Goal: Task Accomplishment & Management: Use online tool/utility

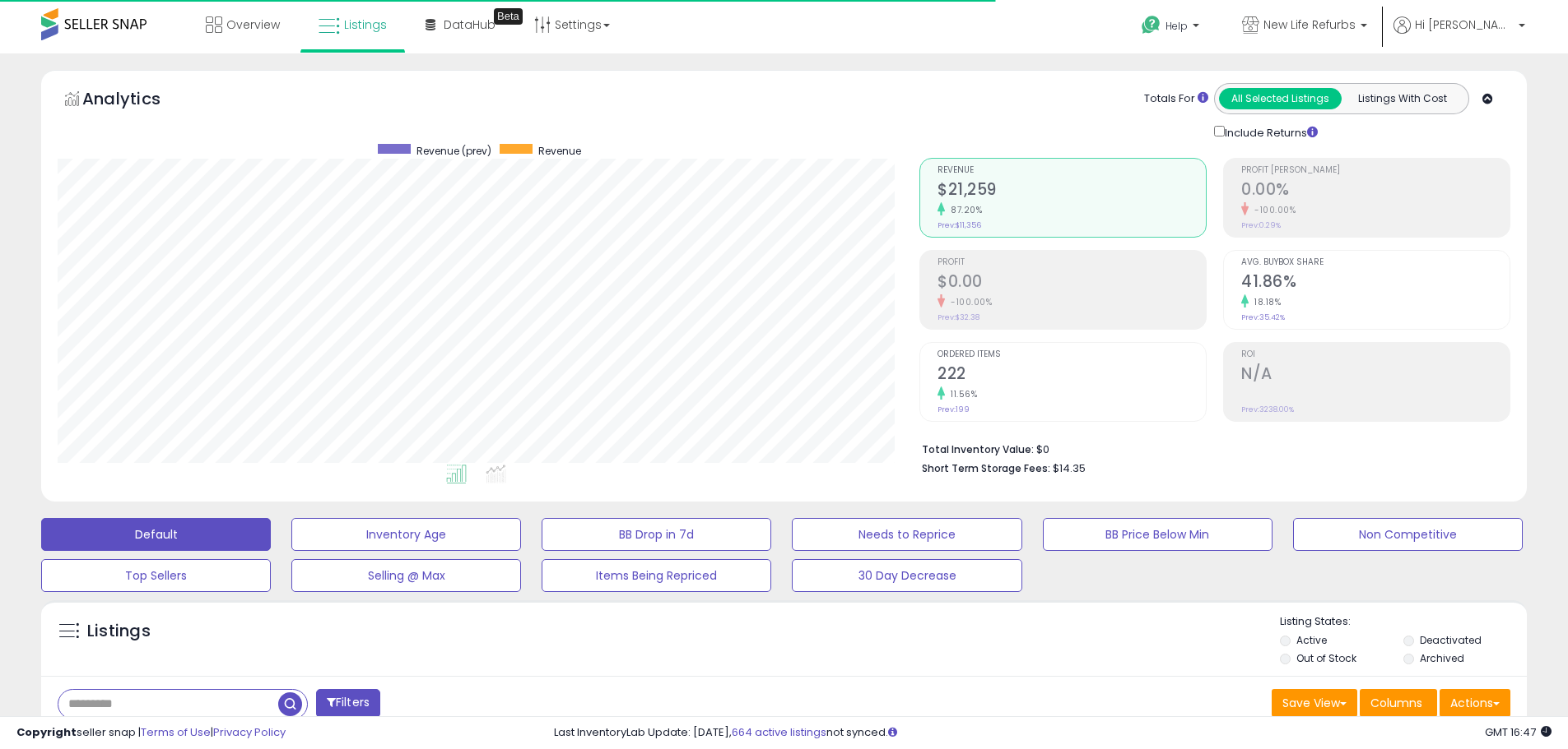
select select "**"
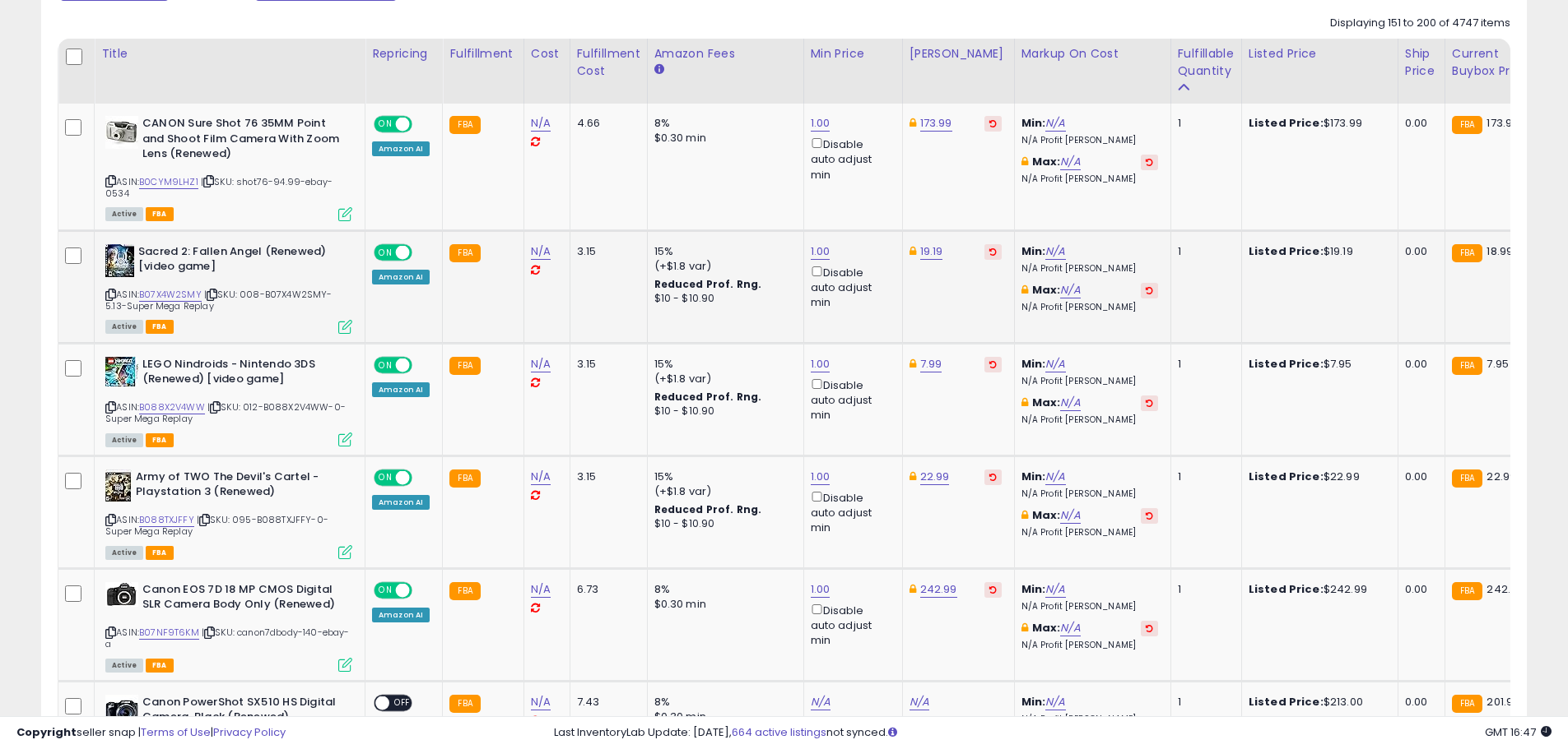
scroll to position [764, 0]
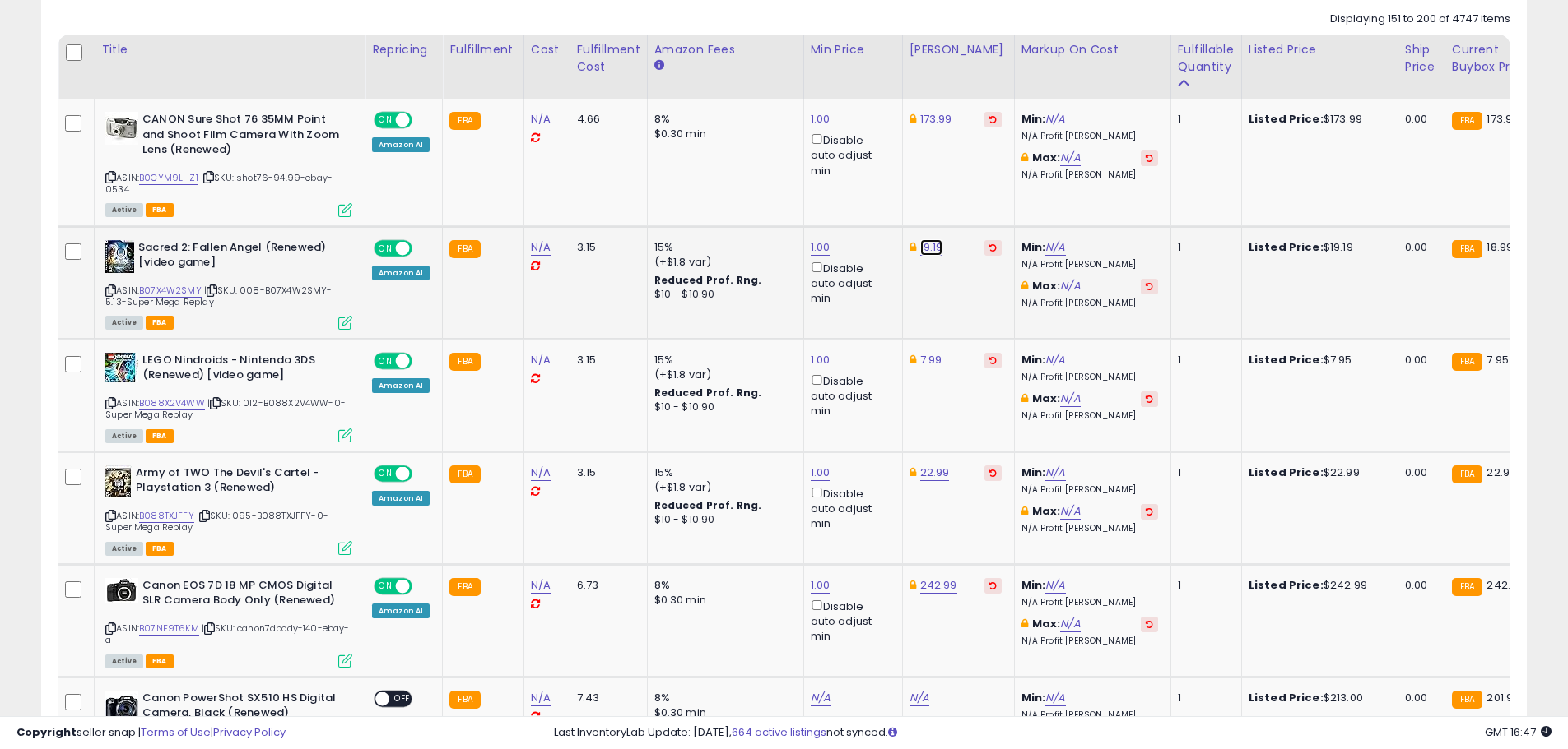
click at [929, 246] on link "19.19" at bounding box center [931, 247] width 23 height 17
drag, startPoint x: 855, startPoint y: 190, endPoint x: 759, endPoint y: 185, distance: 96.1
type input "*****"
click button "submit" at bounding box center [972, 189] width 28 height 24
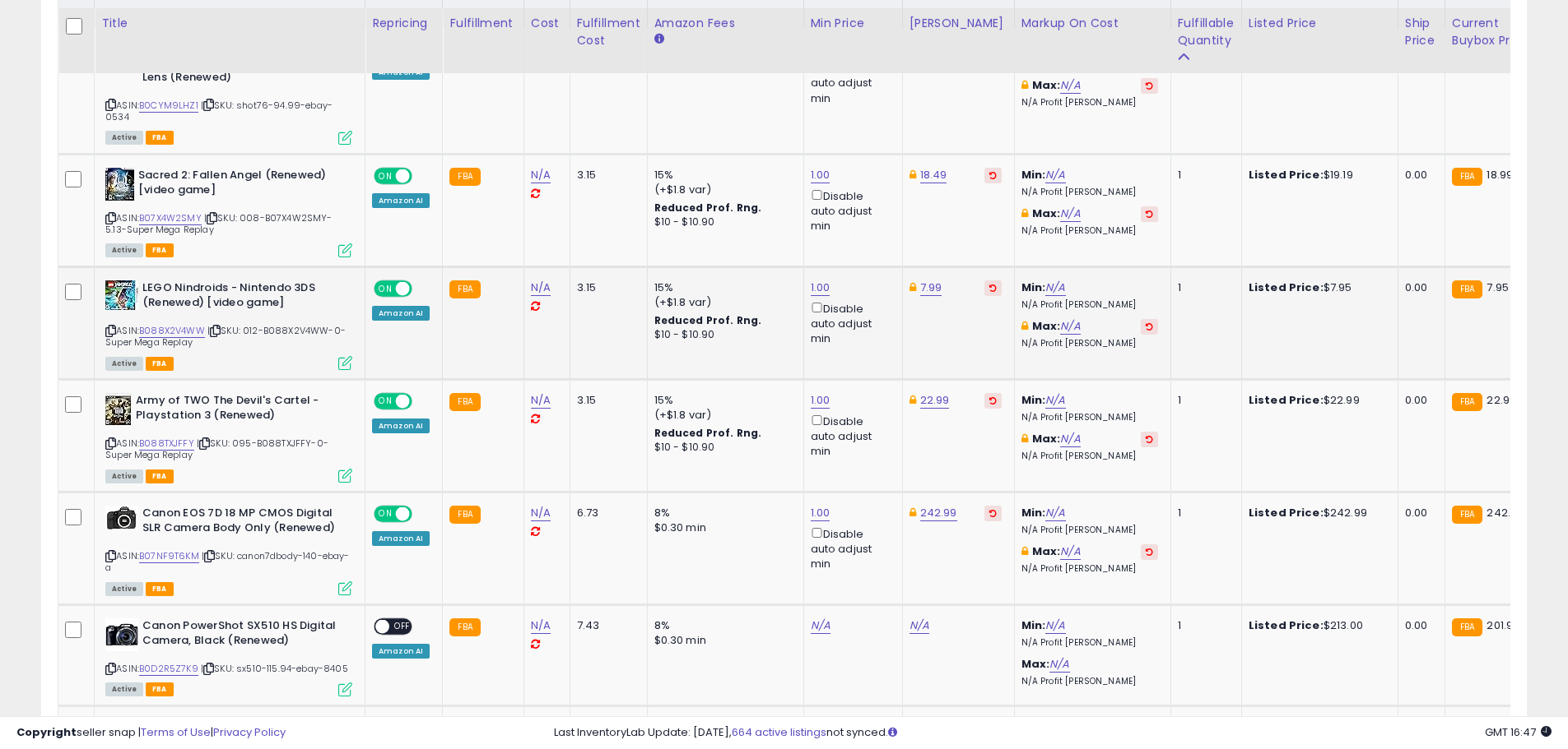
scroll to position [846, 0]
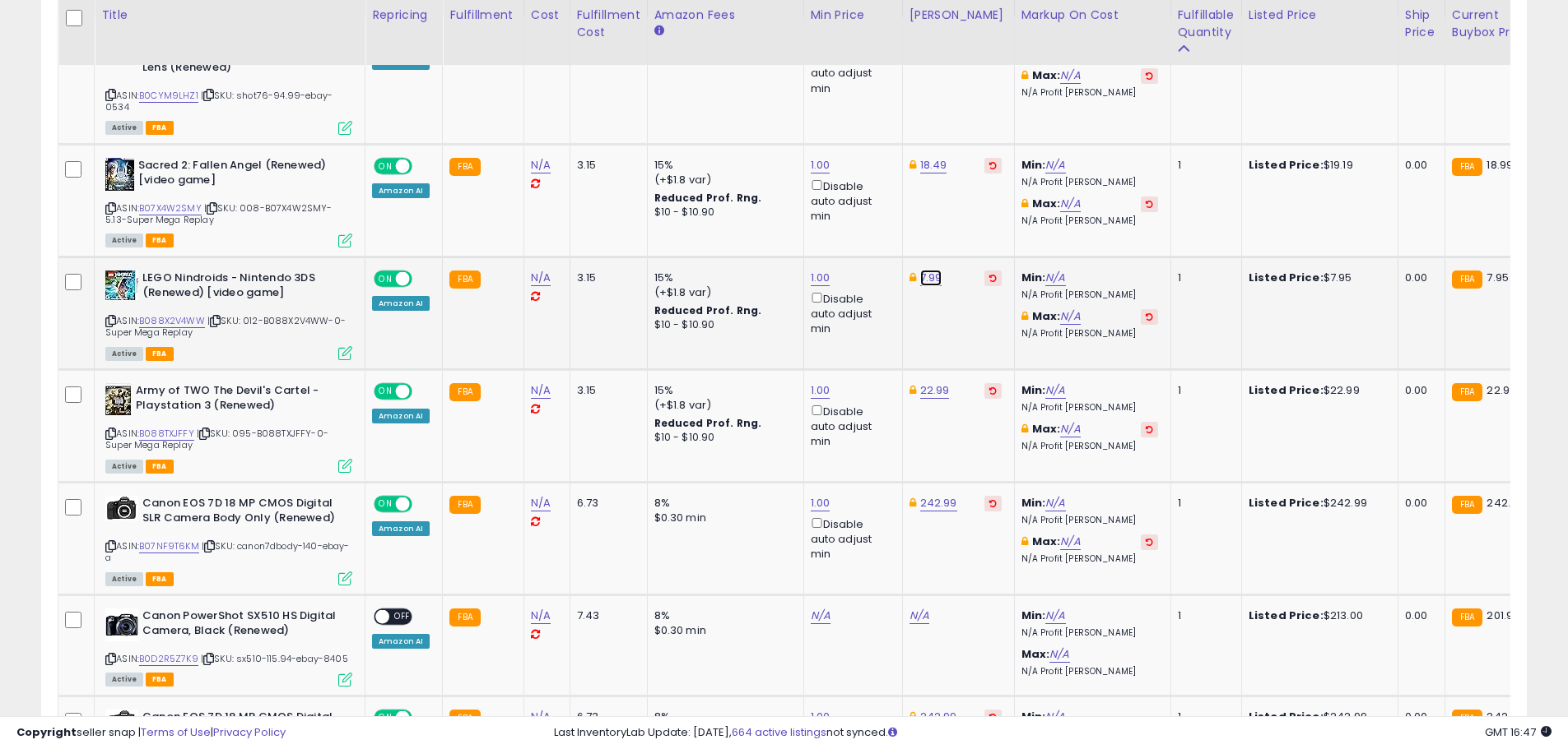
click at [928, 271] on link "7.99" at bounding box center [930, 278] width 22 height 17
type input "****"
click button "submit" at bounding box center [972, 219] width 28 height 24
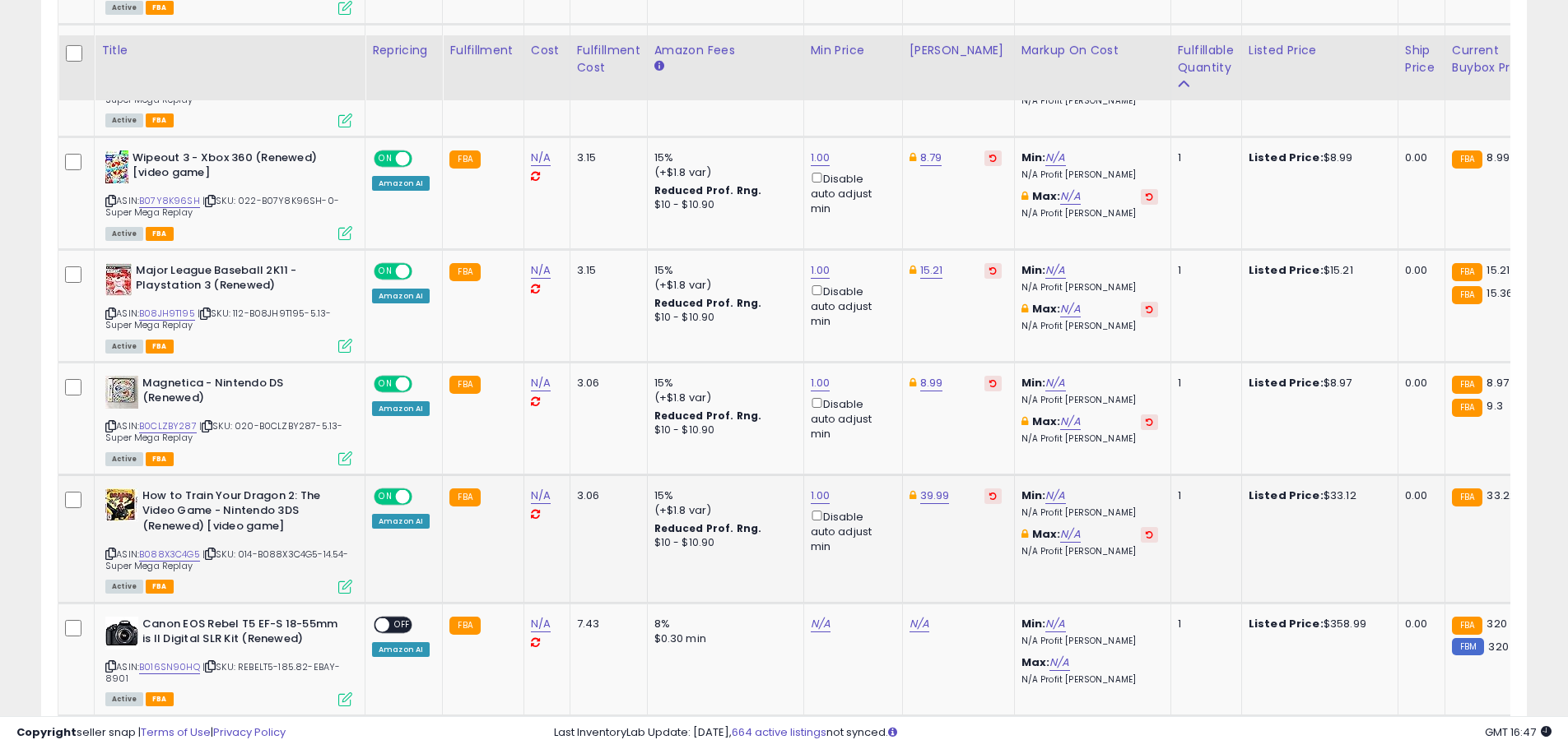
scroll to position [1668, 0]
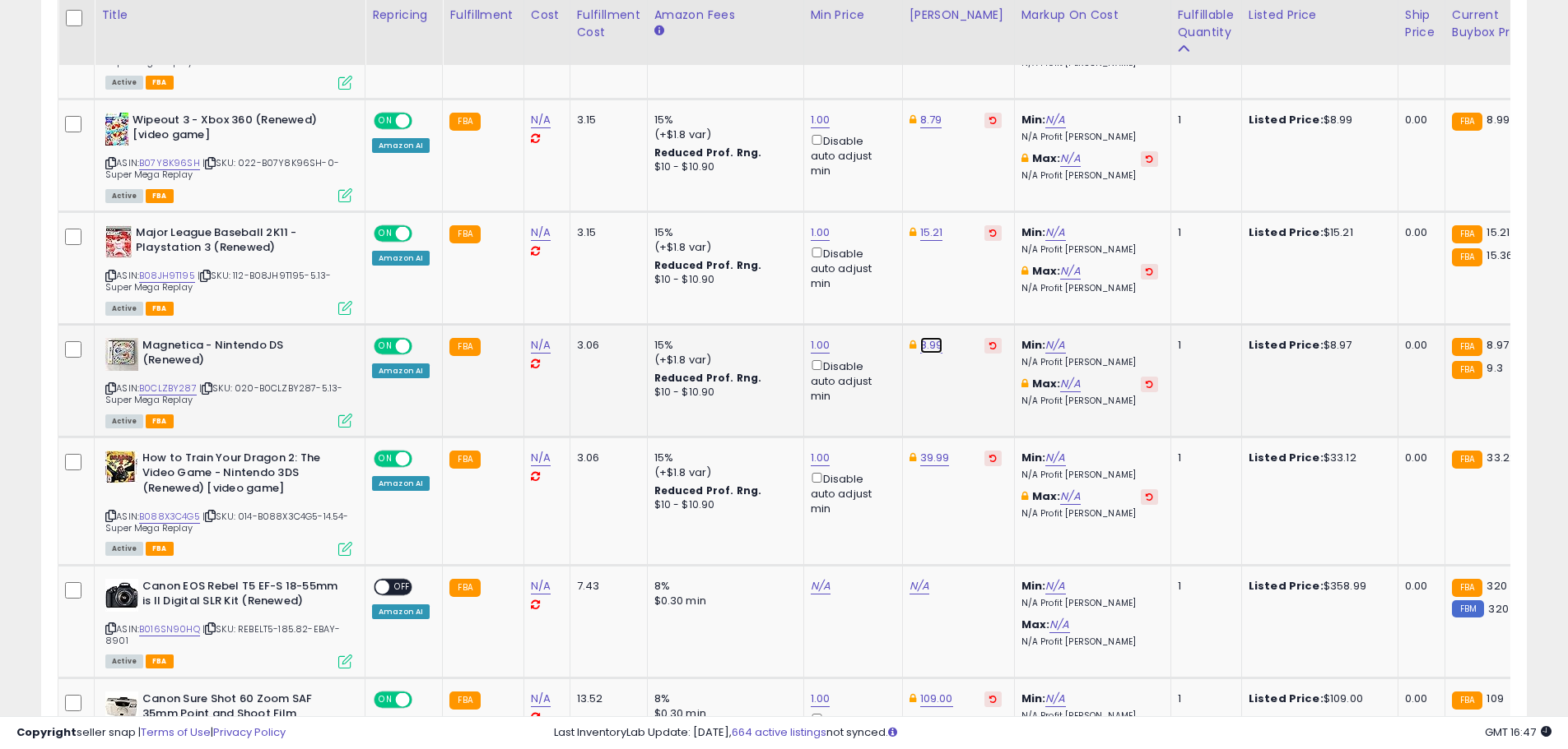
click at [922, 342] on link "8.99" at bounding box center [931, 345] width 23 height 17
type input "****"
click button "submit" at bounding box center [972, 287] width 28 height 24
click at [922, 454] on link "39.99" at bounding box center [935, 458] width 30 height 17
drag, startPoint x: 909, startPoint y: 406, endPoint x: 778, endPoint y: 399, distance: 131.2
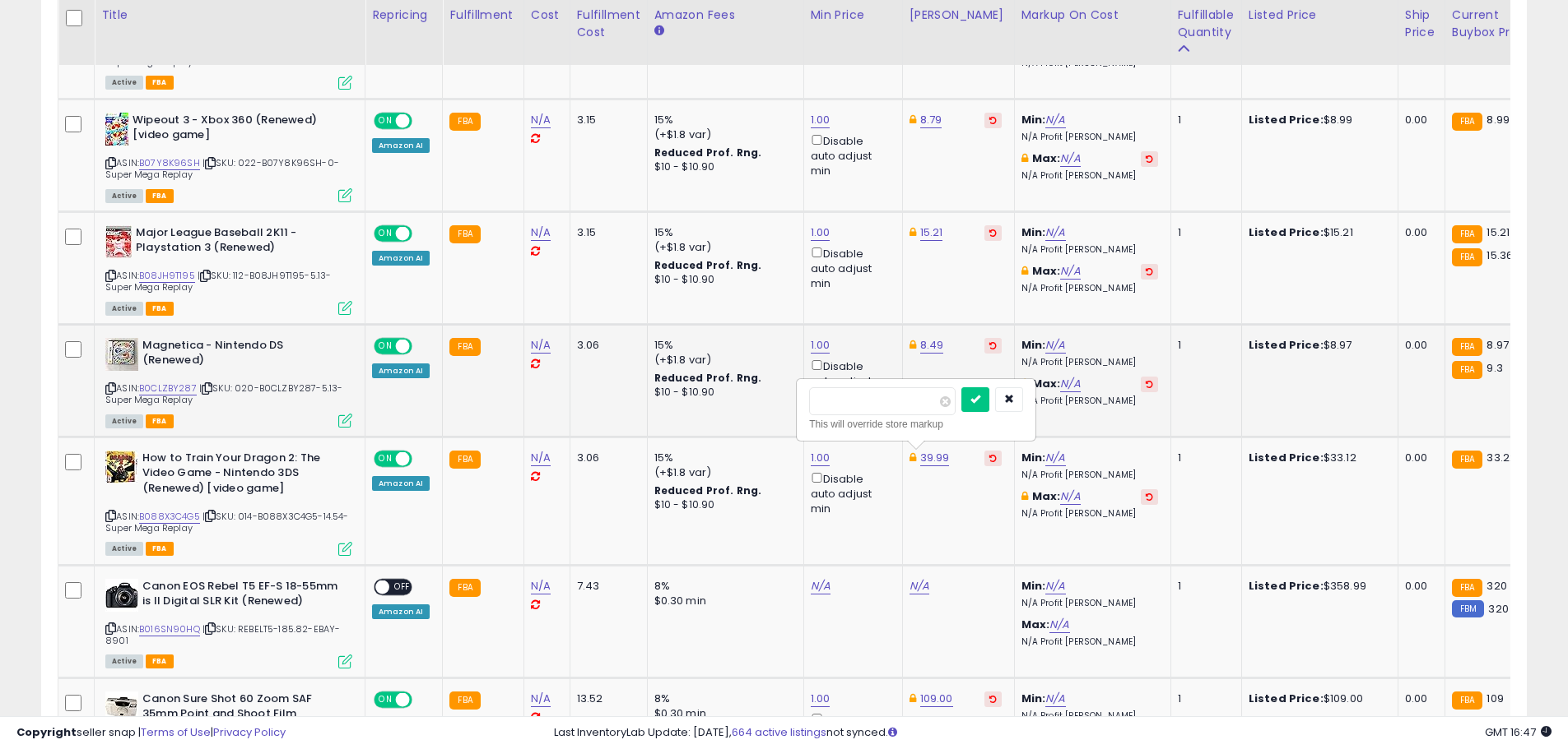
type input "*"
type input "*****"
click button "submit" at bounding box center [975, 399] width 28 height 24
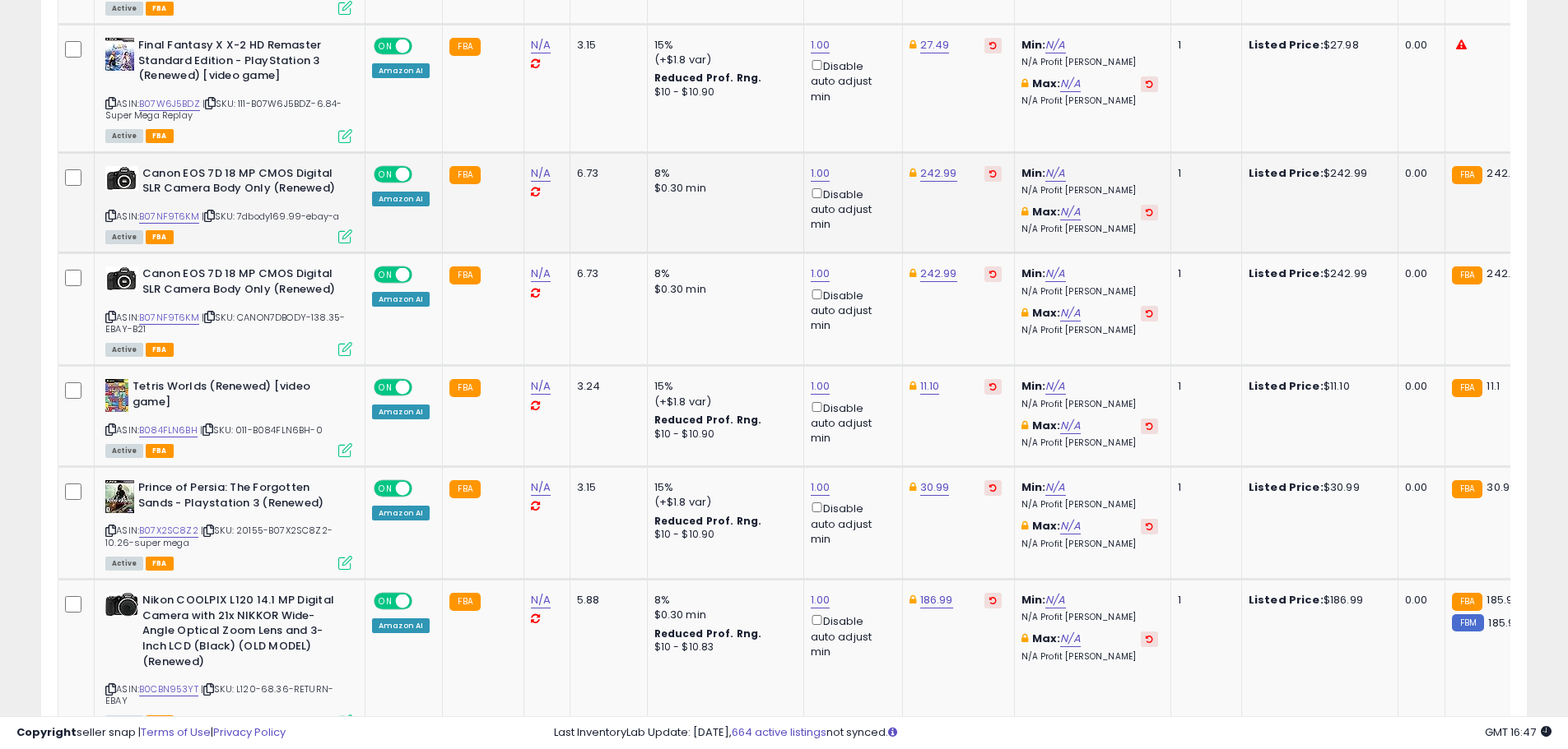
scroll to position [2327, 0]
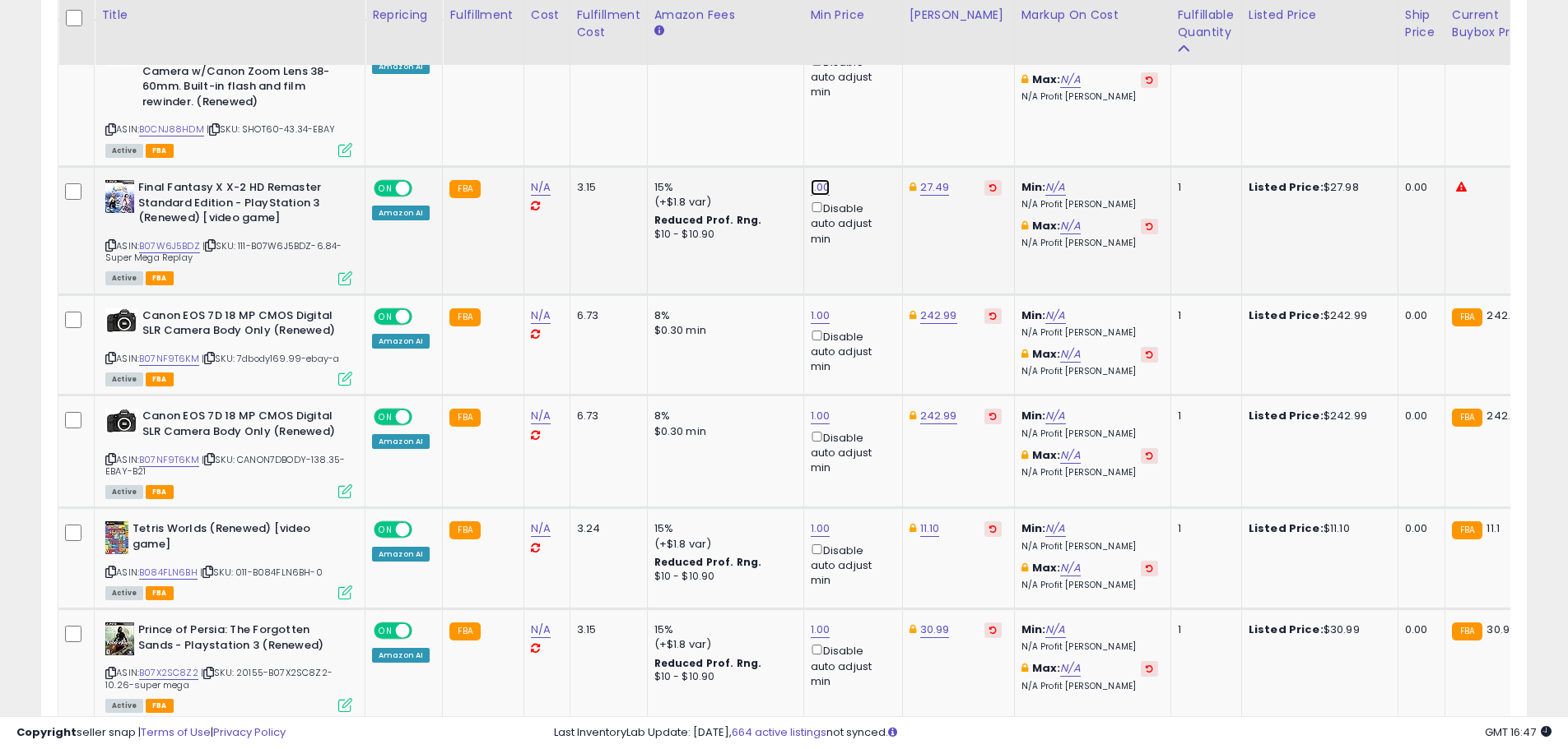
click at [811, 181] on link "1.00" at bounding box center [820, 187] width 20 height 17
drag, startPoint x: 761, startPoint y: 132, endPoint x: 645, endPoint y: 135, distance: 116.0
type input "**"
click button "submit" at bounding box center [861, 129] width 28 height 24
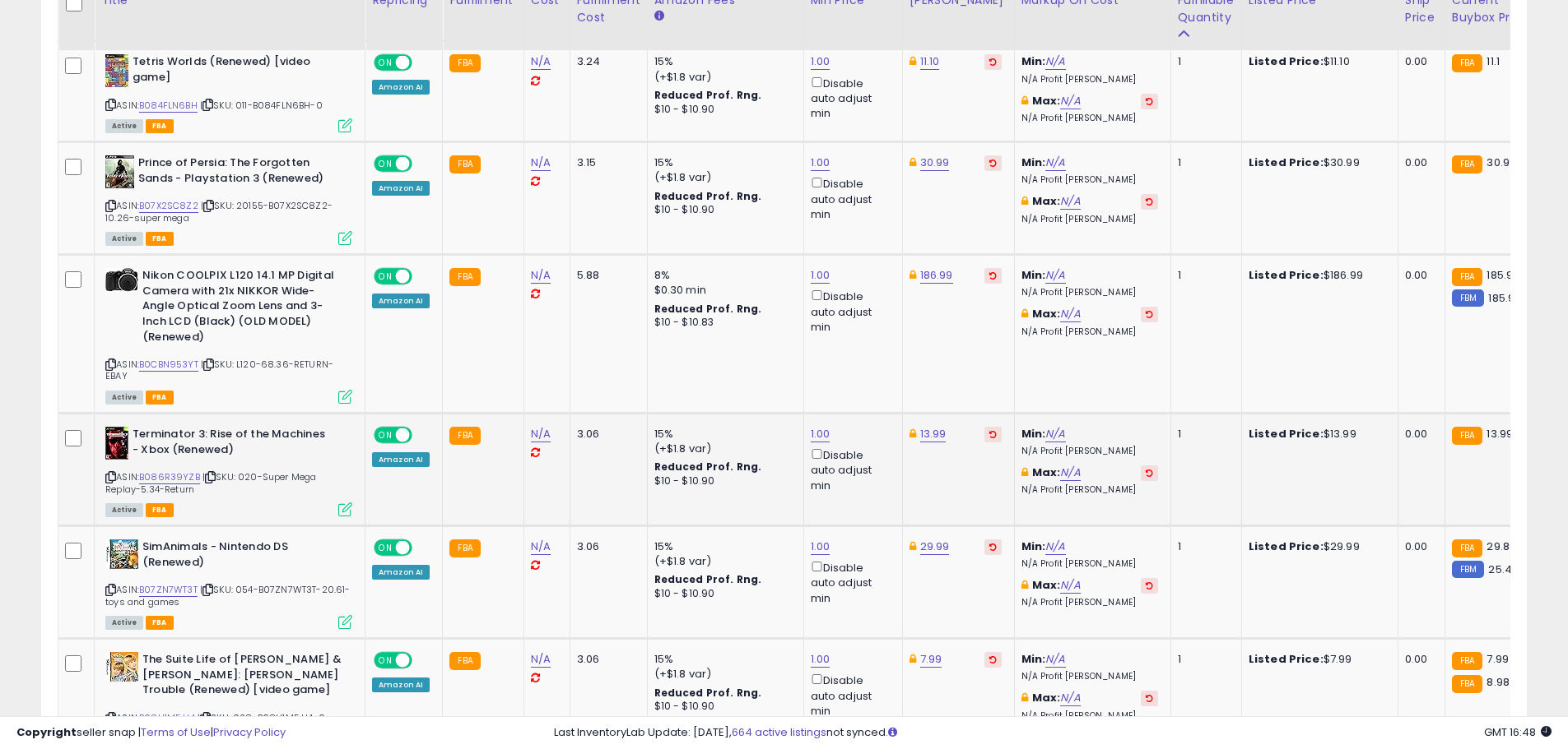
scroll to position [2820, 0]
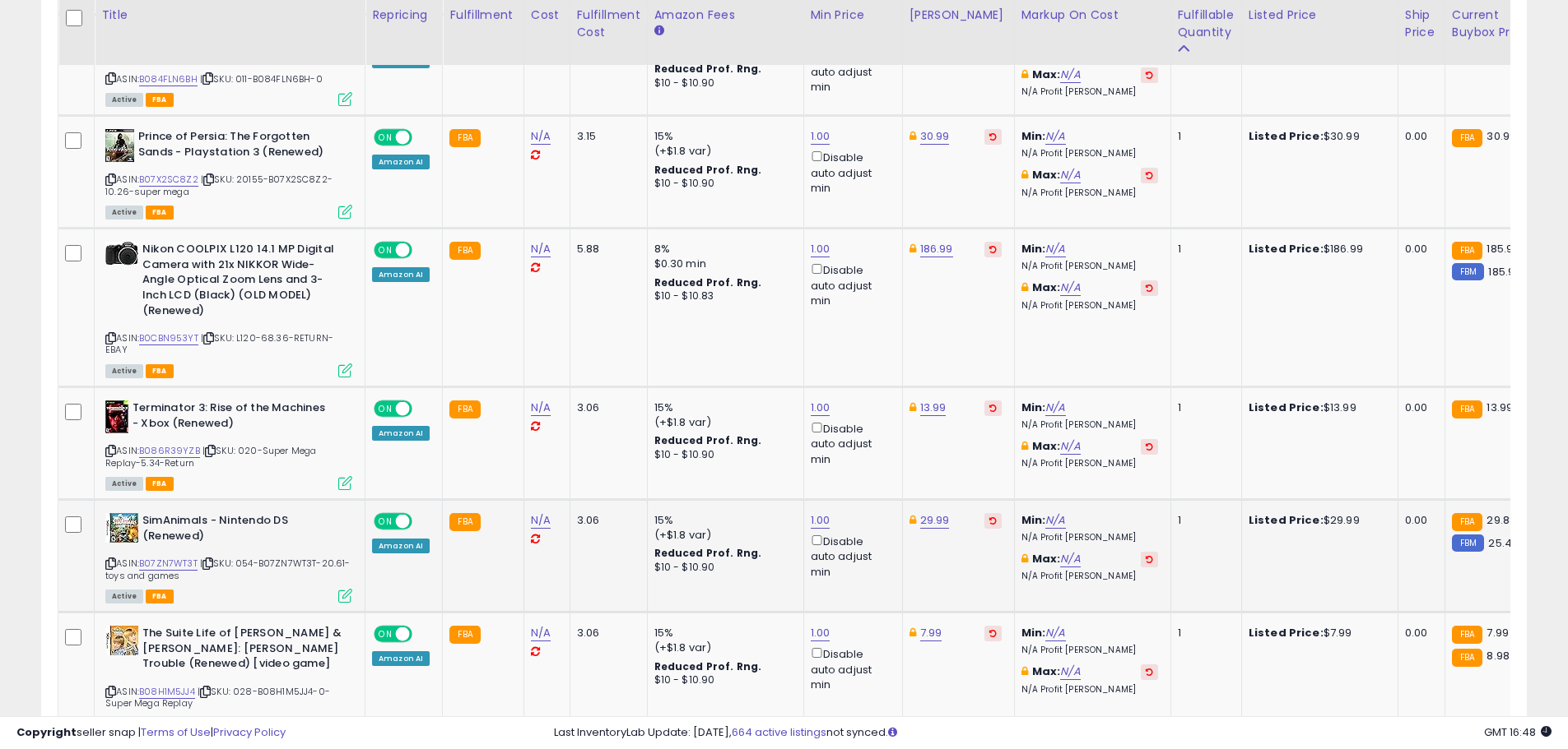
drag, startPoint x: 937, startPoint y: 532, endPoint x: 936, endPoint y: 509, distance: 23.0
click at [936, 531] on td "29.99" at bounding box center [958, 556] width 112 height 113
click at [931, 524] on link "29.99" at bounding box center [935, 520] width 30 height 17
type input "*****"
click button "submit" at bounding box center [975, 462] width 28 height 24
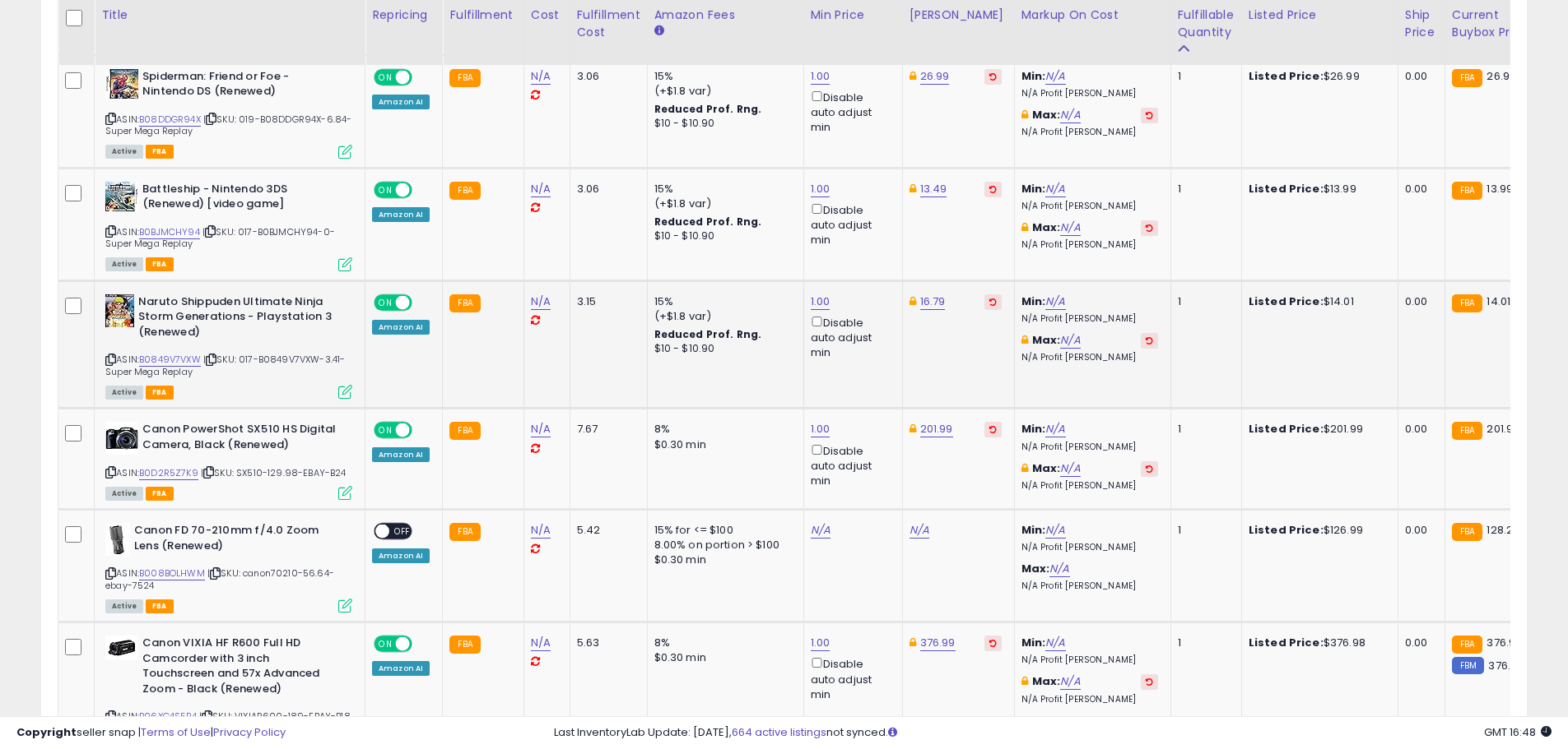
scroll to position [4219, 0]
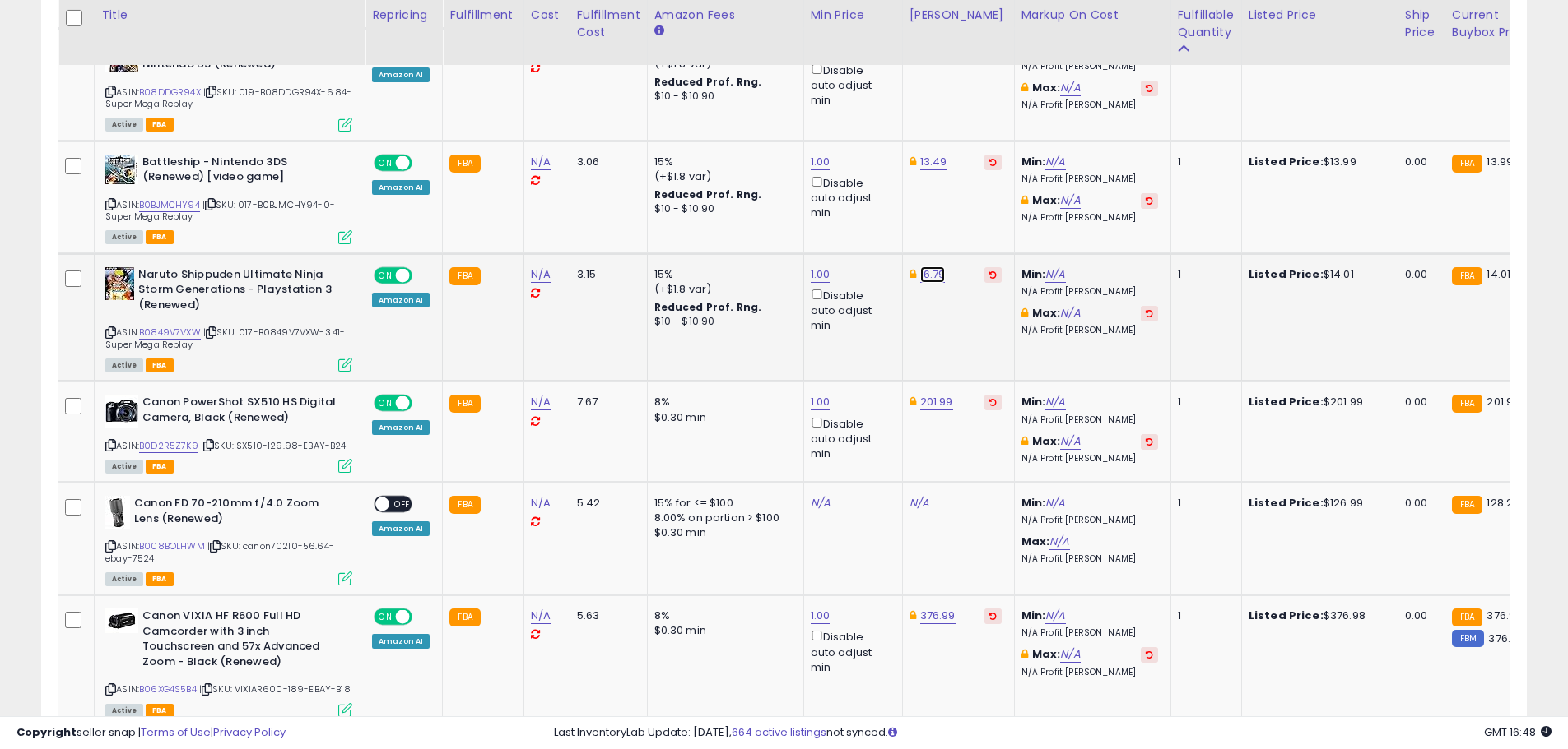
click at [927, 276] on link "16.79" at bounding box center [932, 274] width 25 height 17
drag, startPoint x: 863, startPoint y: 225, endPoint x: 743, endPoint y: 208, distance: 121.2
type input "*****"
click button "submit" at bounding box center [973, 216] width 28 height 24
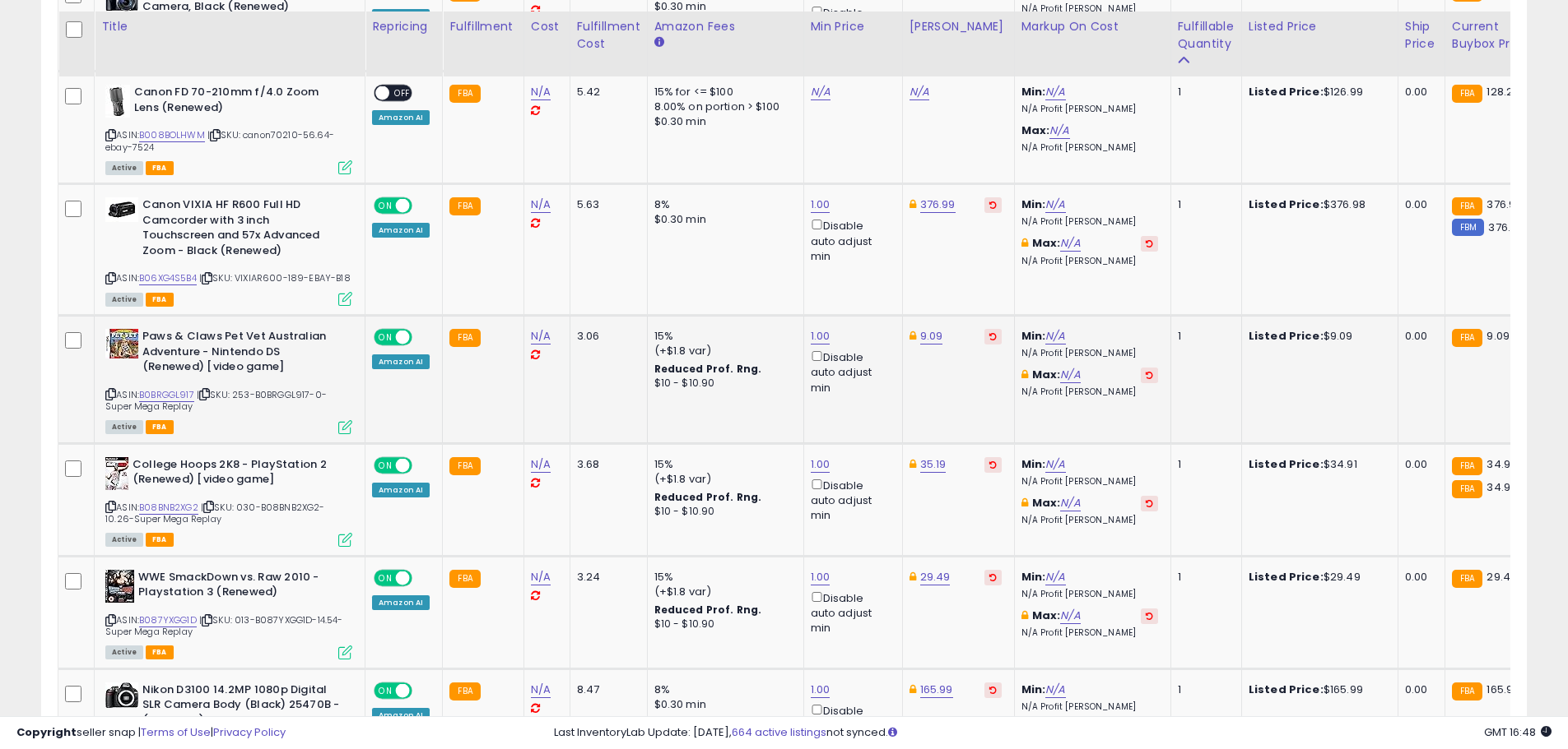
scroll to position [4712, 0]
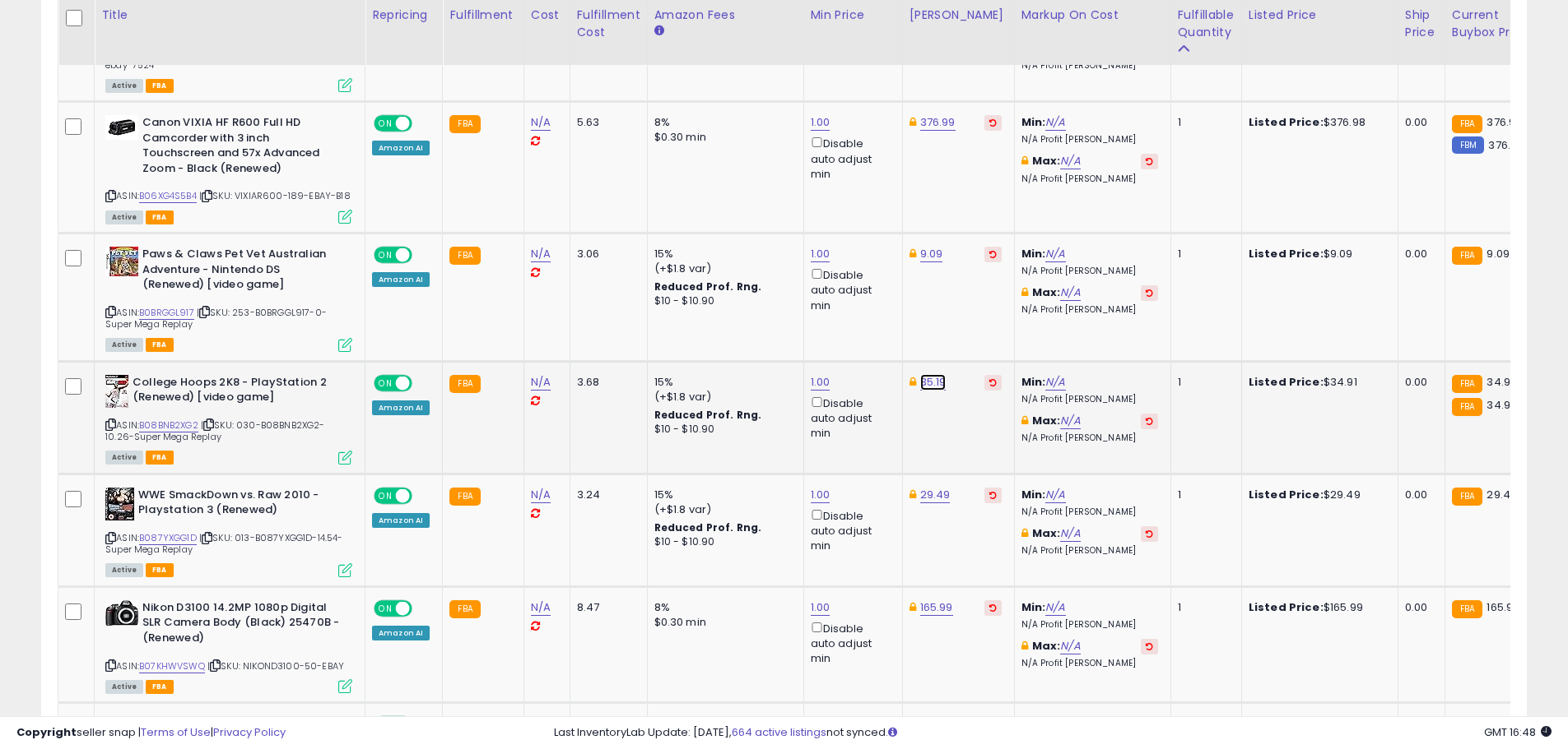
click at [927, 385] on link "35.19" at bounding box center [933, 382] width 26 height 17
drag, startPoint x: 924, startPoint y: 324, endPoint x: 766, endPoint y: 320, distance: 158.1
type input "*****"
click button "submit" at bounding box center [973, 324] width 28 height 24
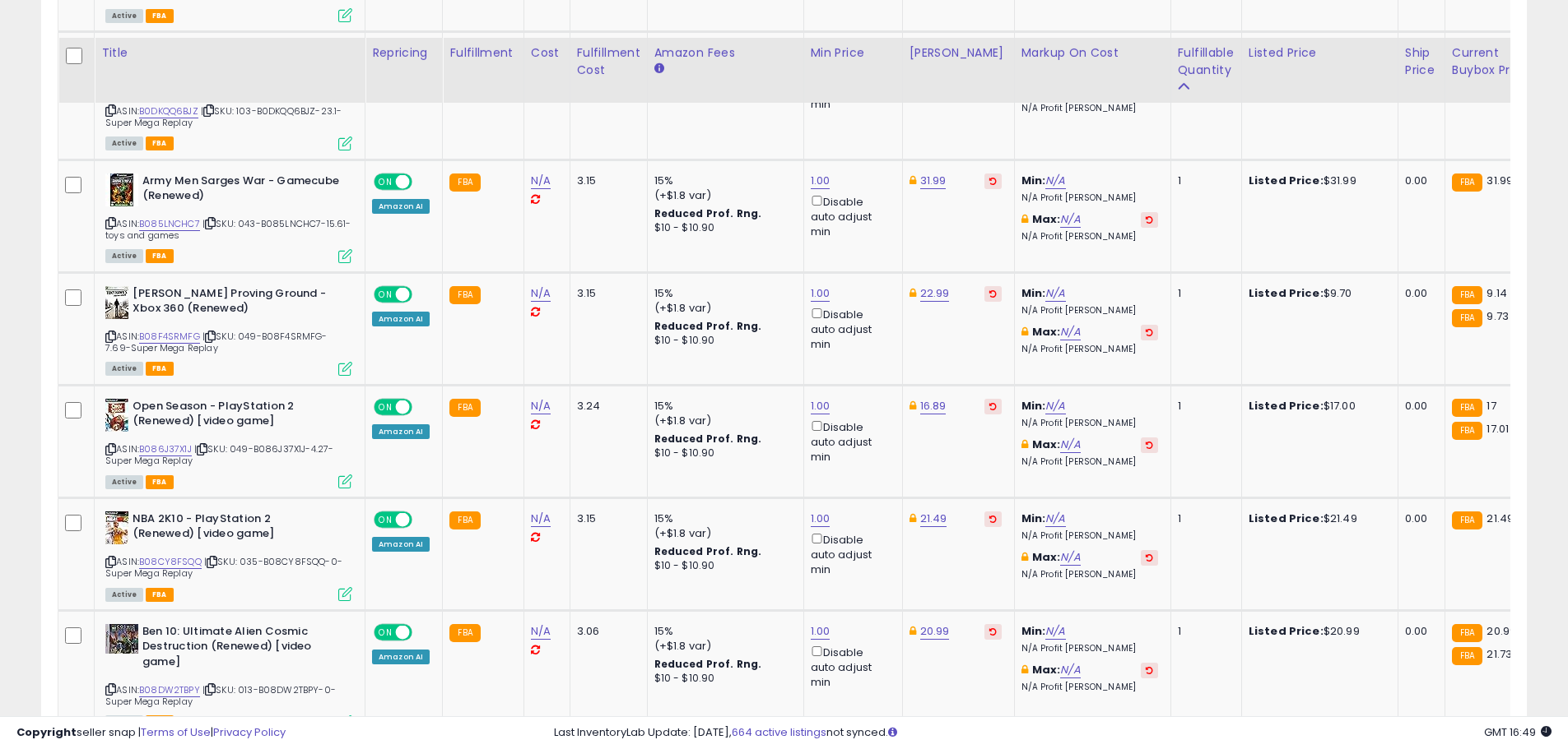
scroll to position [6239, 0]
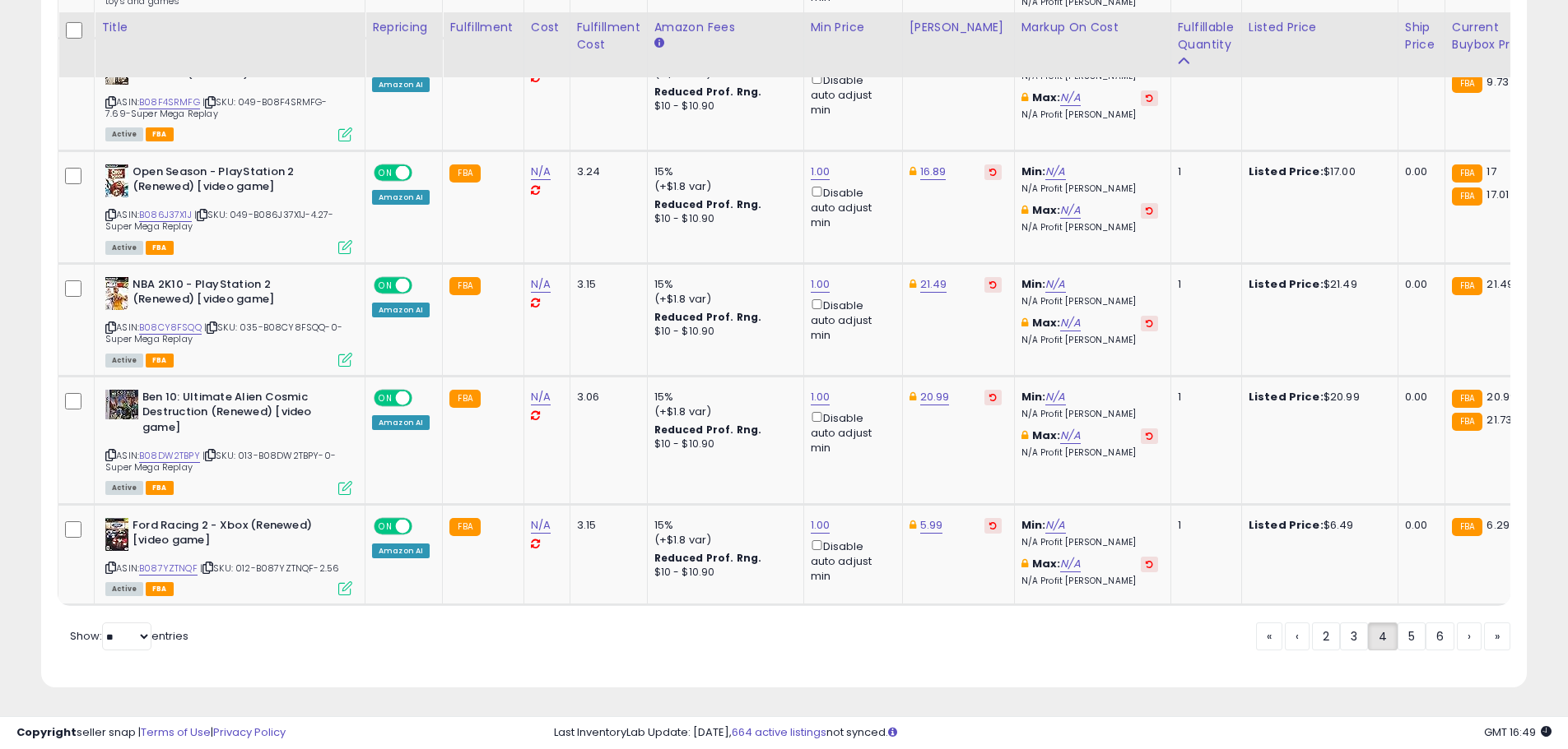
drag, startPoint x: 1404, startPoint y: 644, endPoint x: 693, endPoint y: 406, distance: 749.8
click at [1404, 644] on link "5" at bounding box center [1411, 636] width 28 height 28
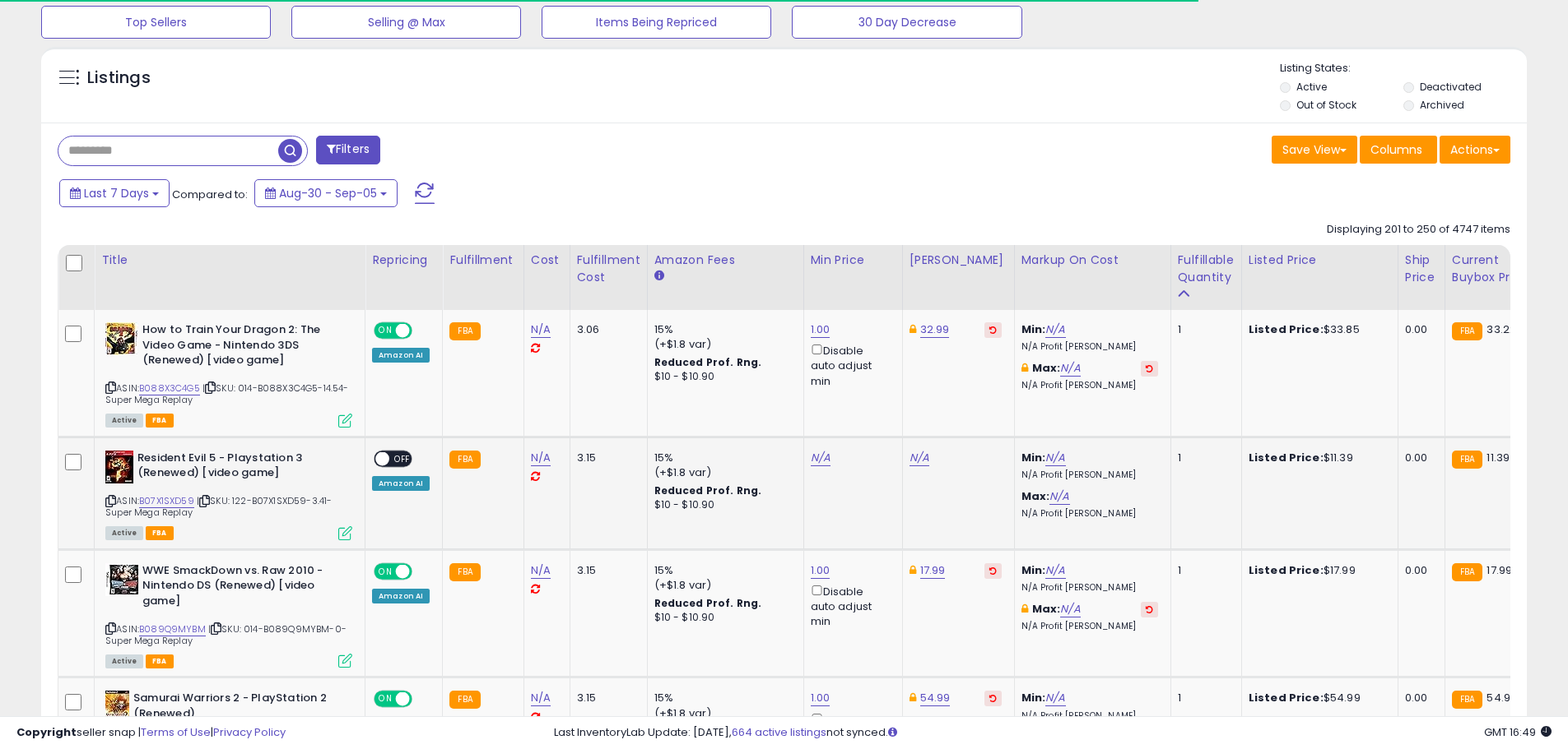
scroll to position [600, 0]
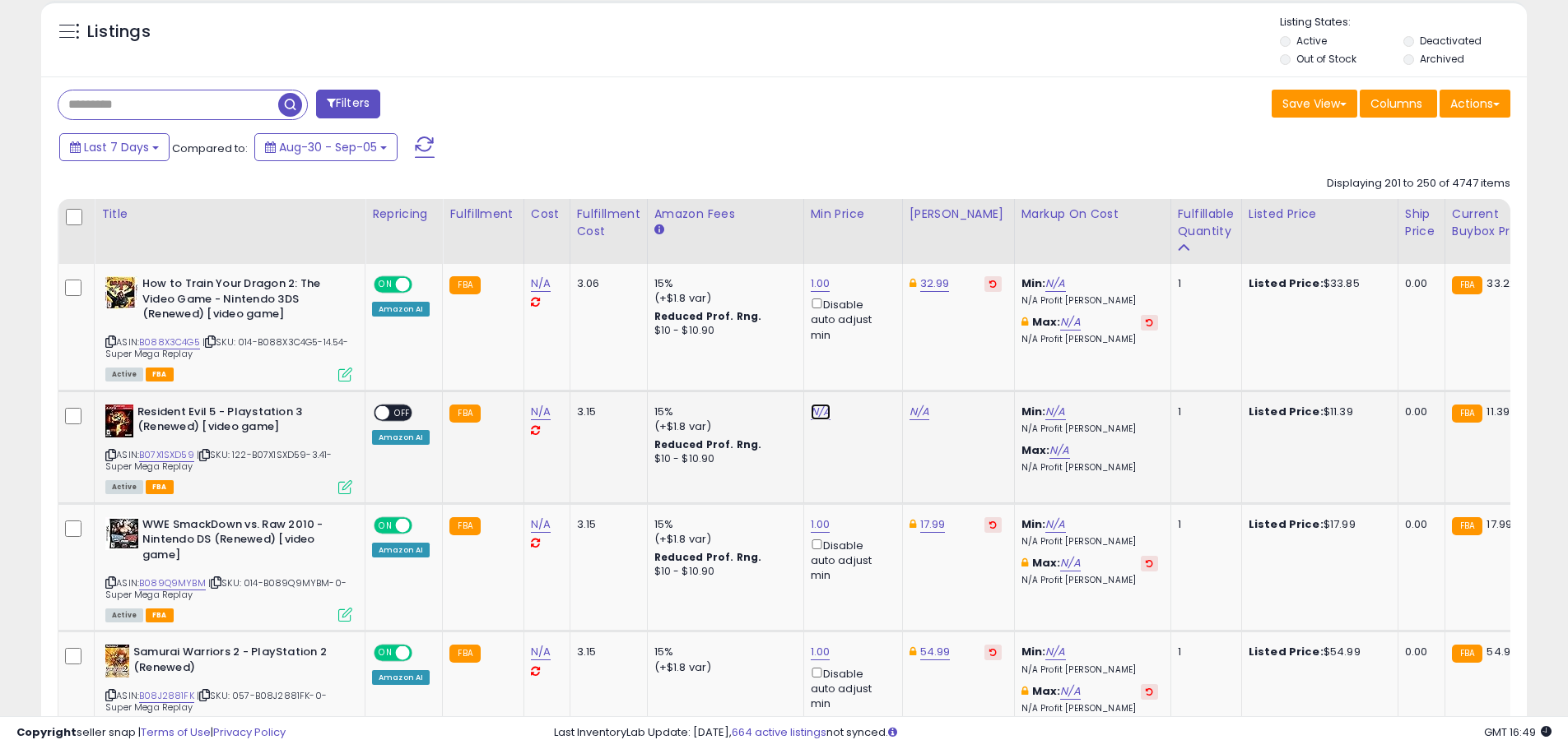
click at [813, 409] on link "N/A" at bounding box center [820, 412] width 20 height 17
type input "*"
click at [875, 361] on button "submit" at bounding box center [861, 354] width 28 height 24
click at [920, 413] on link "21.57" at bounding box center [922, 412] width 25 height 17
drag, startPoint x: 847, startPoint y: 350, endPoint x: 782, endPoint y: 351, distance: 65.0
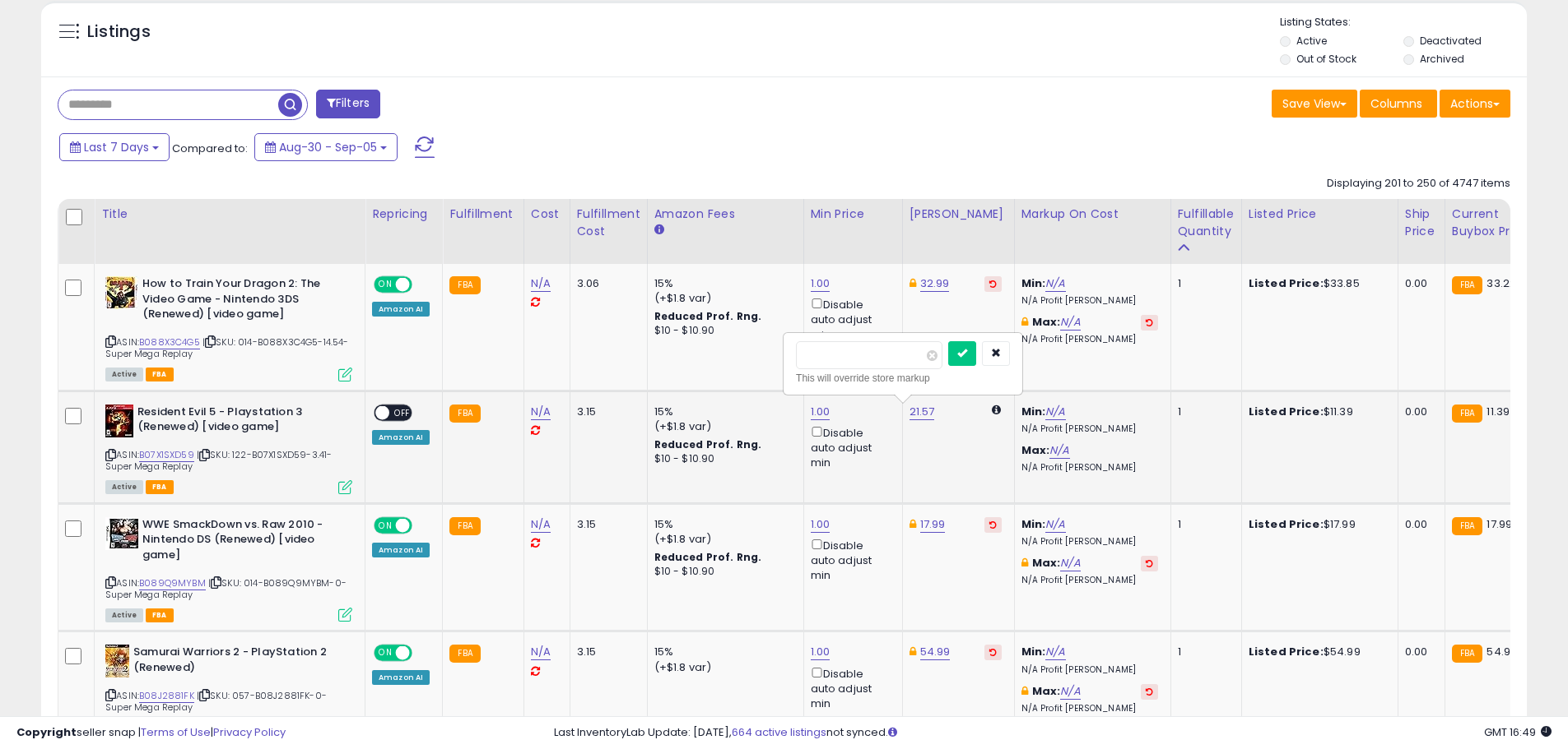
click at [783, 351] on div "***** This will override store markup" at bounding box center [902, 364] width 240 height 63
type input "*****"
click button "submit" at bounding box center [962, 354] width 28 height 24
click at [398, 400] on td "ON OFF Amazon AI" at bounding box center [404, 447] width 77 height 113
click at [395, 423] on div "ON OFF Amazon AI" at bounding box center [401, 424] width 58 height 39
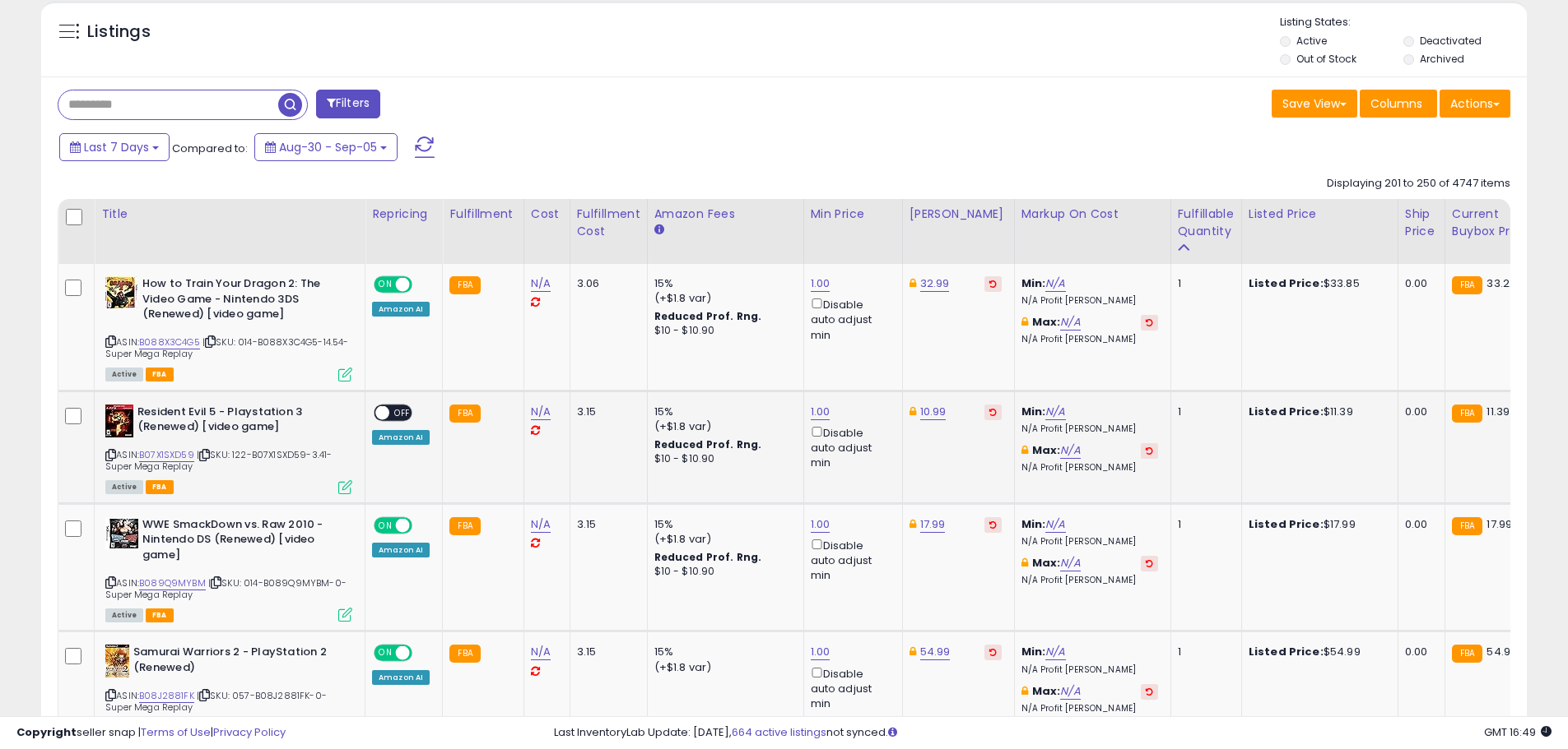
click at [404, 415] on span "OFF" at bounding box center [402, 413] width 26 height 14
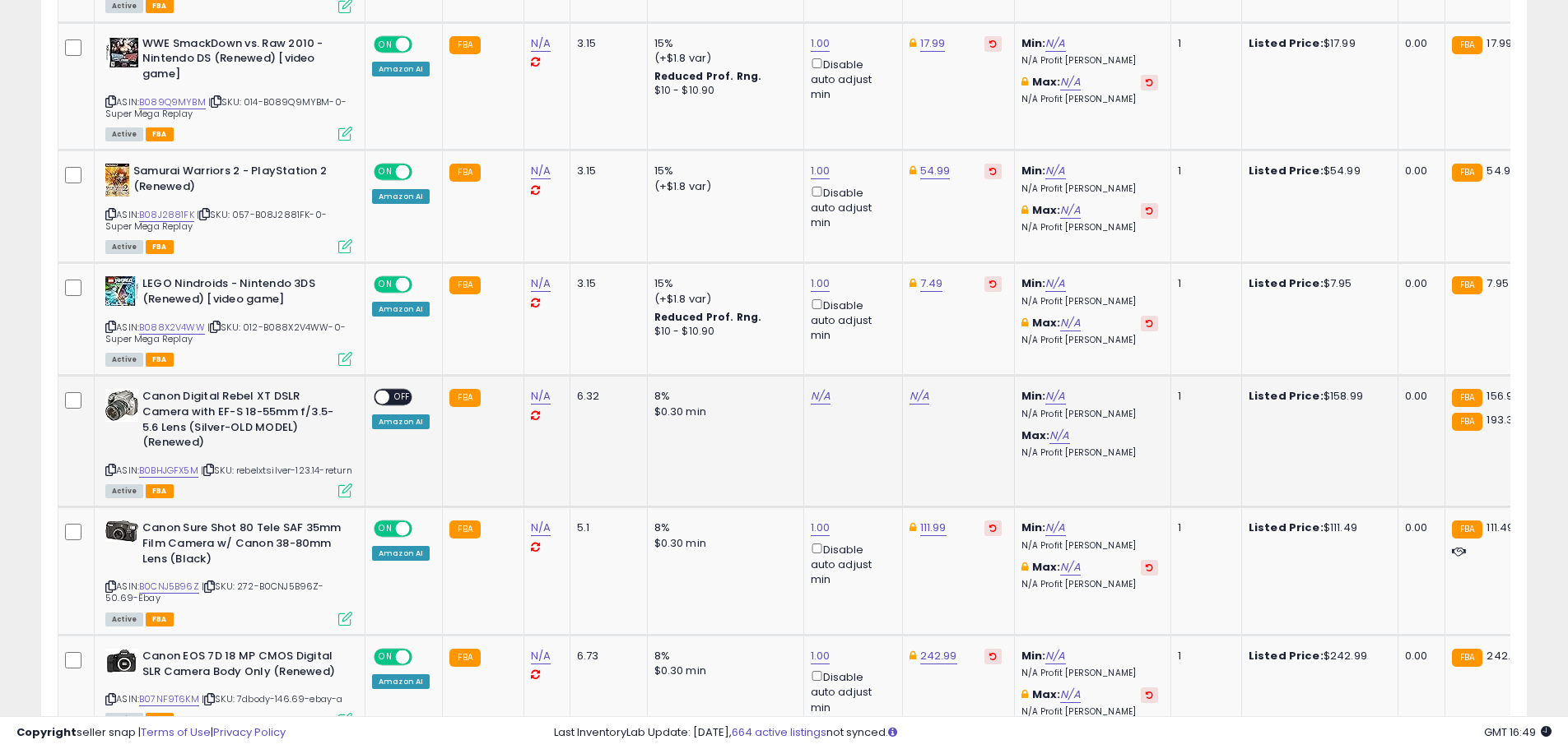
scroll to position [1093, 0]
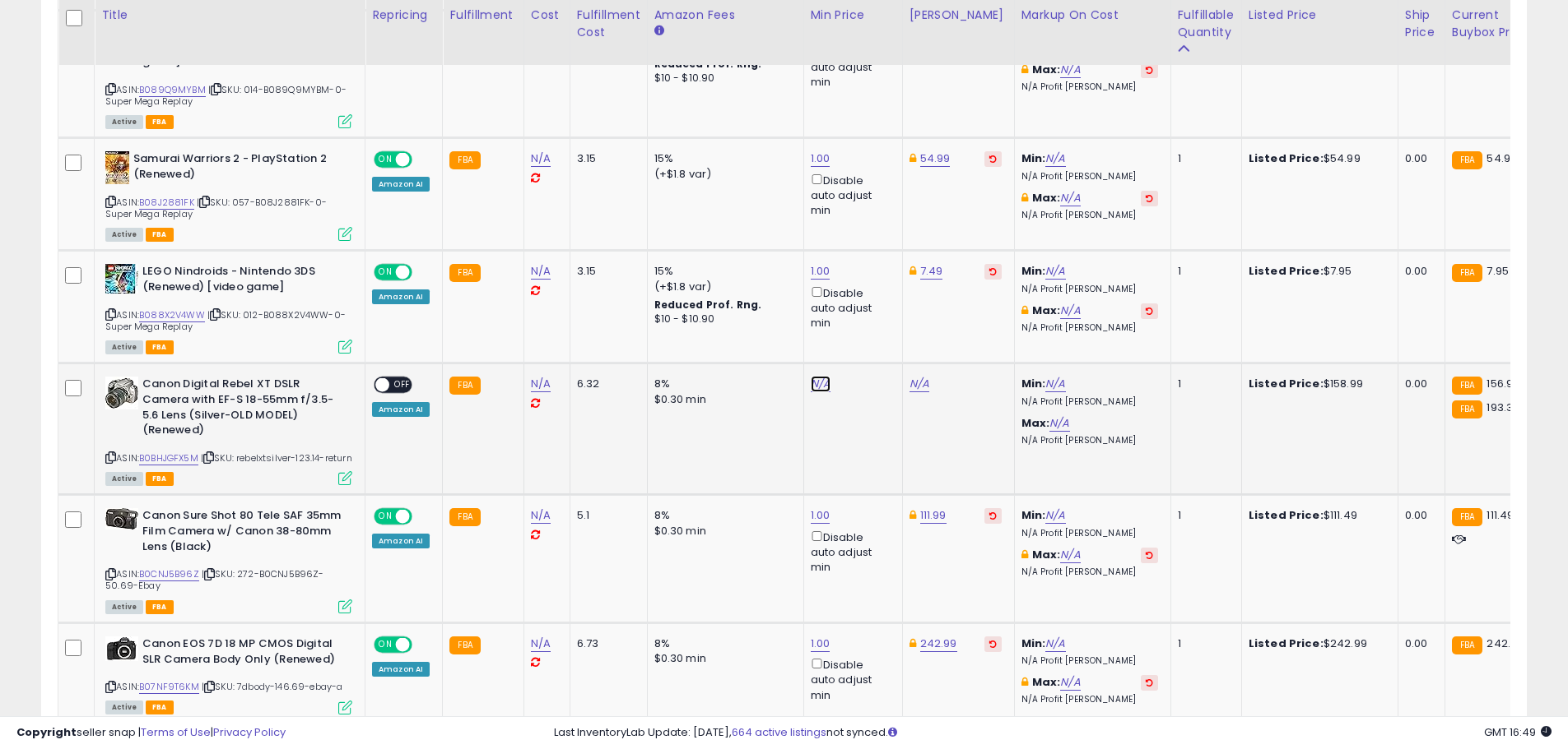
click at [818, 384] on link "N/A" at bounding box center [820, 384] width 20 height 17
click at [909, 322] on button "button" at bounding box center [895, 326] width 28 height 24
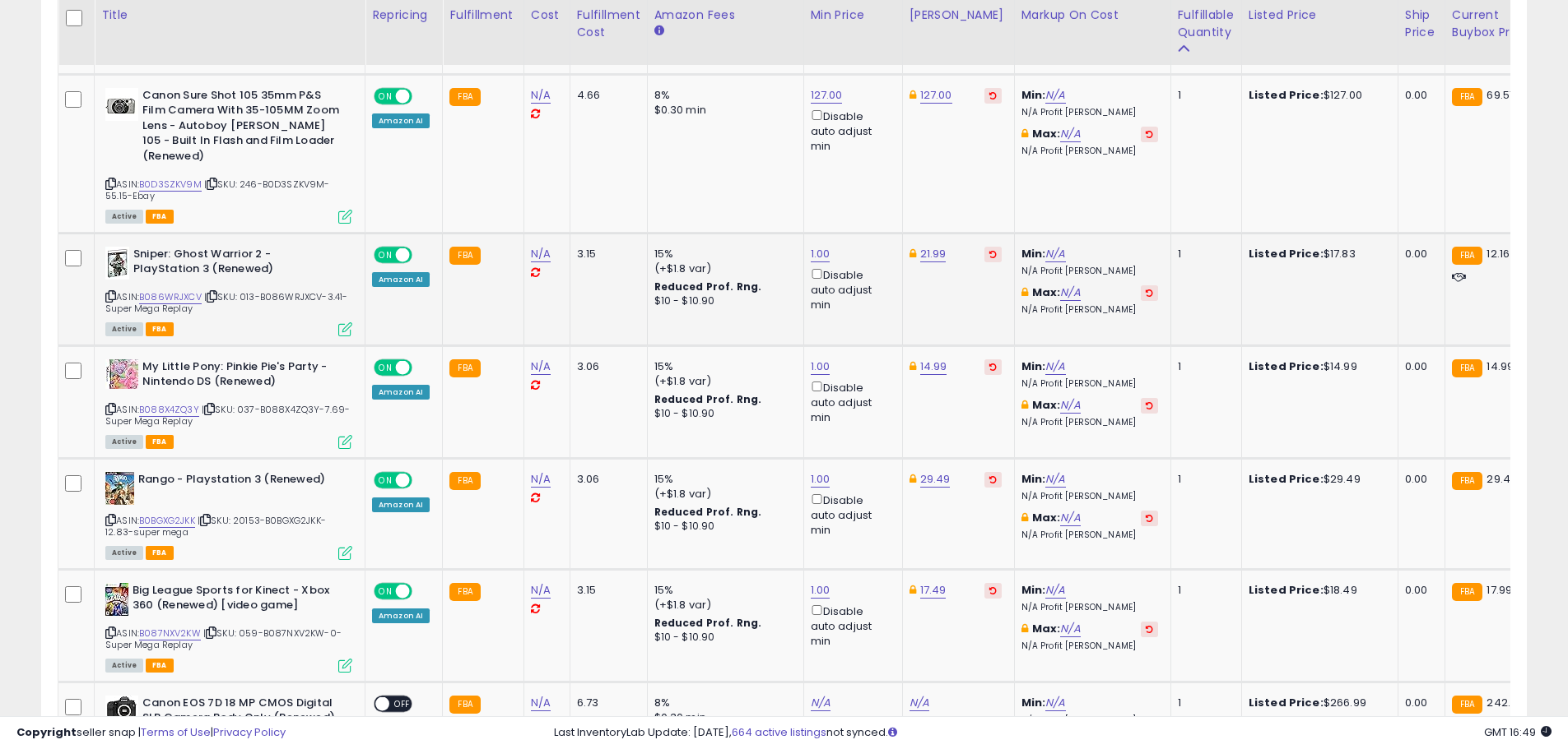
scroll to position [2409, 0]
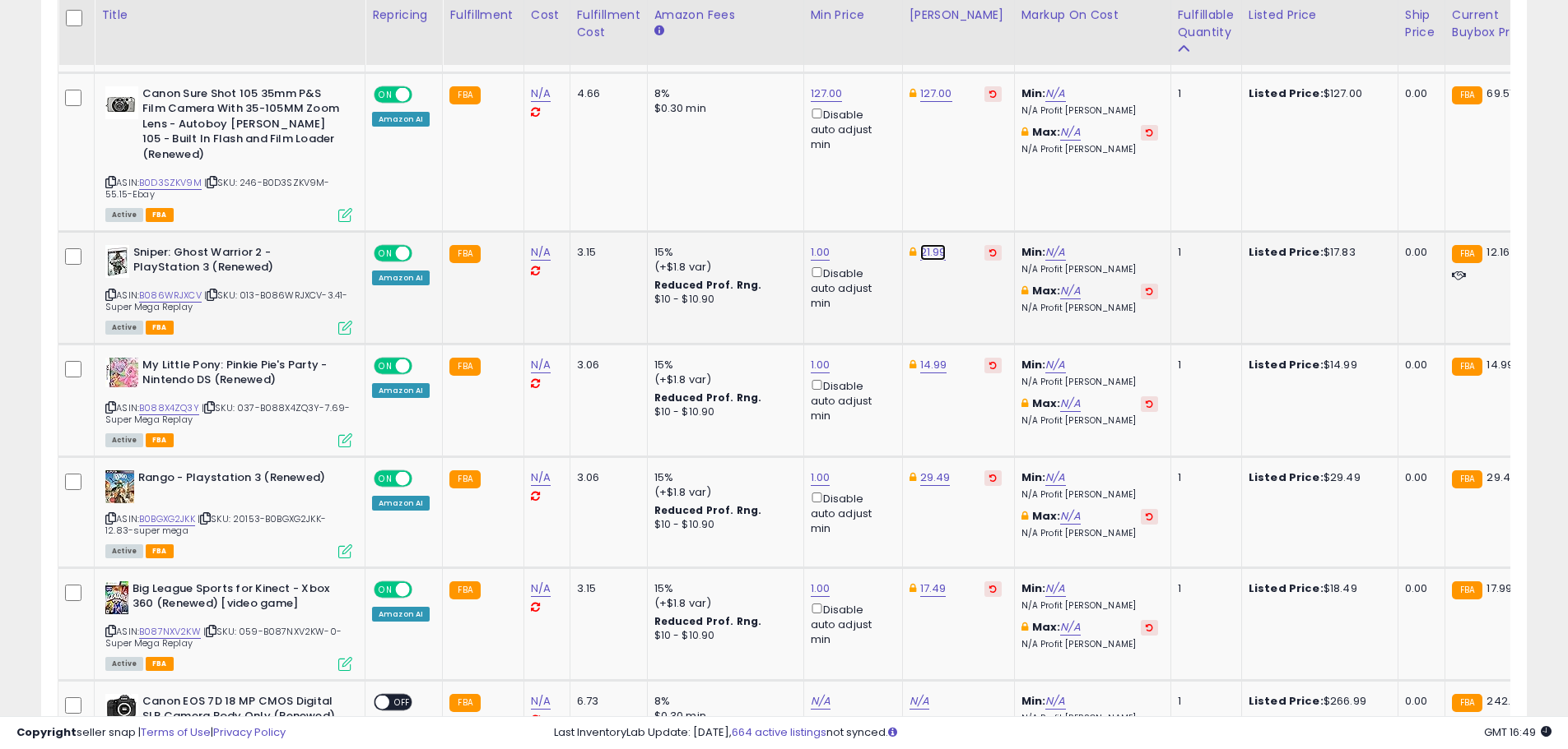
click at [937, 256] on link "21.99" at bounding box center [933, 253] width 26 height 17
drag, startPoint x: 890, startPoint y: 191, endPoint x: 732, endPoint y: 224, distance: 161.4
click at [185, 288] on link "B086WRJXCV" at bounding box center [171, 295] width 63 height 14
type input "*****"
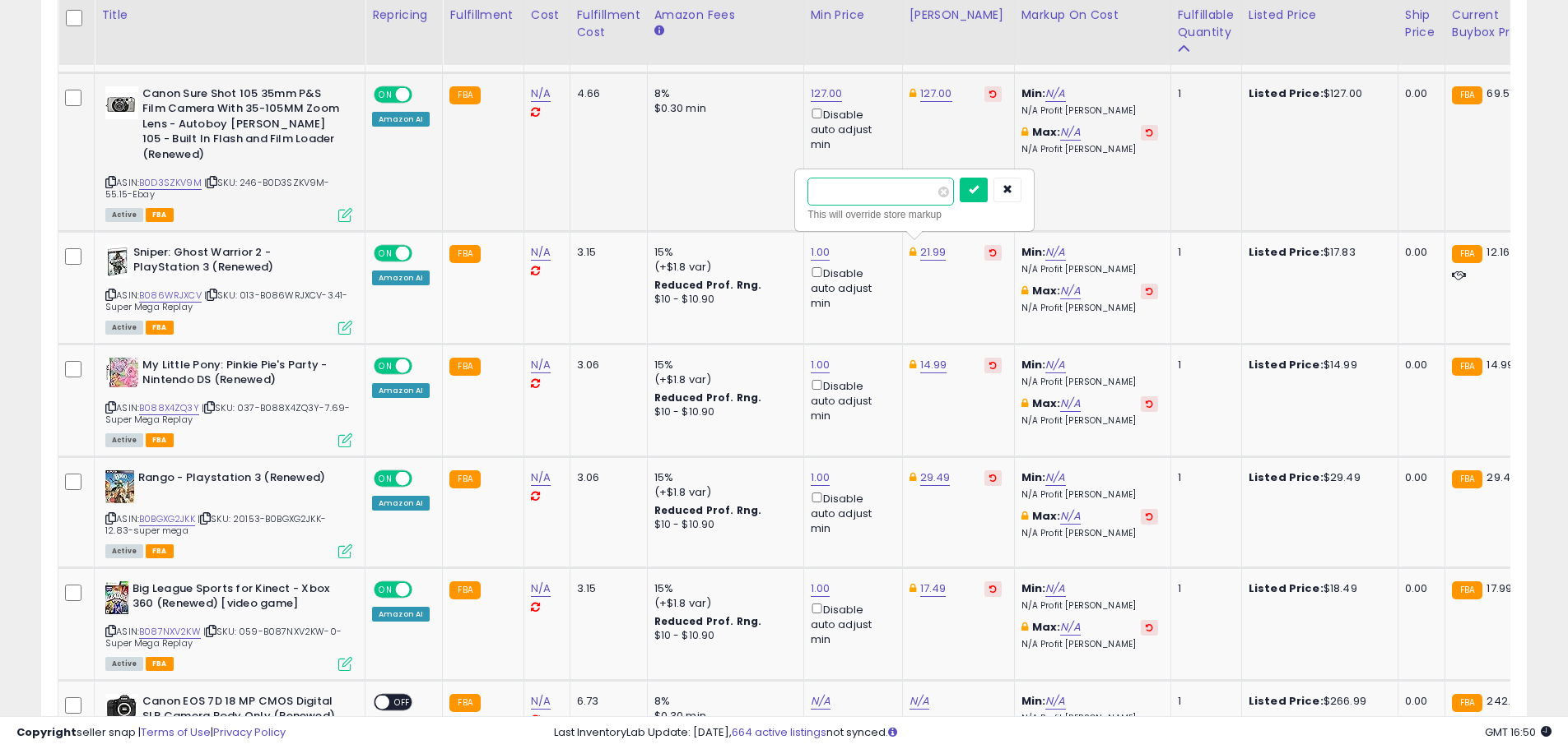
click button "submit" at bounding box center [973, 190] width 28 height 24
click at [935, 247] on link "11.99" at bounding box center [931, 253] width 23 height 17
drag, startPoint x: 817, startPoint y: 197, endPoint x: 769, endPoint y: 189, distance: 48.7
type input "*****"
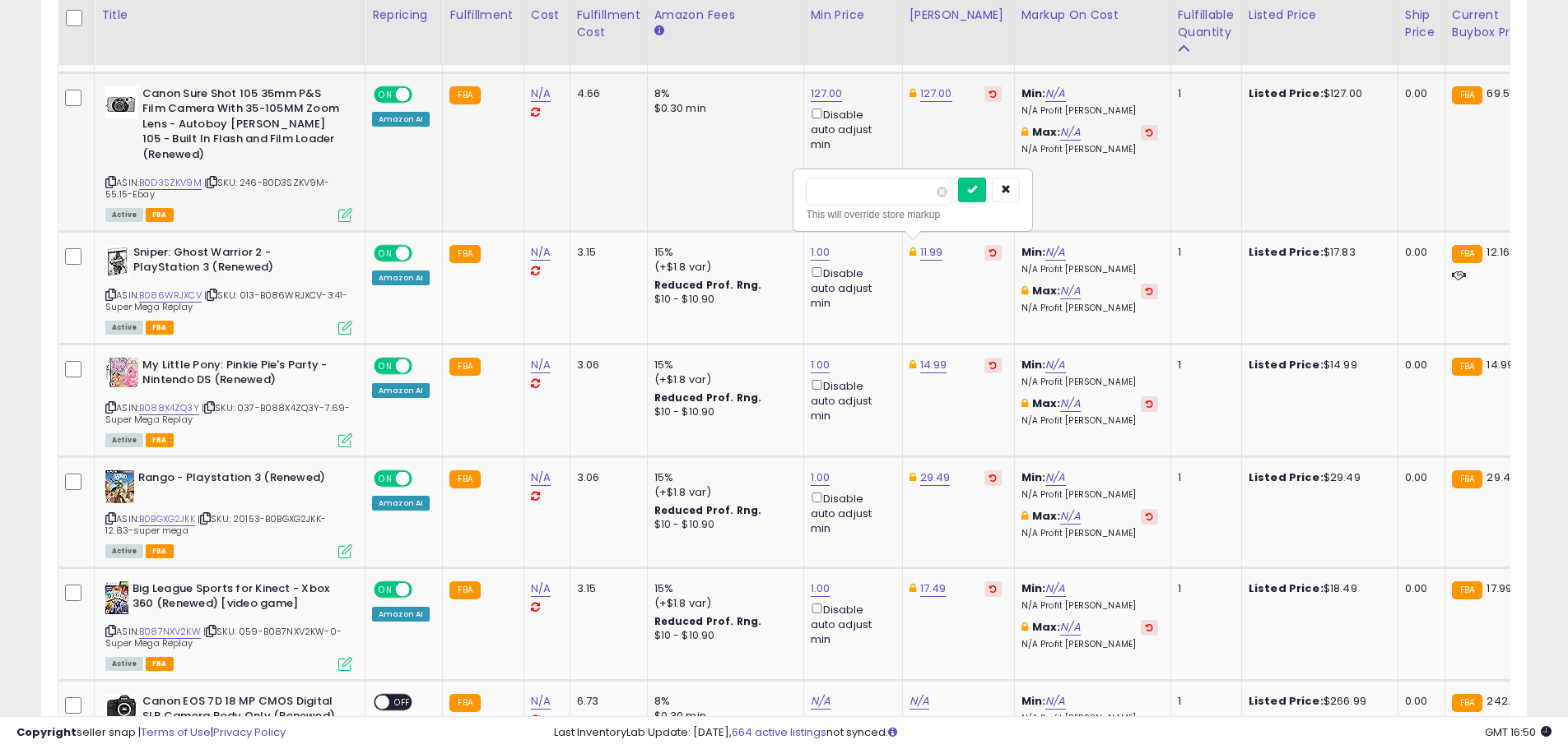
click button "submit" at bounding box center [972, 190] width 28 height 24
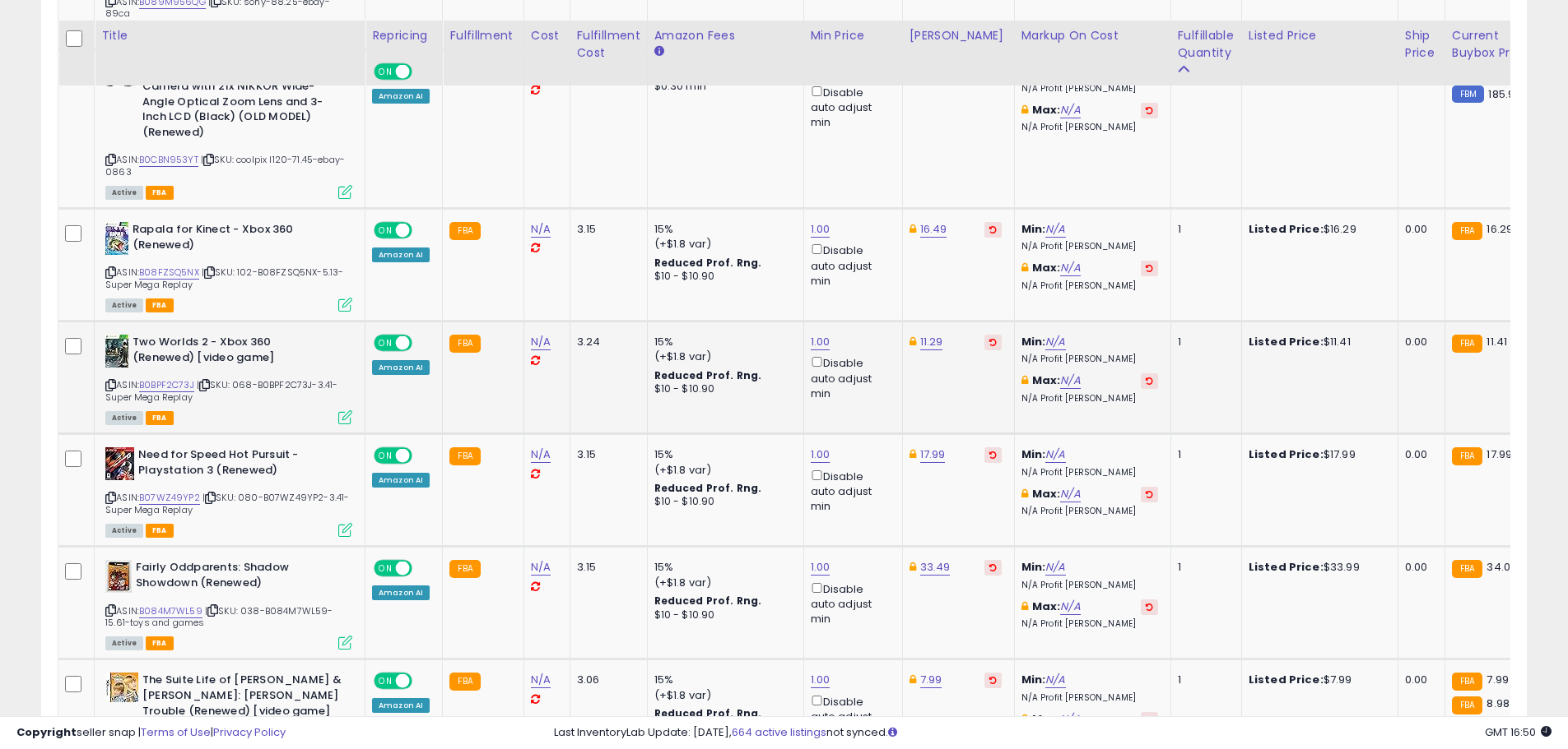
scroll to position [3478, 0]
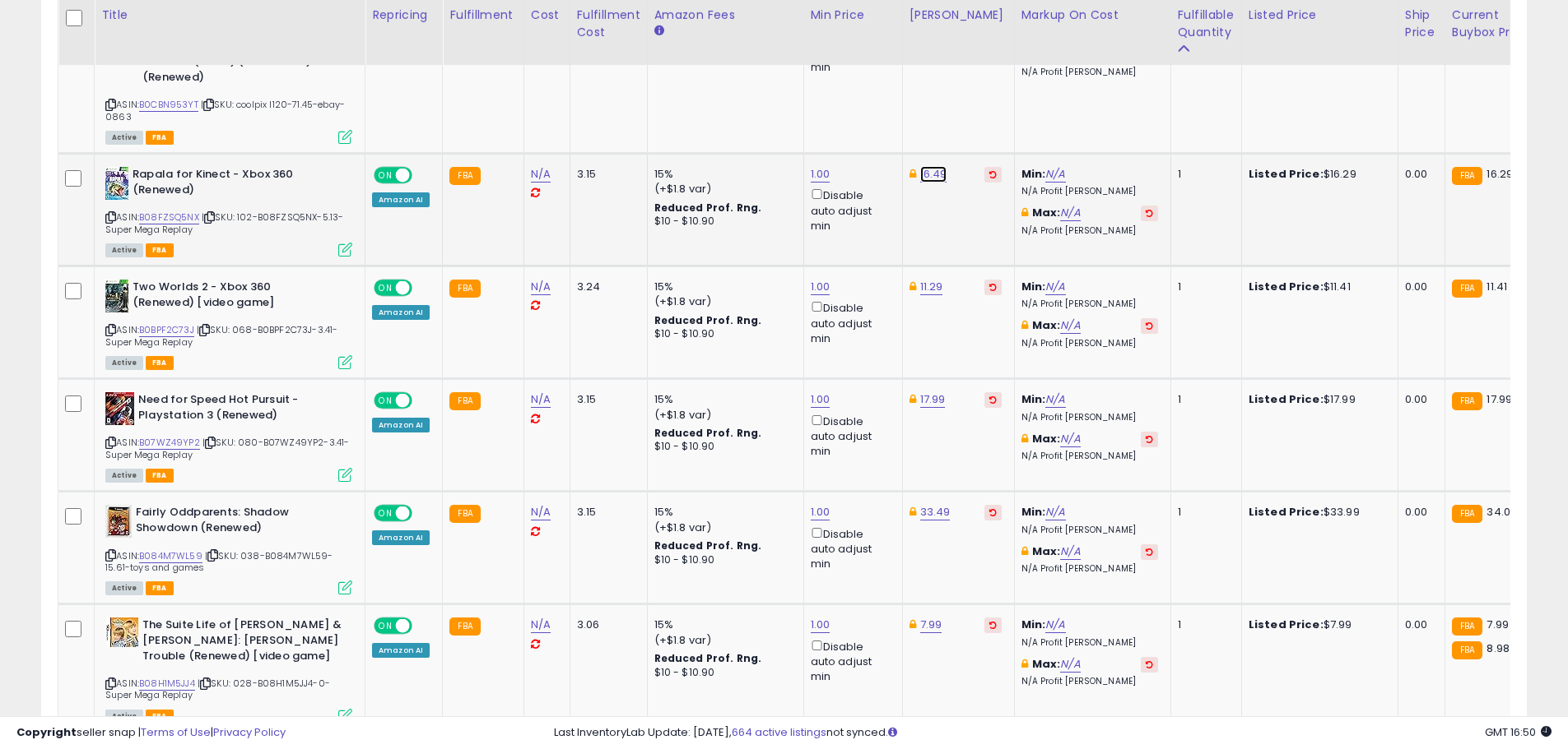
click at [929, 172] on link "16.49" at bounding box center [933, 174] width 27 height 17
type input "*****"
click button "submit" at bounding box center [974, 113] width 28 height 24
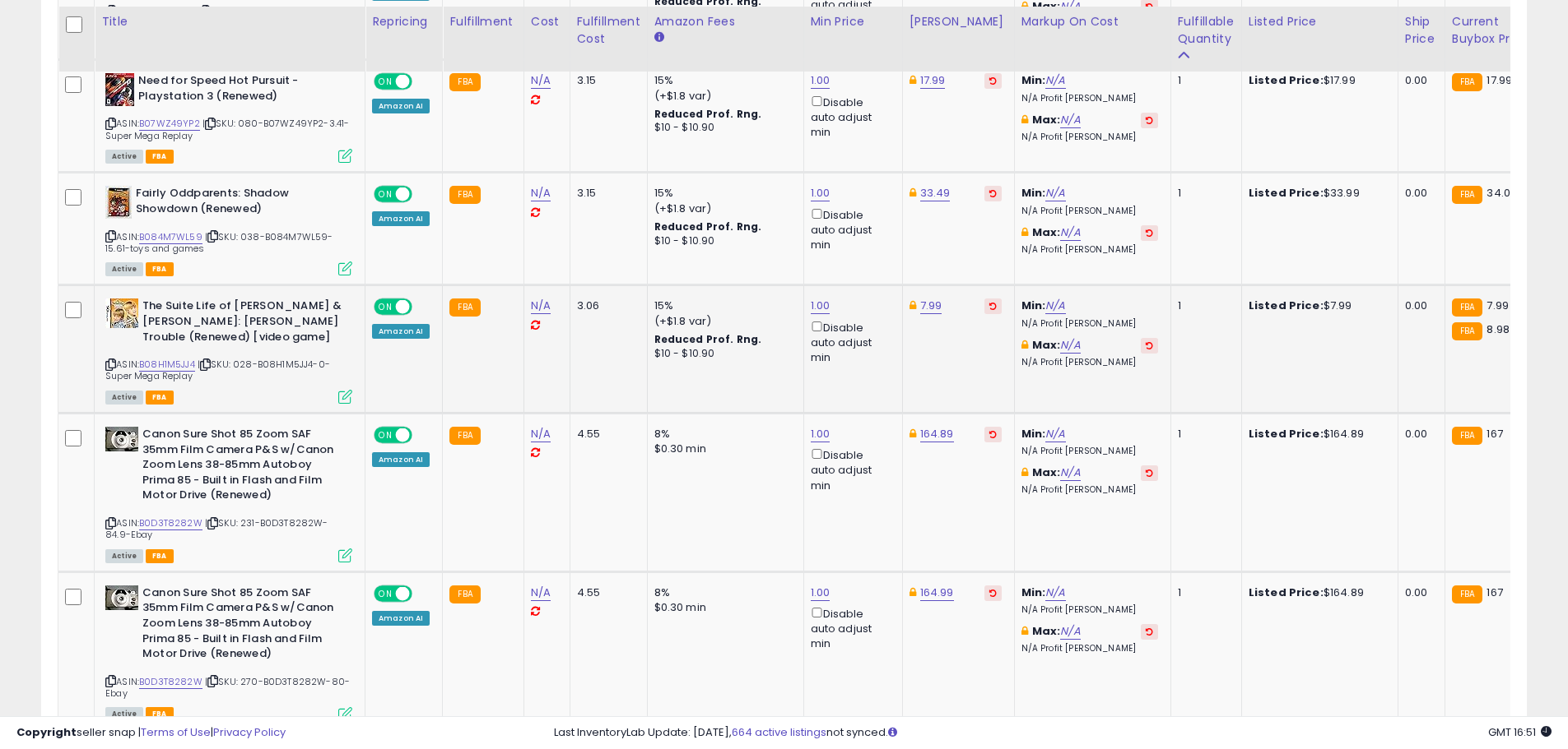
scroll to position [3807, 0]
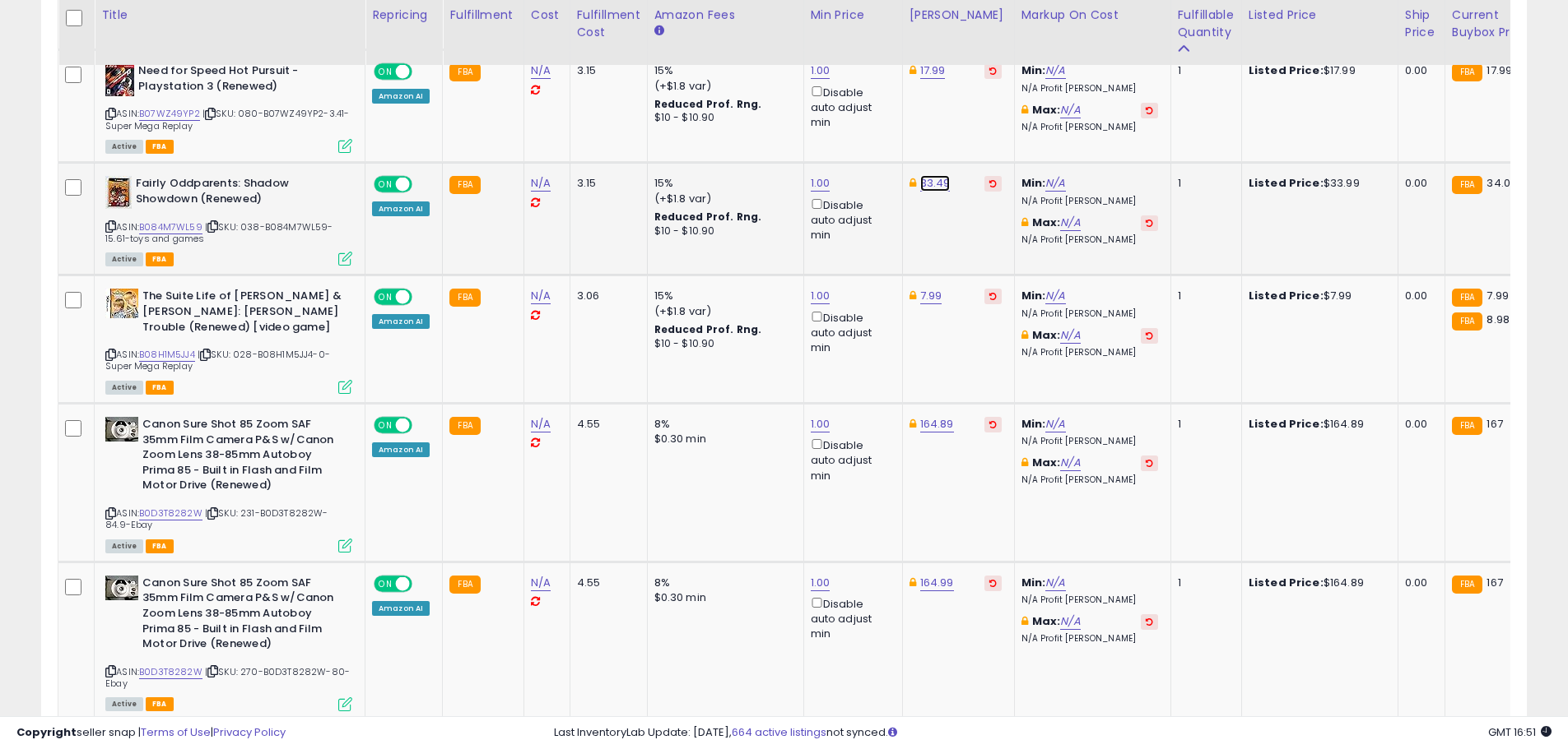
click at [936, 178] on link "33.49" at bounding box center [935, 183] width 31 height 17
click at [1023, 119] on button "button" at bounding box center [1009, 121] width 28 height 24
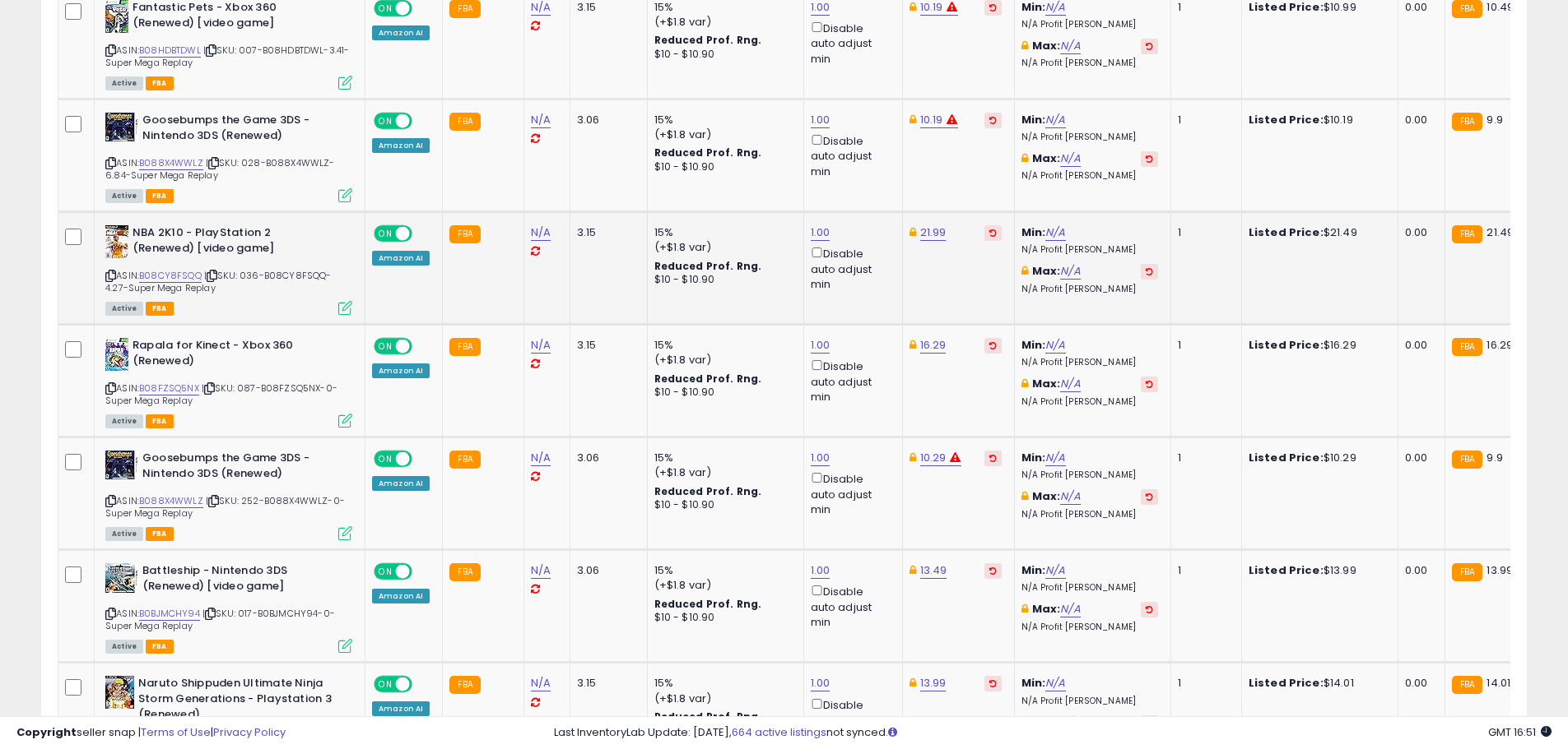
scroll to position [5041, 0]
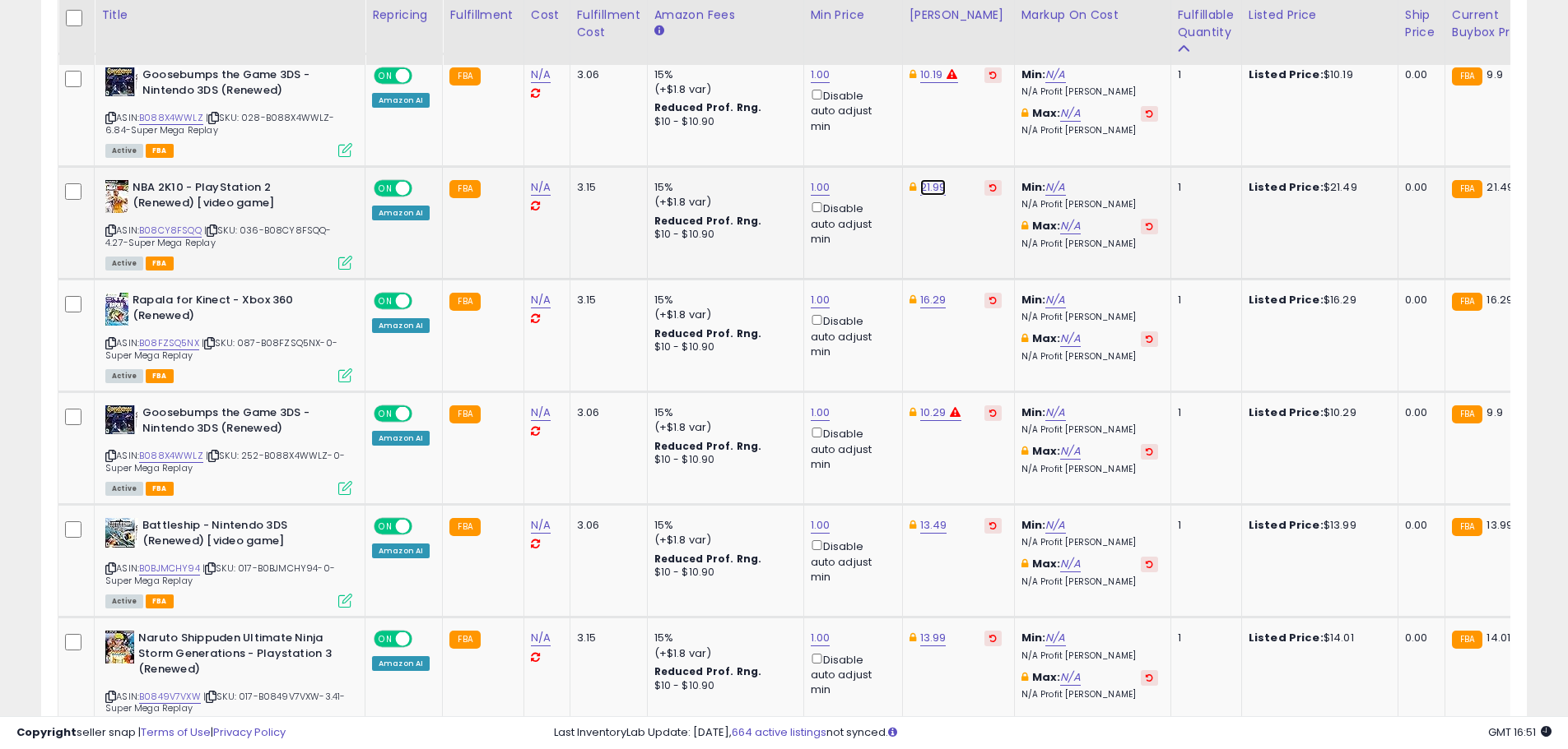
click at [927, 184] on link "21.99" at bounding box center [933, 187] width 26 height 17
type input "*"
type input "******"
click button "submit" at bounding box center [973, 126] width 28 height 24
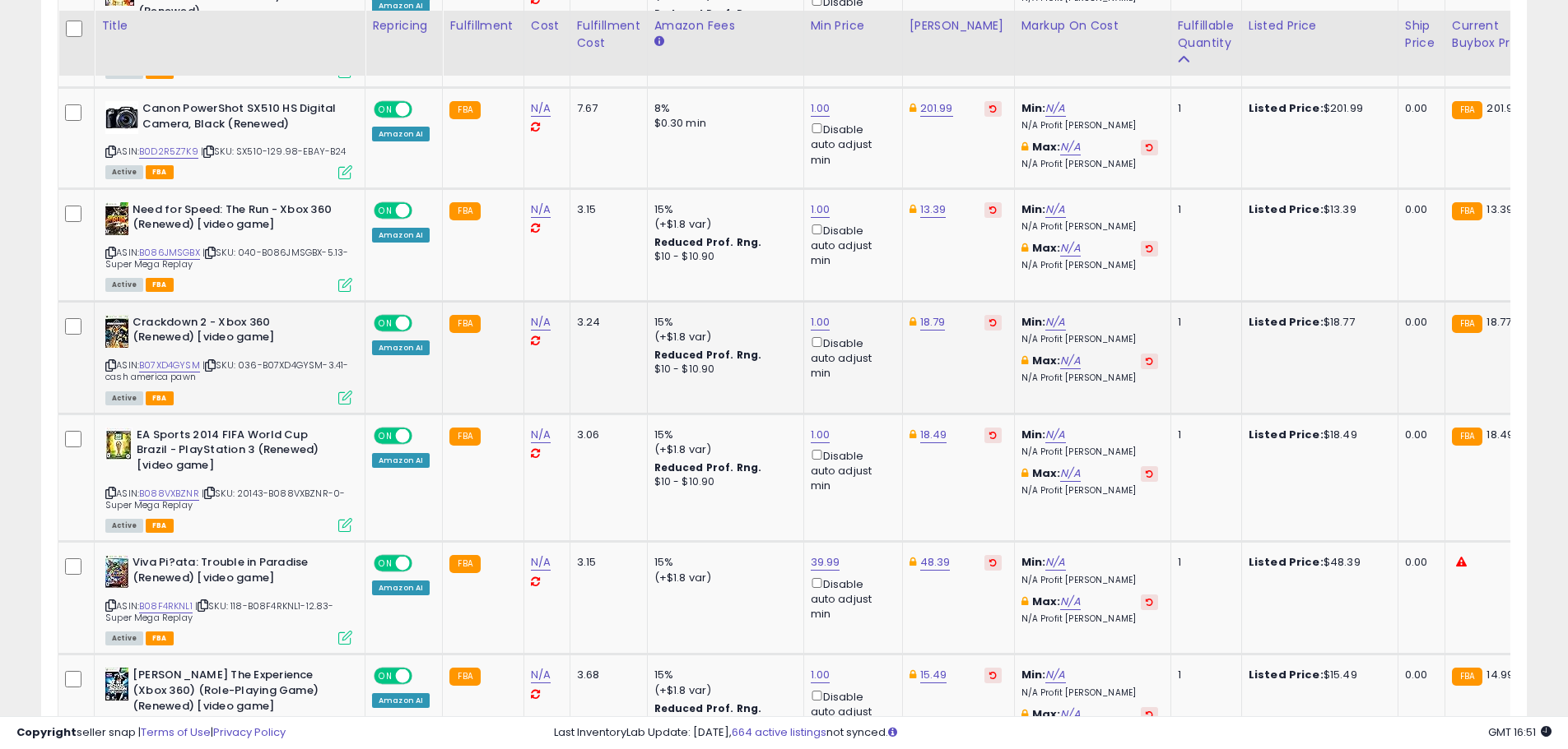
scroll to position [5781, 0]
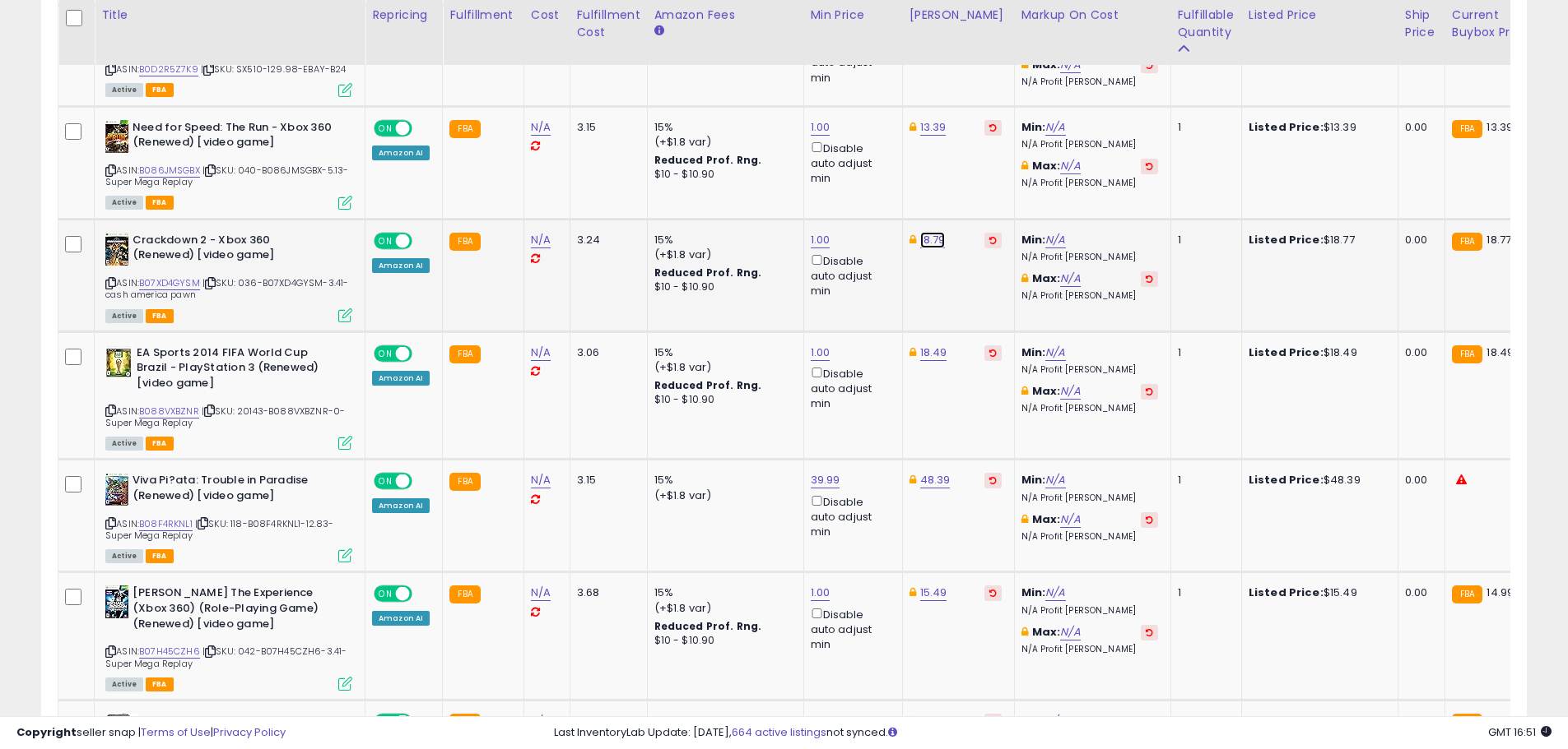
click at [929, 232] on link "18.79" at bounding box center [932, 239] width 25 height 17
type input "*****"
click button "submit" at bounding box center [973, 177] width 28 height 24
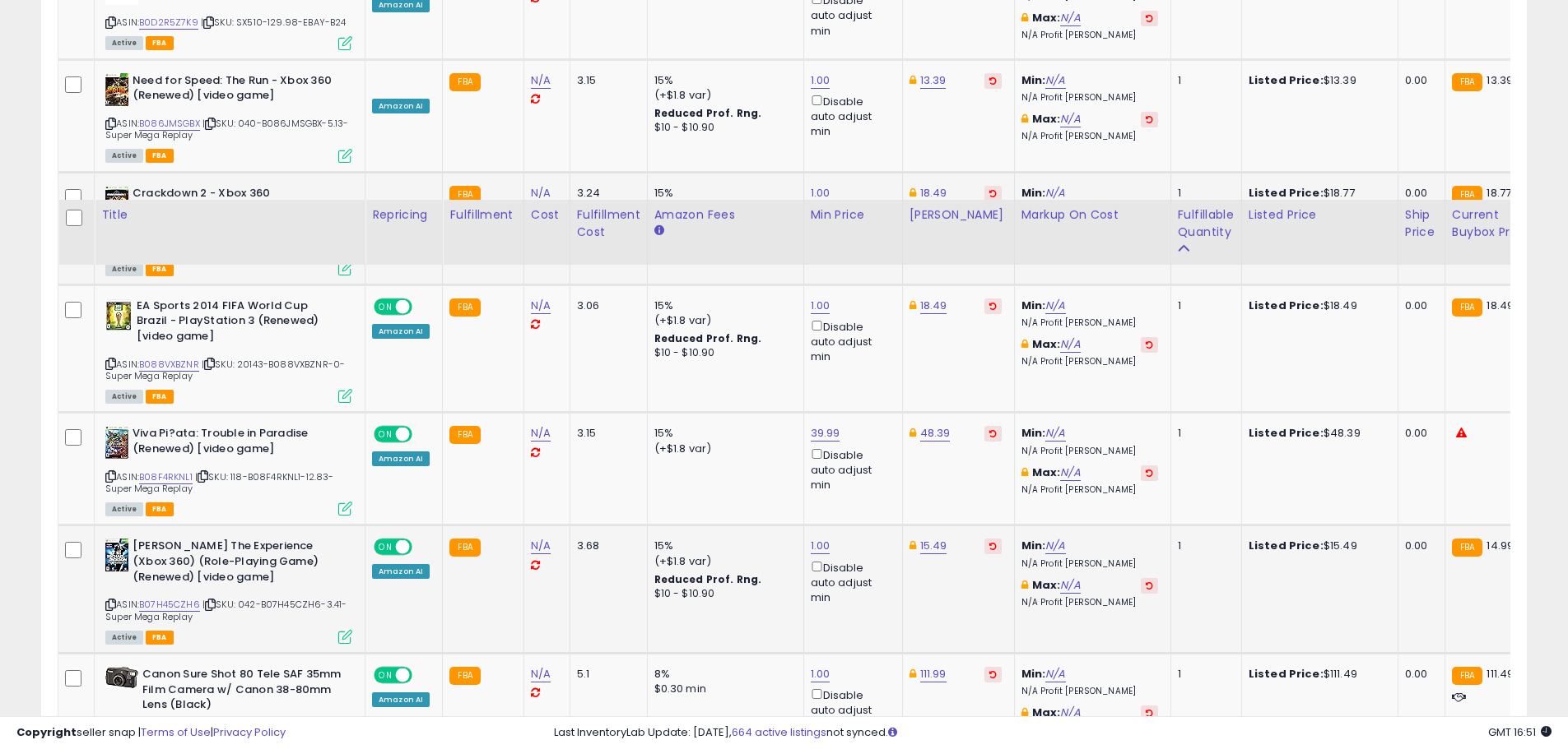
scroll to position [6028, 0]
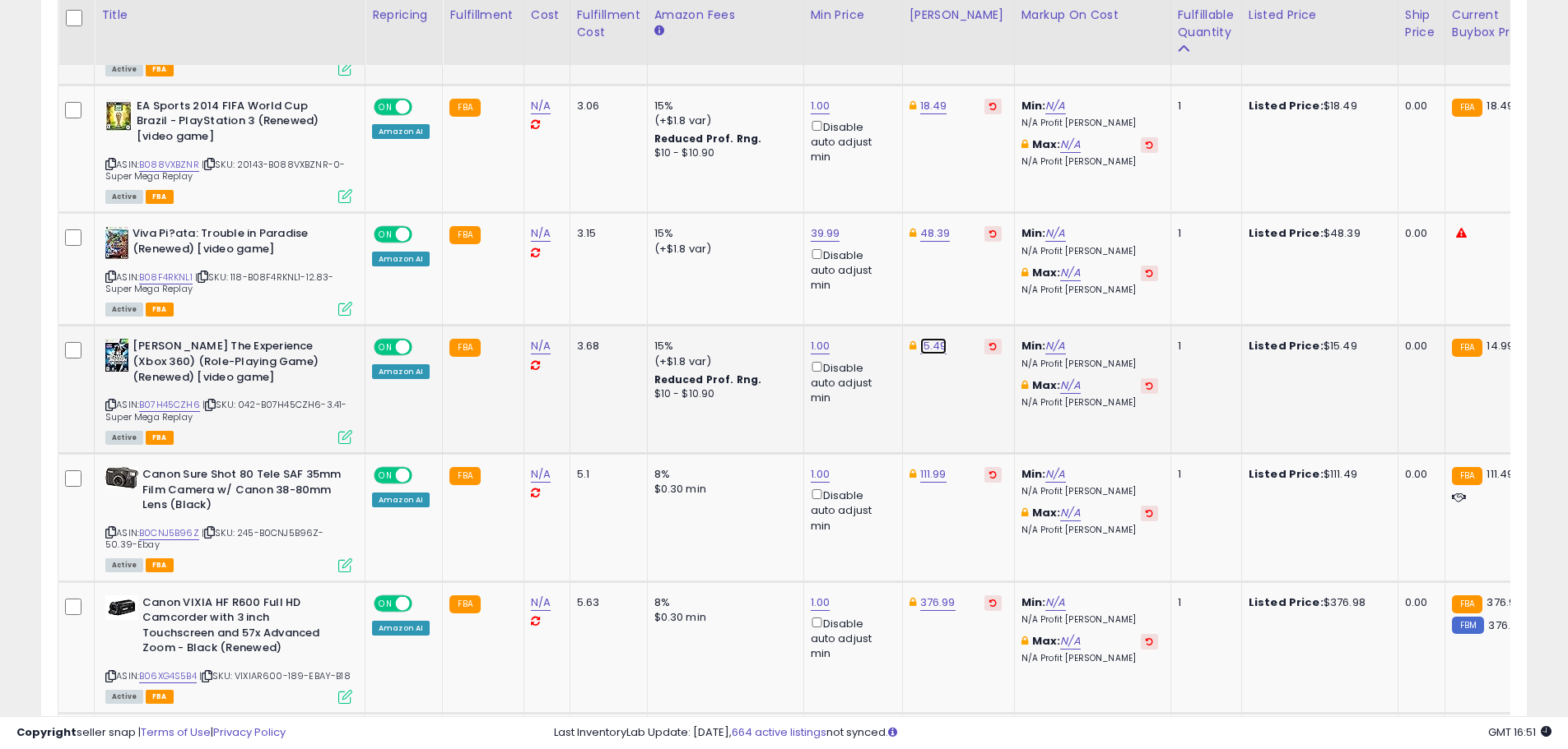
click at [923, 342] on link "15.49" at bounding box center [933, 346] width 27 height 17
type input "*"
type input "*****"
click button "submit" at bounding box center [973, 285] width 28 height 24
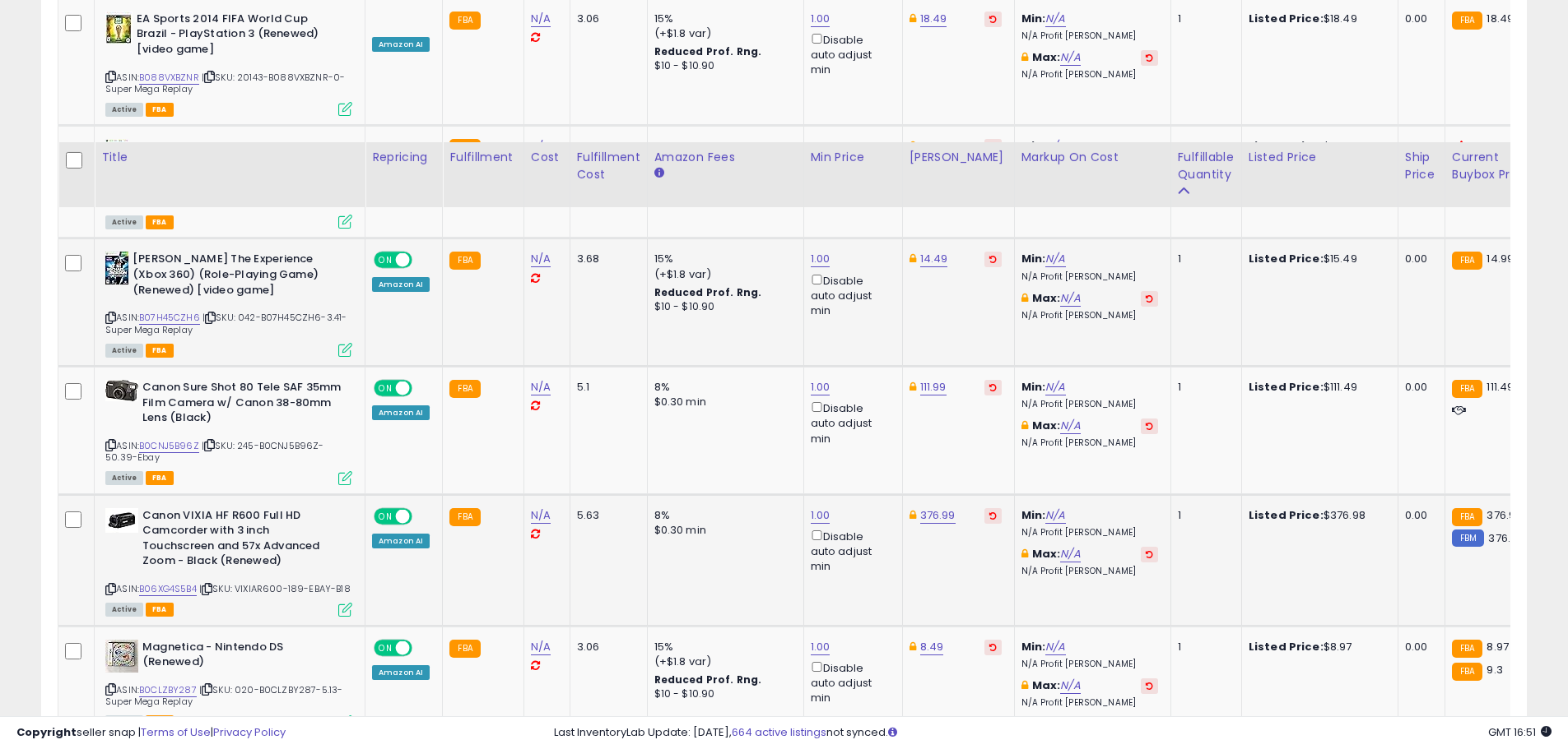
scroll to position [6258, 0]
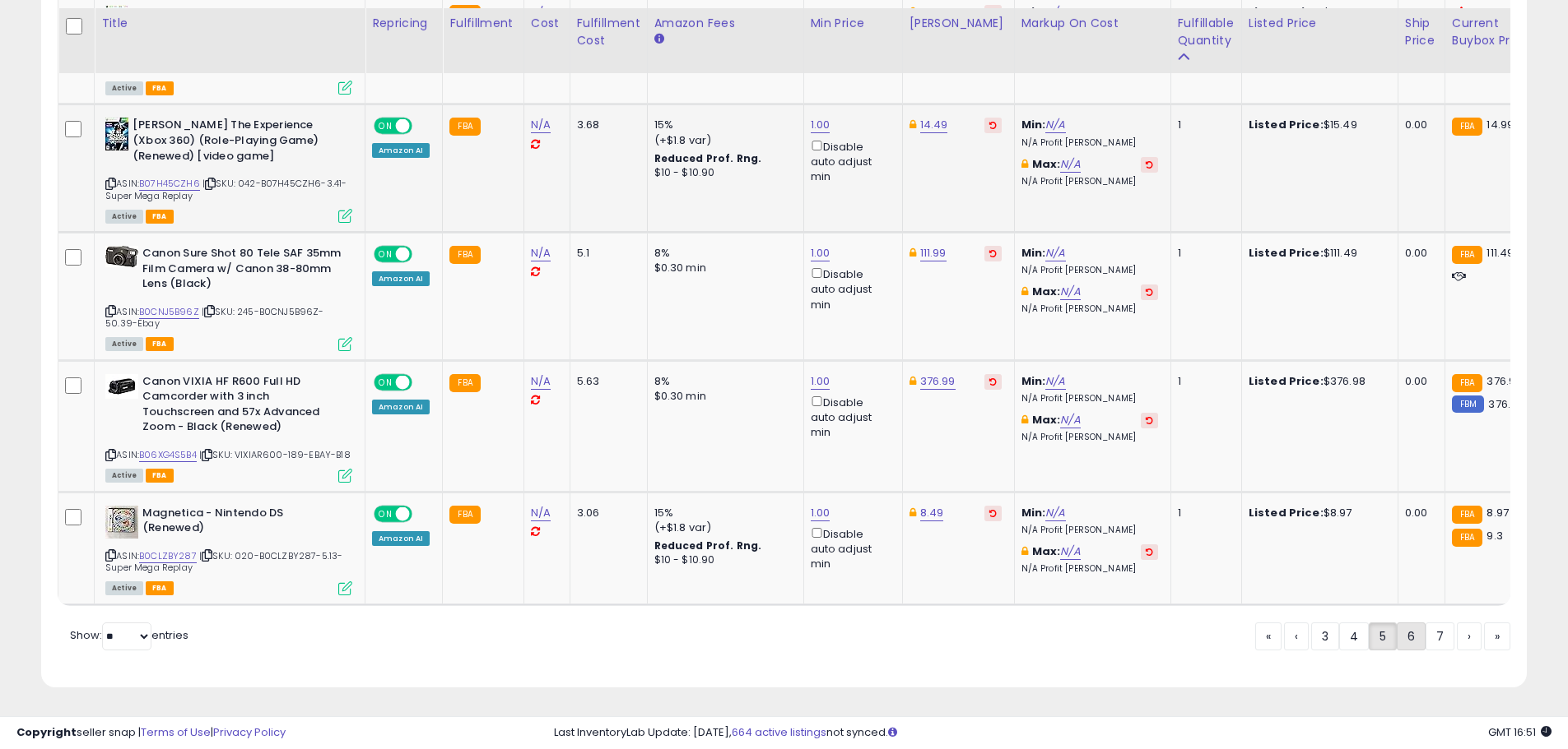
click at [1415, 639] on link "6" at bounding box center [1411, 636] width 29 height 28
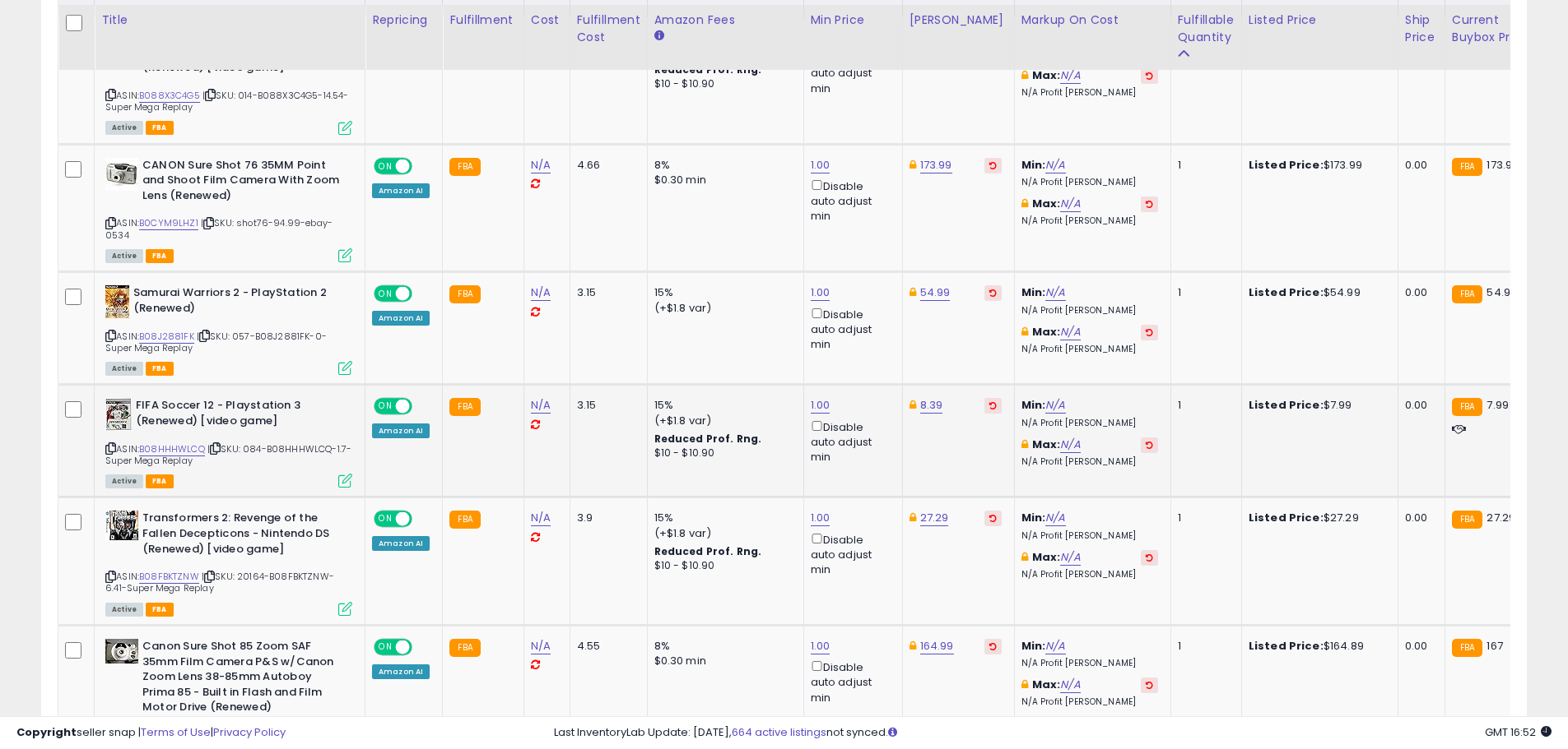
scroll to position [928, 0]
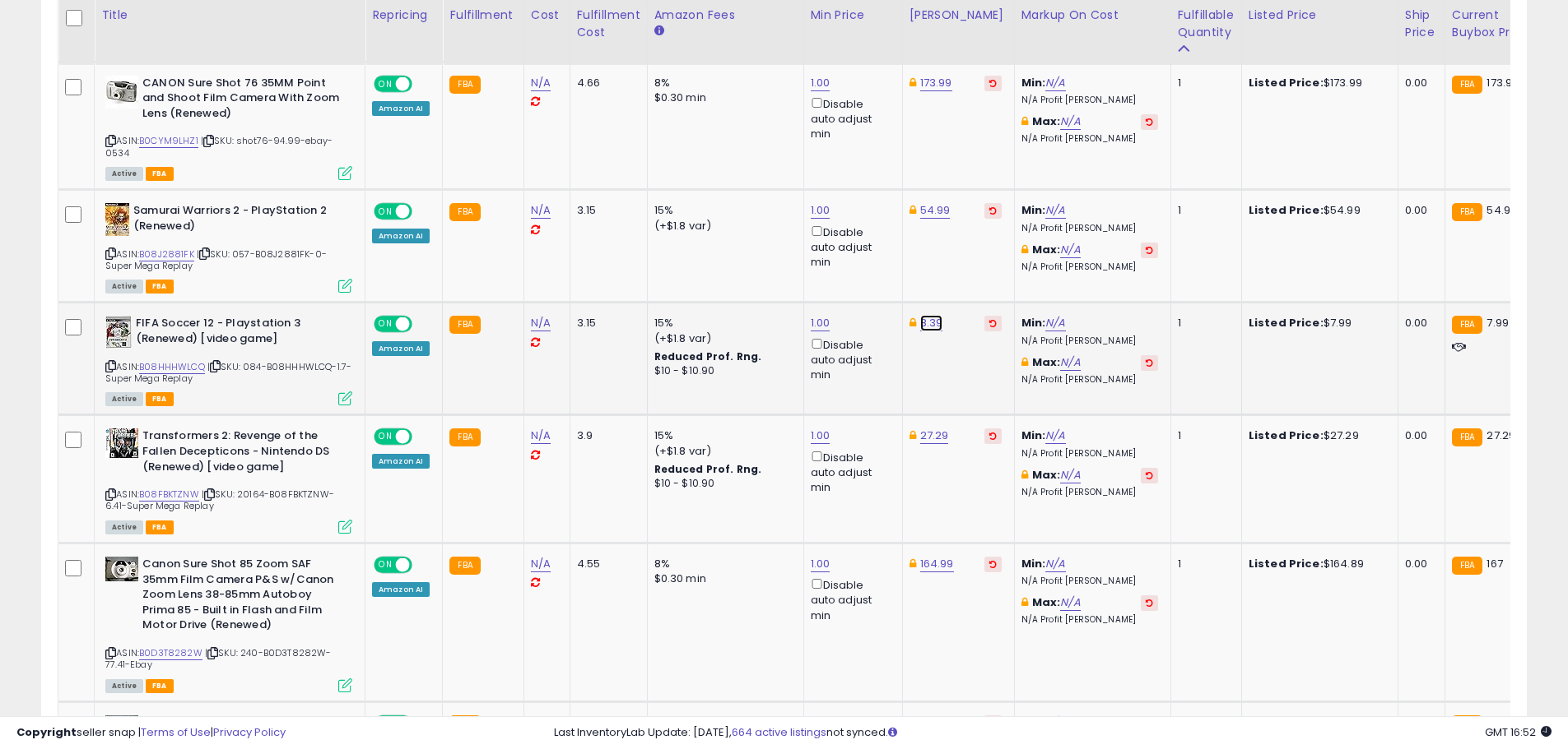
click at [930, 320] on link "8.39" at bounding box center [931, 322] width 23 height 17
drag, startPoint x: 846, startPoint y: 273, endPoint x: 798, endPoint y: 274, distance: 48.0
click at [798, 274] on div "**** This will override store markup" at bounding box center [912, 274] width 237 height 60
type input "****"
click button "submit" at bounding box center [972, 265] width 28 height 24
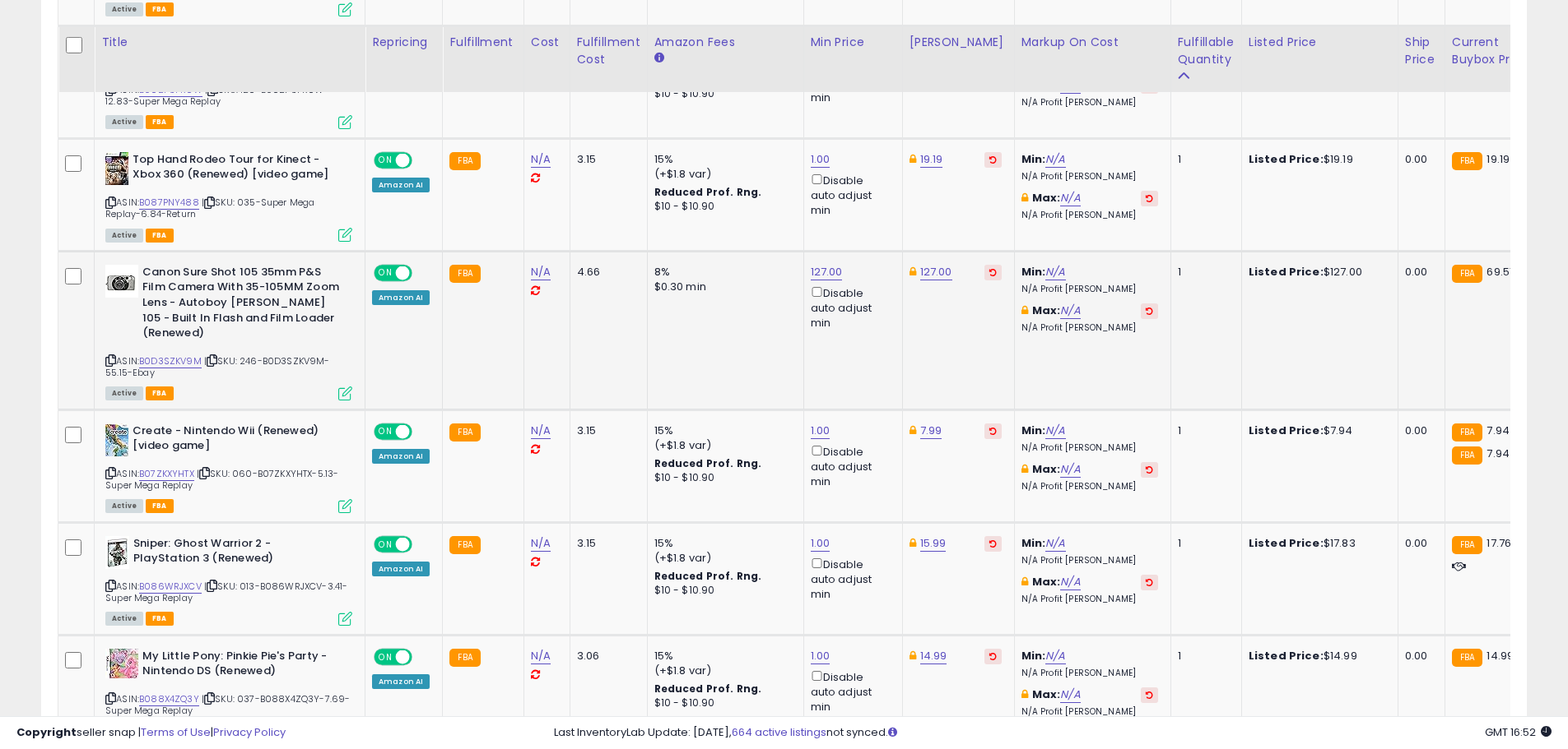
scroll to position [2080, 0]
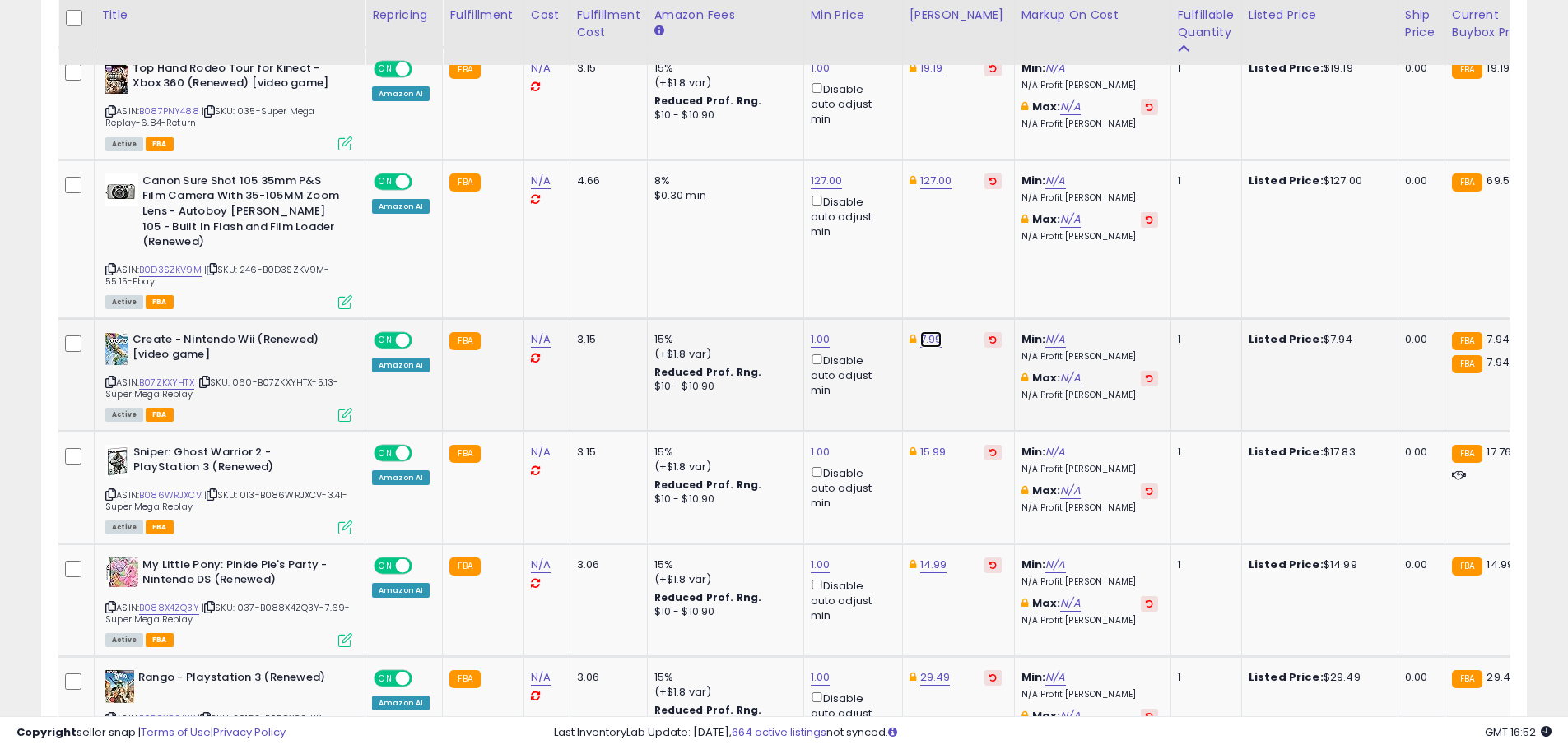
click at [932, 331] on link "7.99" at bounding box center [930, 339] width 22 height 17
type input "****"
click button "submit" at bounding box center [972, 266] width 28 height 24
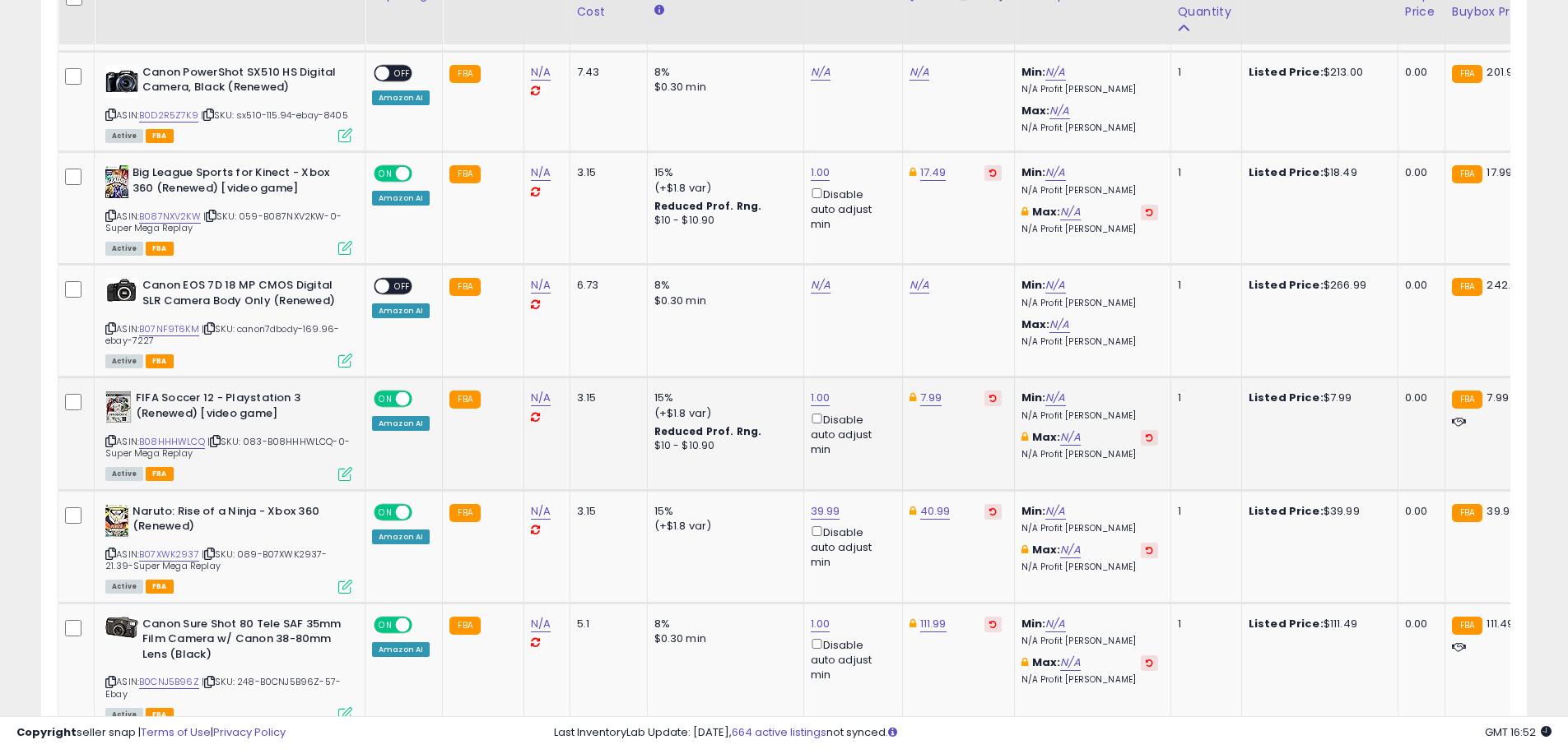
scroll to position [2902, 0]
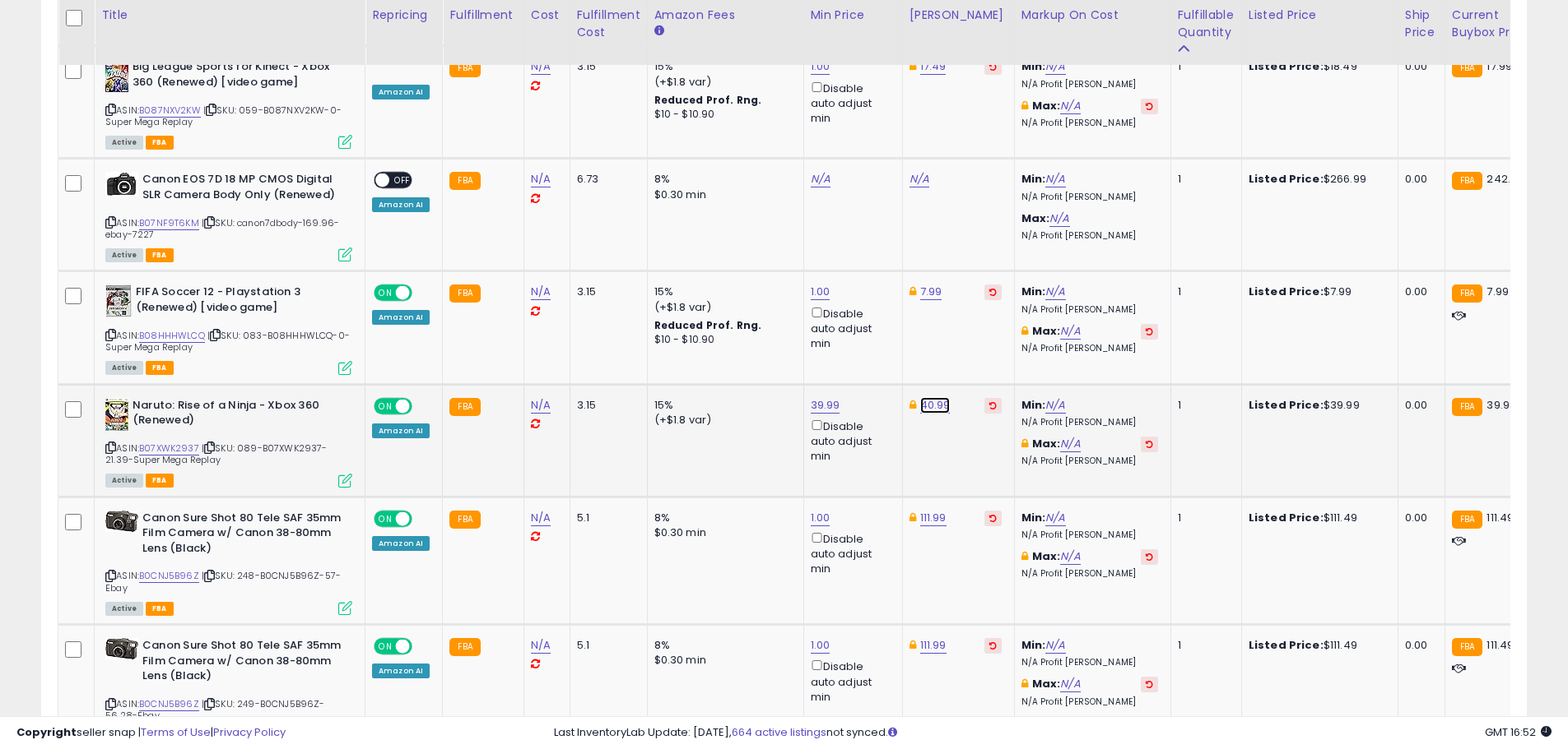
click at [926, 398] on link "40.99" at bounding box center [935, 406] width 31 height 17
type input "*"
type input "*****"
click at [980, 332] on icon "submit" at bounding box center [975, 330] width 10 height 10
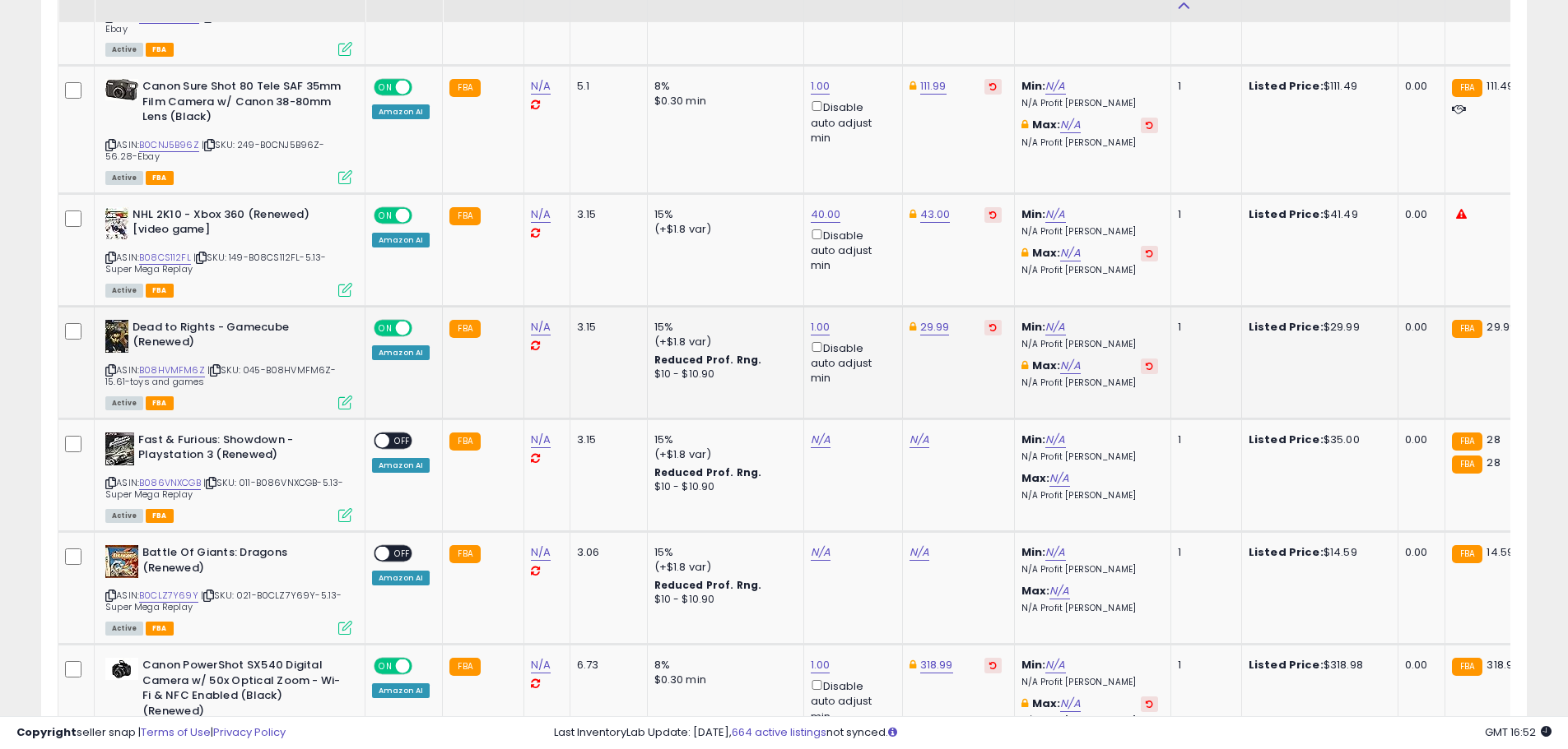
scroll to position [3478, 0]
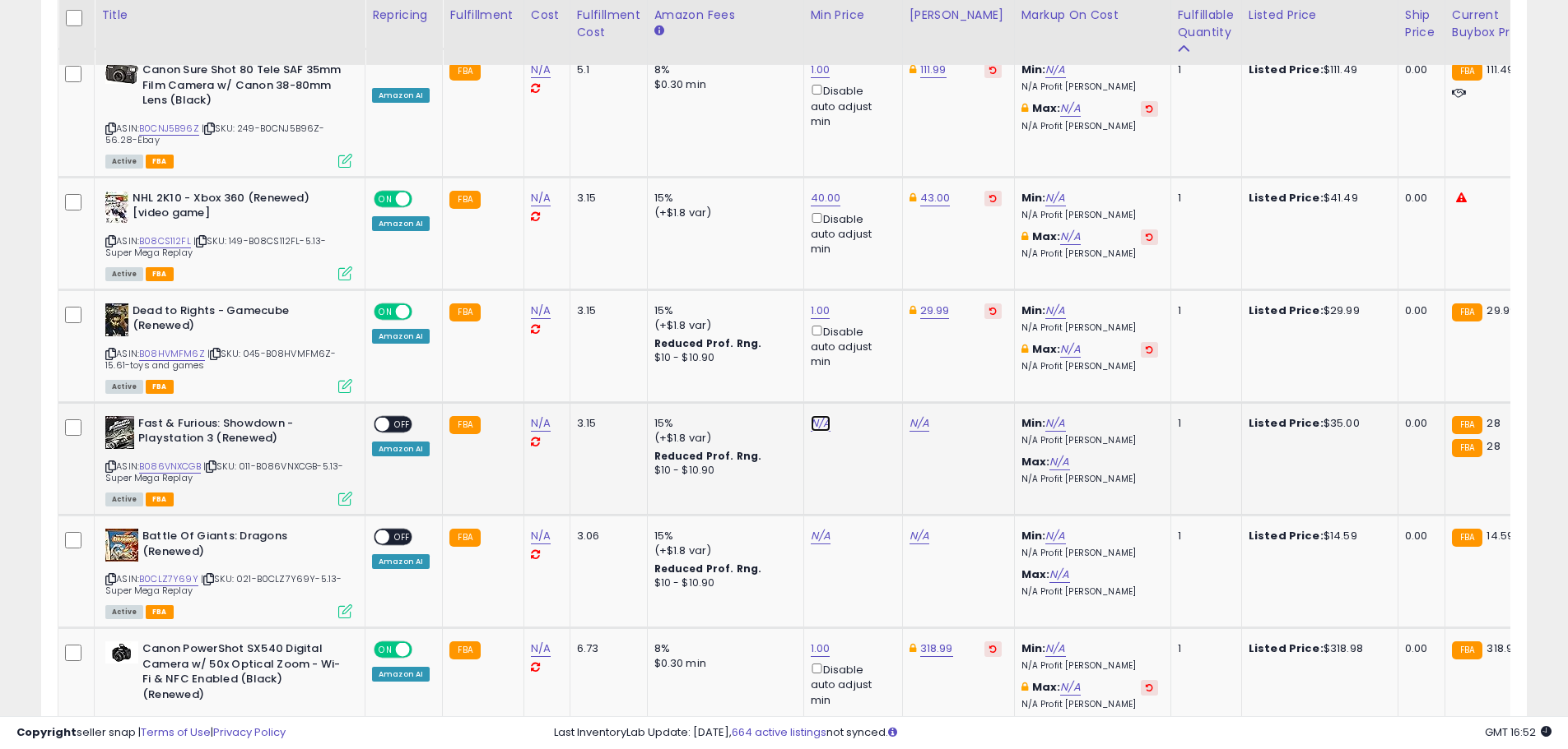
click at [811, 415] on link "N/A" at bounding box center [820, 423] width 20 height 17
type input "*"
click at [875, 342] on button "submit" at bounding box center [861, 350] width 28 height 24
click at [917, 415] on link "28.00" at bounding box center [924, 423] width 30 height 17
drag, startPoint x: 875, startPoint y: 362, endPoint x: 772, endPoint y: 352, distance: 103.5
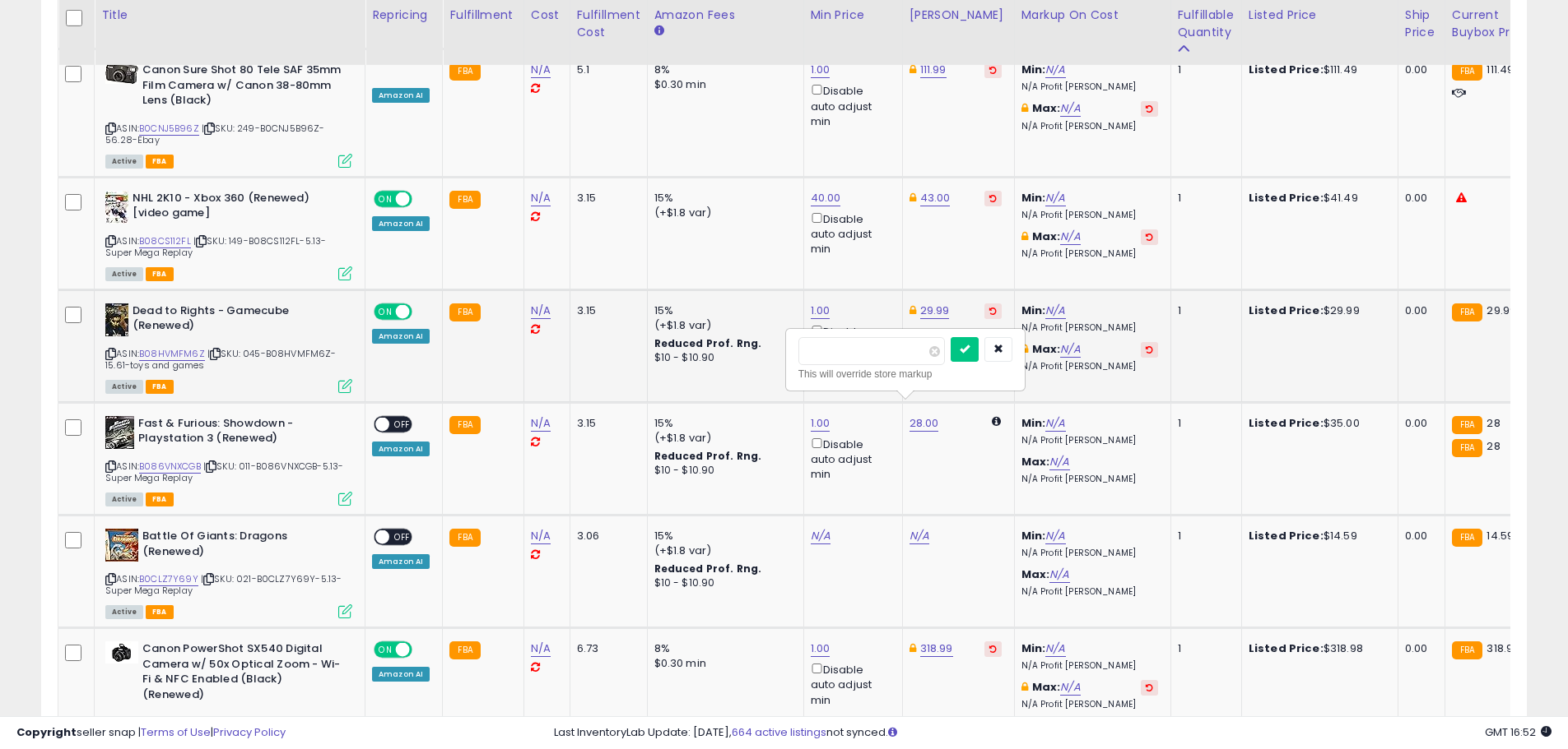
click at [770, 353] on tbody "How to Train Your Dragon 2: The Video Game - Nintendo 3DS (Renewed) [video game…" at bounding box center [1314, 412] width 2510 height 6053
type input "*****"
click button "submit" at bounding box center [965, 350] width 28 height 24
click at [400, 418] on span "OFF" at bounding box center [402, 425] width 26 height 14
click at [816, 528] on link "N/A" at bounding box center [820, 536] width 20 height 17
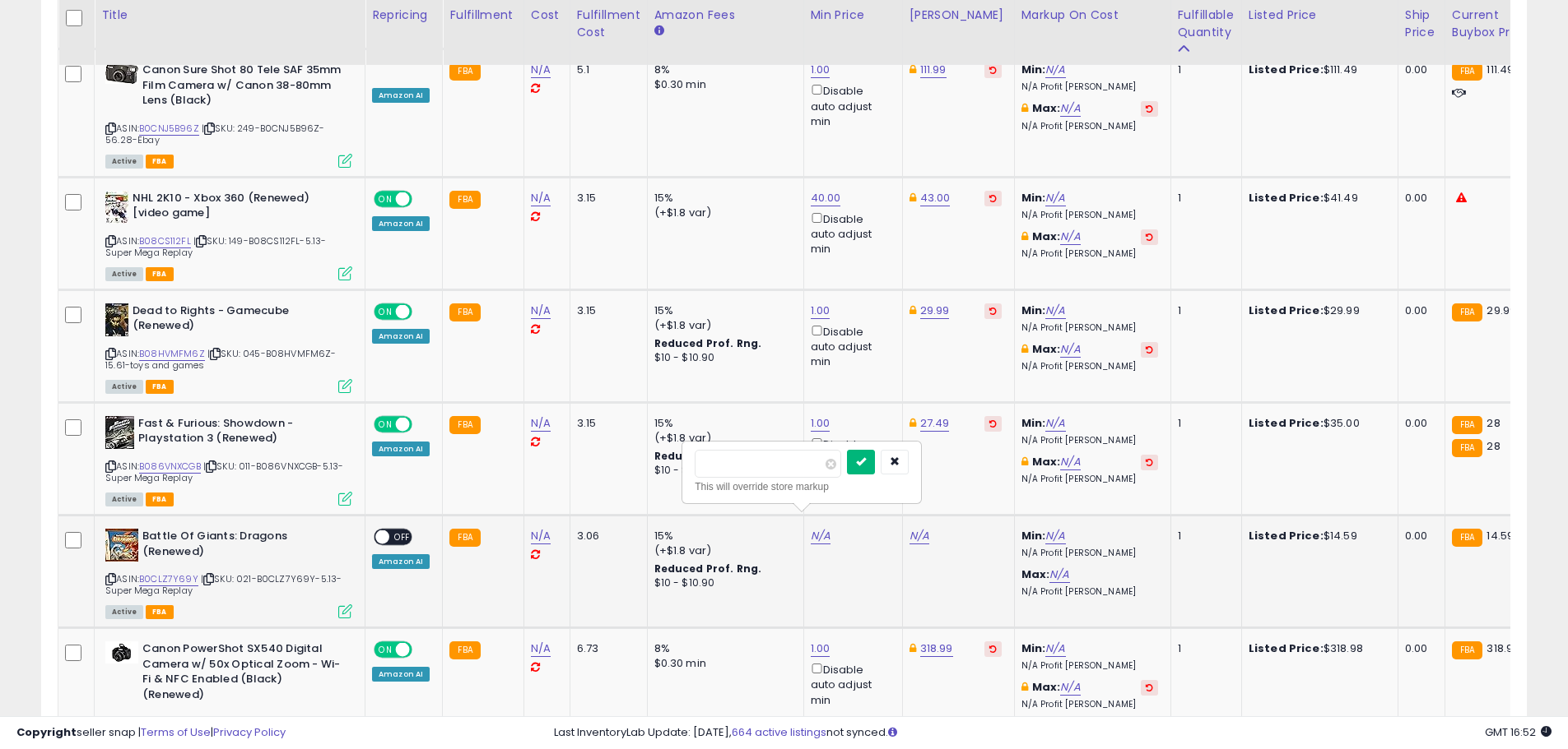
type input "*"
click at [875, 471] on button "submit" at bounding box center [861, 462] width 28 height 24
click at [910, 528] on link "27.56" at bounding box center [923, 536] width 29 height 17
drag, startPoint x: 846, startPoint y: 465, endPoint x: 781, endPoint y: 469, distance: 65.1
click at [781, 469] on tbody "How to Train Your Dragon 2: The Video Game - Nintendo 3DS (Renewed) [video game…" at bounding box center [1314, 412] width 2510 height 6053
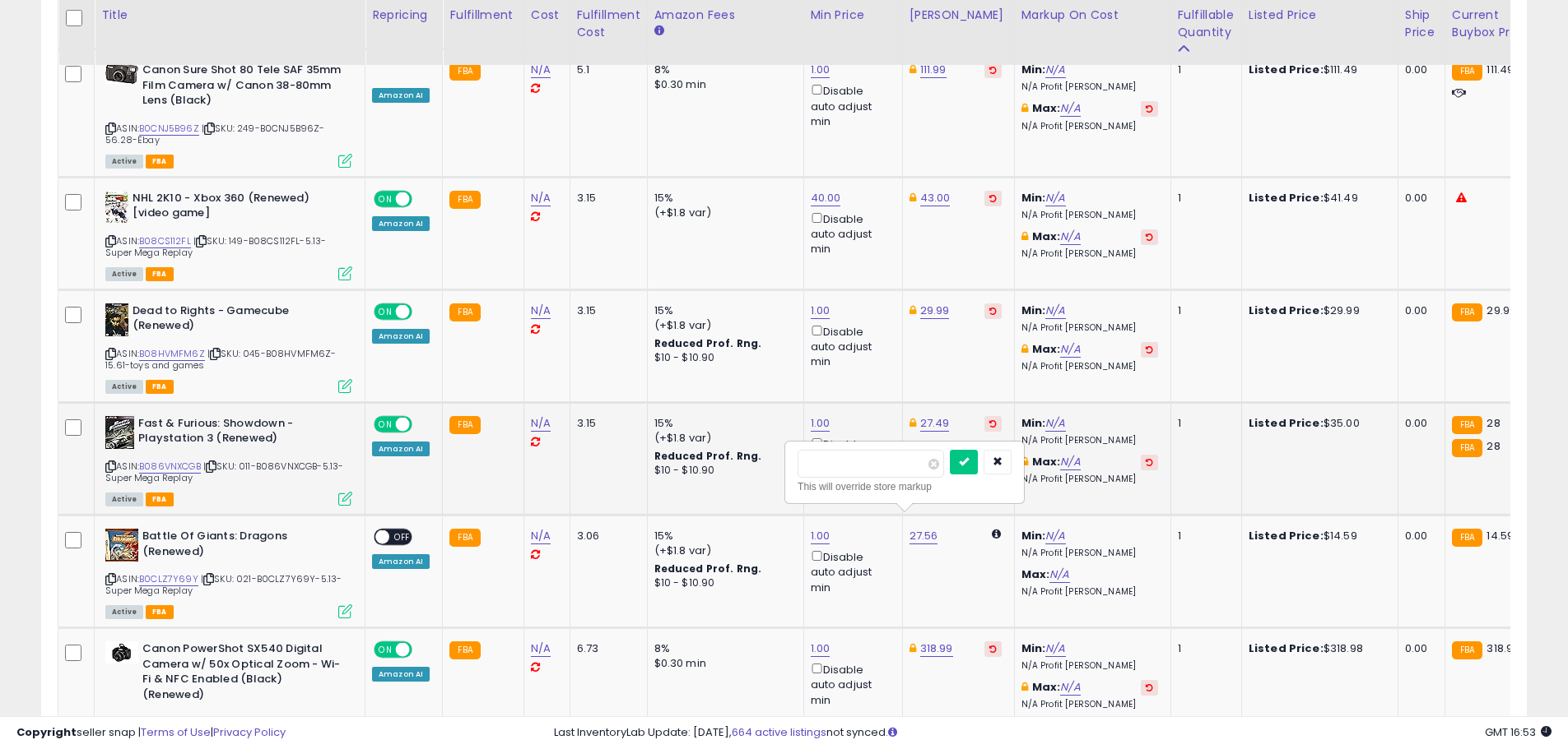
type input "*****"
click button "submit" at bounding box center [964, 462] width 28 height 24
click at [394, 531] on span "OFF" at bounding box center [402, 537] width 26 height 14
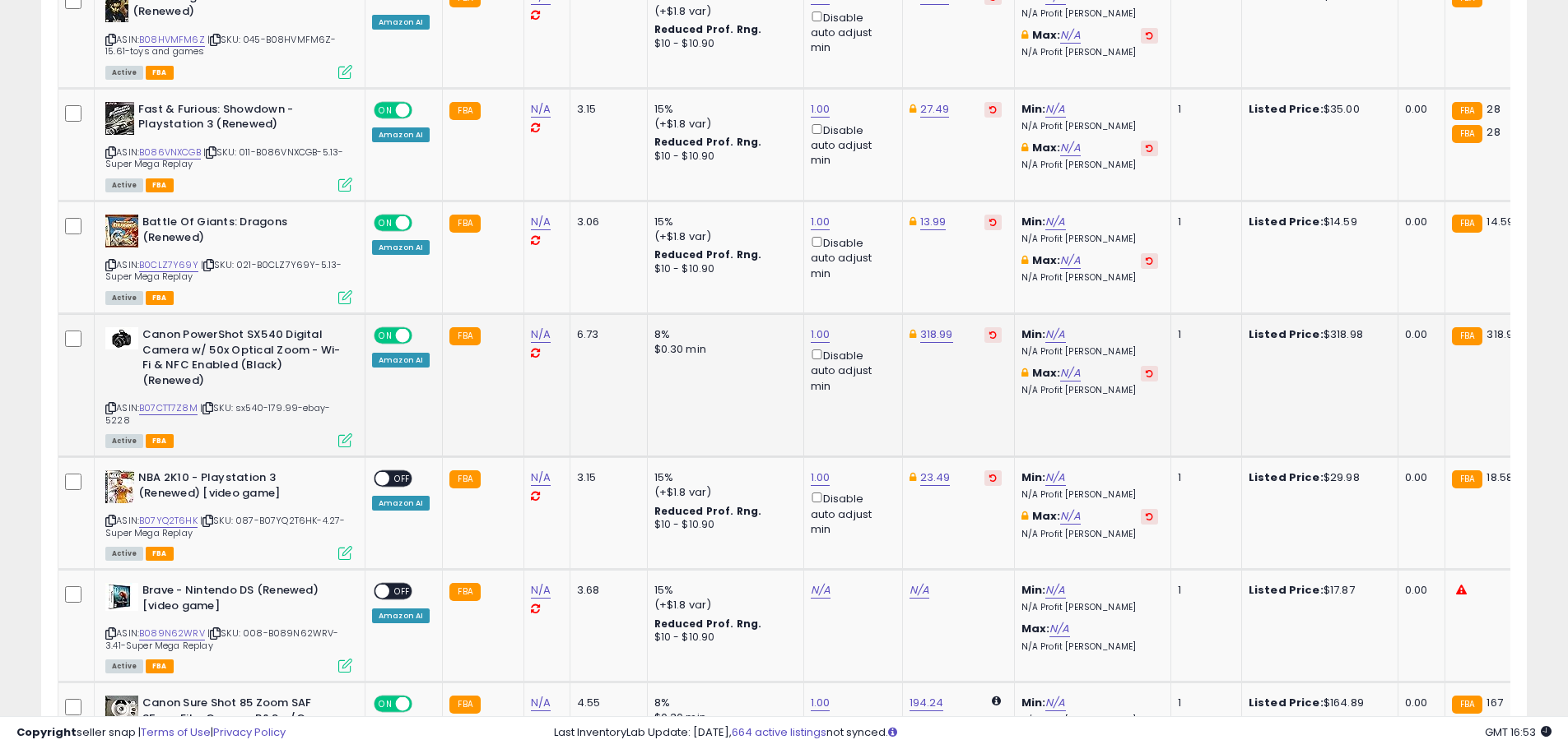
scroll to position [3807, 0]
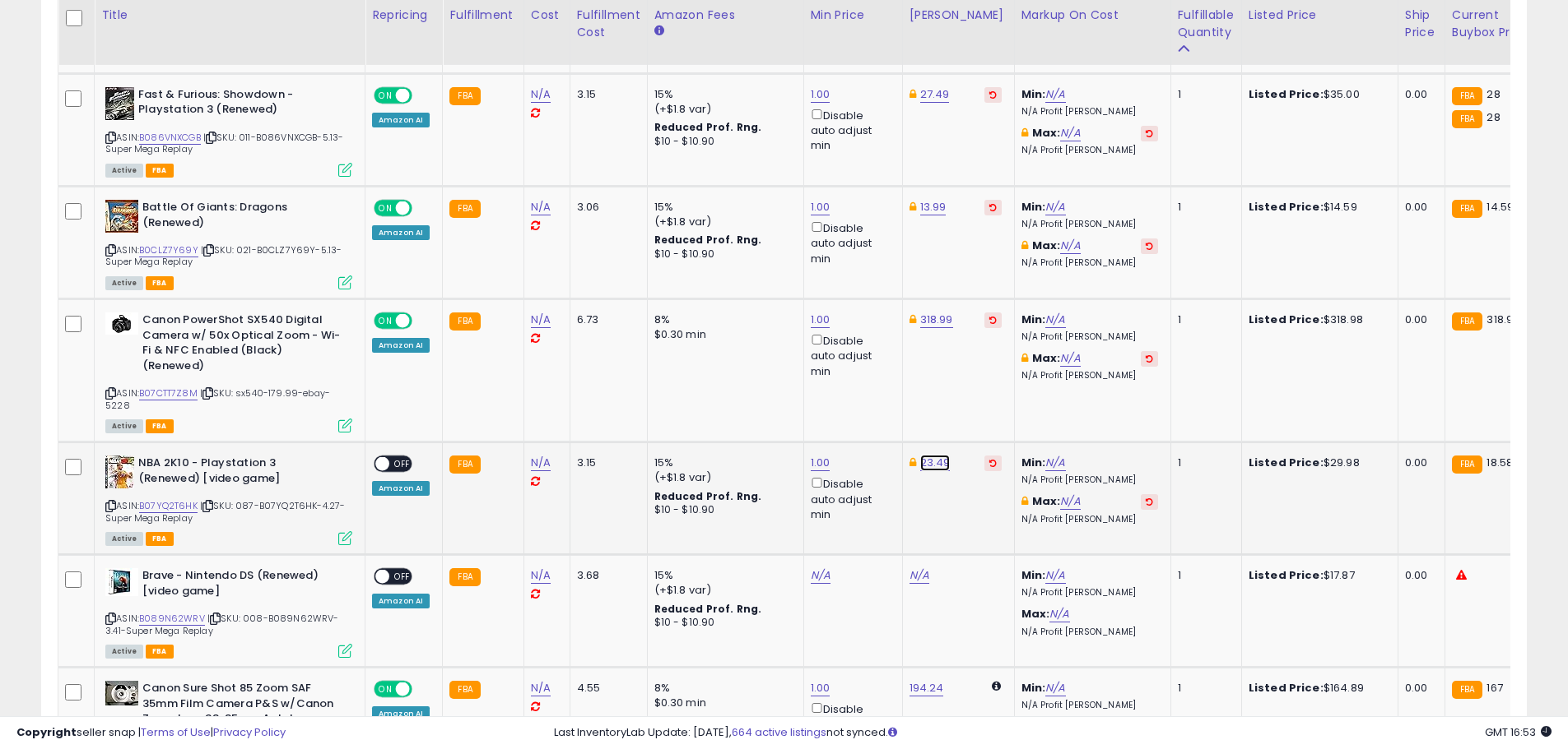
click at [923, 454] on link "23.49" at bounding box center [935, 462] width 31 height 17
click at [774, 385] on tbody "How to Train Your Dragon 2: The Video Game - Nintendo 3DS (Renewed) [video game…" at bounding box center [1314, 83] width 2510 height 6053
type input "*****"
click button "submit" at bounding box center [975, 390] width 28 height 24
drag, startPoint x: 394, startPoint y: 452, endPoint x: 584, endPoint y: 500, distance: 196.0
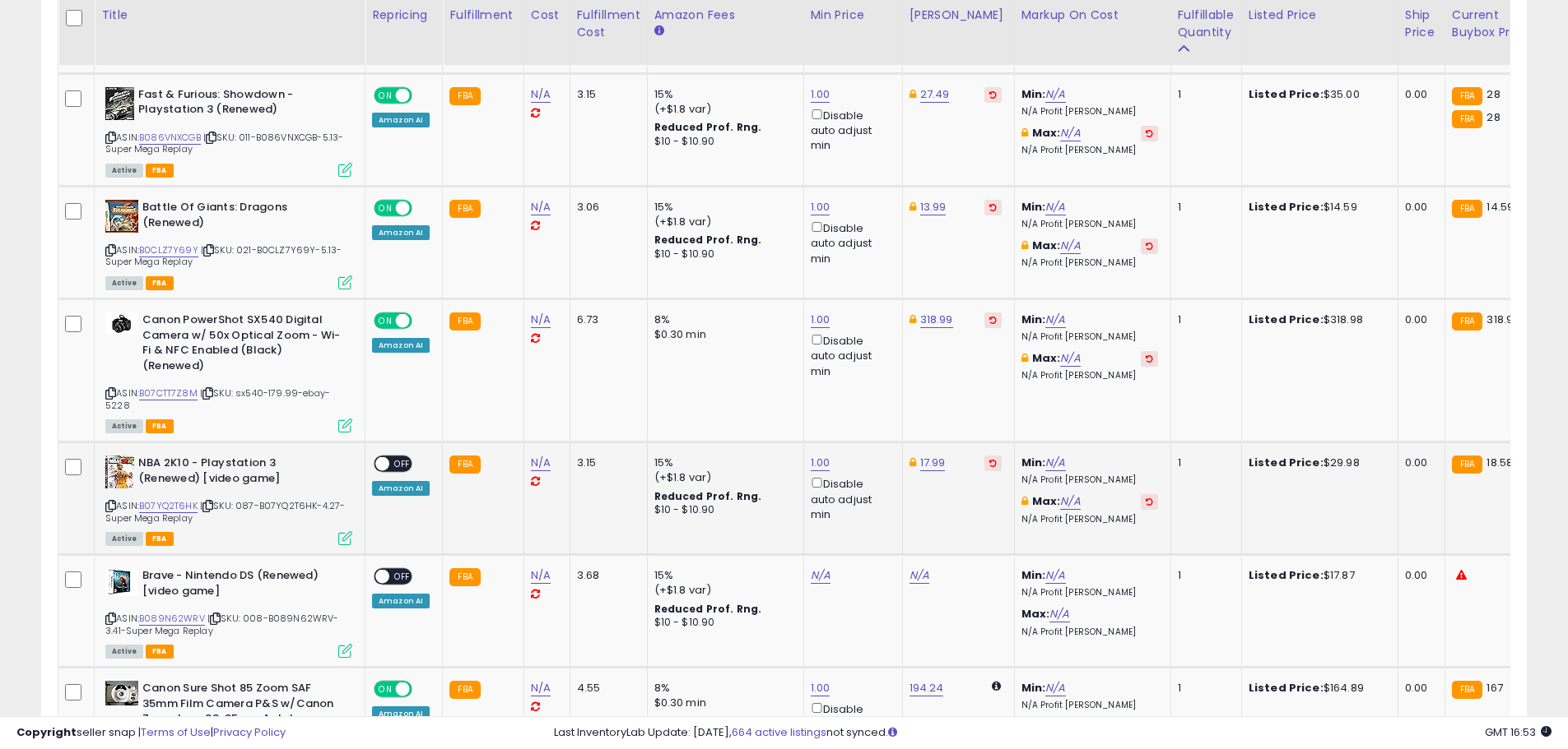
click at [394, 457] on span "OFF" at bounding box center [402, 464] width 26 height 14
click at [815, 567] on link "N/A" at bounding box center [820, 575] width 20 height 17
type input "*"
click at [866, 499] on icon "submit" at bounding box center [861, 501] width 10 height 10
click at [934, 568] on div "29.25" at bounding box center [955, 575] width 92 height 15
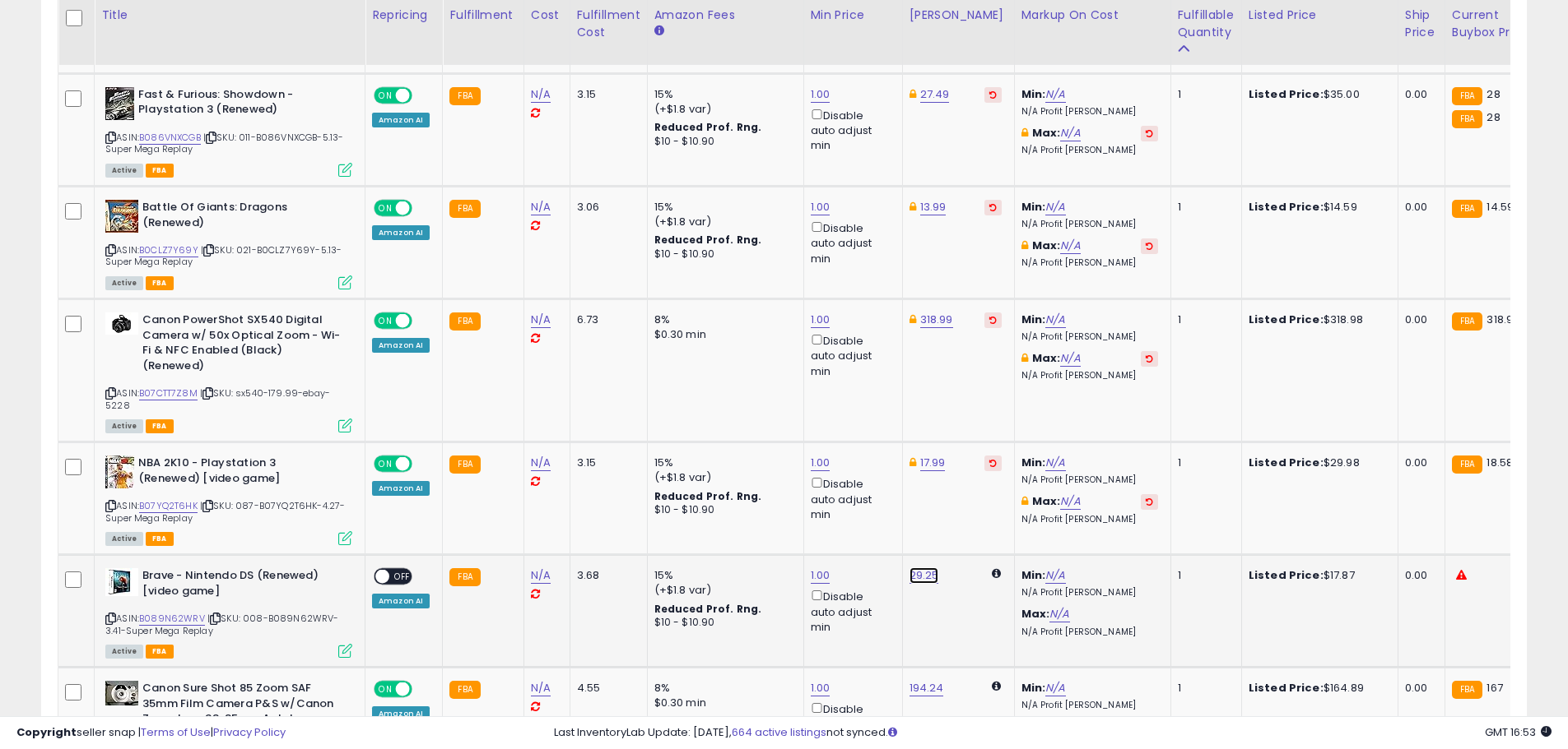
click at [915, 567] on link "29.25" at bounding box center [924, 575] width 30 height 17
drag, startPoint x: 877, startPoint y: 504, endPoint x: 763, endPoint y: 496, distance: 114.3
click at [763, 499] on tbody "How to Train Your Dragon 2: The Video Game - Nintendo 3DS (Renewed) [video game…" at bounding box center [1314, 83] width 2510 height 6053
type input "*"
type input "*****"
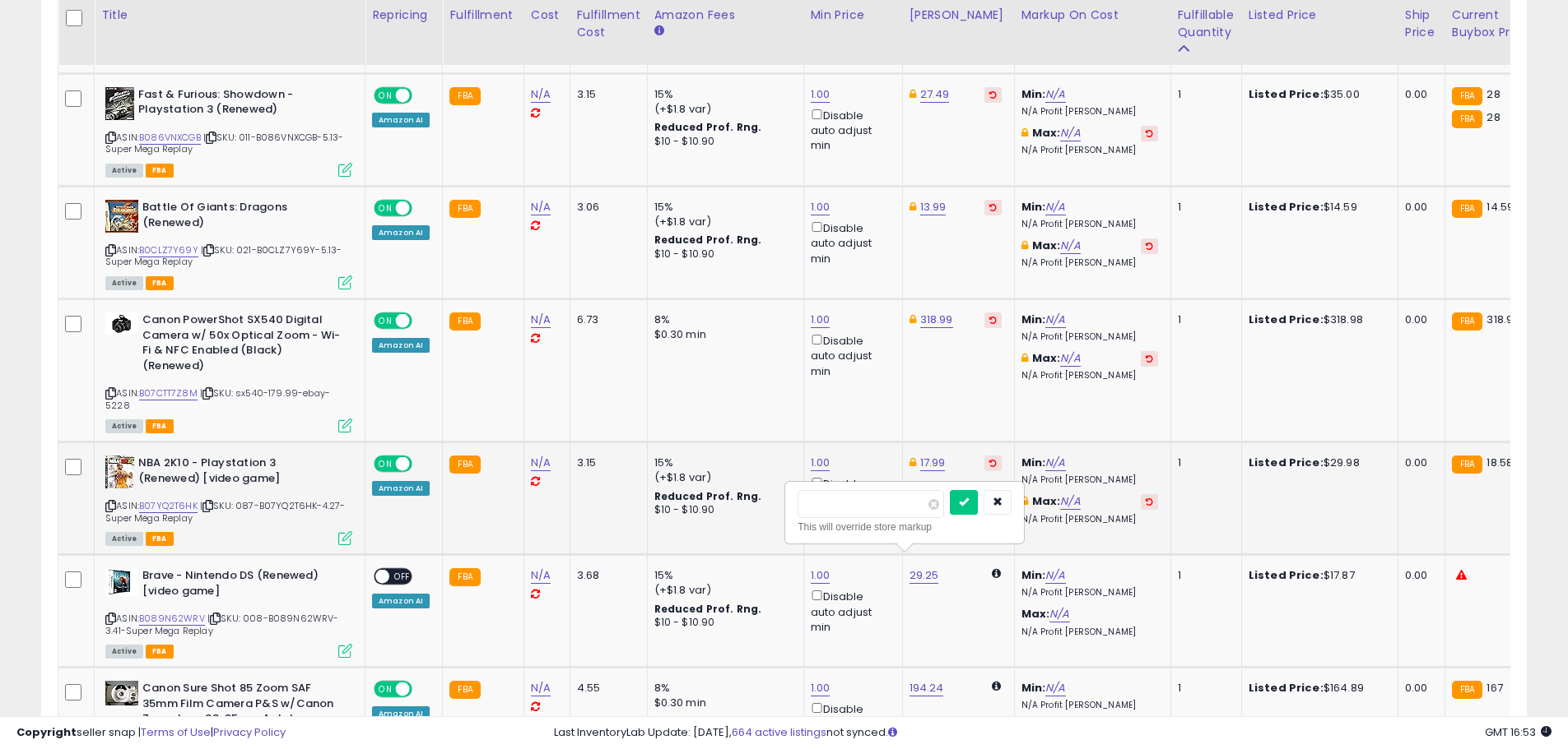
click button "submit" at bounding box center [964, 503] width 28 height 24
click at [813, 567] on link "1.00" at bounding box center [820, 575] width 20 height 17
click at [676, 483] on tbody "How to Train Your Dragon 2: The Video Game - Nintendo 3DS (Renewed) [video game…" at bounding box center [1314, 83] width 2510 height 6053
type input "**"
click button "submit" at bounding box center [861, 503] width 28 height 24
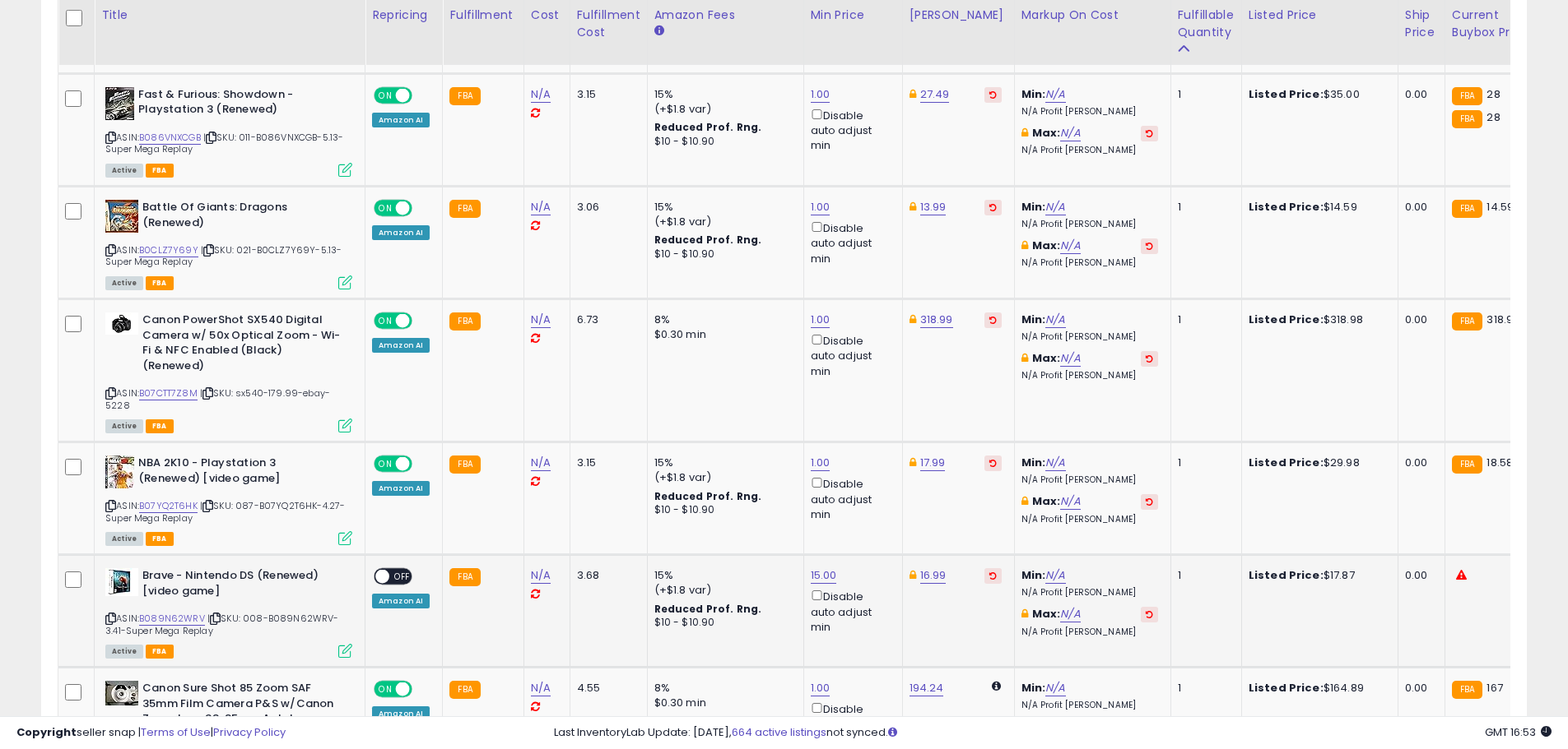
click at [382, 570] on span at bounding box center [382, 577] width 14 height 14
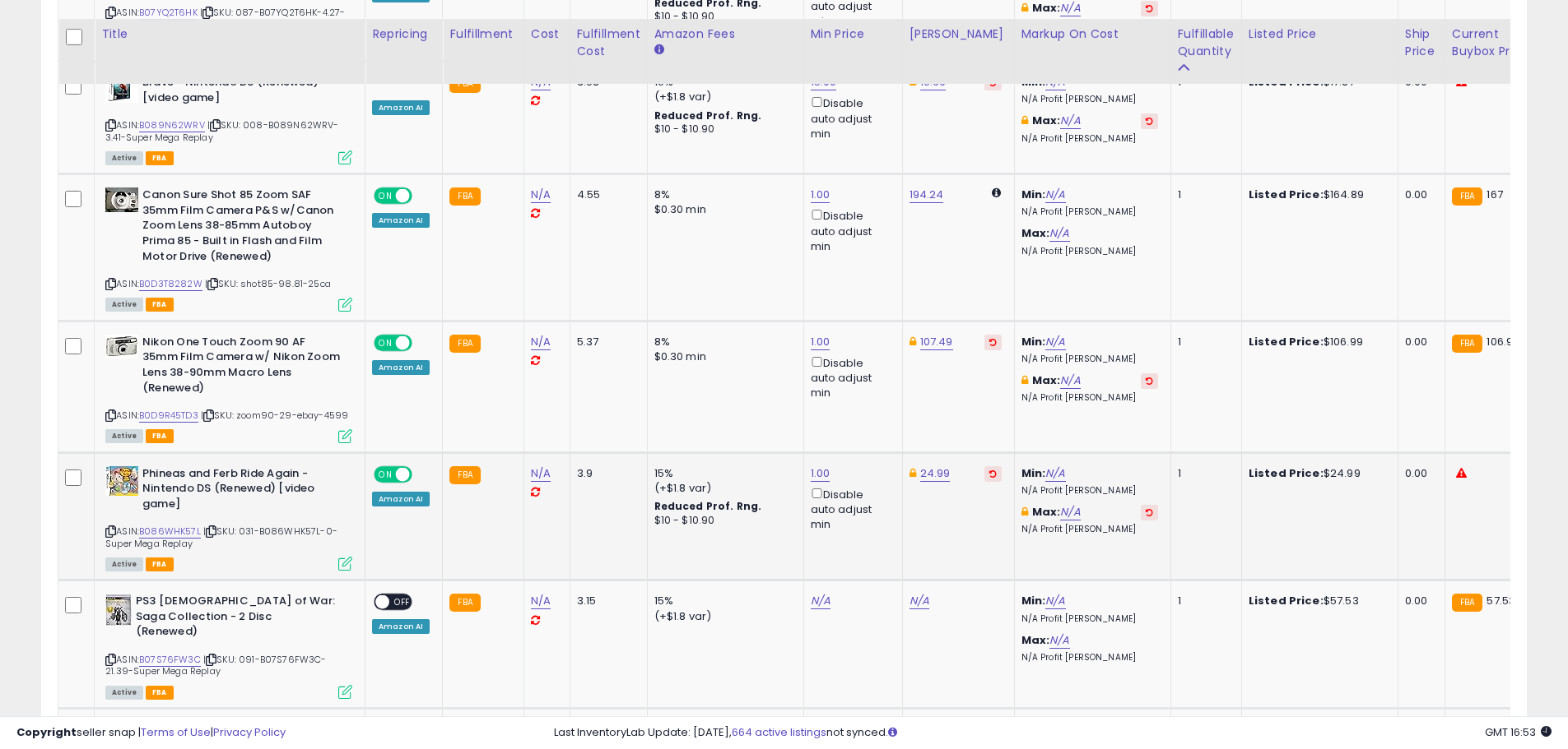
scroll to position [4383, 0]
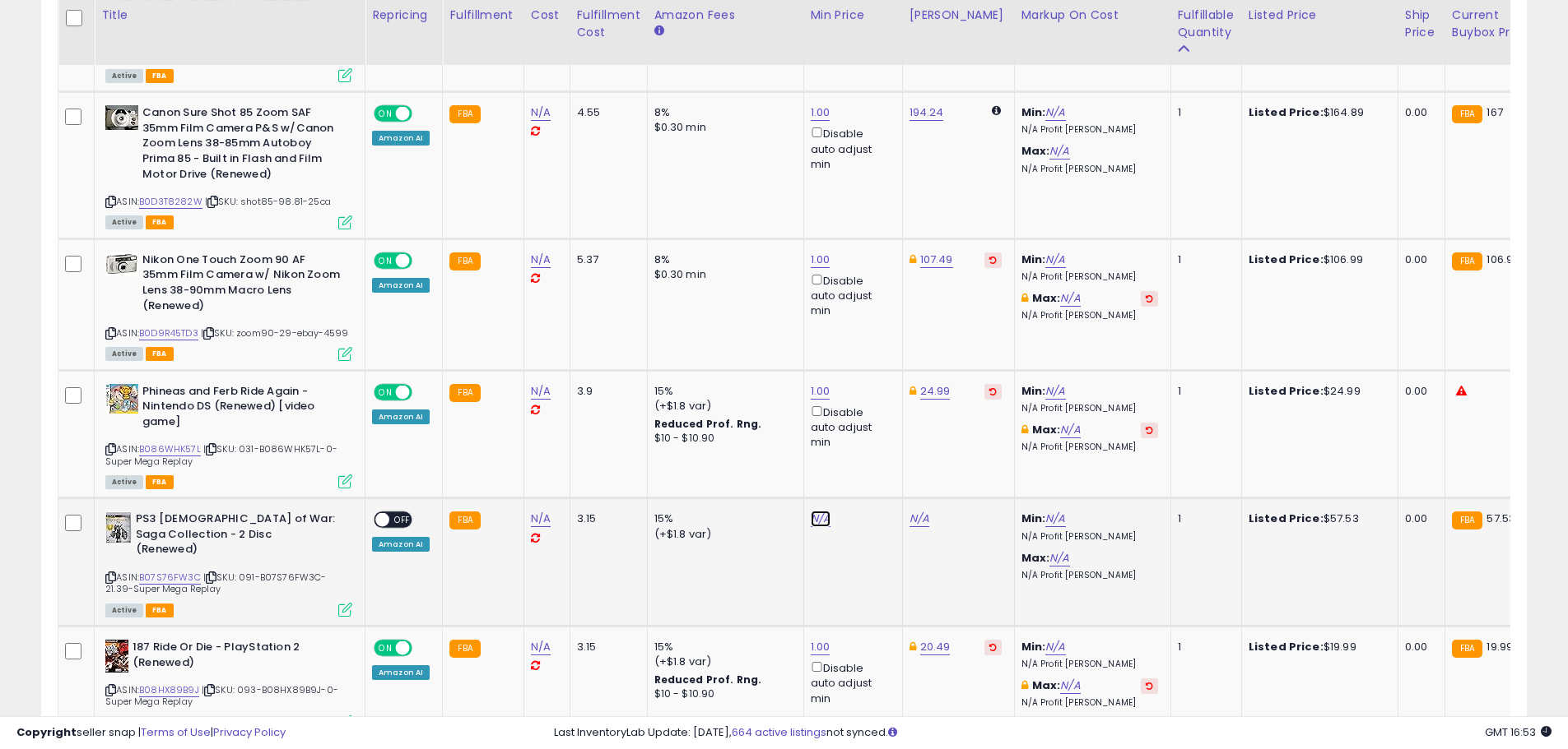
click at [823, 510] on link "N/A" at bounding box center [820, 518] width 20 height 17
type input "*"
click at [875, 452] on button "submit" at bounding box center [861, 446] width 28 height 24
click at [936, 511] on div "83.56" at bounding box center [955, 518] width 92 height 15
click at [923, 510] on link "83.56" at bounding box center [924, 518] width 30 height 17
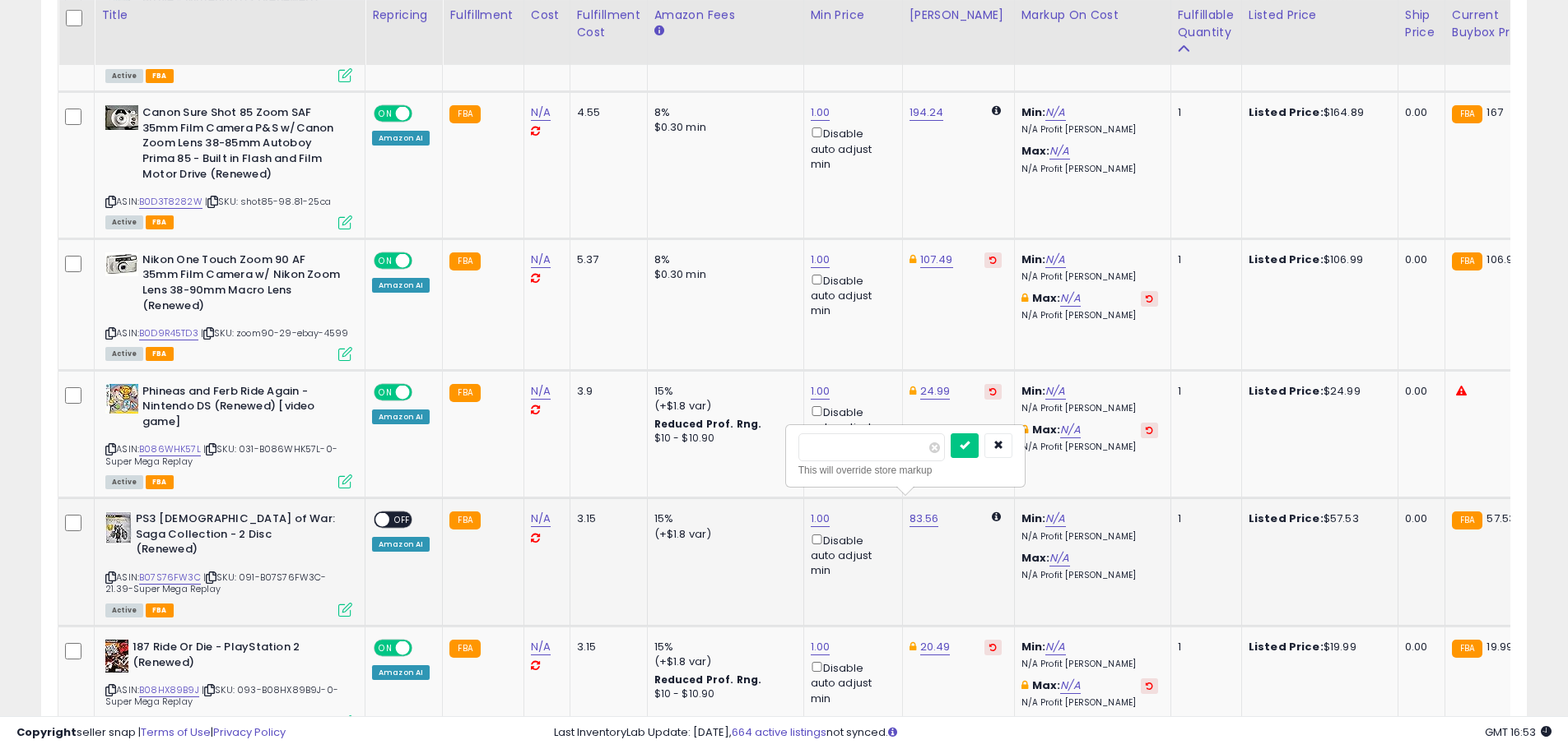
click at [811, 448] on input "*****" at bounding box center [872, 447] width 147 height 28
type input "*****"
click button "submit" at bounding box center [965, 446] width 28 height 24
click at [403, 513] on span "OFF" at bounding box center [402, 520] width 26 height 14
click at [927, 639] on link "20.49" at bounding box center [935, 647] width 31 height 17
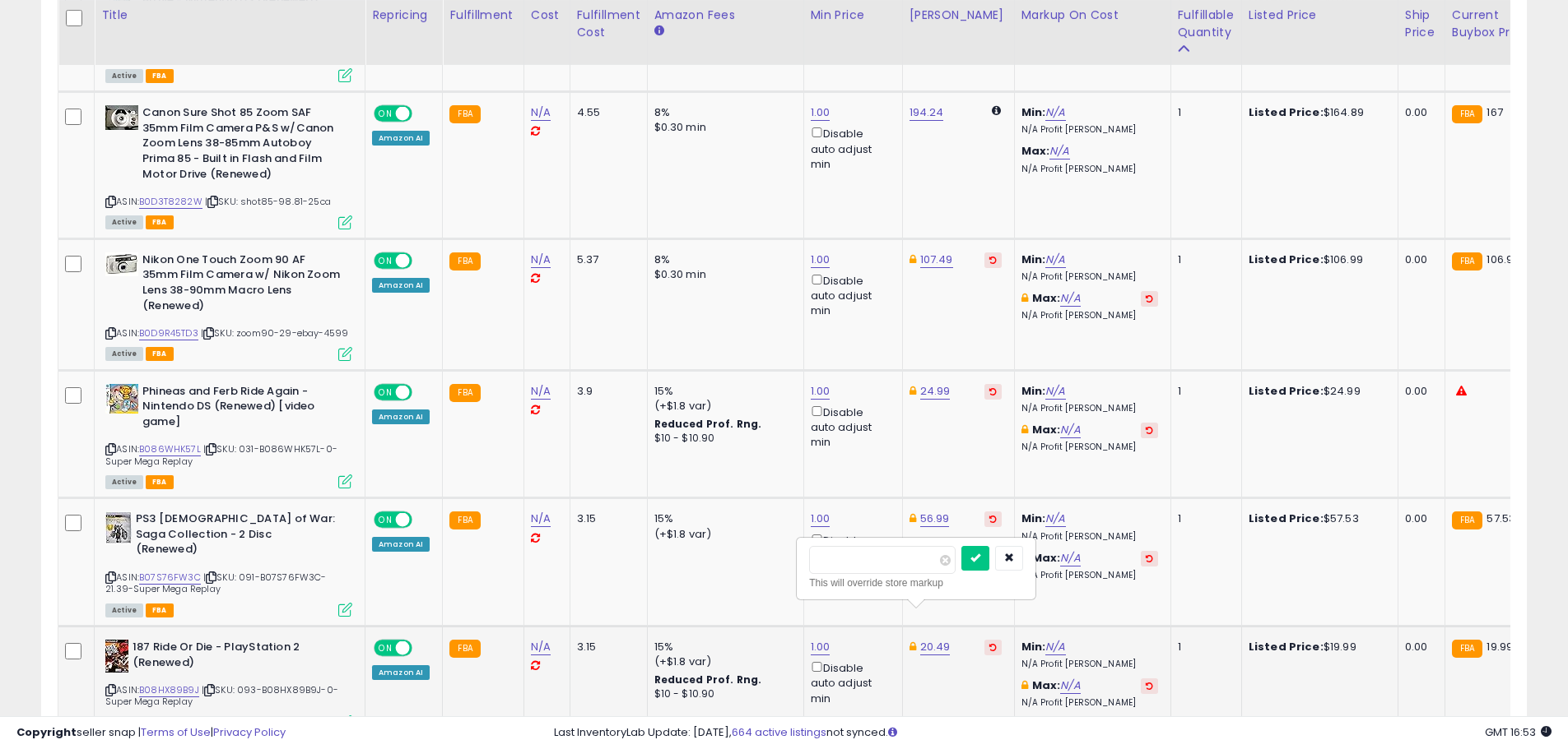
type input "*"
type input "*****"
click button "submit" at bounding box center [975, 558] width 28 height 24
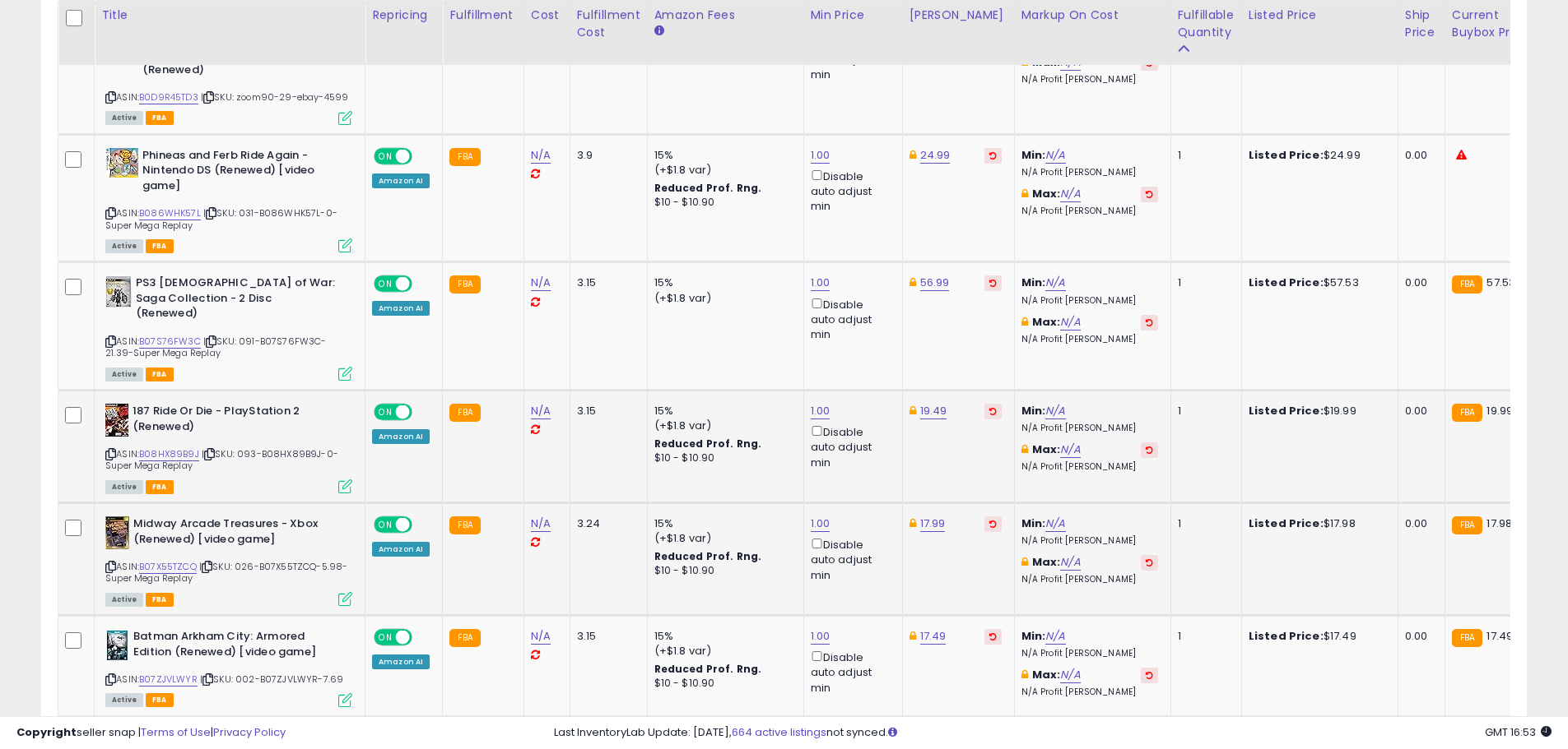
scroll to position [4629, 0]
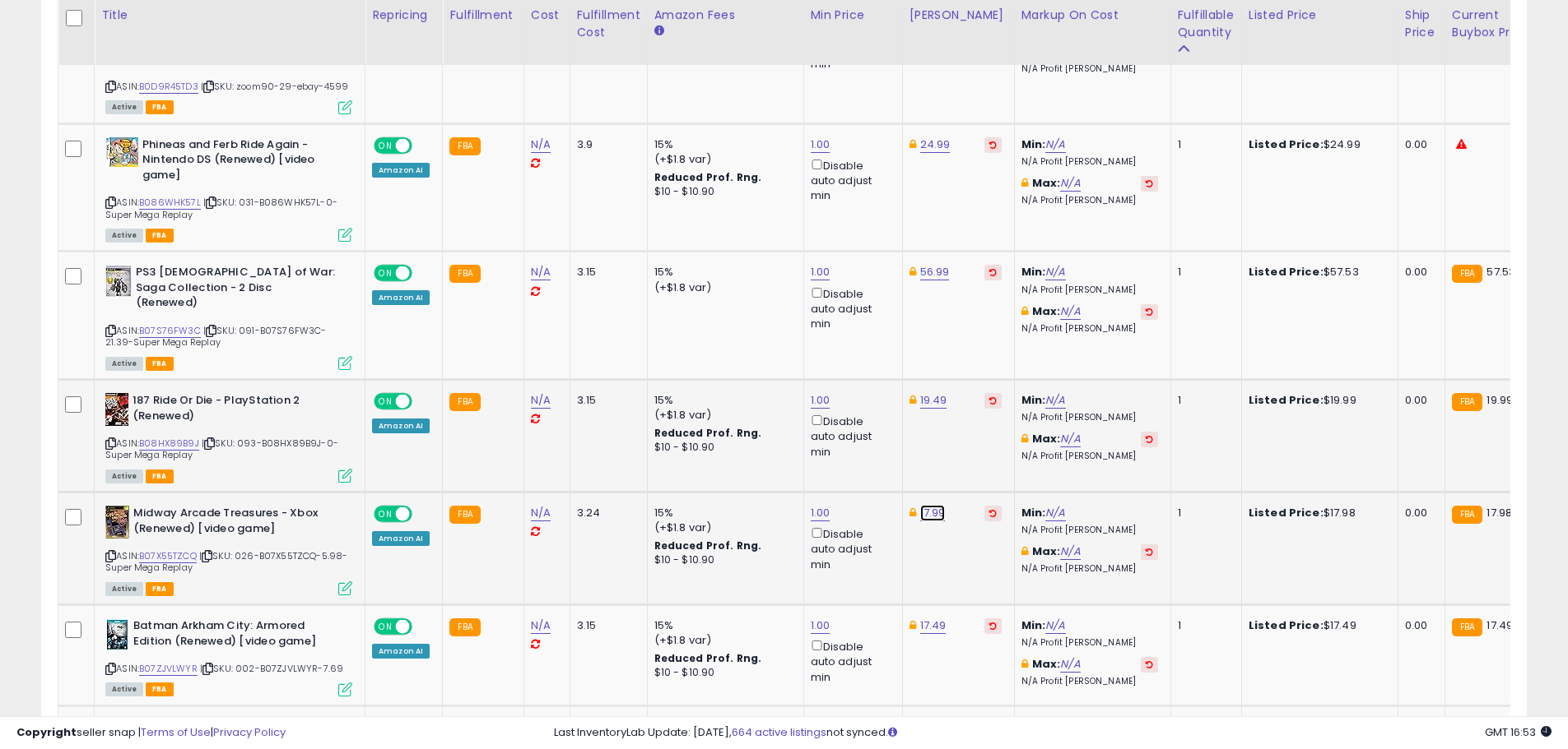
click at [922, 505] on link "17.99" at bounding box center [932, 513] width 25 height 17
type input "*****"
click button "submit" at bounding box center [973, 424] width 28 height 24
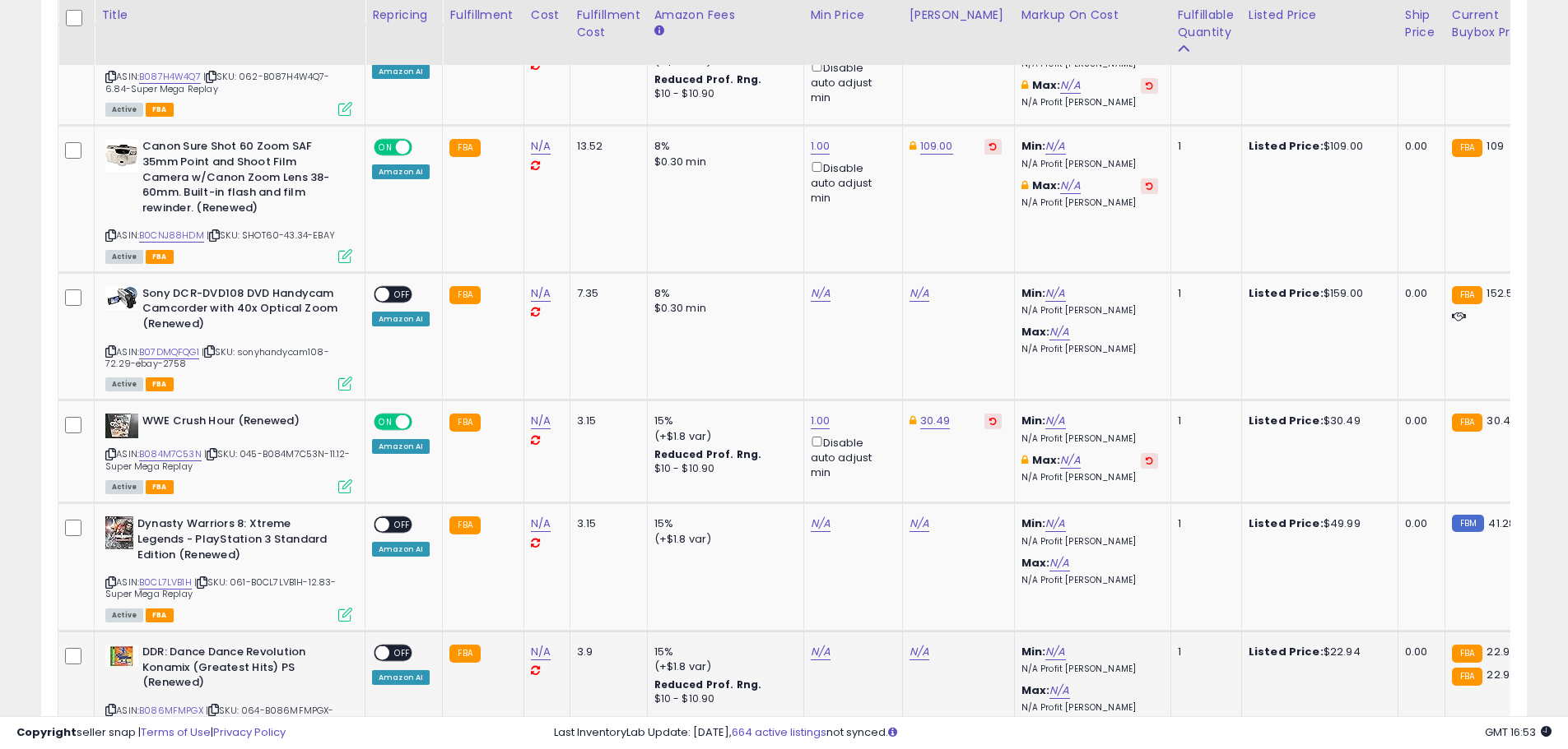
scroll to position [5617, 0]
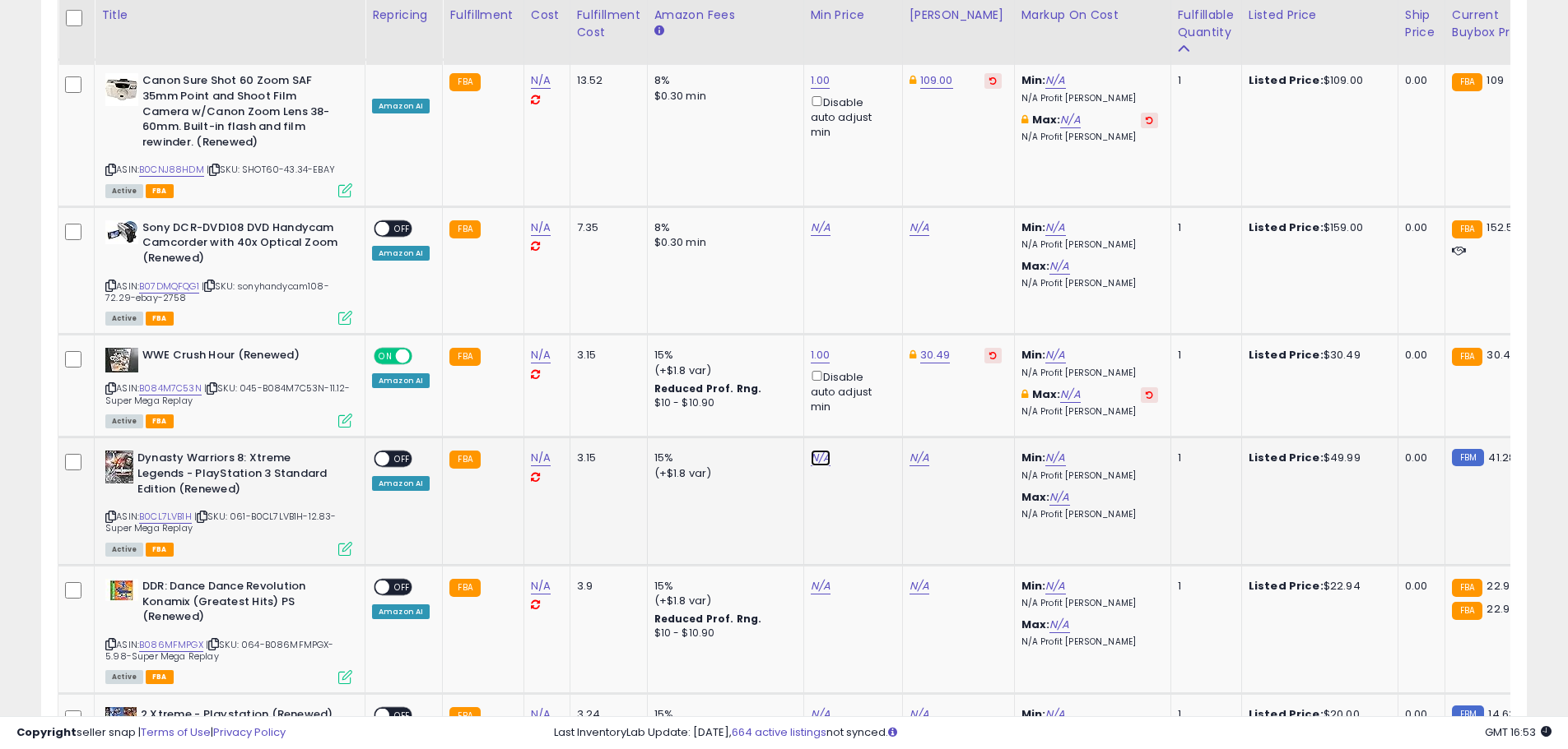
click at [817, 450] on link "N/A" at bounding box center [820, 458] width 20 height 17
type input "*"
click at [875, 374] on button "submit" at bounding box center [861, 369] width 28 height 24
drag, startPoint x: 1004, startPoint y: 463, endPoint x: 993, endPoint y: 464, distance: 11.0
click at [924, 450] on link "41.49" at bounding box center [923, 458] width 28 height 17
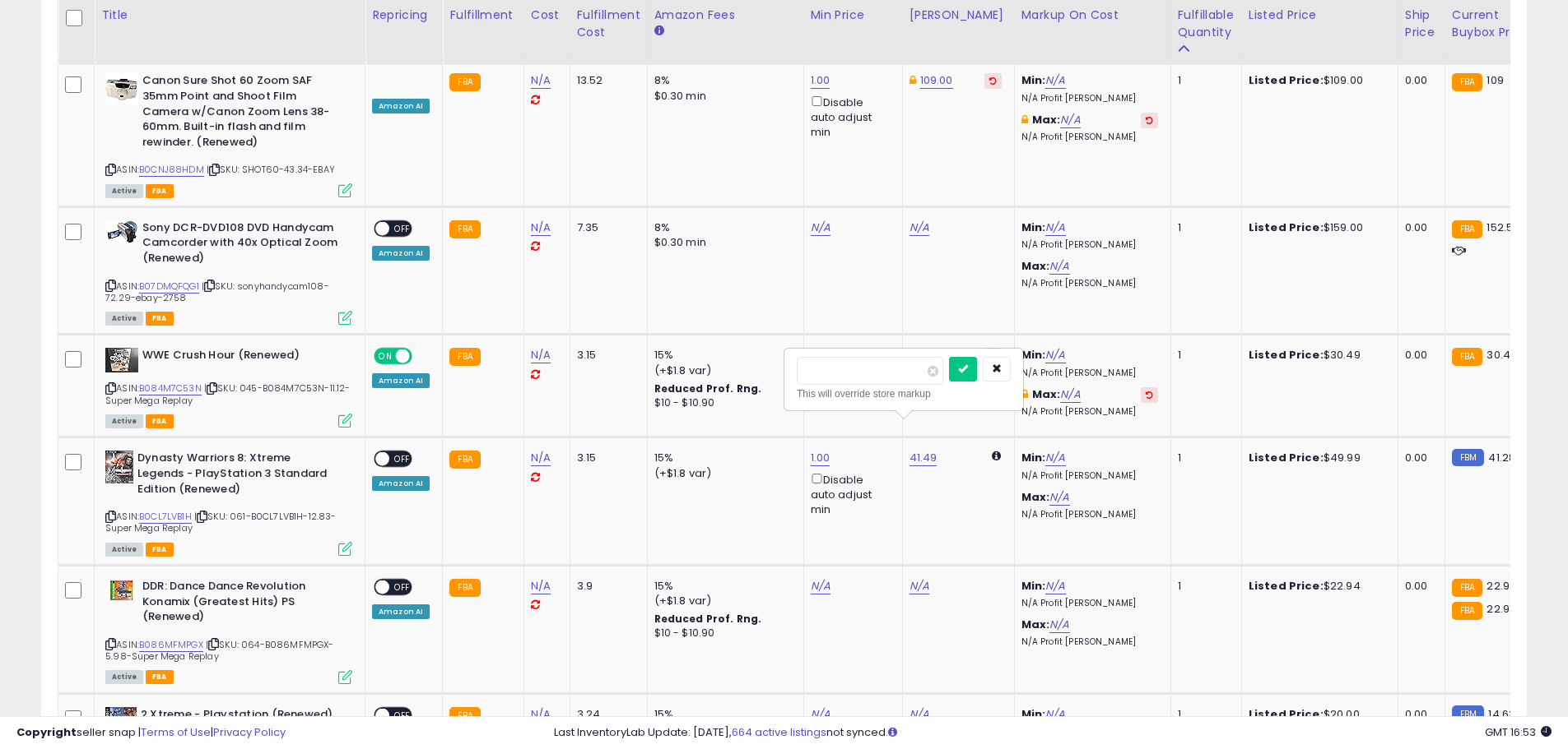
type input "*"
type input "*****"
click button "submit" at bounding box center [963, 369] width 28 height 24
click at [391, 453] on span "OFF" at bounding box center [402, 460] width 26 height 14
click at [811, 579] on link "N/A" at bounding box center [820, 586] width 20 height 17
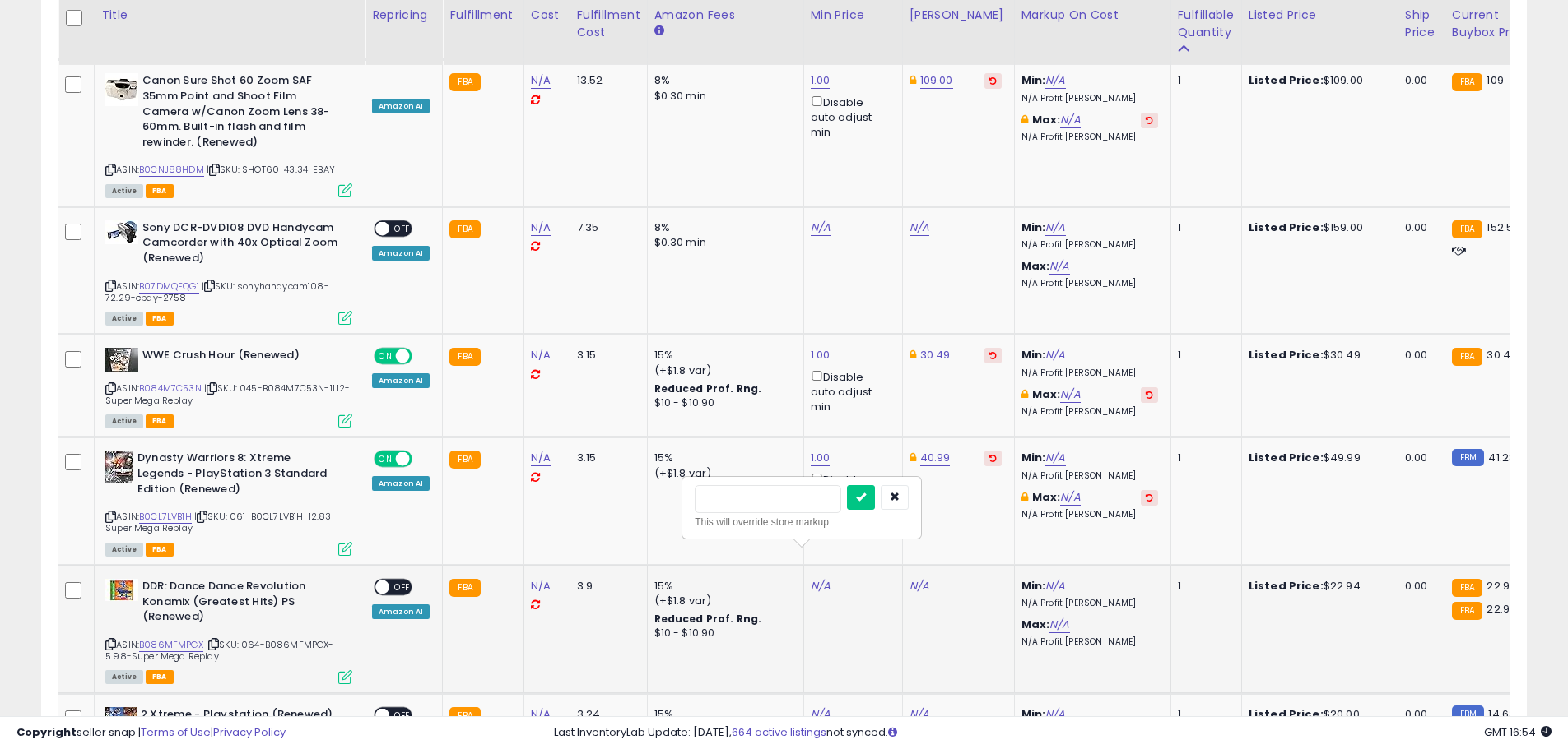
type input "*"
click at [902, 503] on div at bounding box center [877, 499] width 62 height 29
click at [866, 501] on icon "submit" at bounding box center [861, 496] width 10 height 10
drag, startPoint x: 946, startPoint y: 578, endPoint x: 922, endPoint y: 565, distance: 27.3
click at [928, 565] on td "22.94" at bounding box center [958, 629] width 112 height 128
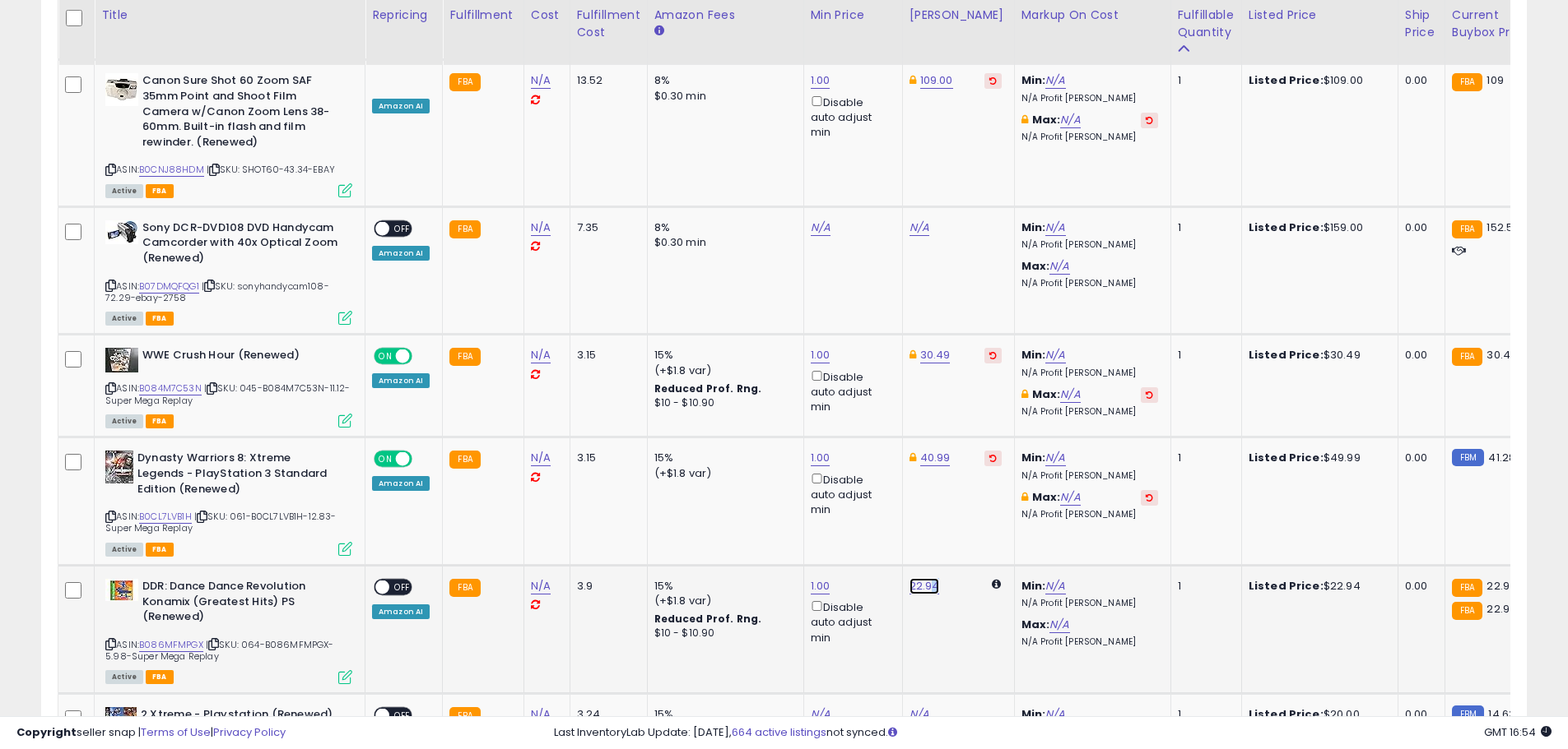
click at [928, 579] on link "22.94" at bounding box center [924, 586] width 31 height 17
drag, startPoint x: 885, startPoint y: 503, endPoint x: 816, endPoint y: 499, distance: 69.1
click at [816, 499] on input "*****" at bounding box center [871, 499] width 147 height 28
type input "*****"
click button "submit" at bounding box center [964, 497] width 28 height 24
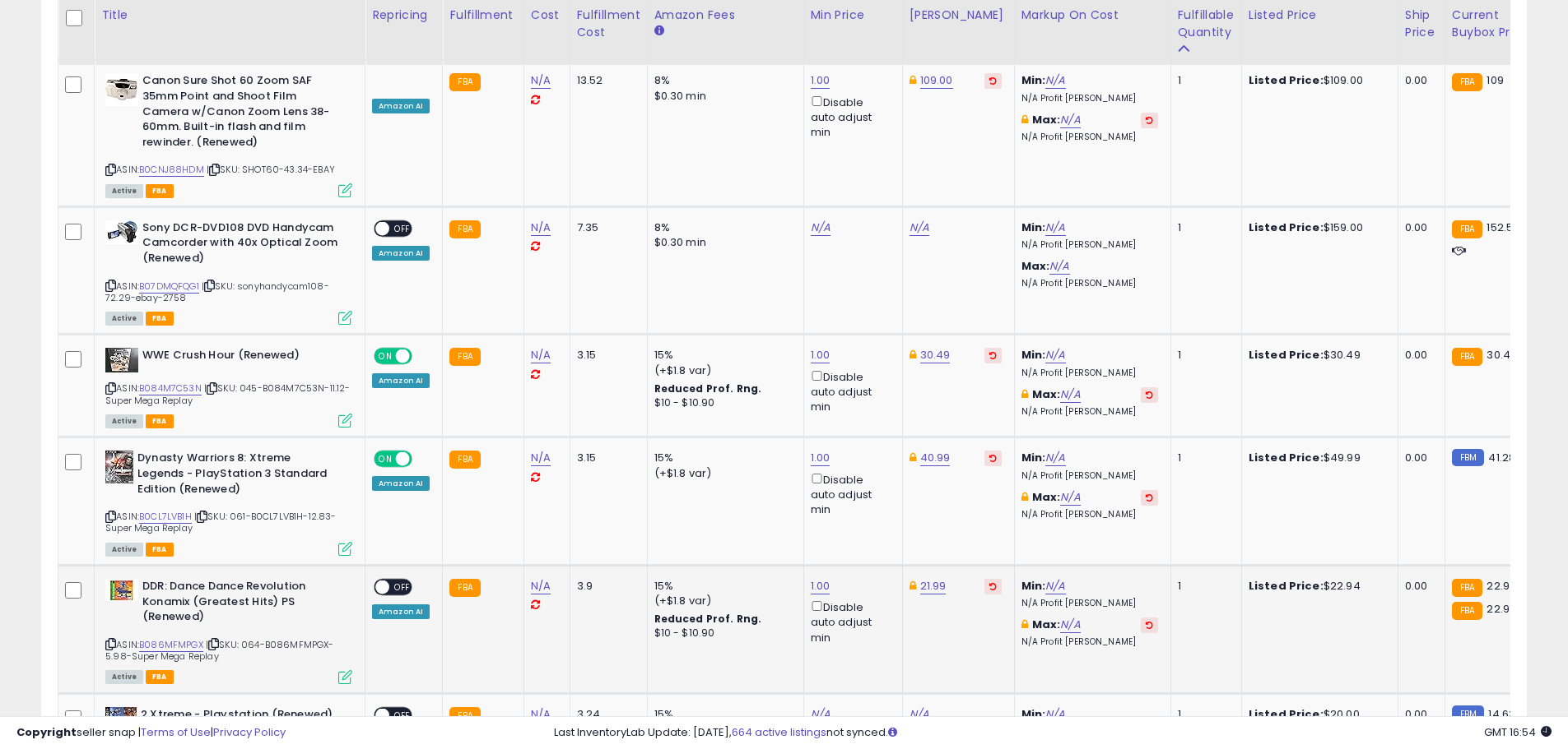
click at [393, 580] on span "OFF" at bounding box center [402, 587] width 26 height 14
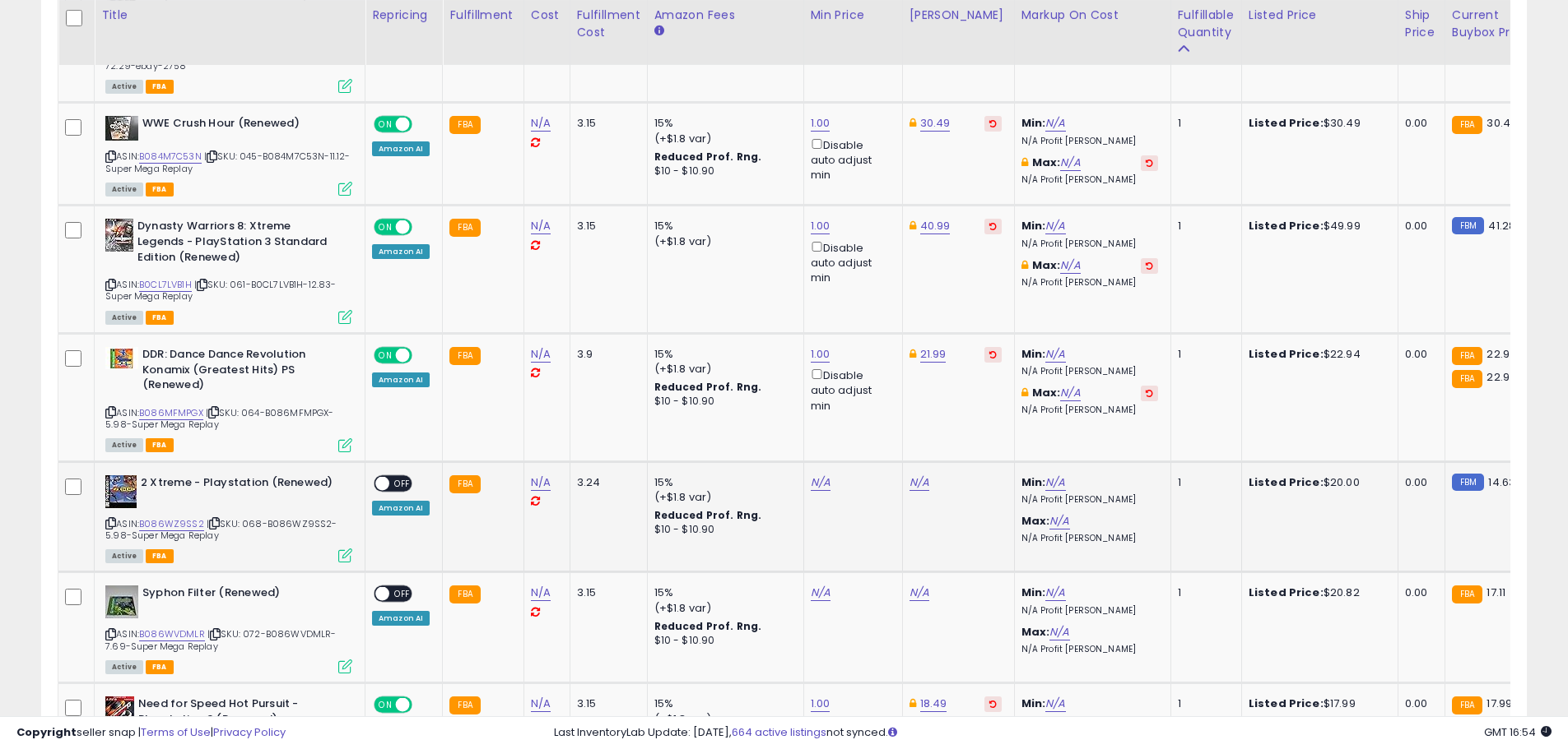
scroll to position [5864, 0]
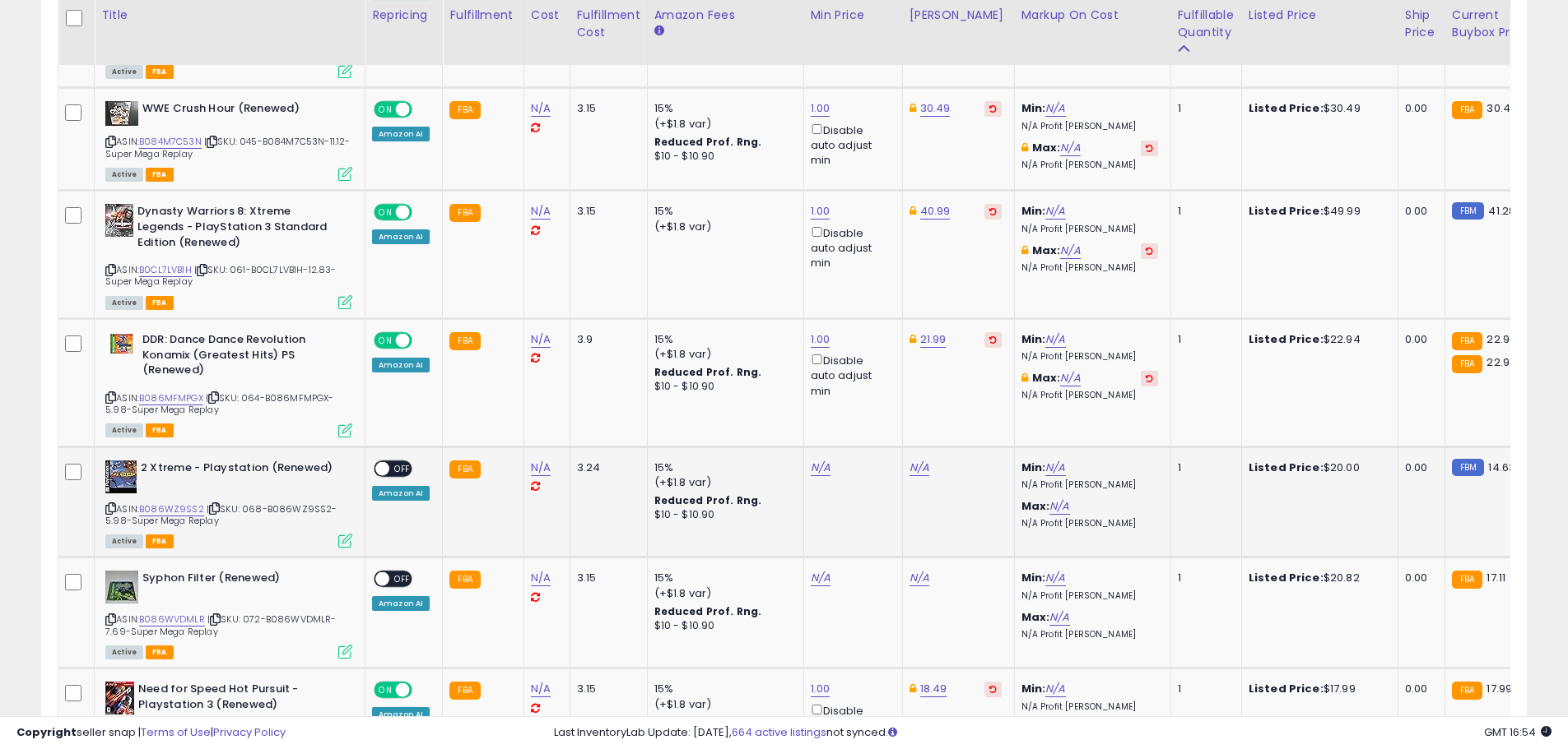
drag, startPoint x: 801, startPoint y: 437, endPoint x: 815, endPoint y: 434, distance: 14.3
click at [804, 447] on td "N/A" at bounding box center [853, 502] width 99 height 111
click at [815, 460] on link "N/A" at bounding box center [820, 468] width 20 height 17
type input "*"
click at [875, 385] on button "submit" at bounding box center [861, 378] width 28 height 24
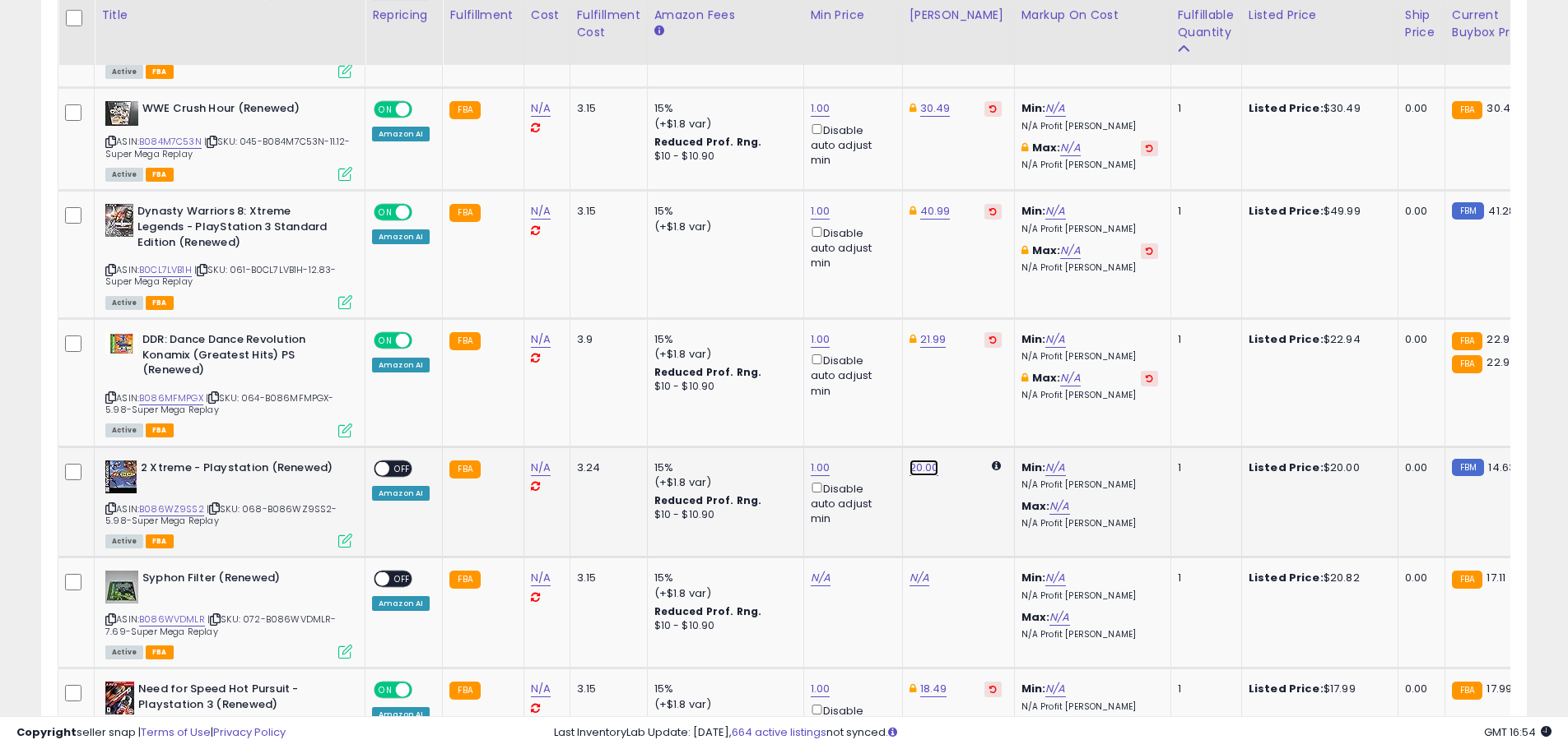
click at [909, 460] on link "20.00" at bounding box center [924, 468] width 30 height 17
type input "*****"
click button "submit" at bounding box center [965, 378] width 28 height 24
click at [935, 460] on link "23.99" at bounding box center [935, 468] width 30 height 17
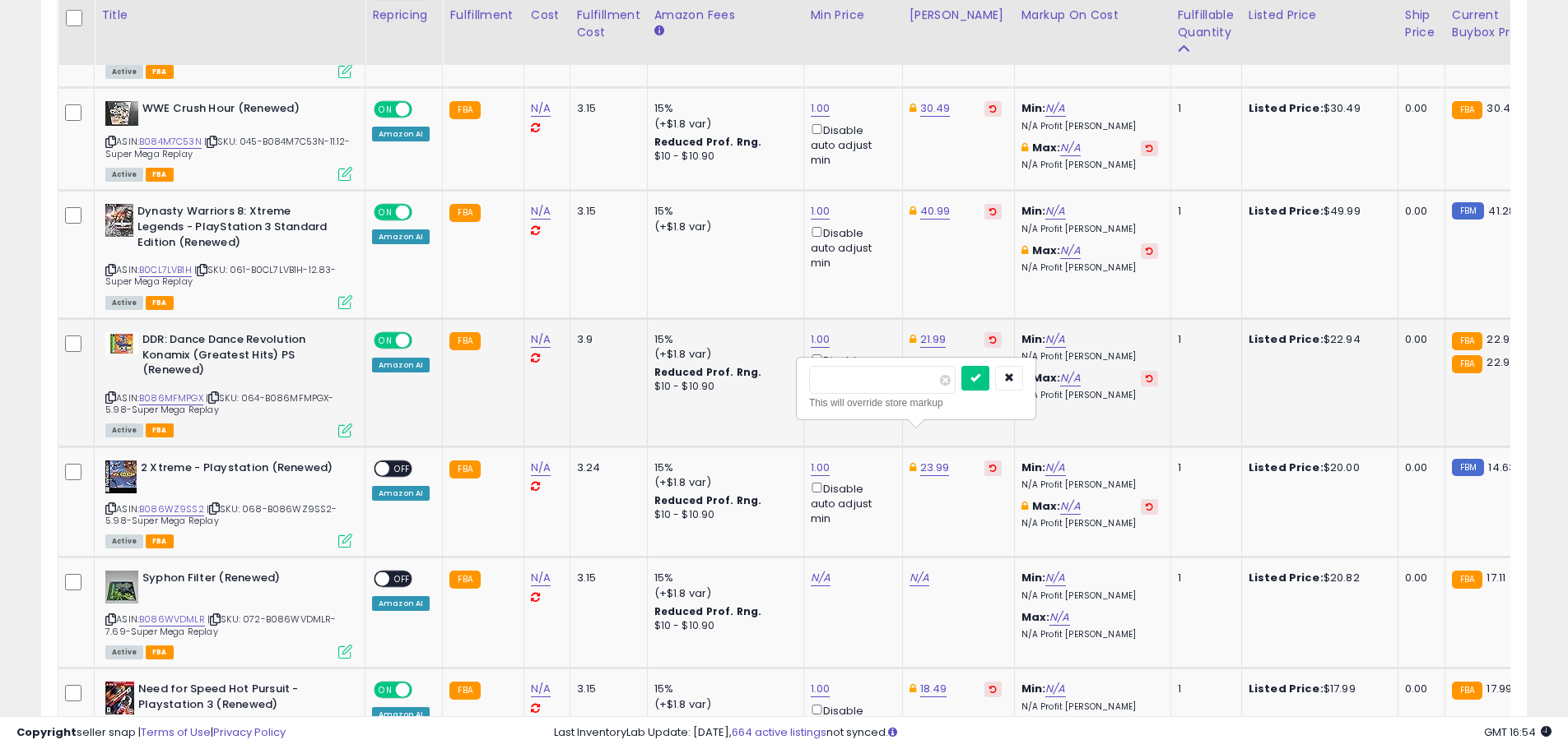
drag, startPoint x: 869, startPoint y: 381, endPoint x: 740, endPoint y: 384, distance: 129.0
type input "*****"
click button "submit" at bounding box center [975, 378] width 28 height 24
click at [392, 461] on span "OFF" at bounding box center [402, 468] width 26 height 14
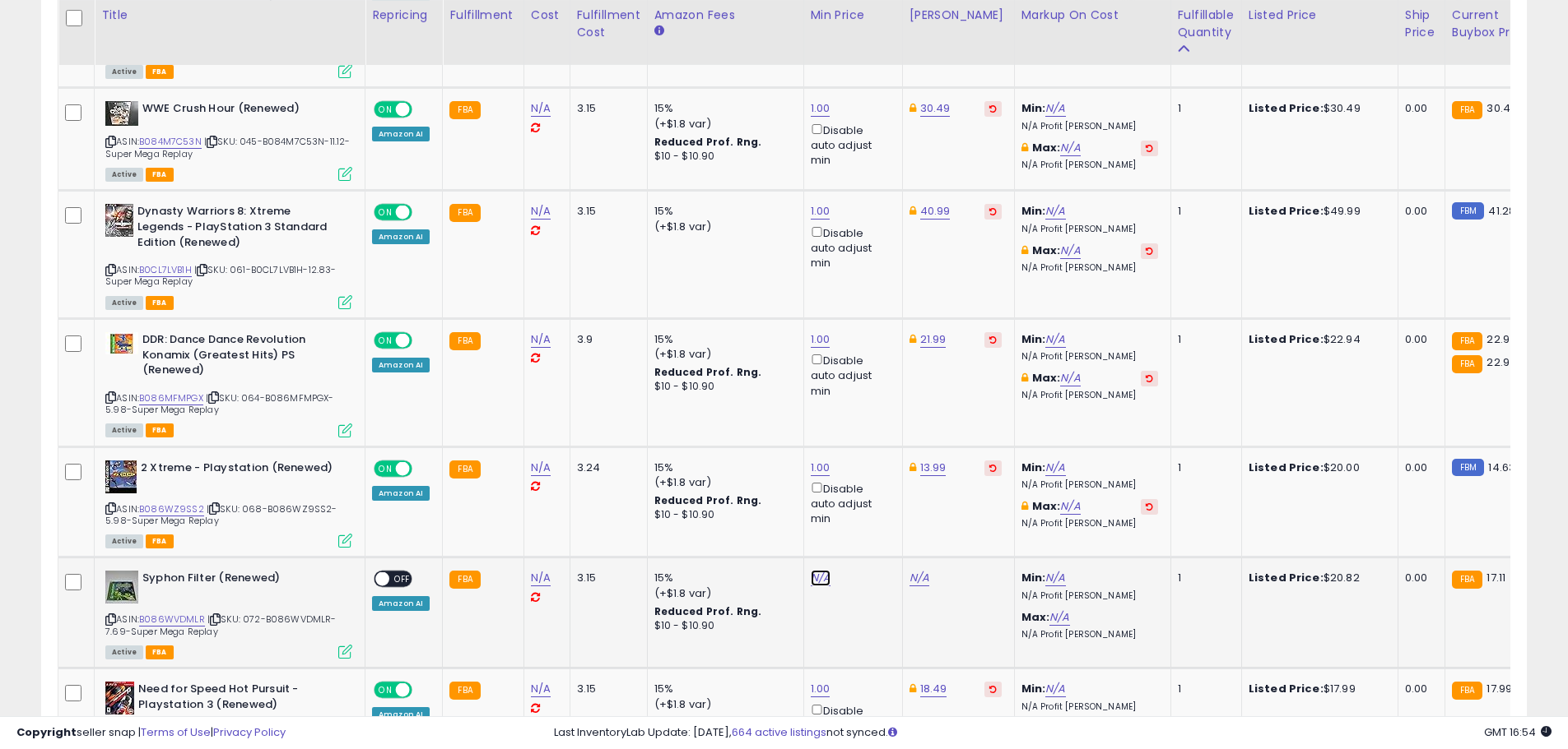
click at [813, 570] on link "N/A" at bounding box center [820, 578] width 20 height 17
click at [875, 489] on button "submit" at bounding box center [861, 489] width 28 height 24
type input "*"
click at [875, 497] on button "submit" at bounding box center [861, 489] width 28 height 24
click at [917, 570] on link "26.00" at bounding box center [924, 578] width 30 height 17
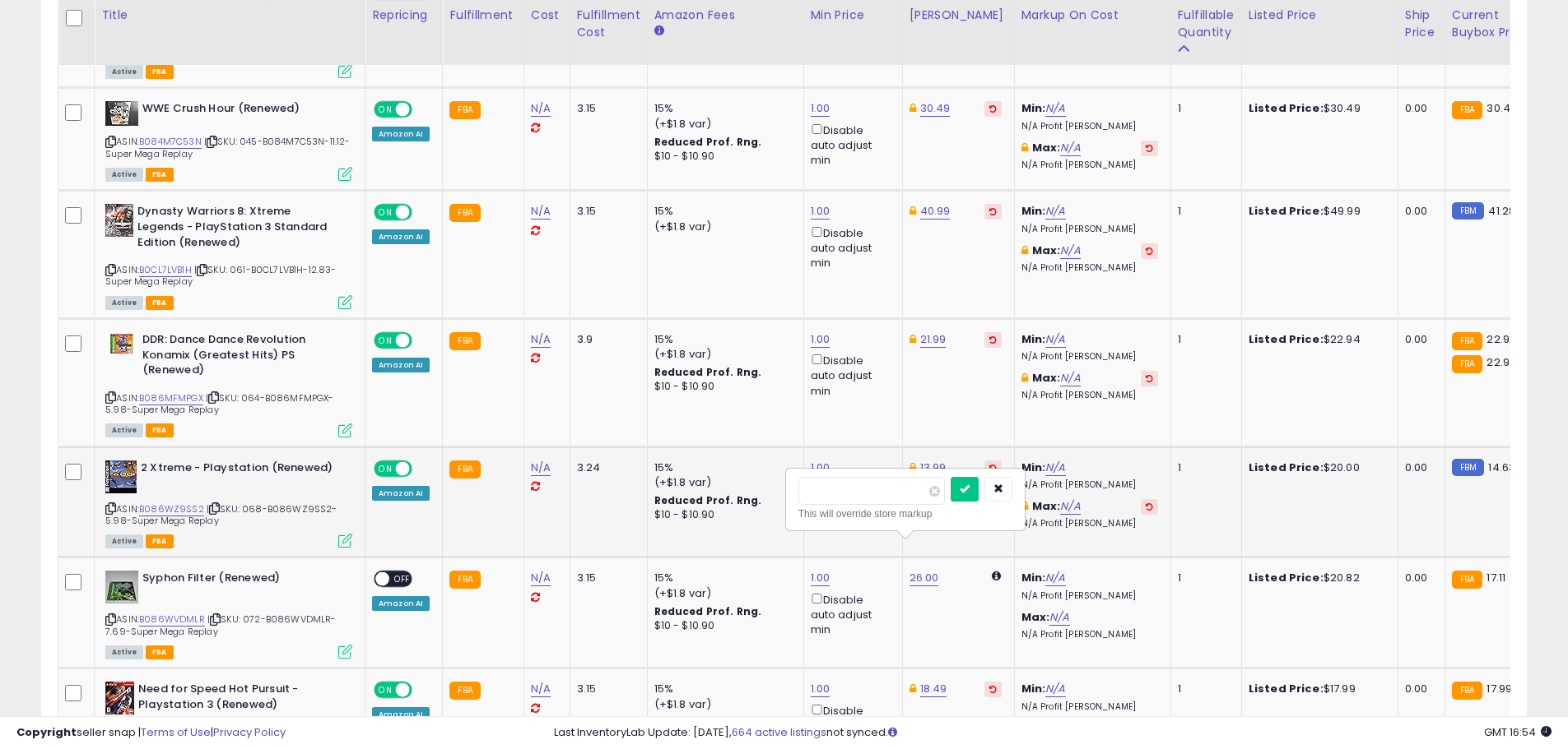
drag, startPoint x: 833, startPoint y: 489, endPoint x: 721, endPoint y: 479, distance: 112.4
type input "*****"
click button "submit" at bounding box center [965, 489] width 28 height 24
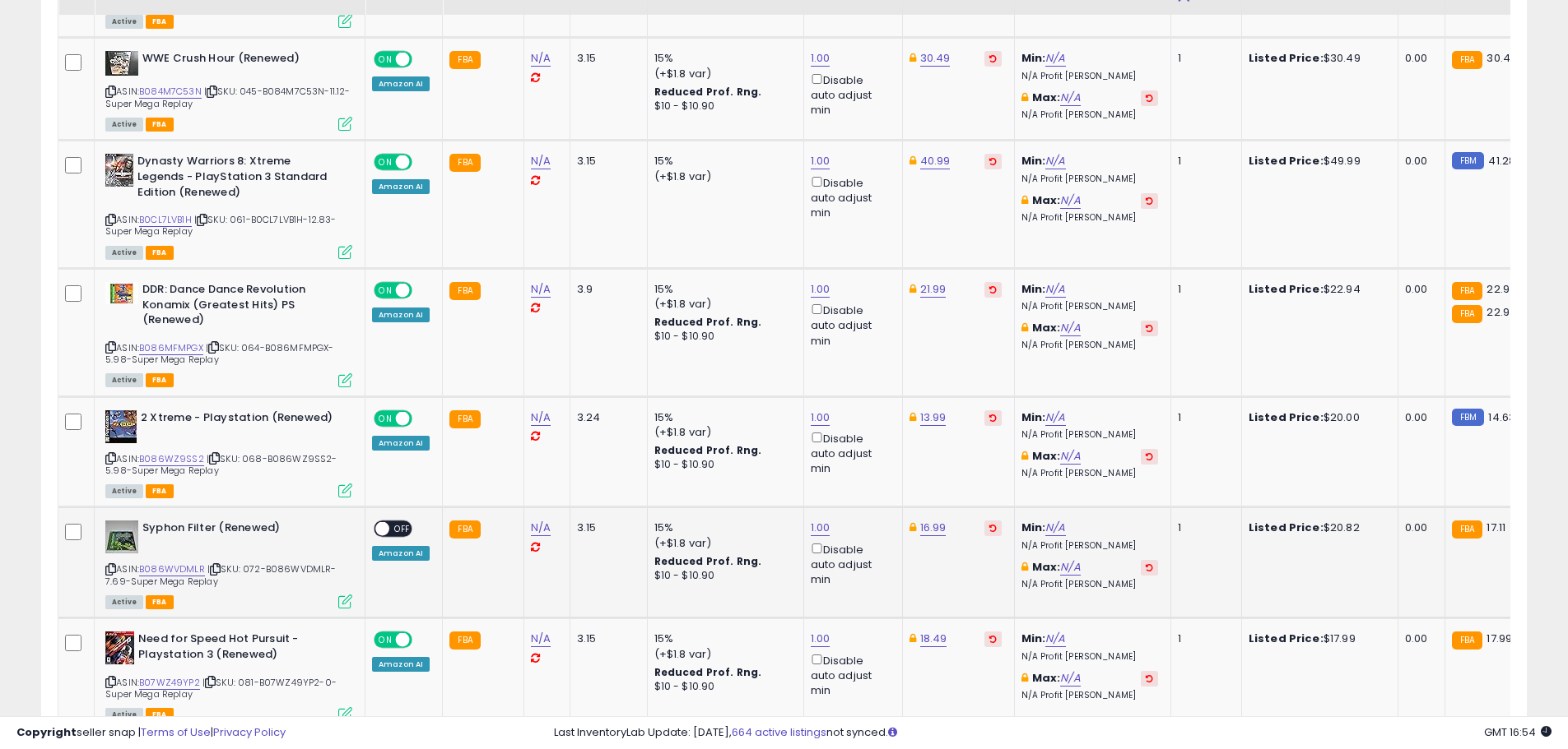
scroll to position [6028, 0]
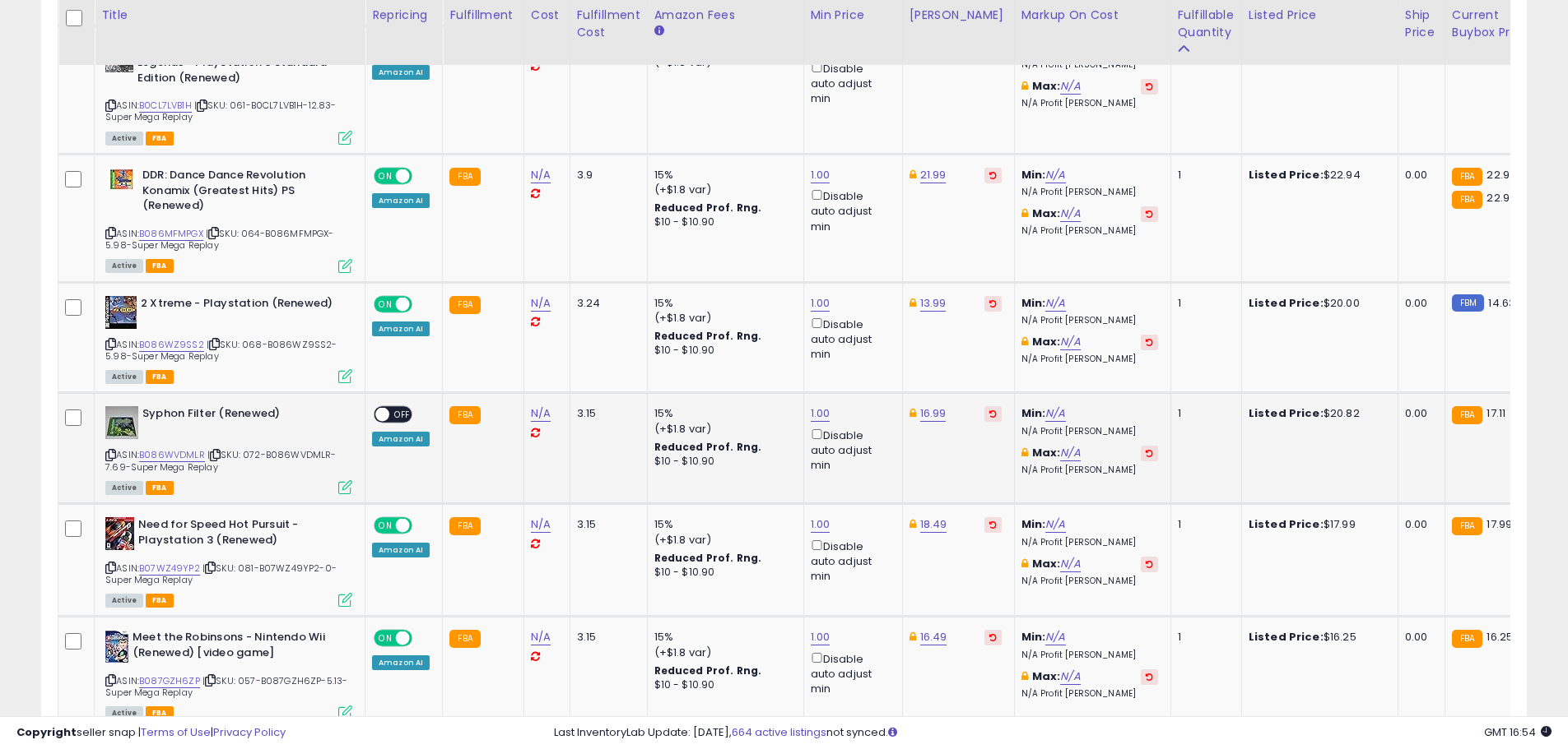
click at [394, 408] on span "OFF" at bounding box center [402, 415] width 26 height 14
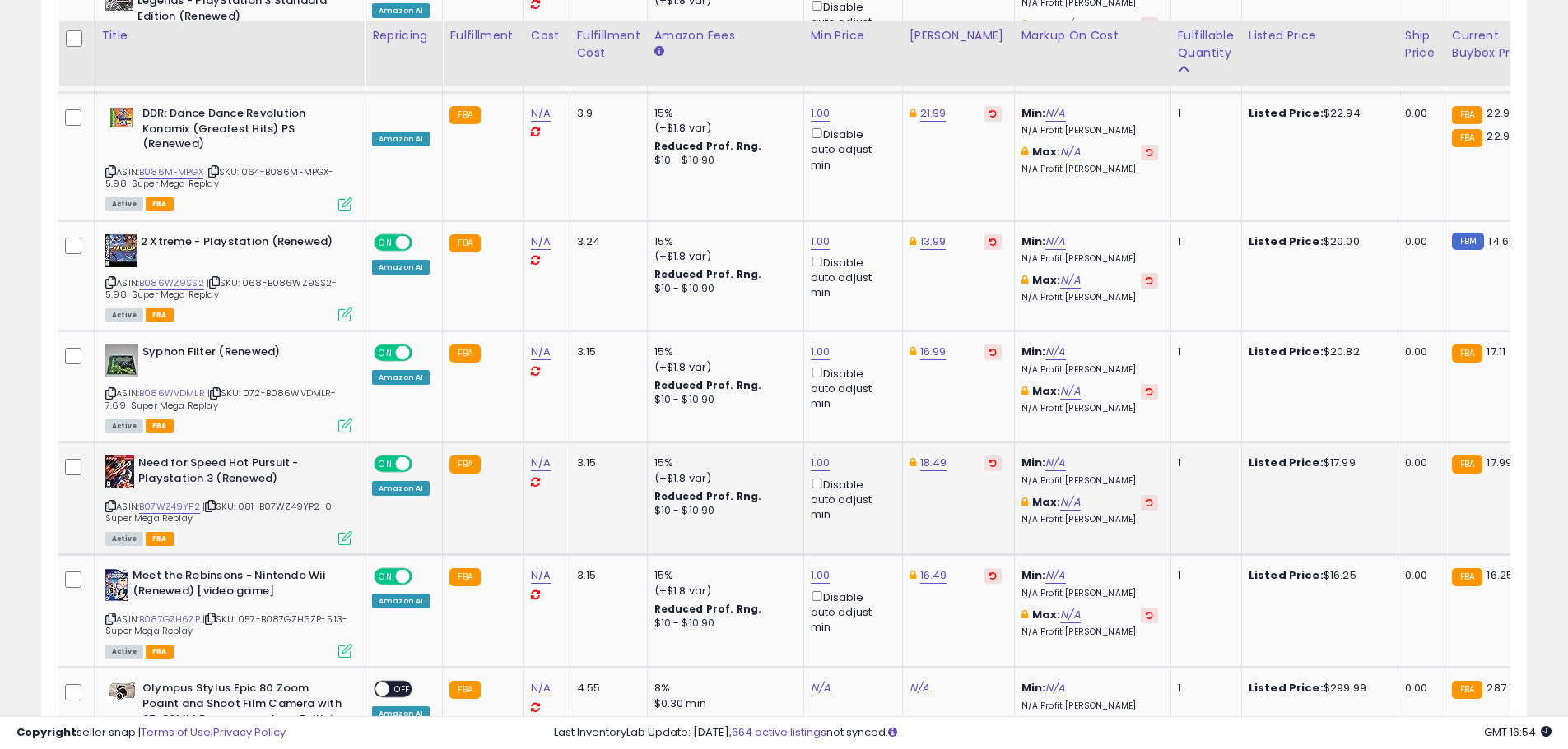
scroll to position [6110, 0]
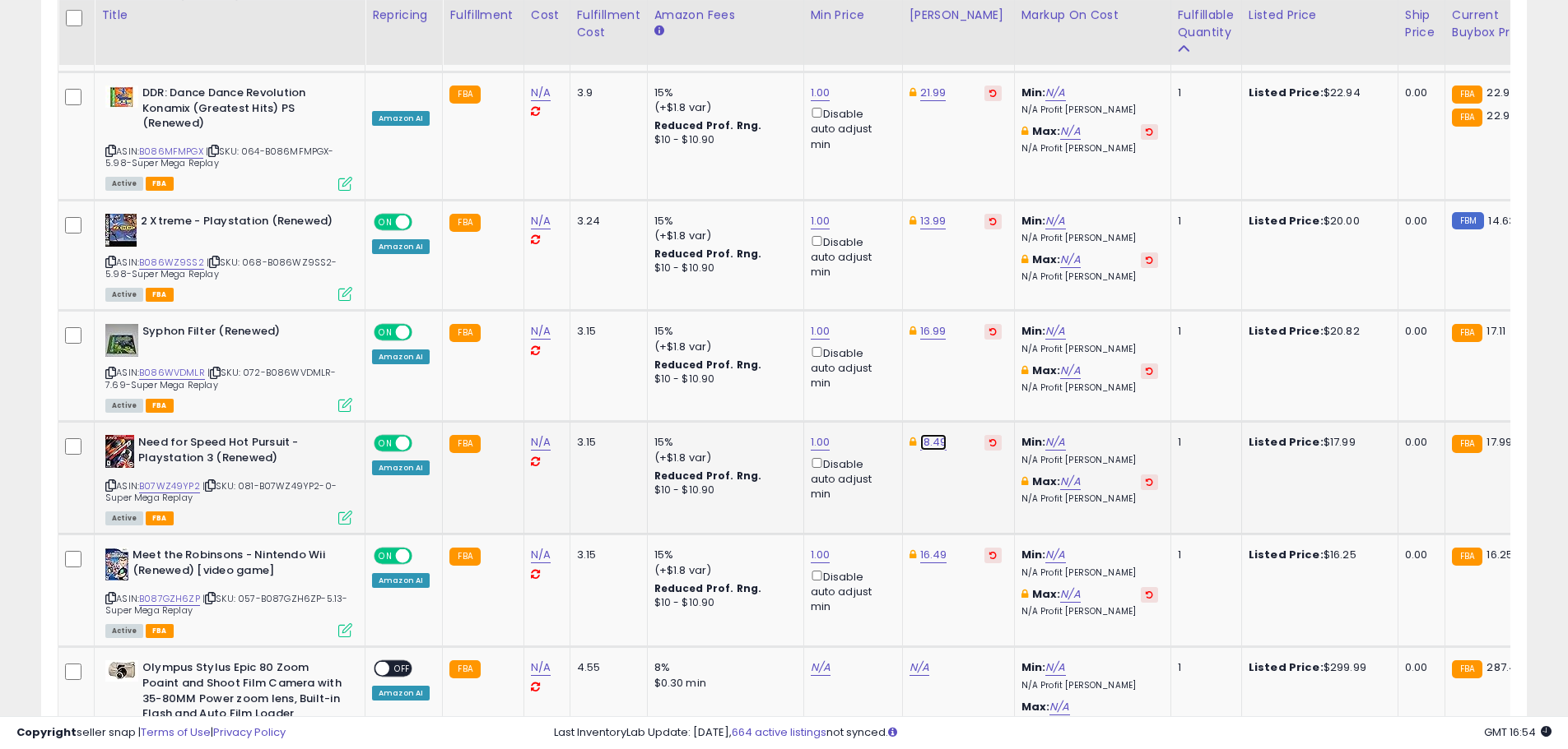
click at [920, 434] on link "18.49" at bounding box center [933, 442] width 27 height 17
type input "*****"
click button "submit" at bounding box center [974, 354] width 28 height 24
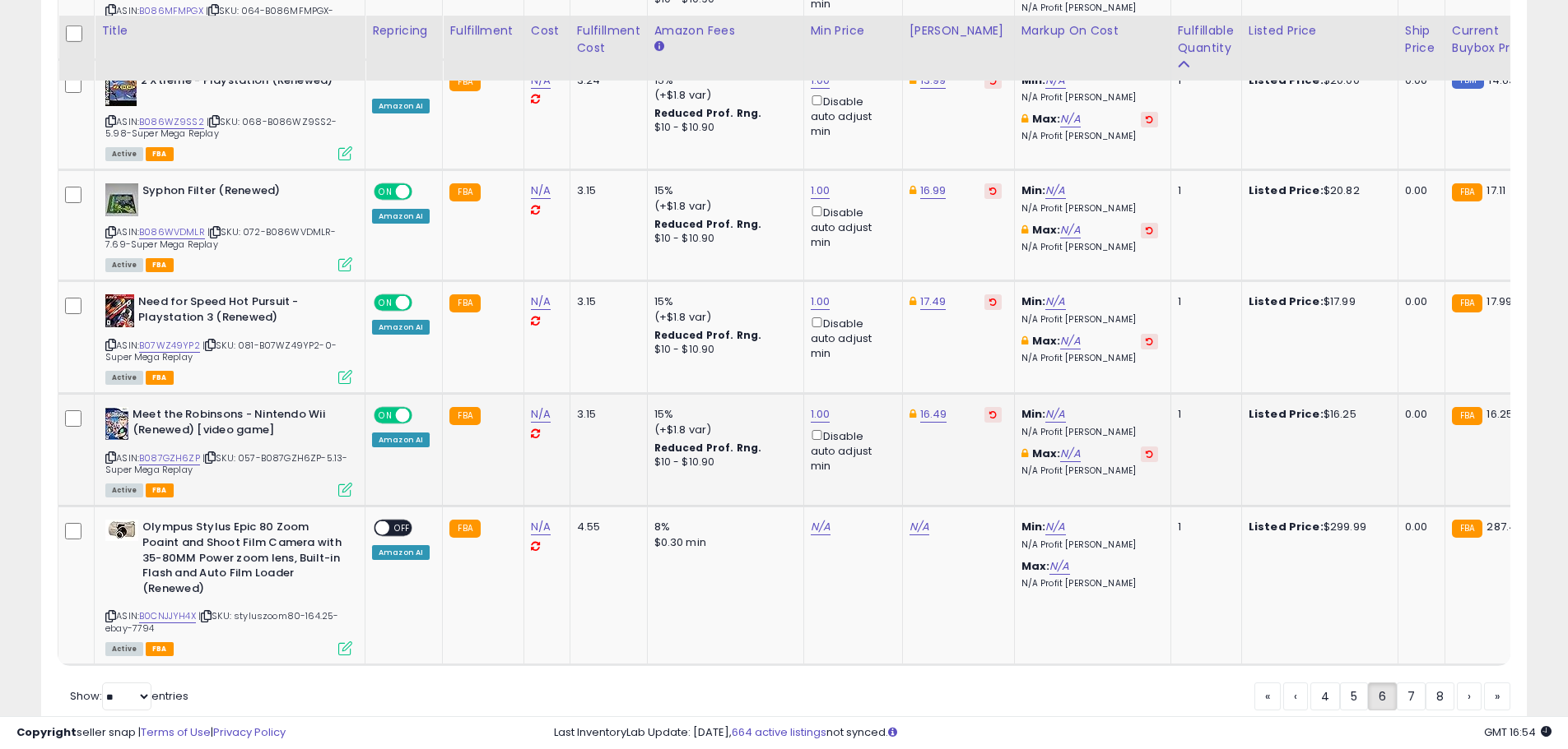
scroll to position [6275, 0]
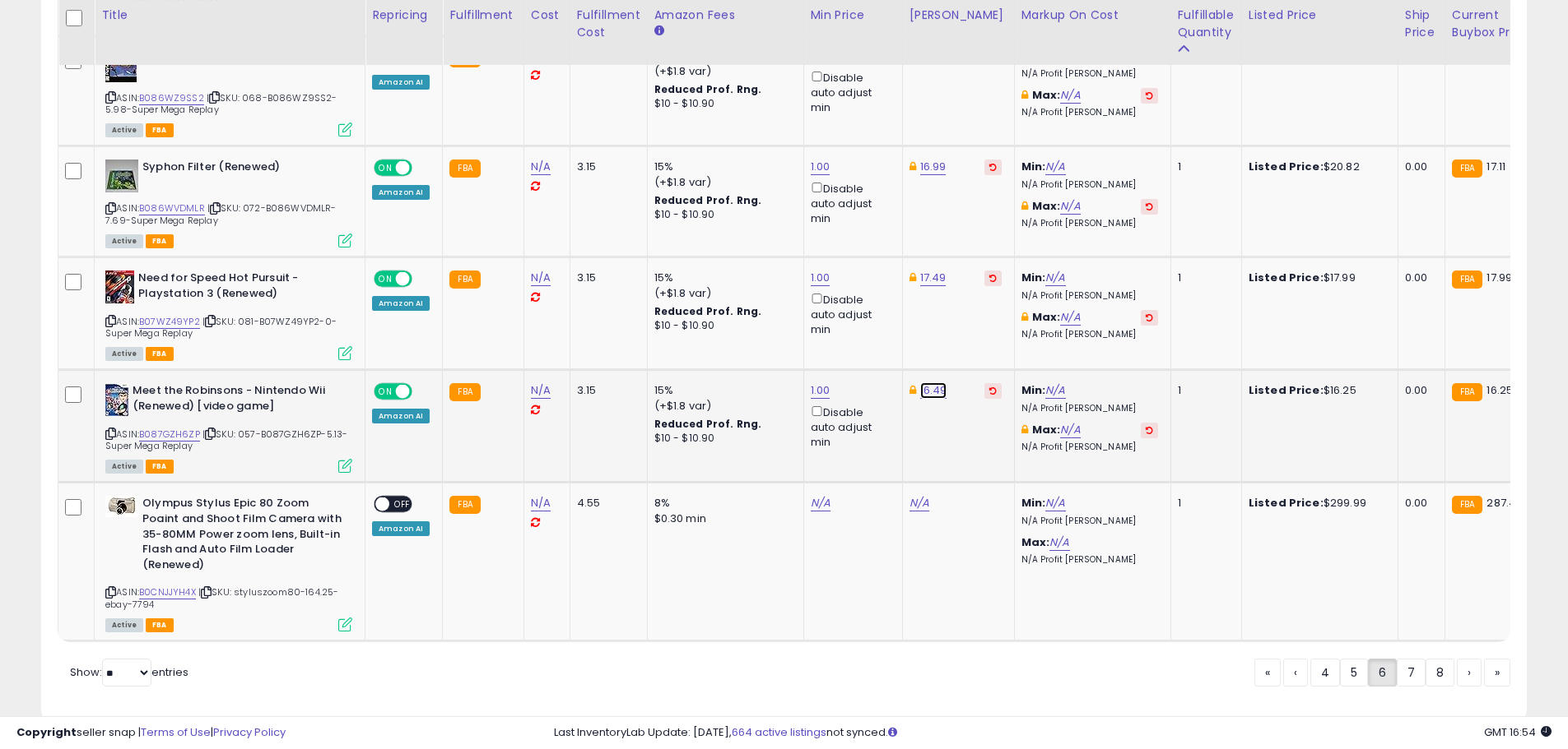
click at [930, 383] on link "16.49" at bounding box center [933, 391] width 27 height 17
drag, startPoint x: 870, startPoint y: 305, endPoint x: 777, endPoint y: 305, distance: 93.0
type input "*****"
click button "submit" at bounding box center [974, 302] width 28 height 24
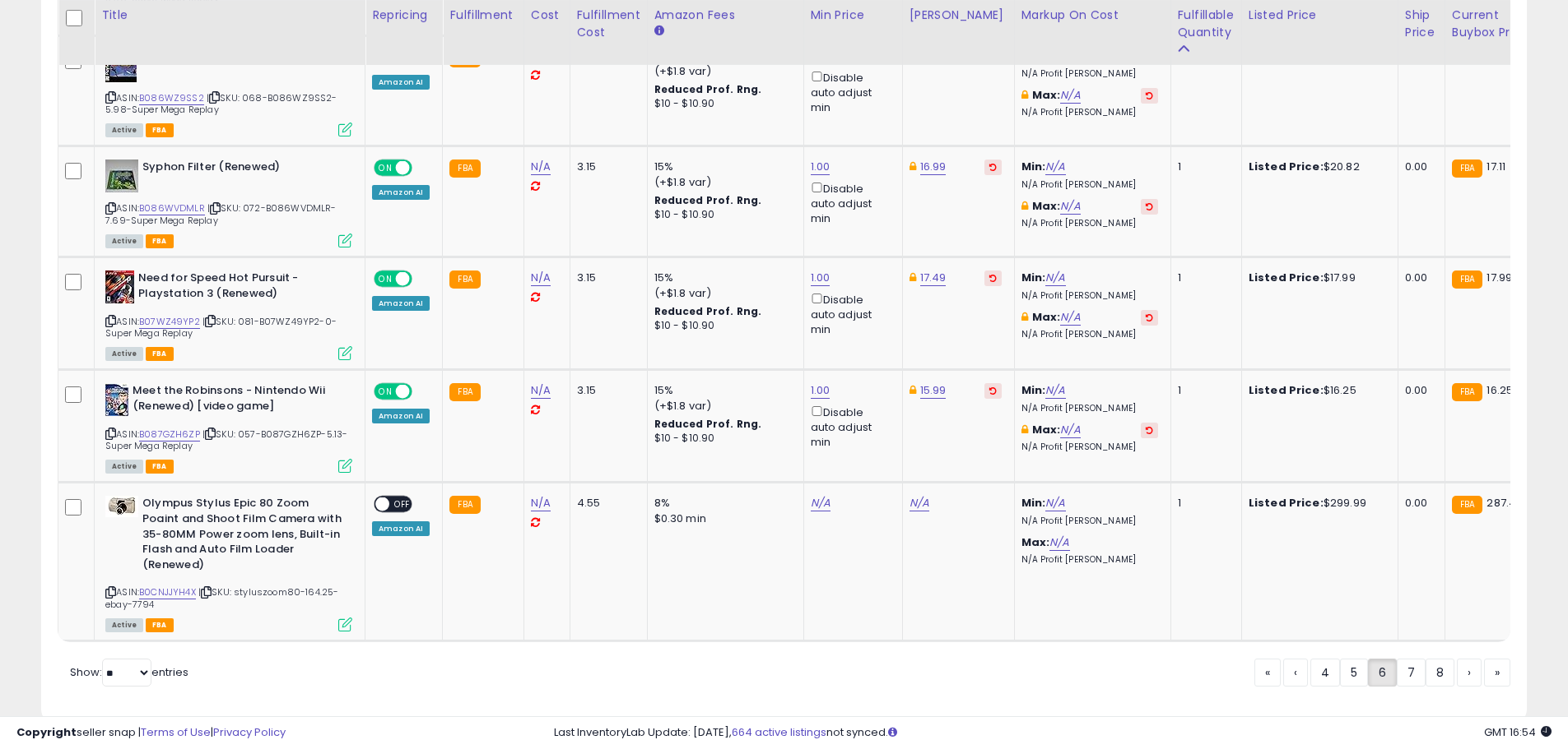
drag, startPoint x: 1404, startPoint y: 653, endPoint x: 1185, endPoint y: 546, distance: 243.7
click at [1404, 659] on link "7" at bounding box center [1411, 673] width 29 height 28
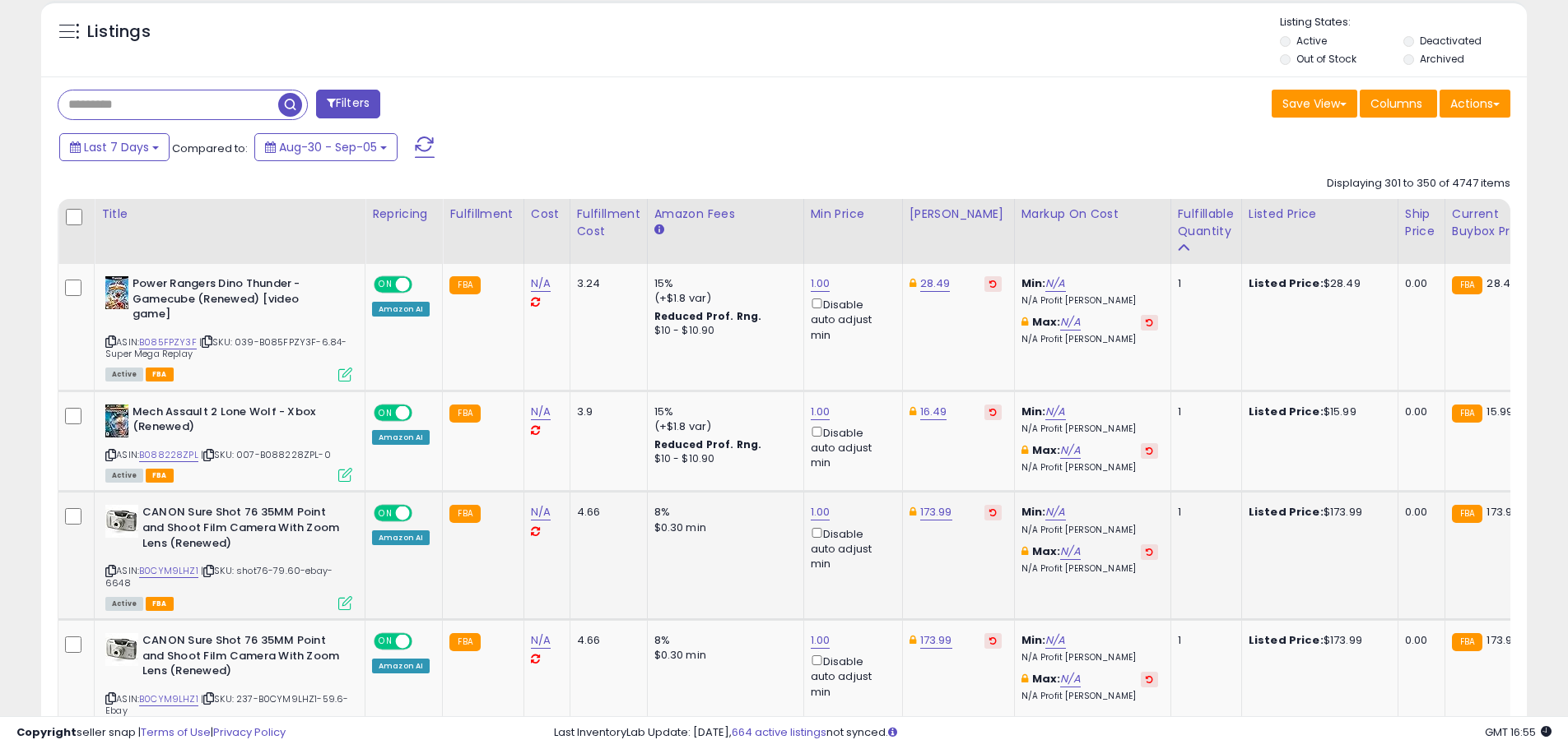
scroll to position [682, 0]
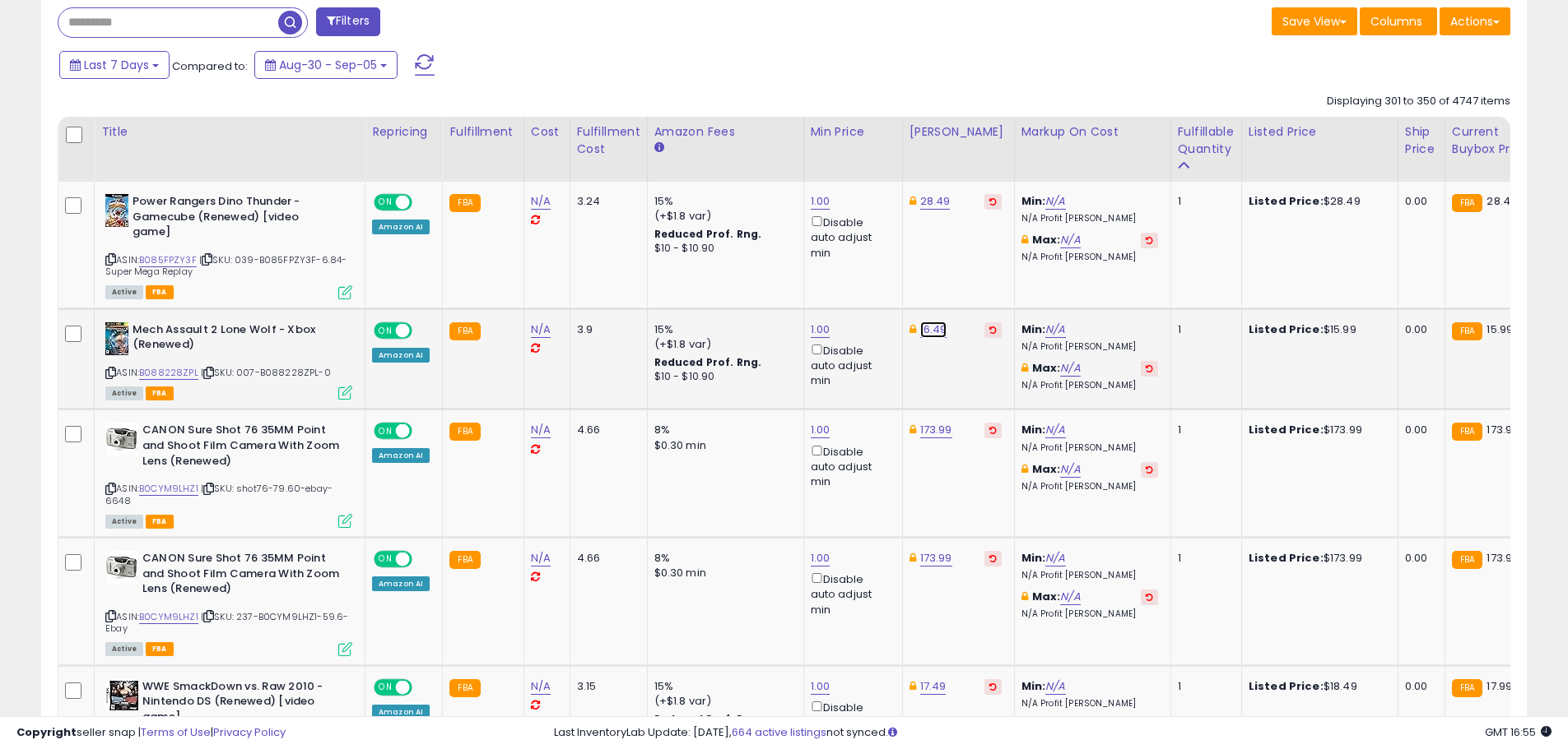
click at [920, 326] on link "16.49" at bounding box center [933, 329] width 27 height 17
drag, startPoint x: 890, startPoint y: 258, endPoint x: 795, endPoint y: 256, distance: 95.0
click at [795, 256] on div "***** This will override store markup" at bounding box center [915, 281] width 240 height 63
type input "*****"
click button "submit" at bounding box center [974, 271] width 28 height 24
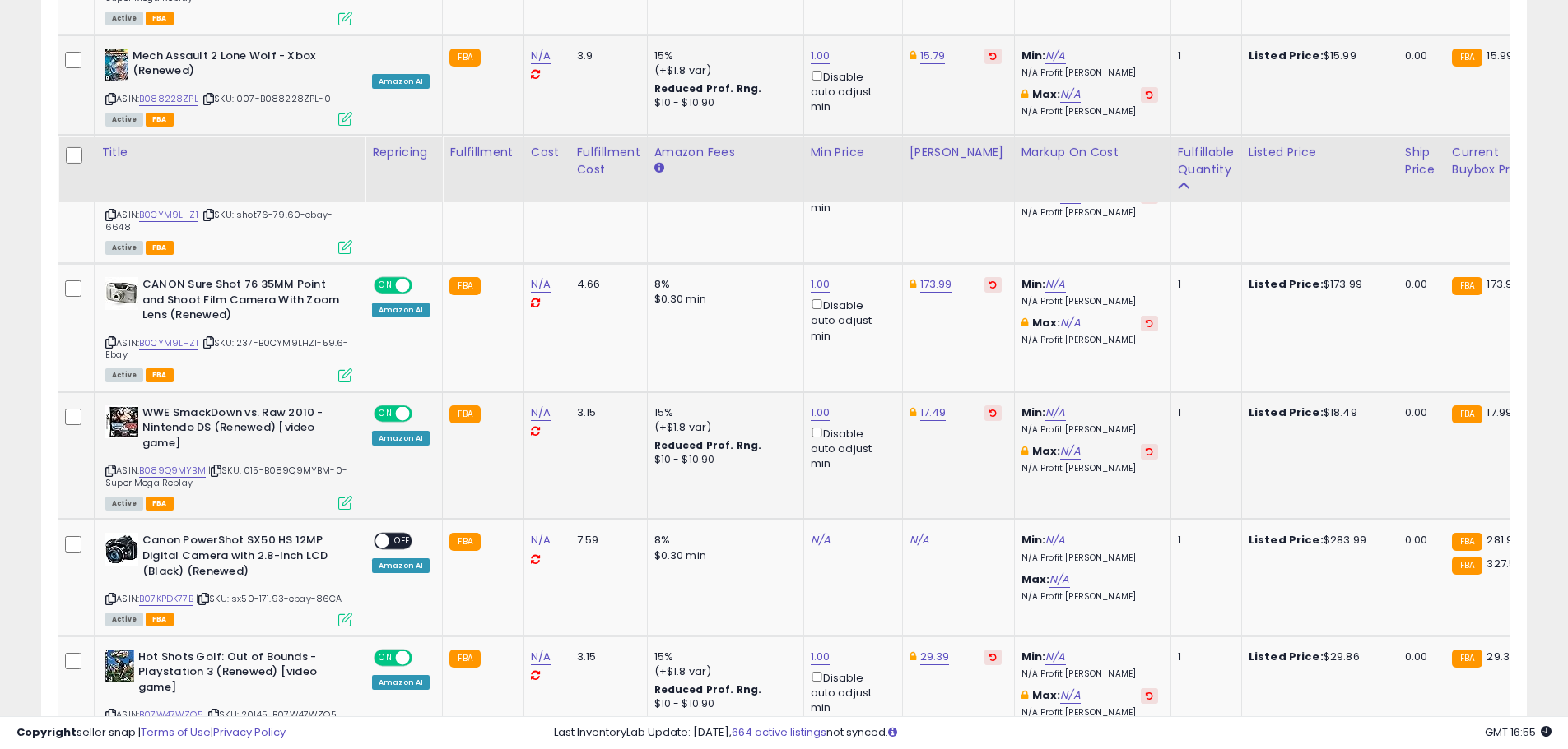
scroll to position [1093, 0]
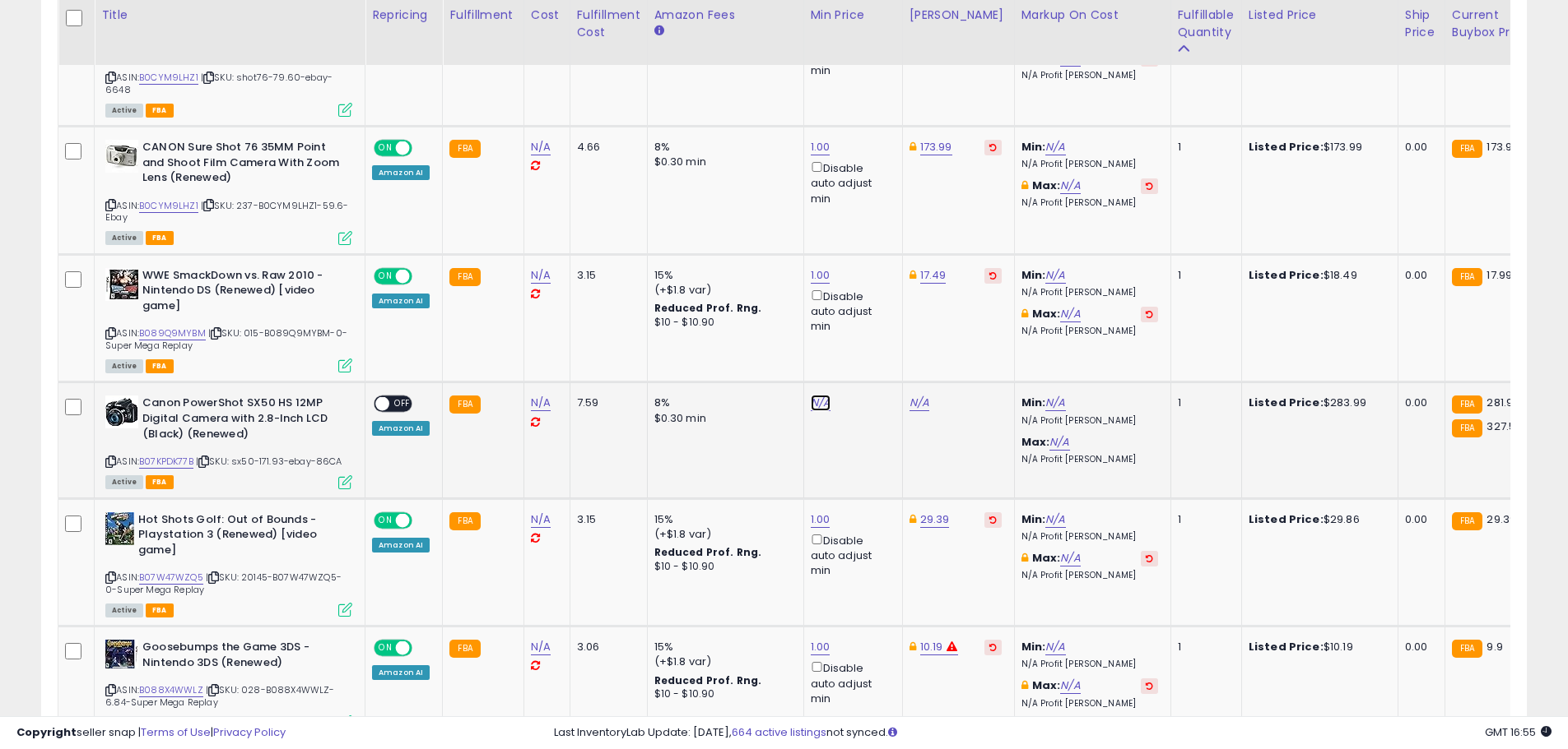
click at [812, 404] on link "N/A" at bounding box center [820, 403] width 20 height 17
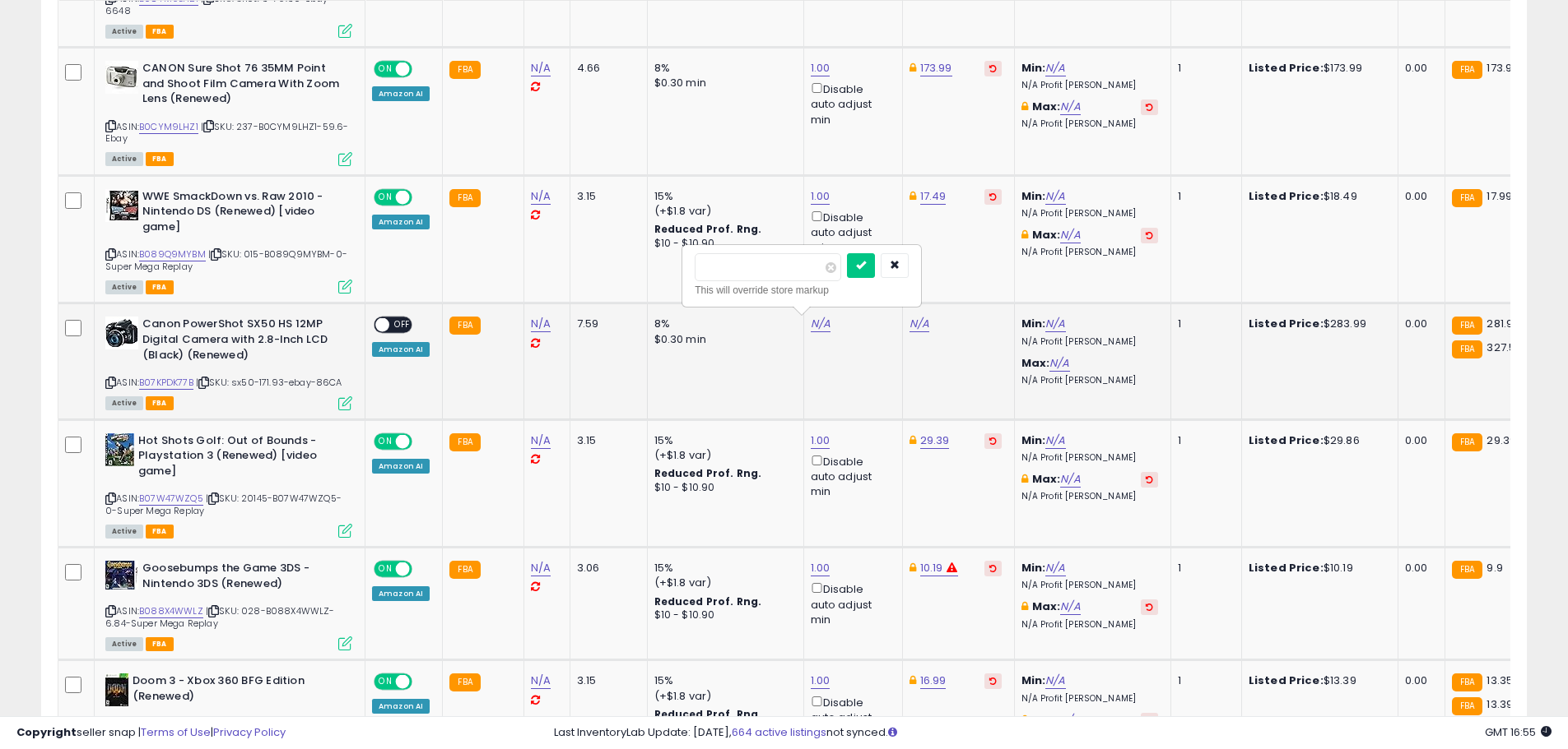
scroll to position [1258, 0]
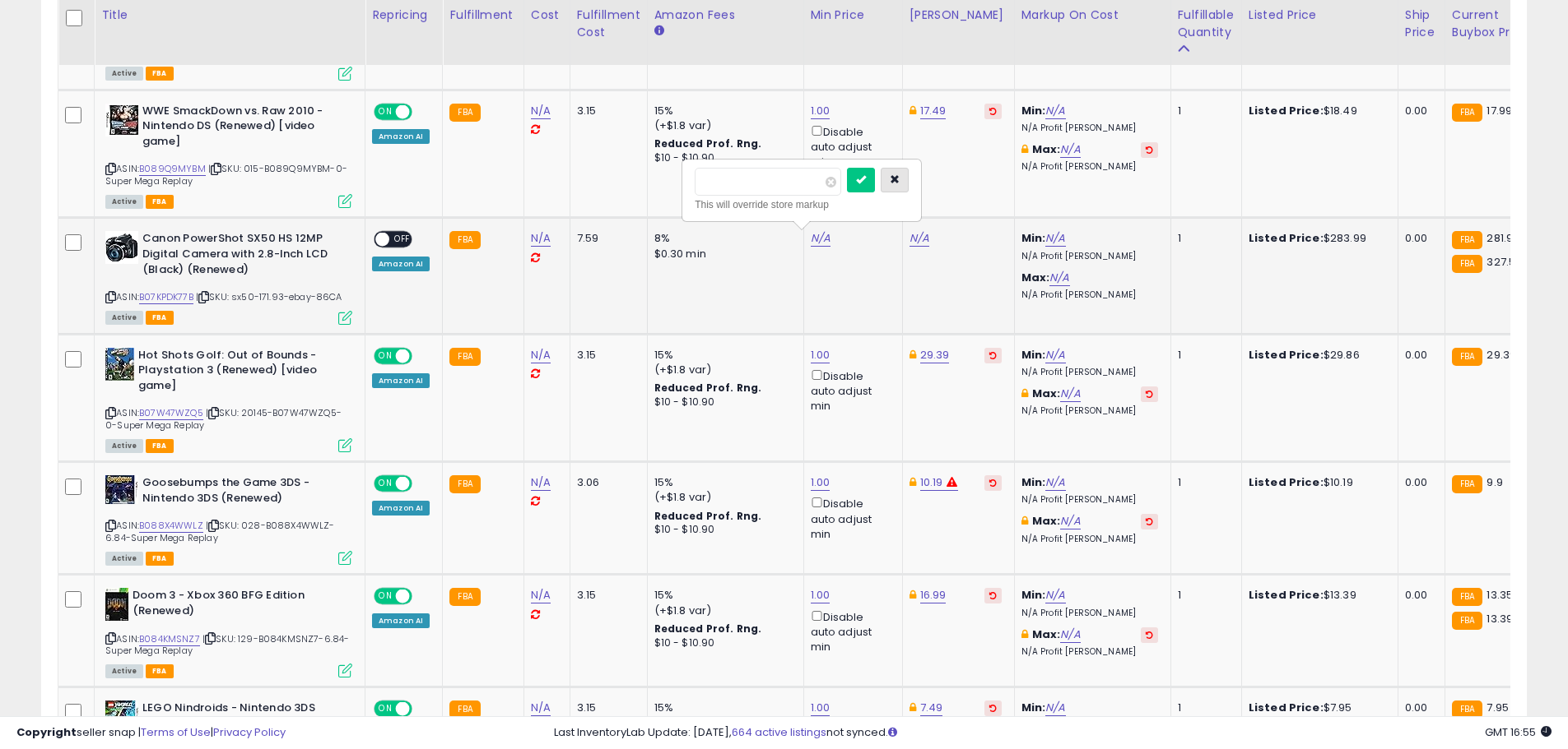
click at [900, 183] on icon "button" at bounding box center [894, 179] width 10 height 10
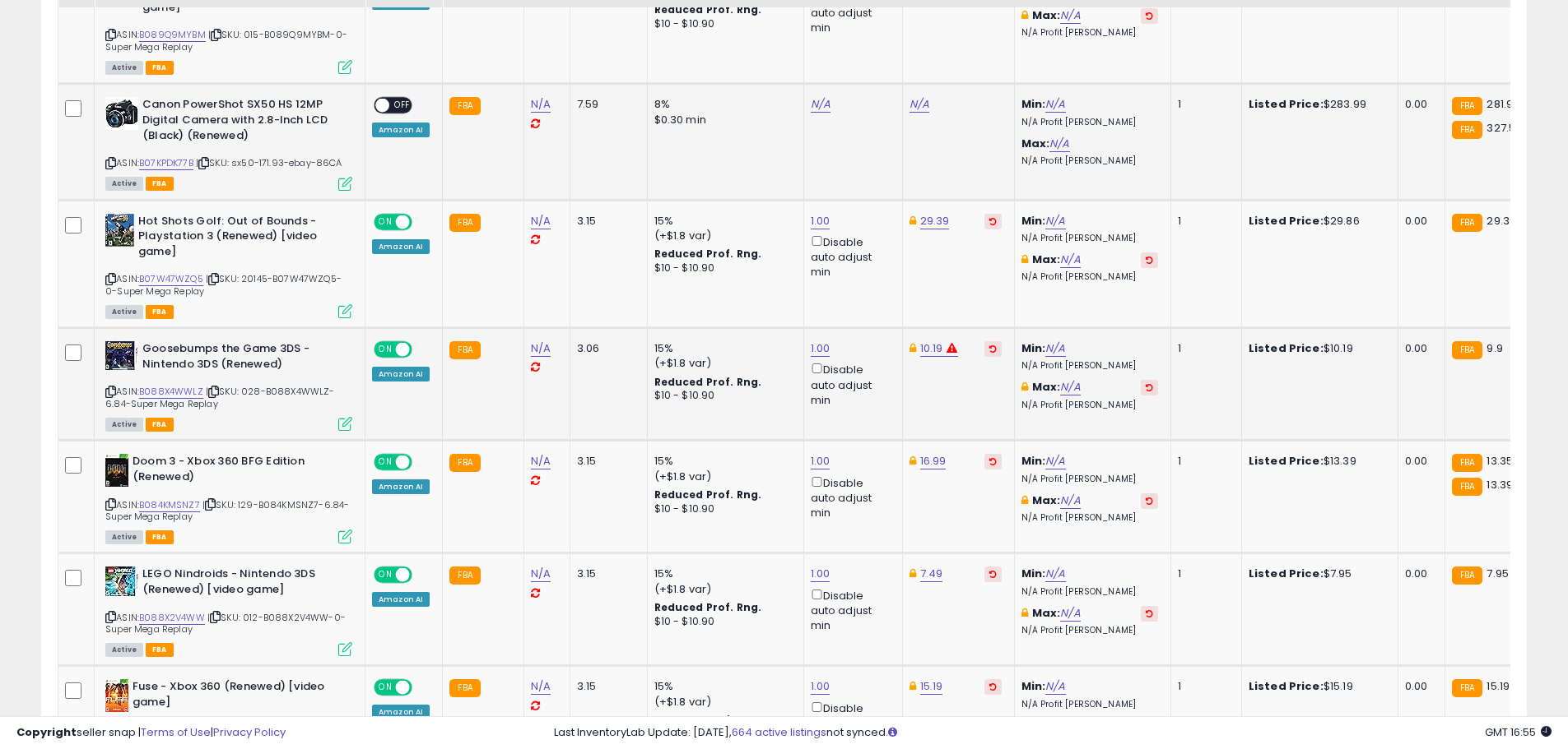
scroll to position [1422, 0]
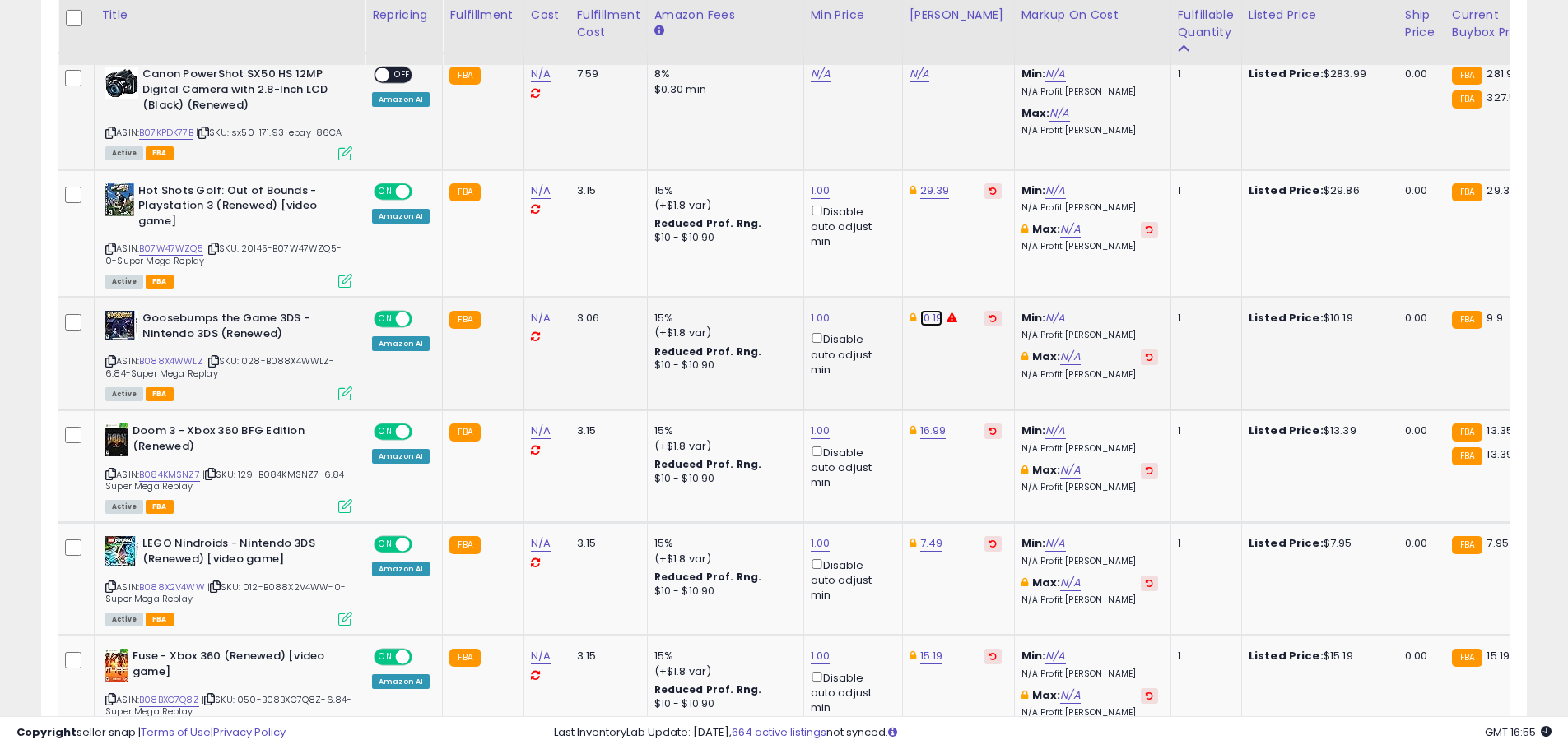
click at [932, 315] on link "10.19" at bounding box center [931, 318] width 23 height 17
drag, startPoint x: 916, startPoint y: 262, endPoint x: 787, endPoint y: 256, distance: 129.1
type input "****"
click button "submit" at bounding box center [972, 260] width 28 height 24
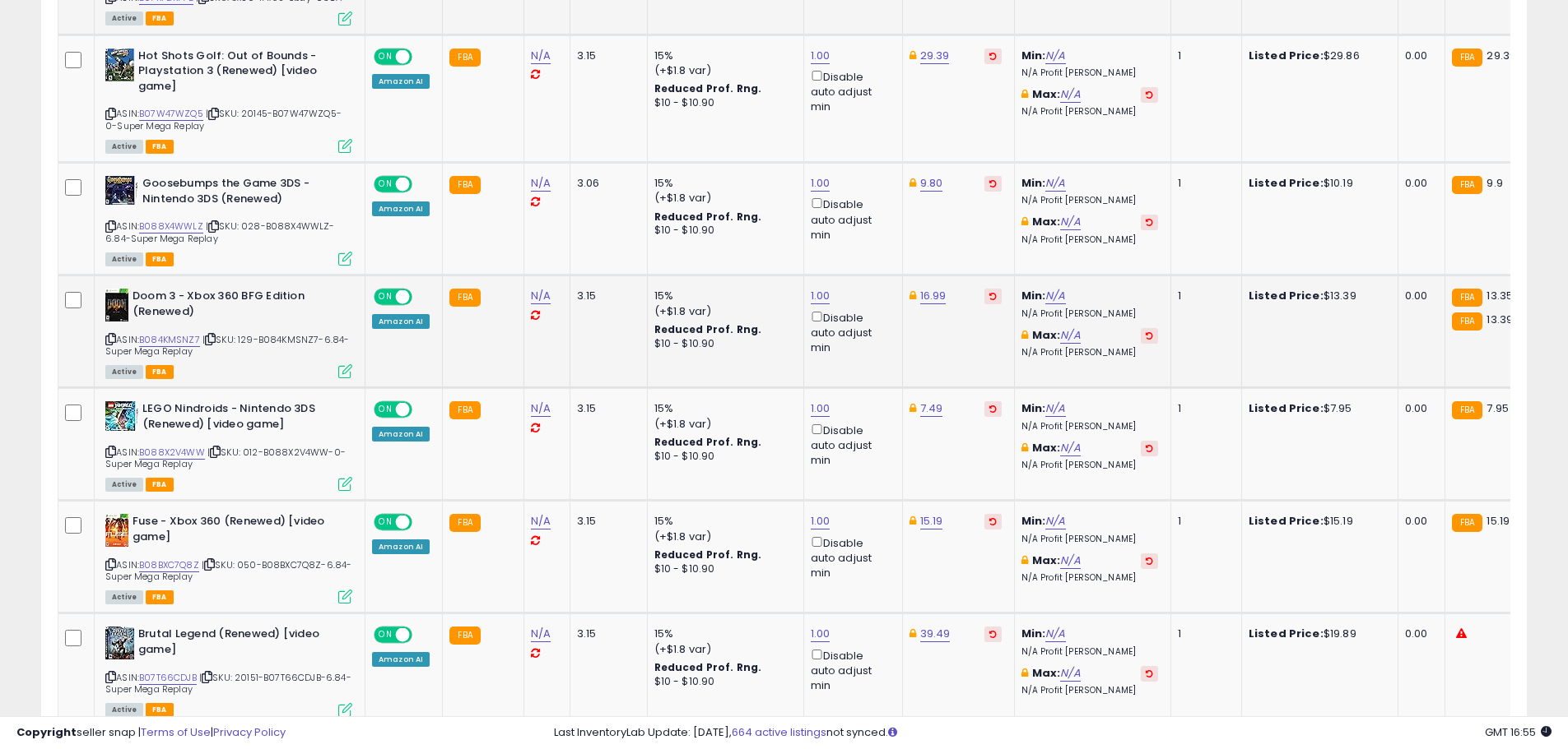
scroll to position [1586, 0]
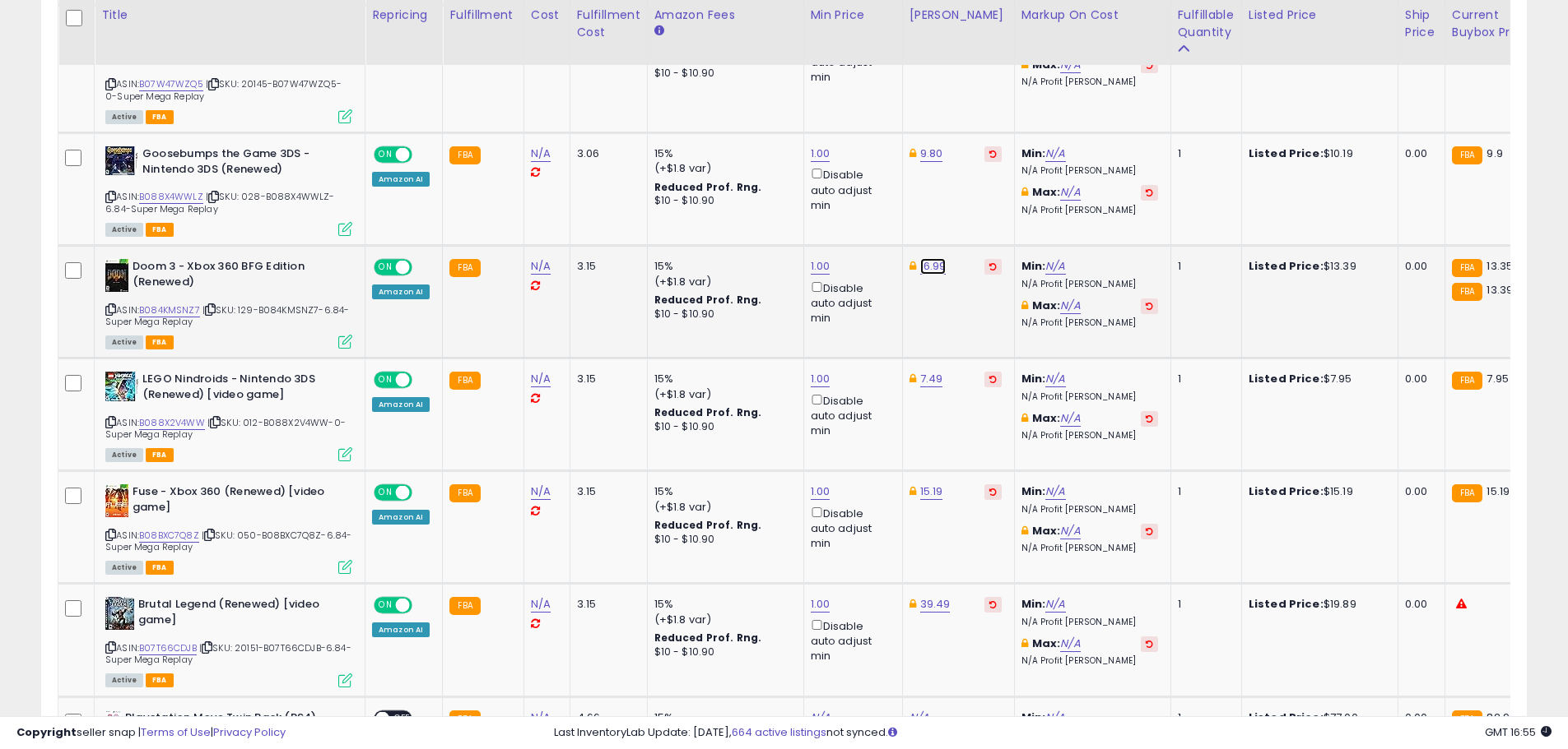
click at [934, 260] on link "16.99" at bounding box center [933, 267] width 26 height 17
drag, startPoint x: 871, startPoint y: 218, endPoint x: 744, endPoint y: 217, distance: 127.0
type input "*****"
click button "submit" at bounding box center [974, 208] width 28 height 24
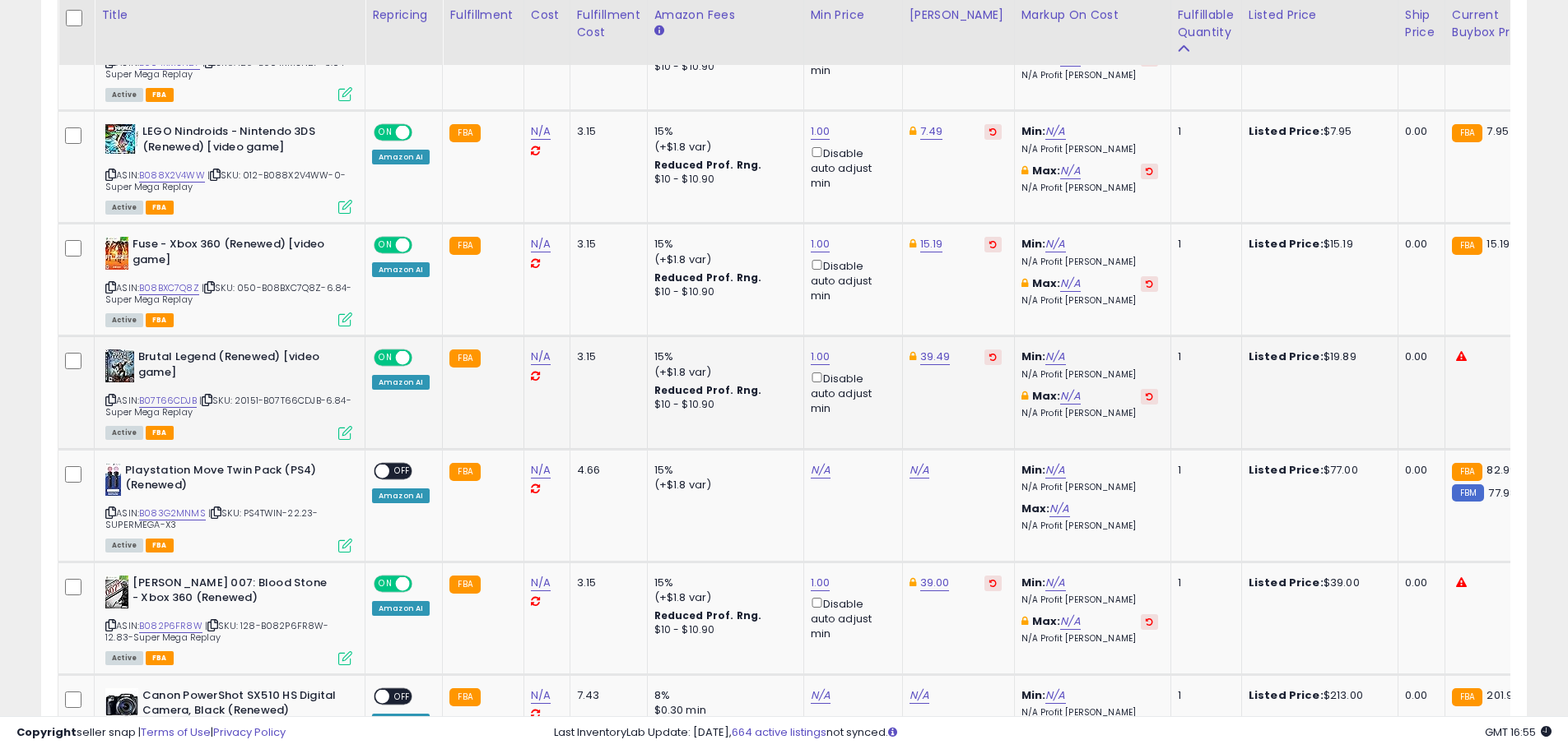
scroll to position [1916, 0]
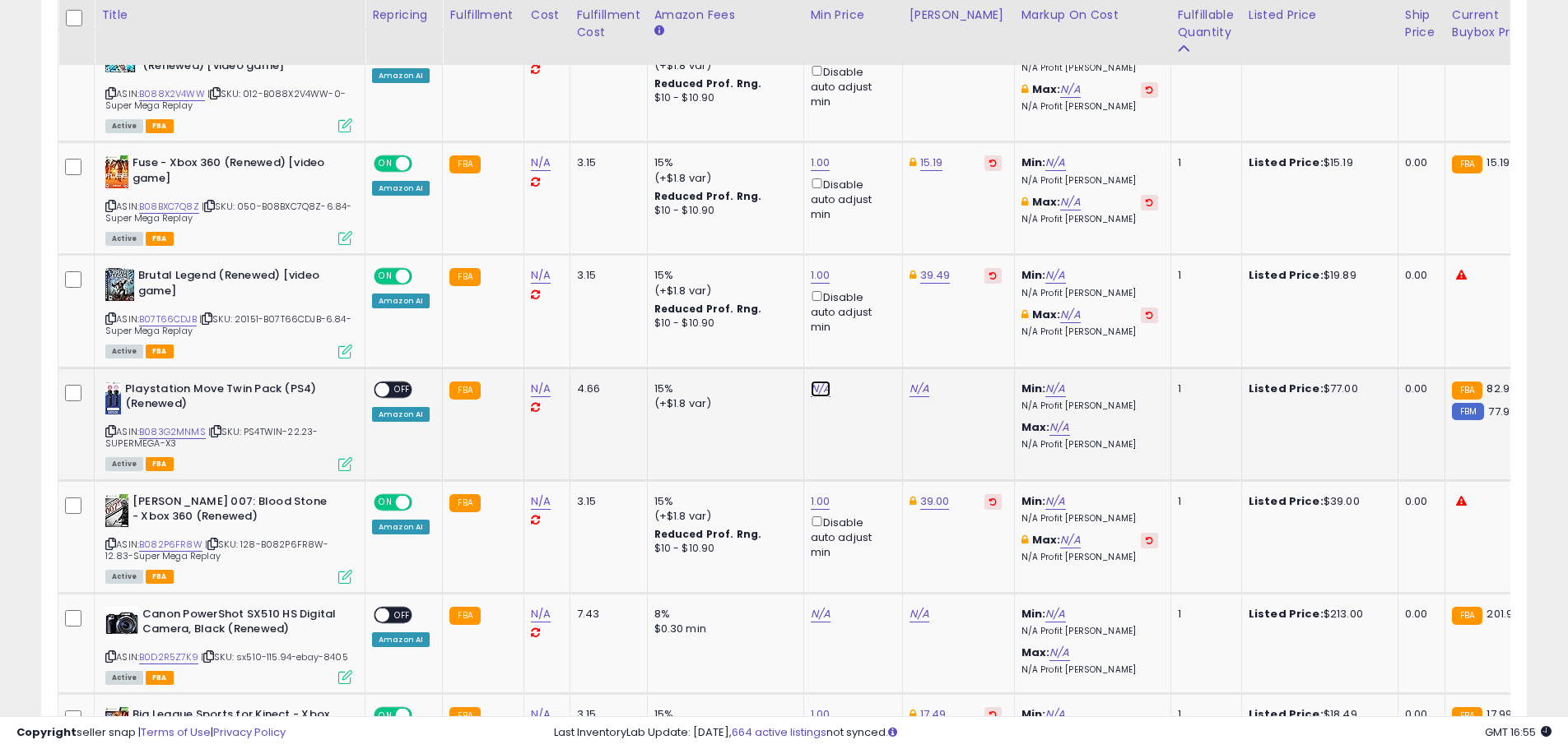
click at [811, 386] on link "N/A" at bounding box center [820, 389] width 20 height 17
type input "*"
click at [866, 331] on icon "submit" at bounding box center [861, 329] width 10 height 10
click at [921, 383] on link "109.99" at bounding box center [926, 389] width 33 height 17
drag, startPoint x: 871, startPoint y: 328, endPoint x: 751, endPoint y: 325, distance: 120.0
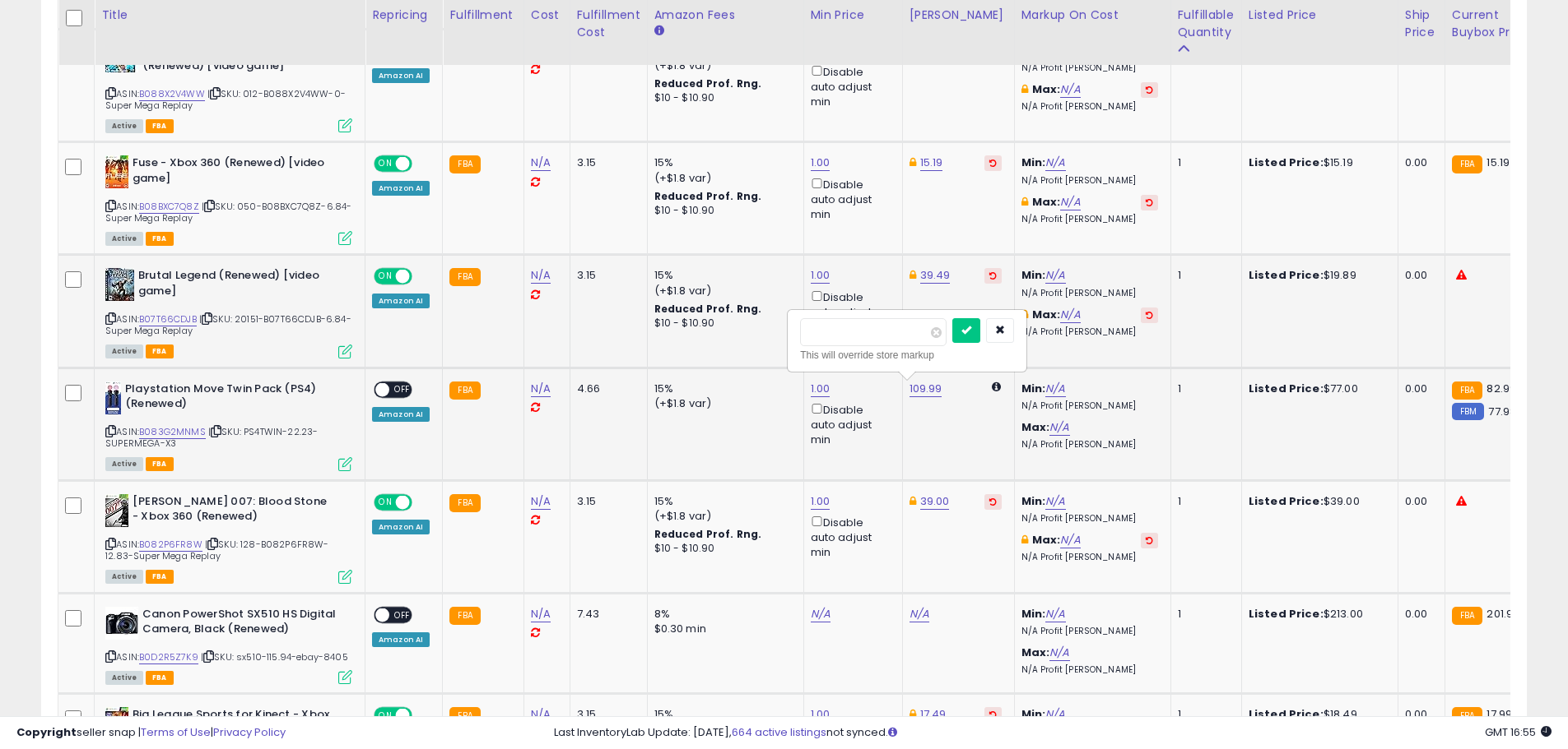
click at [194, 429] on link "B083G2MNMS" at bounding box center [172, 433] width 66 height 14
click at [867, 341] on input "number" at bounding box center [874, 332] width 147 height 28
type input "*****"
click at [980, 330] on button "submit" at bounding box center [966, 330] width 28 height 24
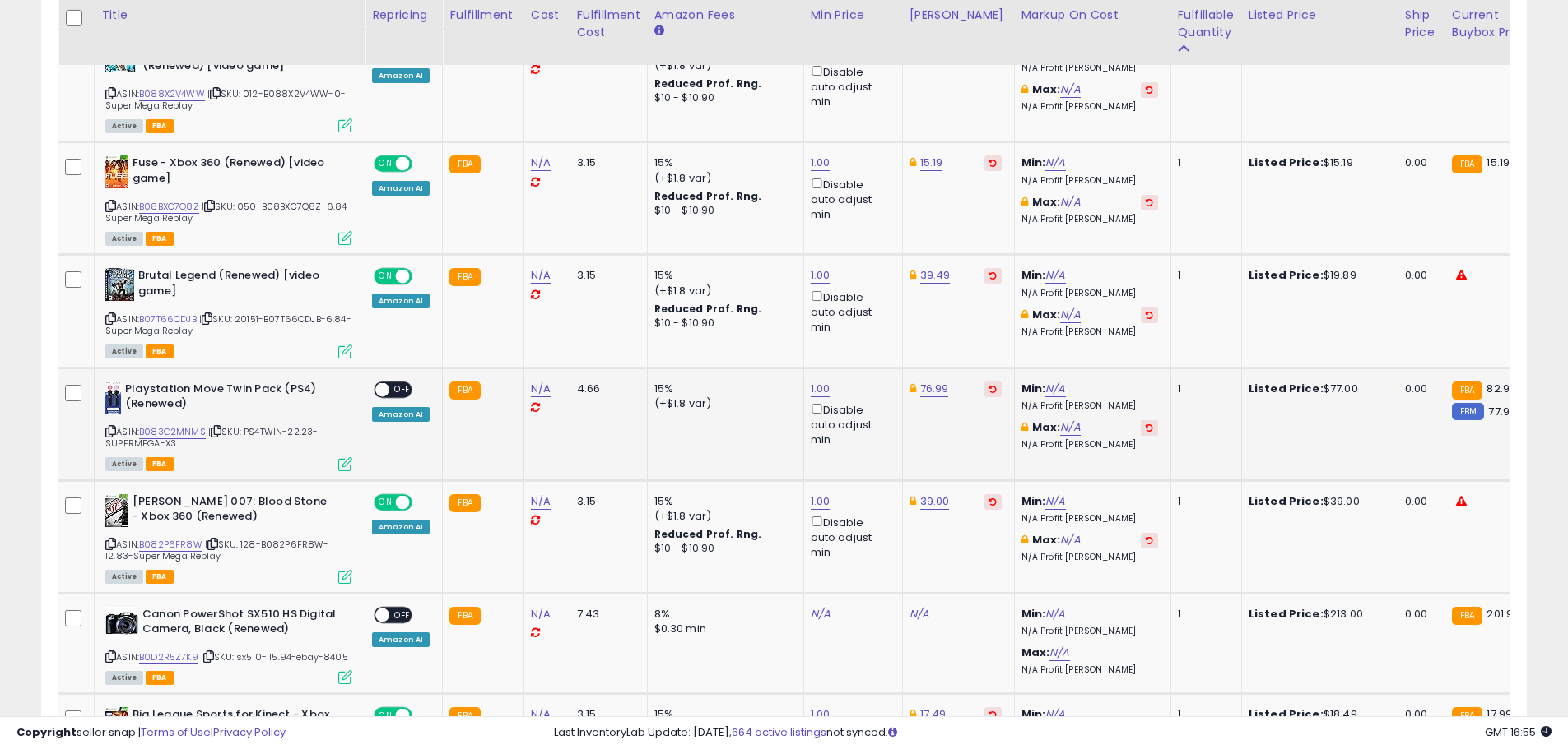
click at [388, 394] on div "ON OFF" at bounding box center [375, 390] width 38 height 14
click at [391, 393] on span "OFF" at bounding box center [402, 390] width 26 height 14
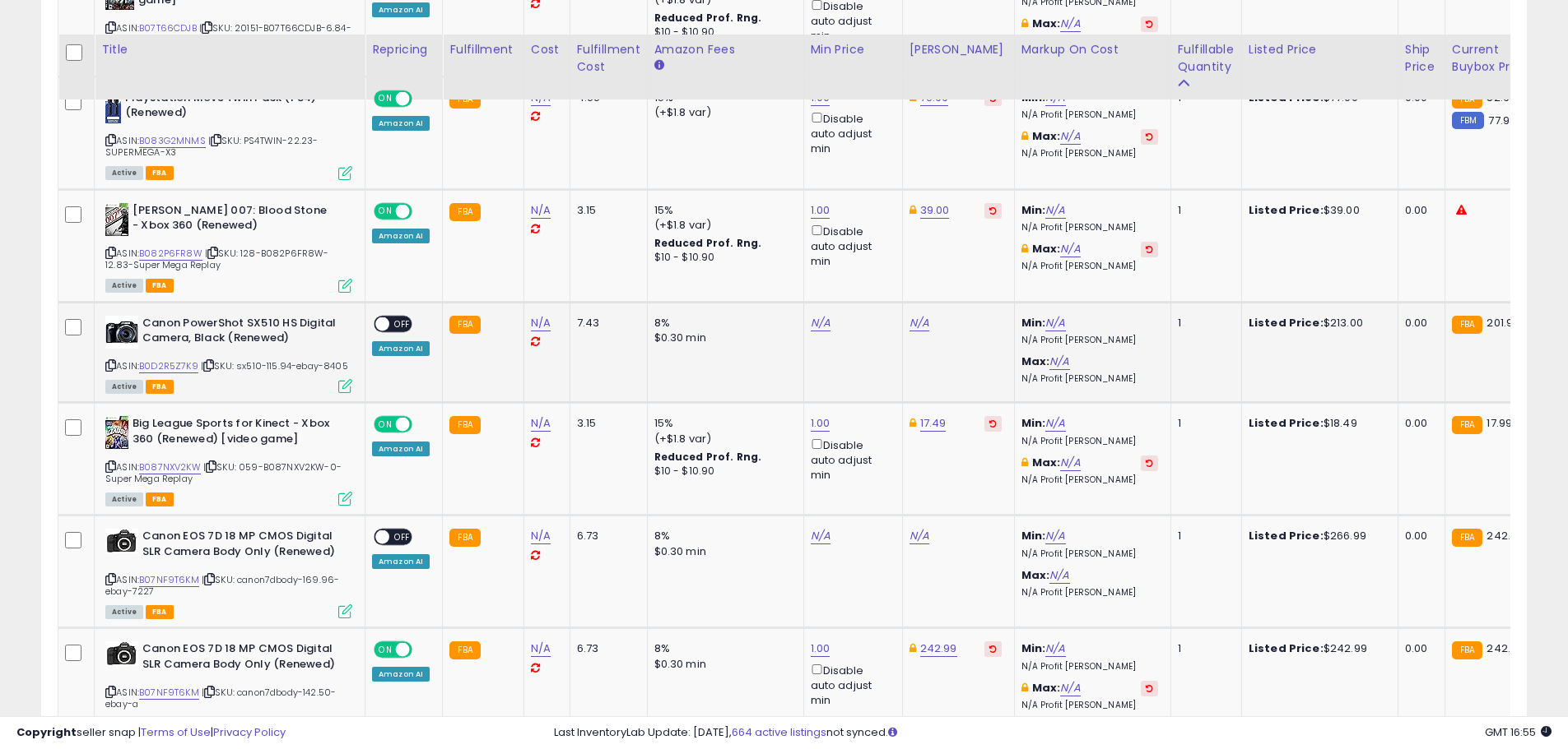
scroll to position [2244, 0]
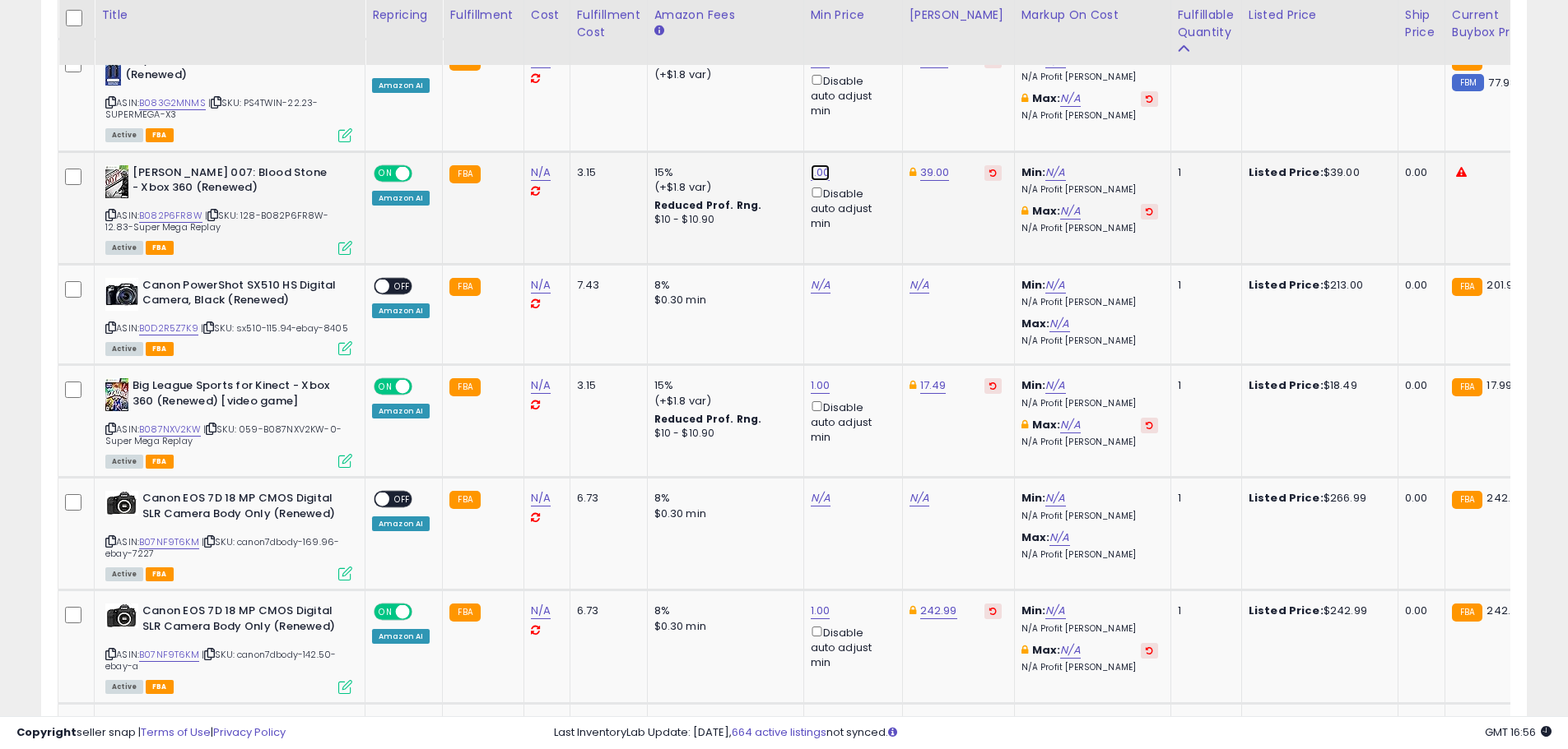
click at [816, 169] on link "1.00" at bounding box center [820, 172] width 20 height 17
drag, startPoint x: 767, startPoint y: 111, endPoint x: 594, endPoint y: 105, distance: 173.1
type input "**"
click button "submit" at bounding box center [861, 114] width 28 height 24
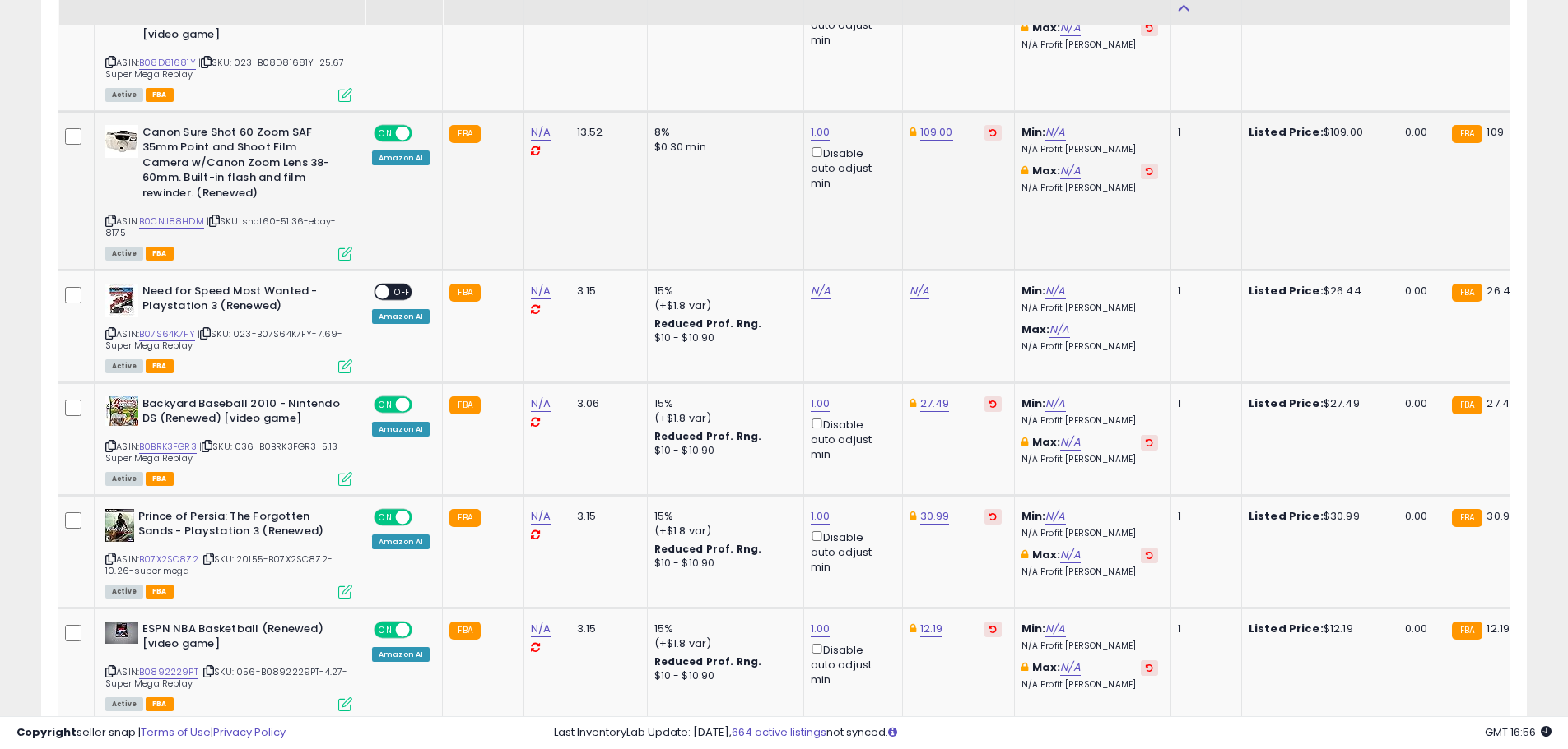
scroll to position [2985, 0]
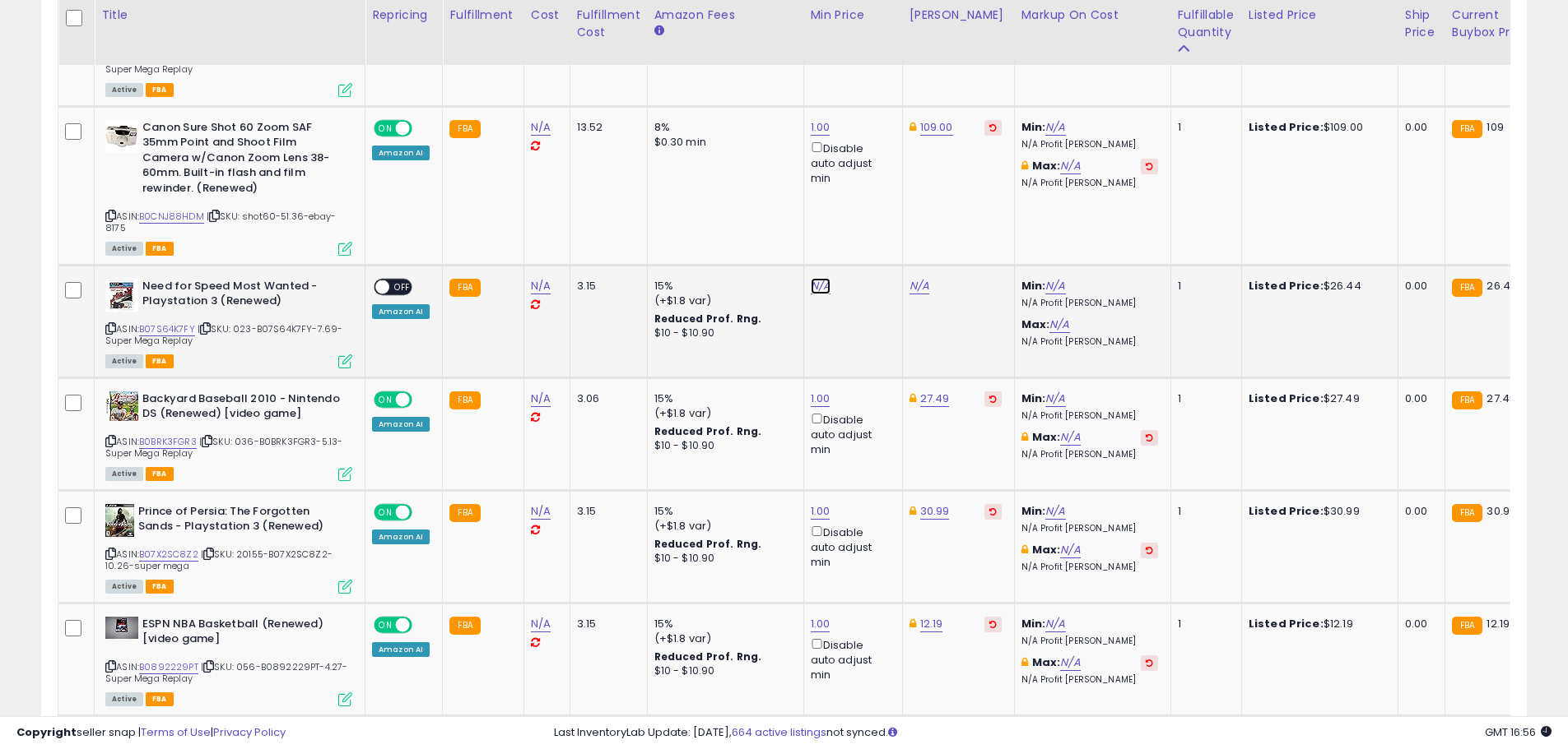
click at [811, 288] on link "N/A" at bounding box center [820, 286] width 20 height 17
type input "*"
click at [875, 232] on button "submit" at bounding box center [861, 228] width 28 height 24
click at [920, 284] on link "31.24" at bounding box center [923, 286] width 27 height 17
drag, startPoint x: 884, startPoint y: 230, endPoint x: 794, endPoint y: 219, distance: 90.7
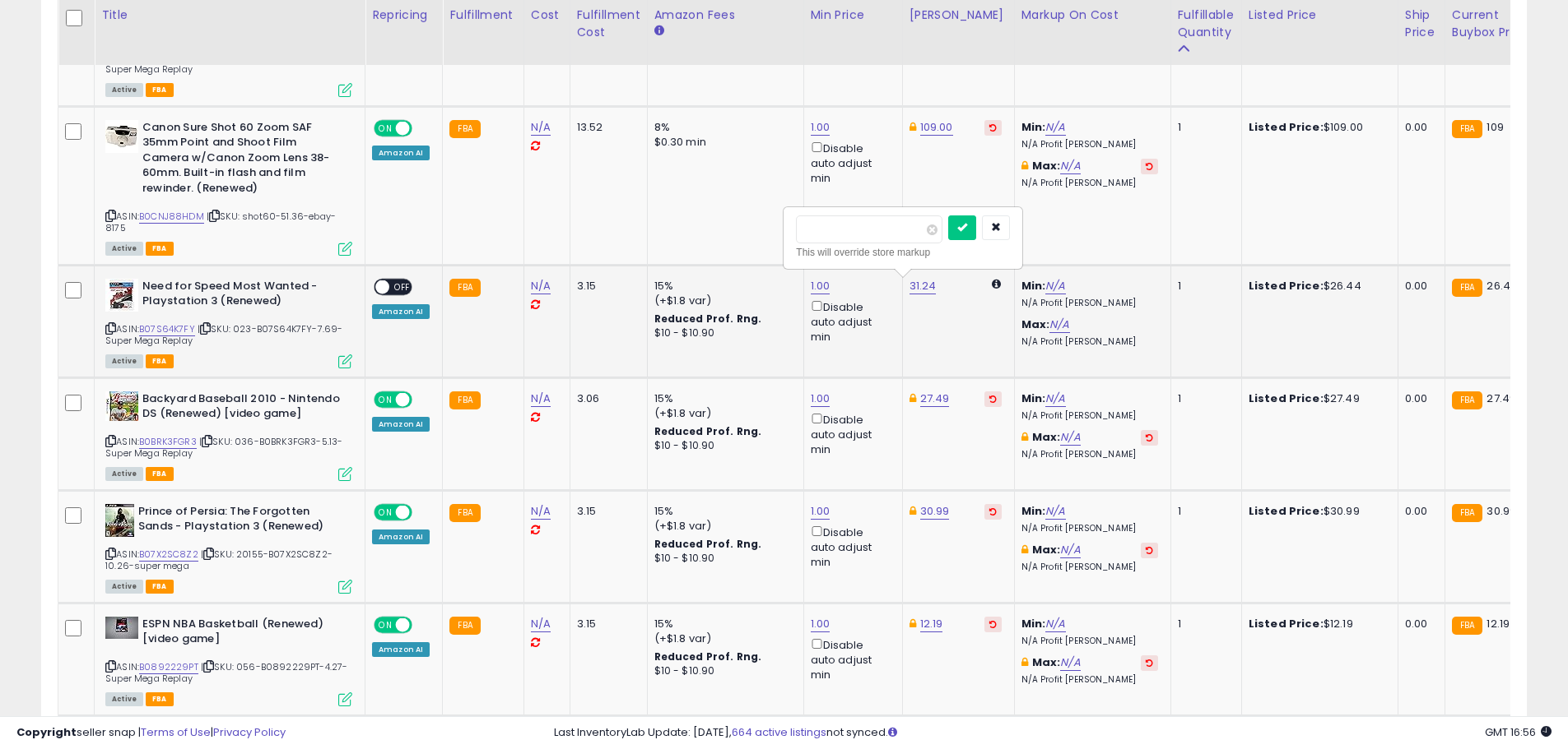
click at [794, 220] on div "***** This will override store markup" at bounding box center [902, 238] width 237 height 60
type input "*****"
click button "submit" at bounding box center [962, 228] width 28 height 24
click at [408, 287] on span "OFF" at bounding box center [402, 287] width 26 height 14
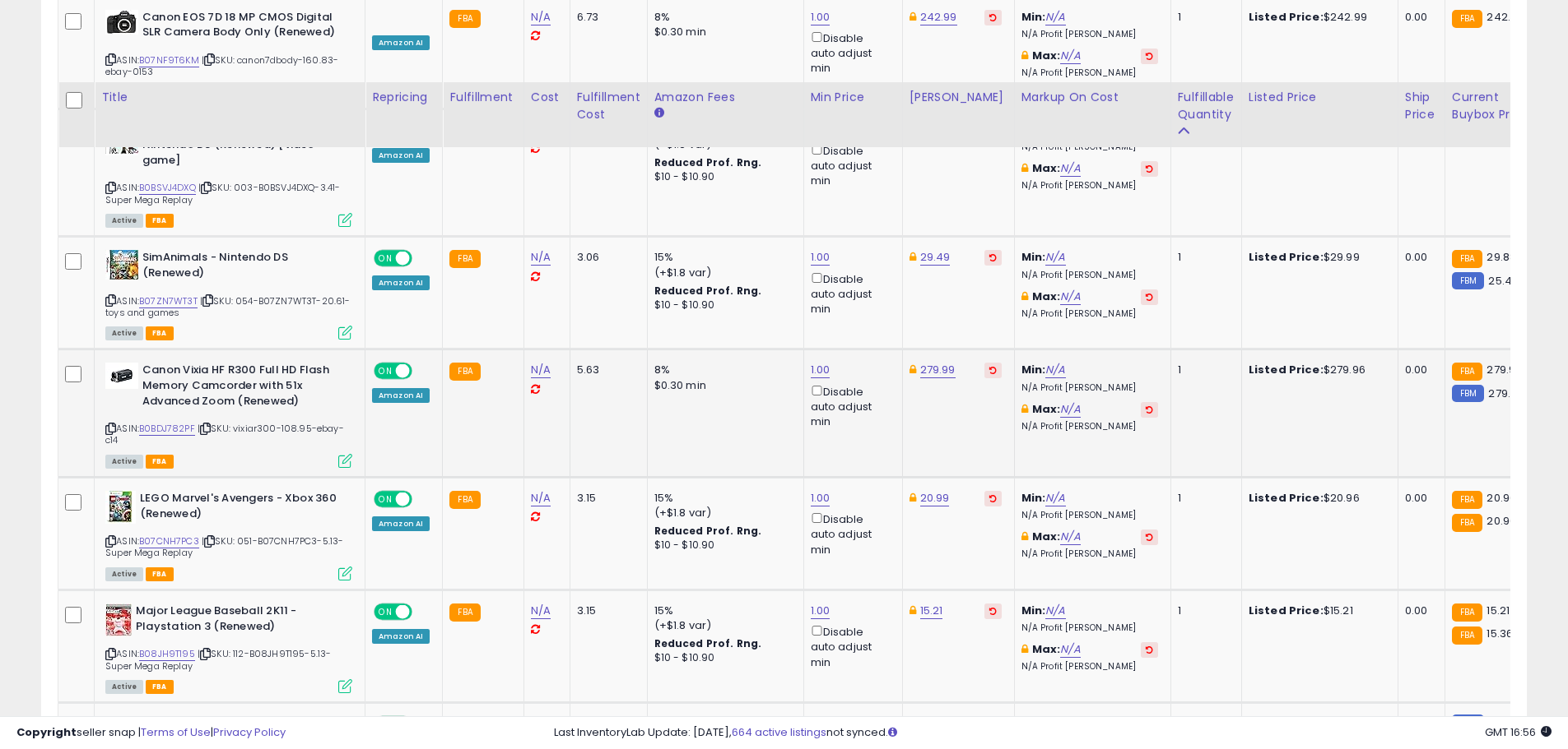
scroll to position [3807, 0]
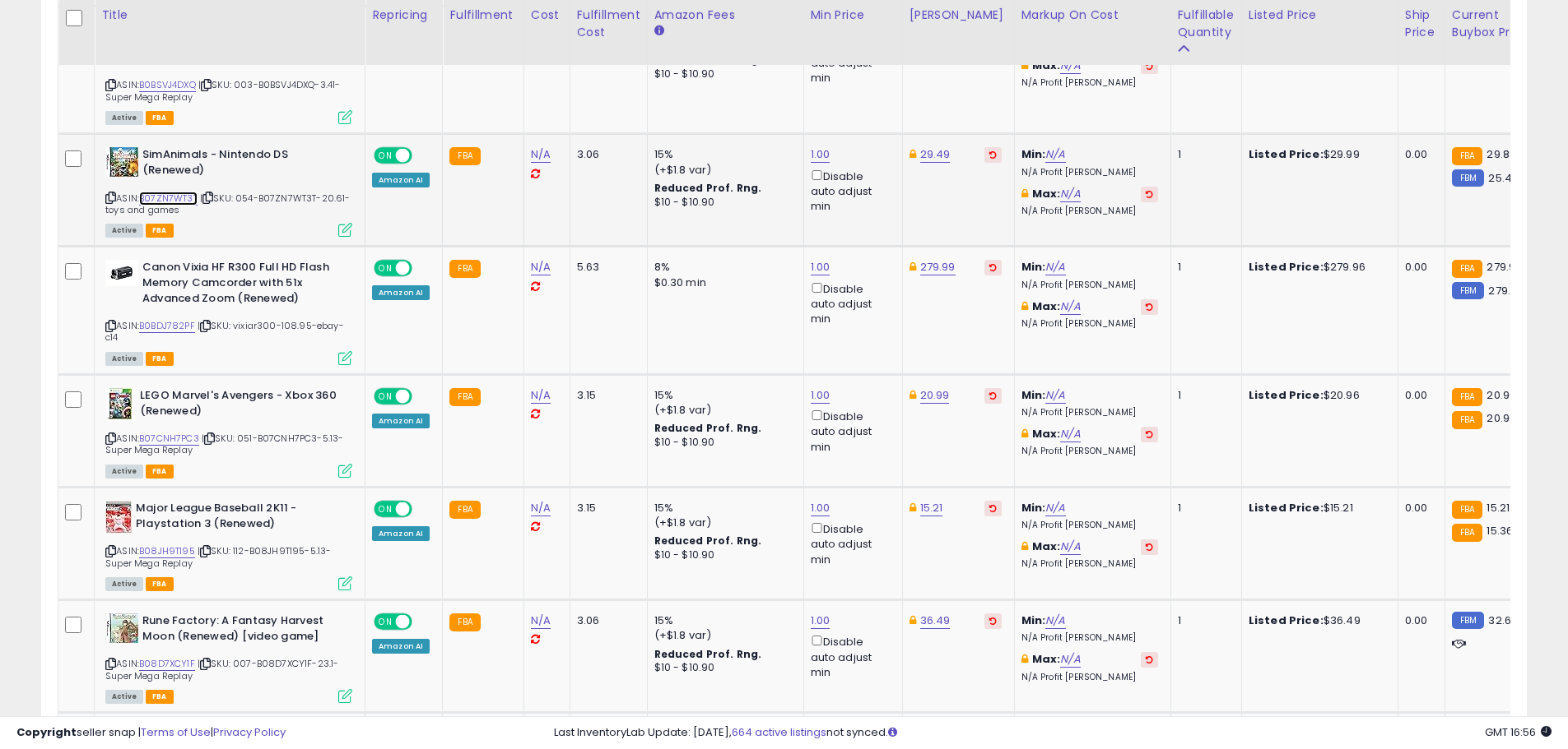
click at [187, 200] on link "B07ZN7WT3T" at bounding box center [168, 198] width 59 height 14
click at [937, 159] on link "29.49" at bounding box center [935, 155] width 31 height 17
drag, startPoint x: 879, startPoint y: 98, endPoint x: 769, endPoint y: 99, distance: 110.0
click at [769, 99] on tbody "Power Rangers Dino Thunder - Gamecube (Renewed) [video game] ASIN: B085FPZY3F |…" at bounding box center [1315, 66] width 2514 height 6021
type input "*****"
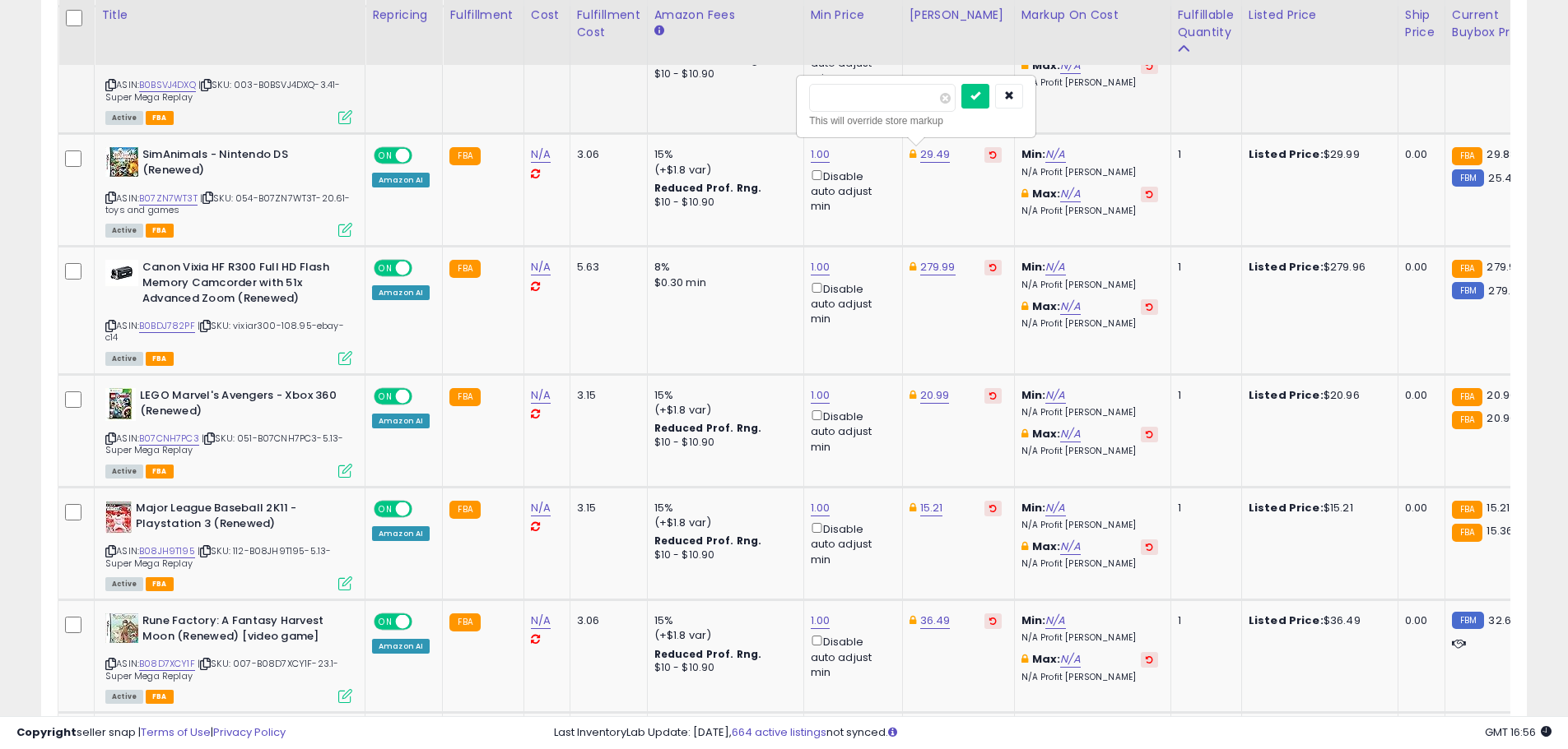
click button "submit" at bounding box center [975, 96] width 28 height 24
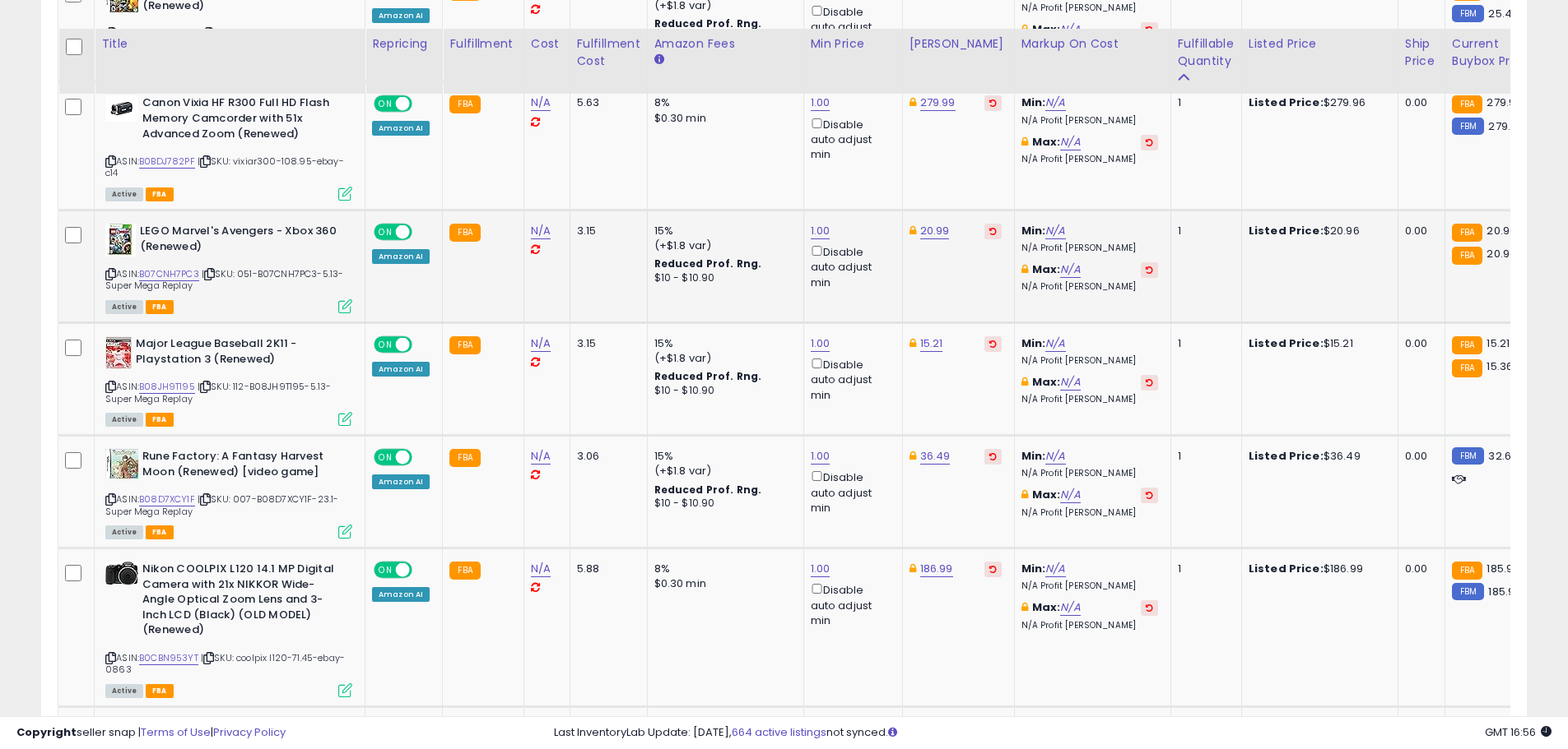
scroll to position [4054, 0]
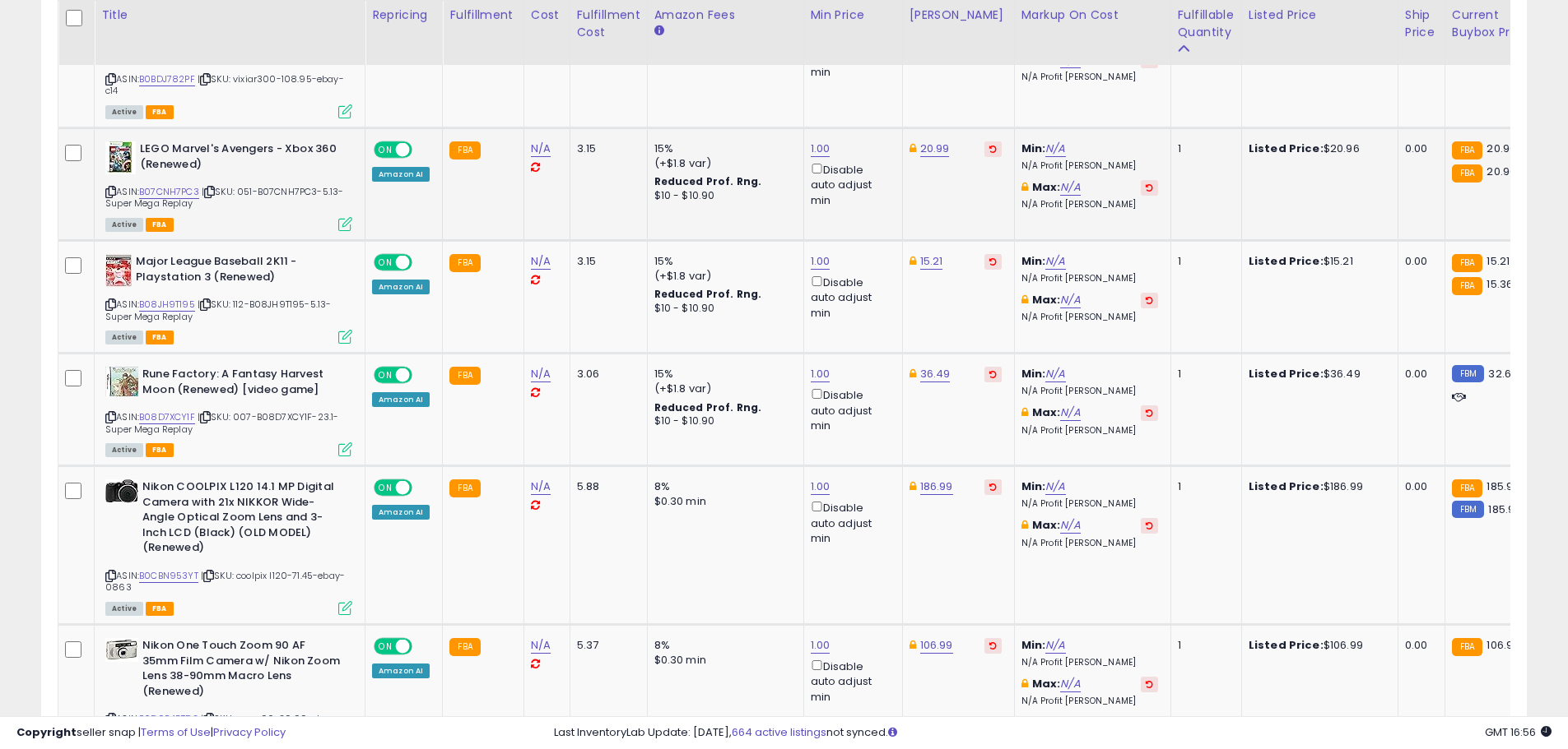
click at [946, 148] on div "20.99" at bounding box center [955, 149] width 92 height 15
click at [937, 148] on link "20.99" at bounding box center [935, 149] width 30 height 17
type input "*****"
click button "submit" at bounding box center [975, 90] width 28 height 24
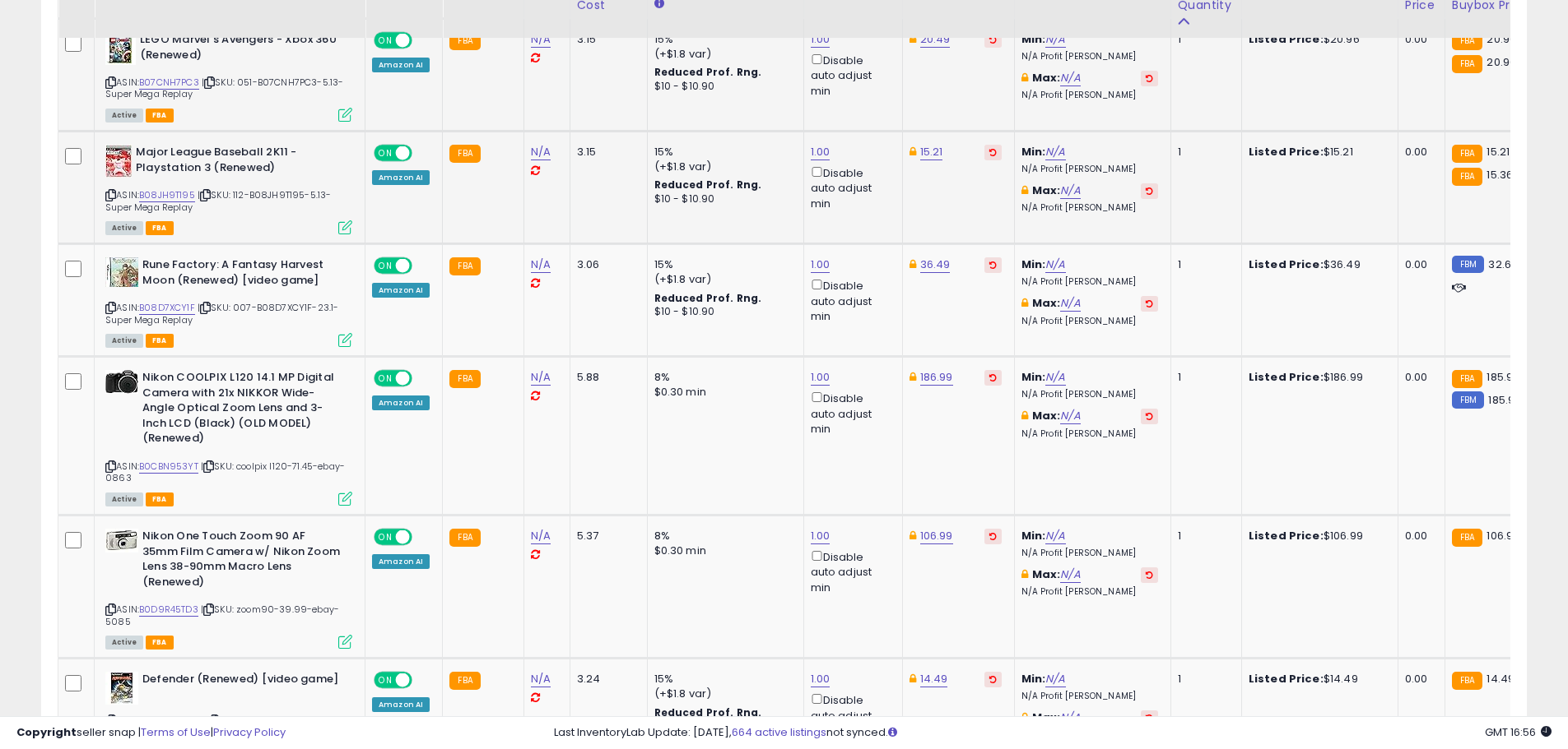
scroll to position [4219, 0]
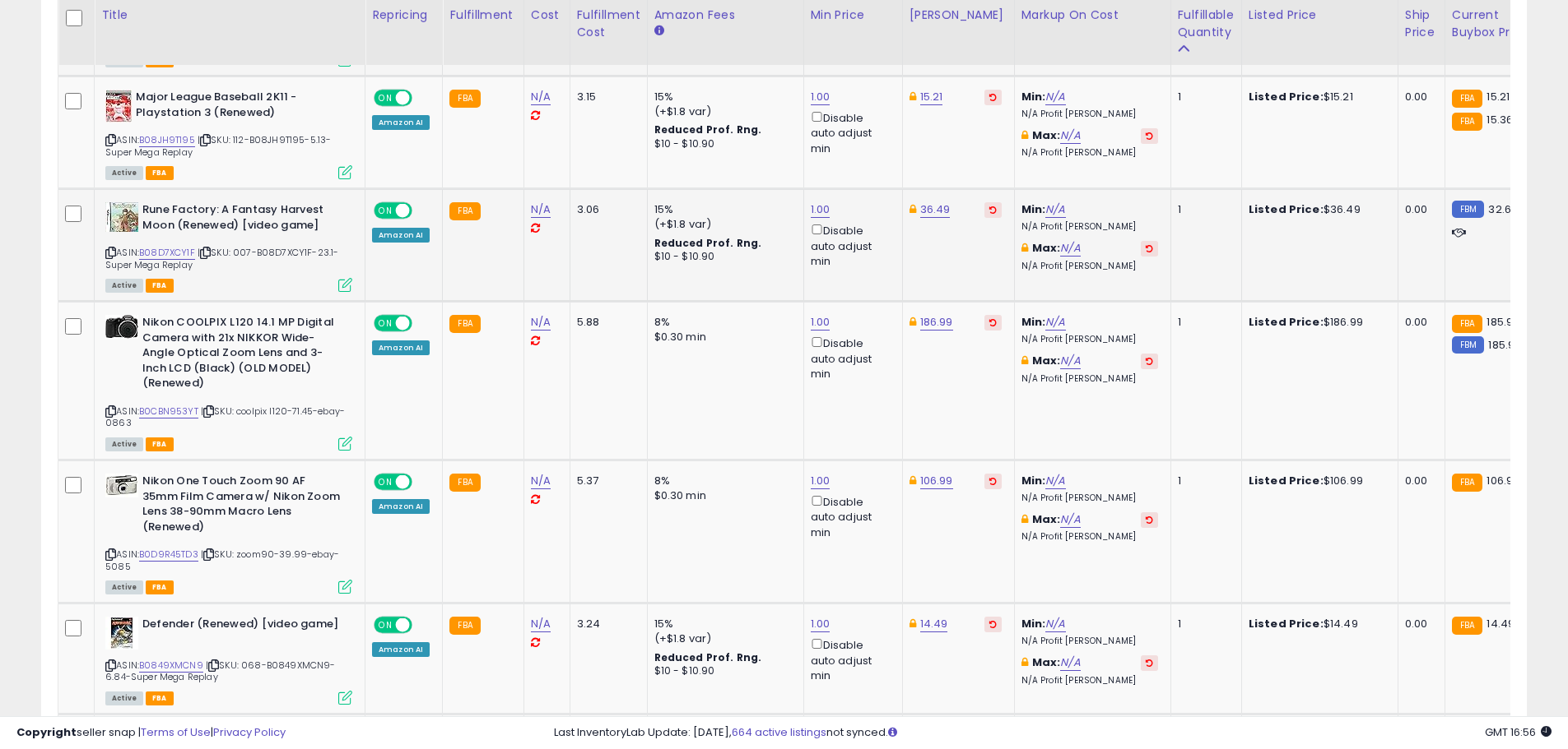
click at [937, 199] on td "36.49" at bounding box center [958, 245] width 112 height 113
click at [936, 205] on link "36.49" at bounding box center [935, 210] width 31 height 17
drag, startPoint x: 906, startPoint y: 150, endPoint x: 775, endPoint y: 151, distance: 131.0
type input "*****"
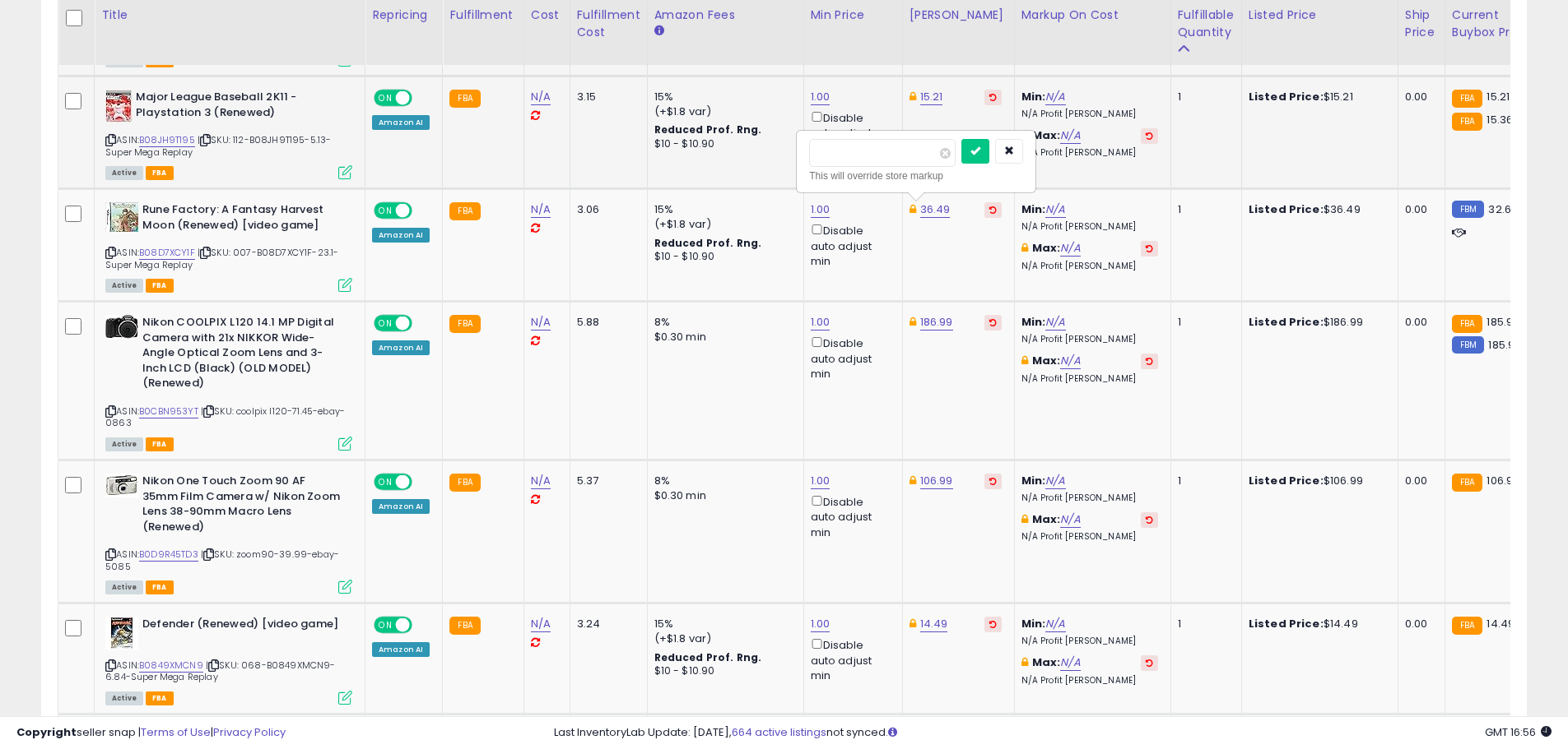
click button "submit" at bounding box center [975, 151] width 28 height 24
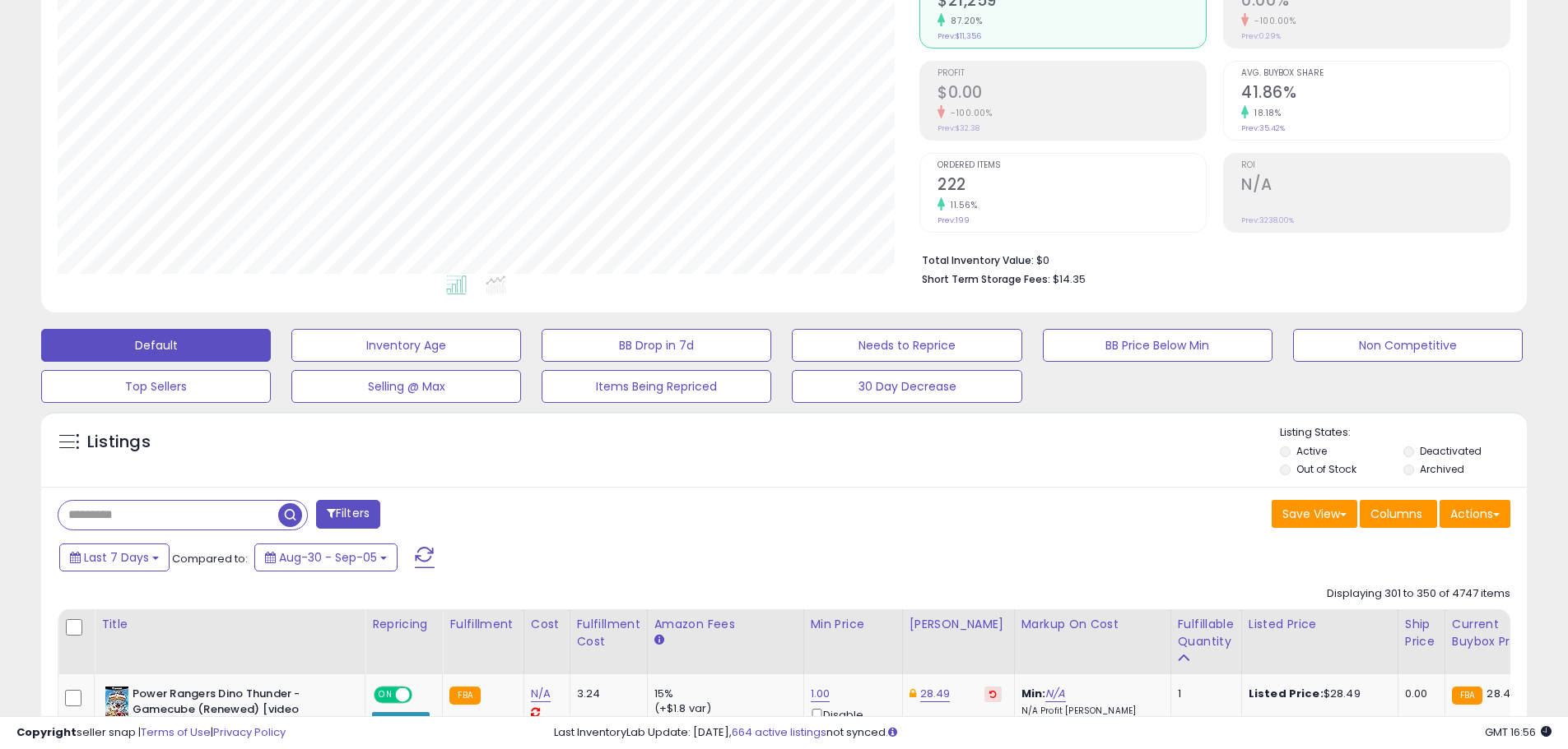
scroll to position [246, 0]
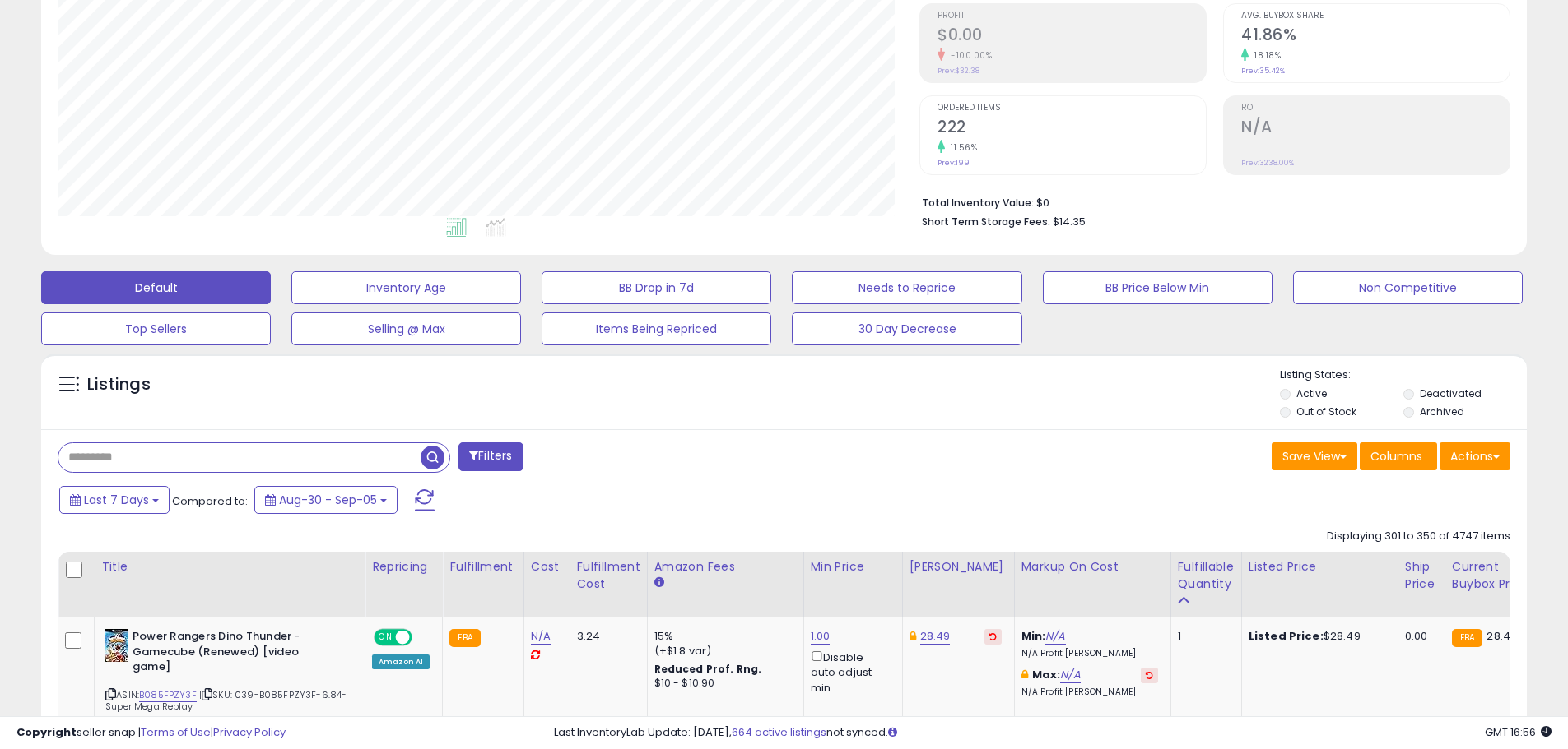
click at [170, 454] on input "text" at bounding box center [240, 457] width 362 height 29
type input "******"
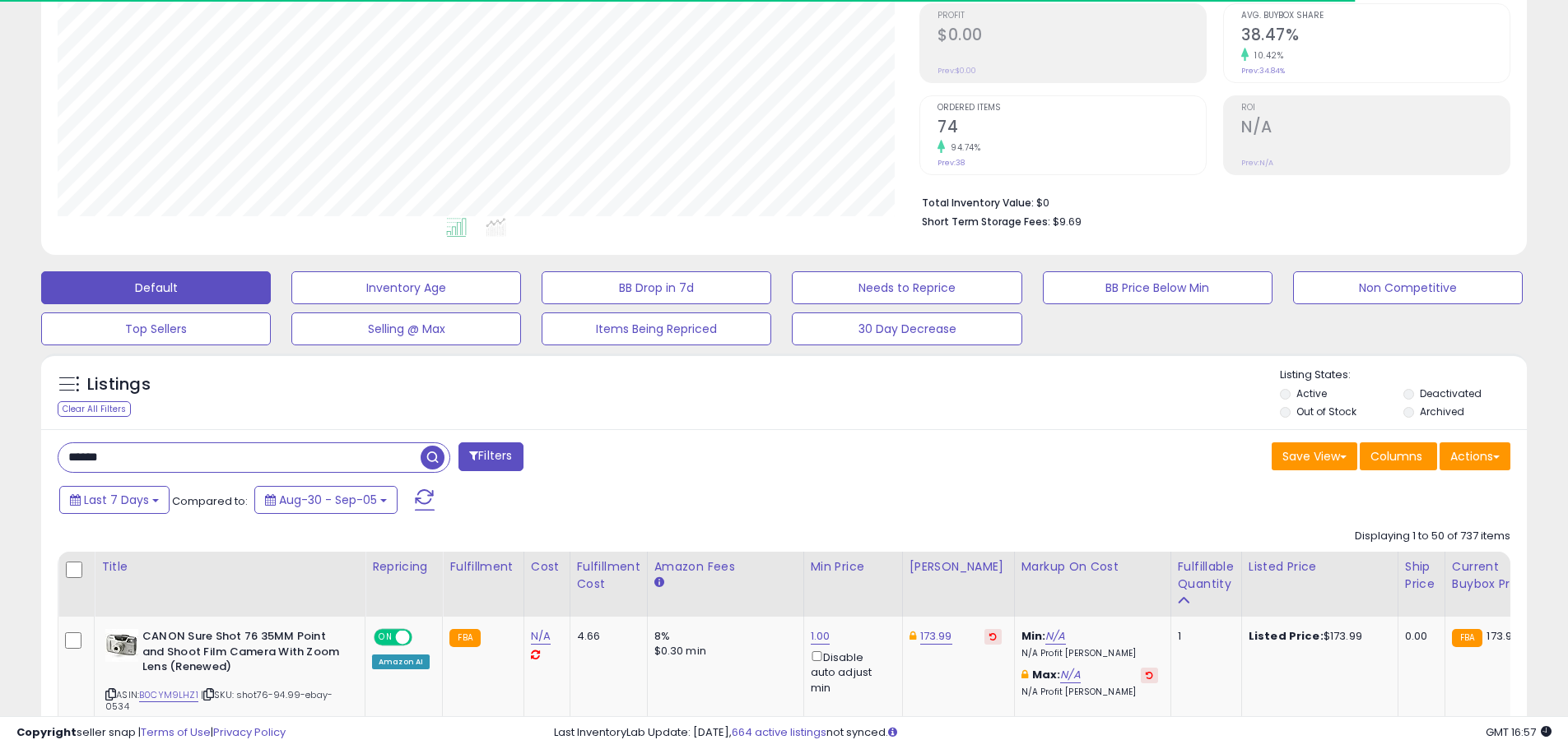
scroll to position [337, 861]
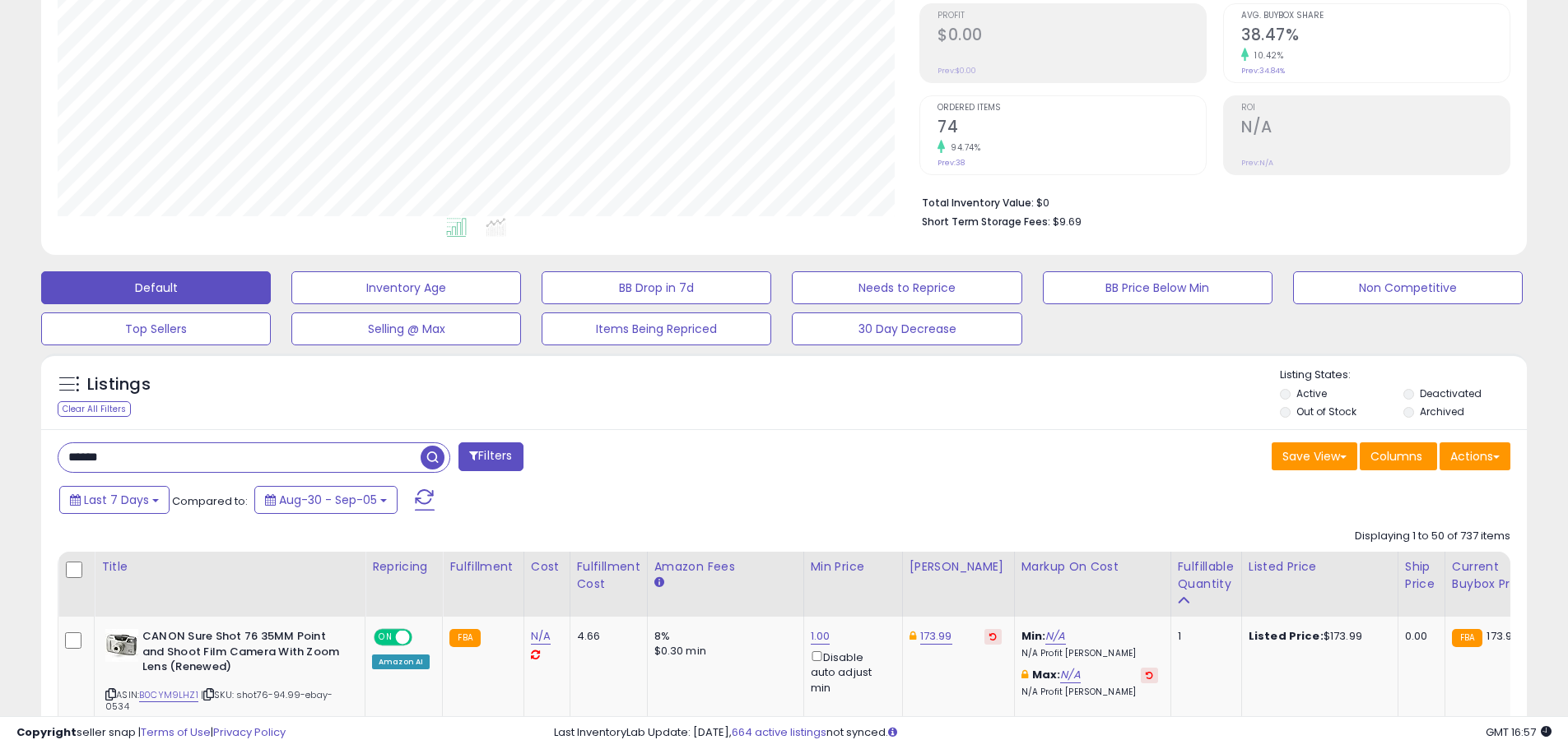
drag, startPoint x: 255, startPoint y: 385, endPoint x: 242, endPoint y: 395, distance: 16.4
drag, startPoint x: 242, startPoint y: 395, endPoint x: 908, endPoint y: 384, distance: 666.1
click at [905, 386] on div "Listings Clear All Filters Listing States:" at bounding box center [784, 396] width 1486 height 56
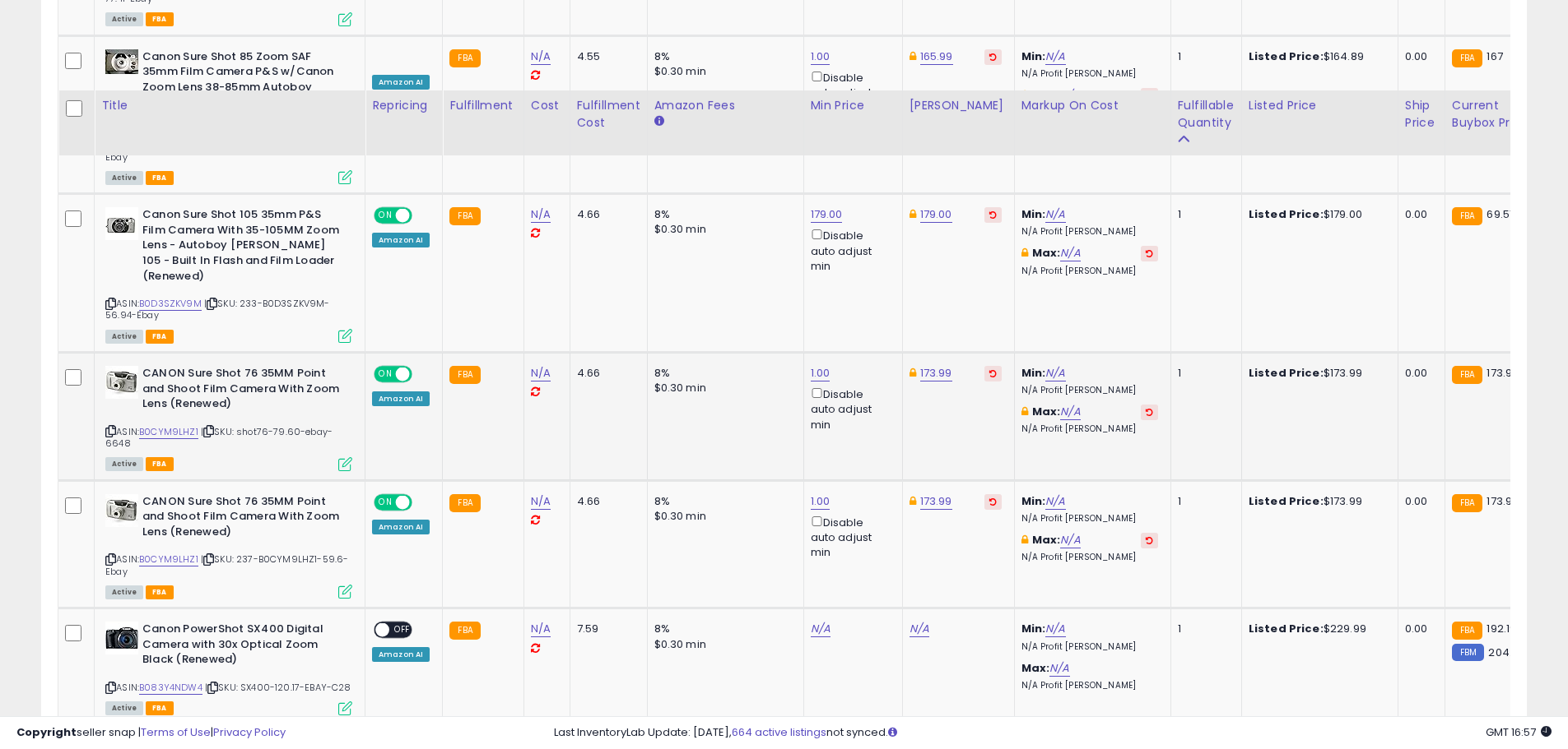
scroll to position [1234, 0]
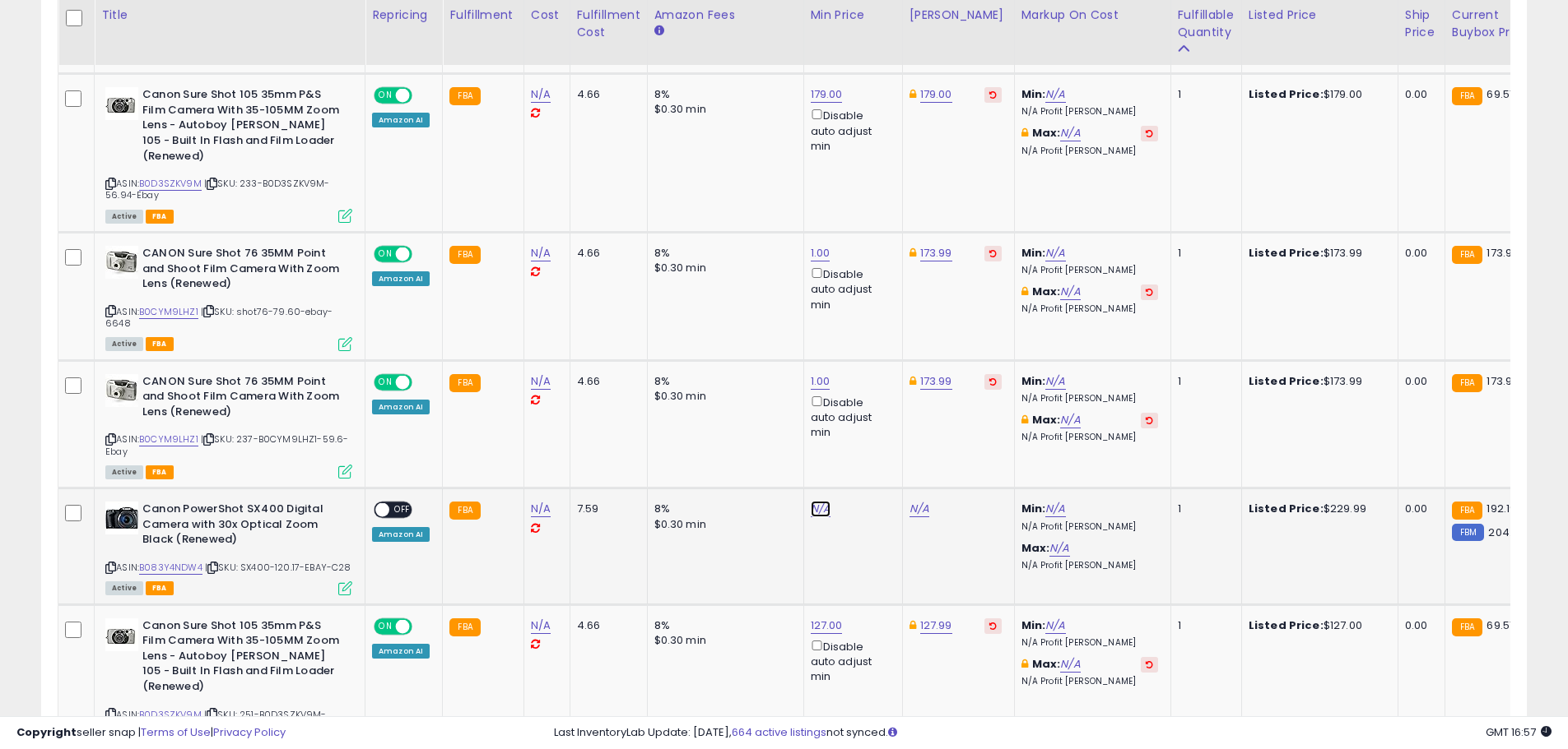
click at [813, 501] on link "N/A" at bounding box center [820, 509] width 20 height 17
type input "*"
click at [875, 447] on button "submit" at bounding box center [861, 436] width 28 height 24
click at [924, 501] on link "299.00" at bounding box center [927, 509] width 36 height 17
drag, startPoint x: 756, startPoint y: 439, endPoint x: 743, endPoint y: 440, distance: 13.0
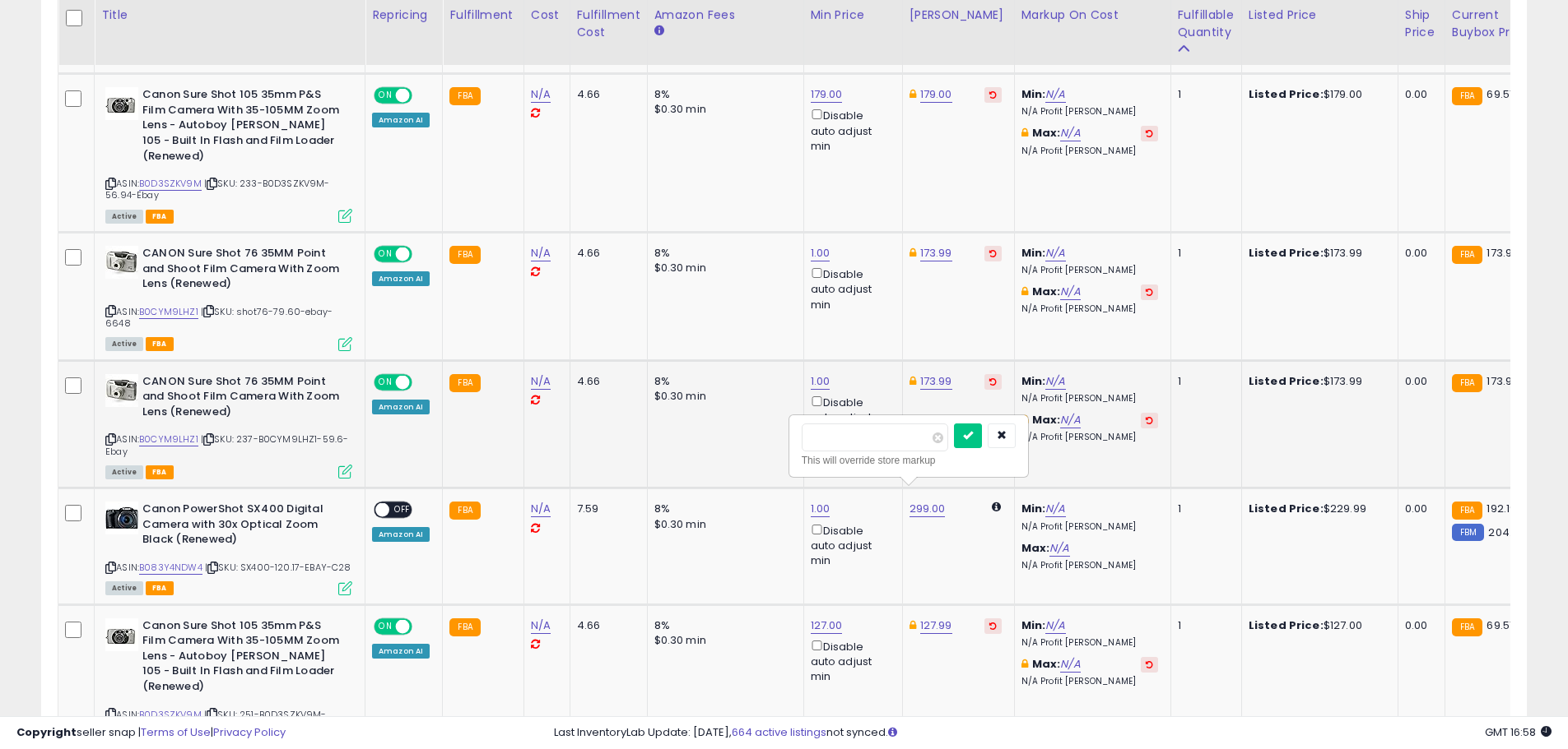
type input "******"
click button "submit" at bounding box center [968, 436] width 28 height 24
click at [394, 503] on div "ON OFF" at bounding box center [375, 510] width 38 height 14
click at [404, 503] on span "OFF" at bounding box center [402, 510] width 26 height 14
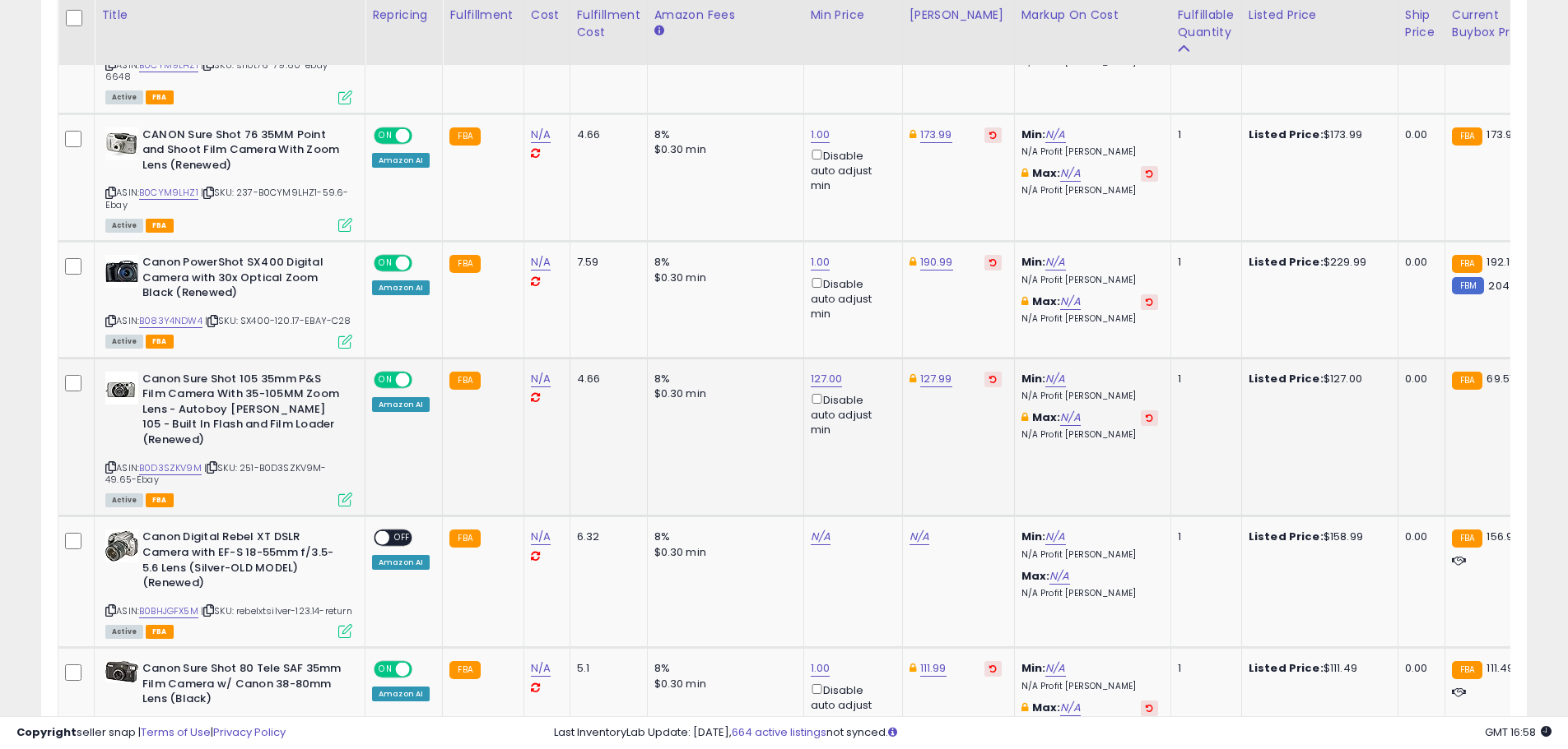
scroll to position [1645, 0]
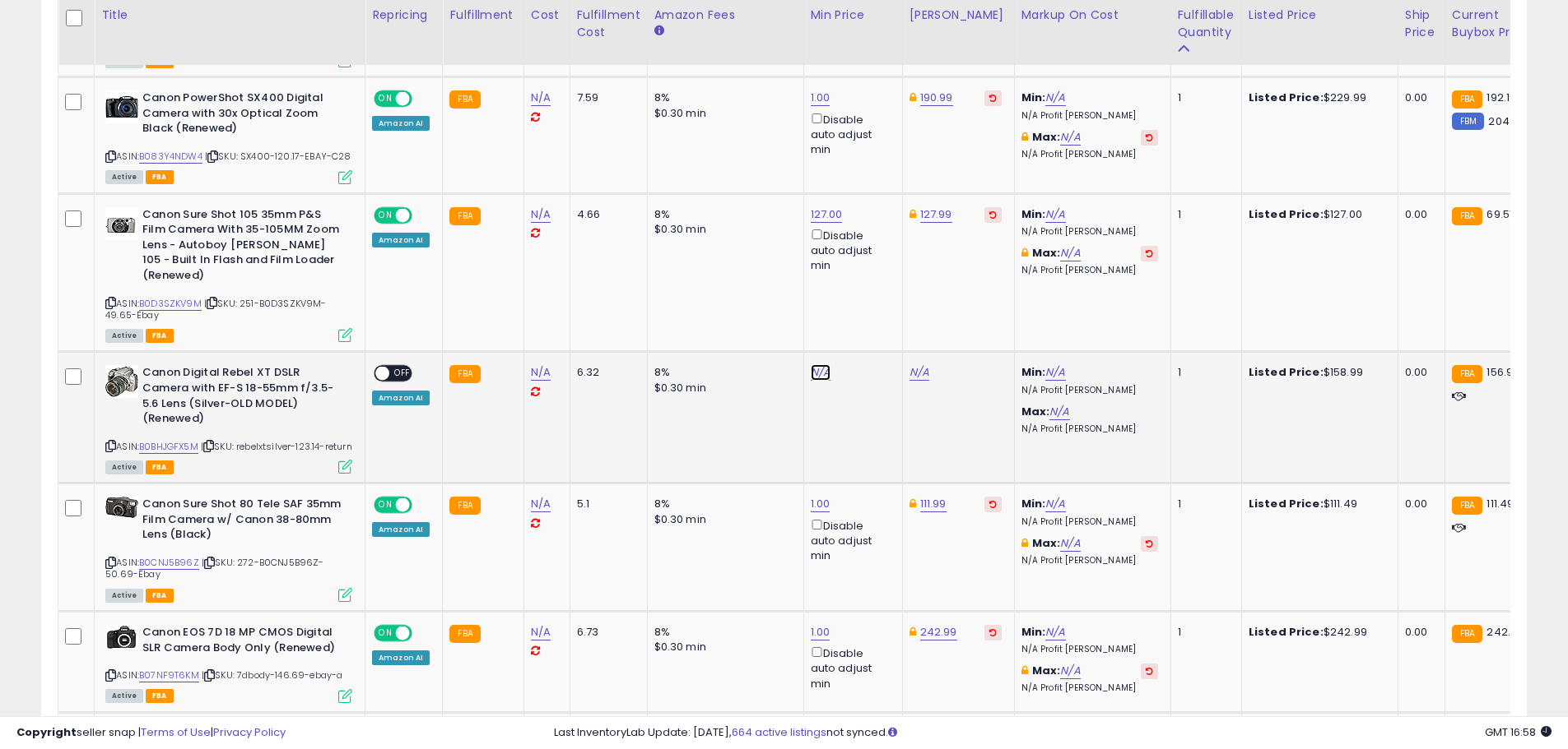
click at [819, 364] on link "N/A" at bounding box center [820, 372] width 20 height 17
type input "*"
click at [866, 284] on icon "submit" at bounding box center [861, 282] width 10 height 10
click at [917, 364] on link "193.31" at bounding box center [924, 372] width 30 height 17
type input "******"
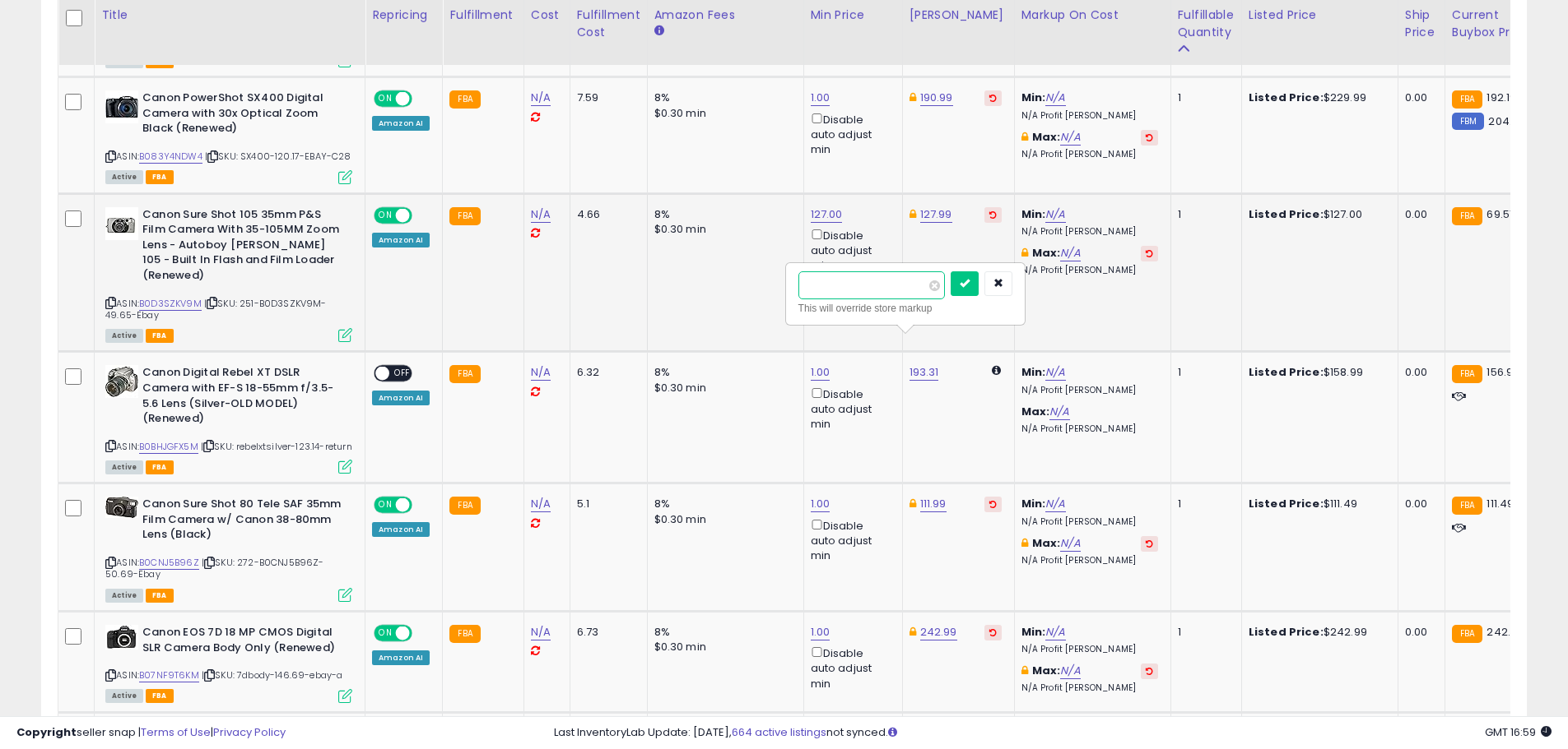
drag, startPoint x: 845, startPoint y: 280, endPoint x: 765, endPoint y: 278, distance: 80.0
type input "******"
click button "submit" at bounding box center [965, 284] width 28 height 24
click at [393, 367] on div "ON OFF" at bounding box center [375, 374] width 38 height 14
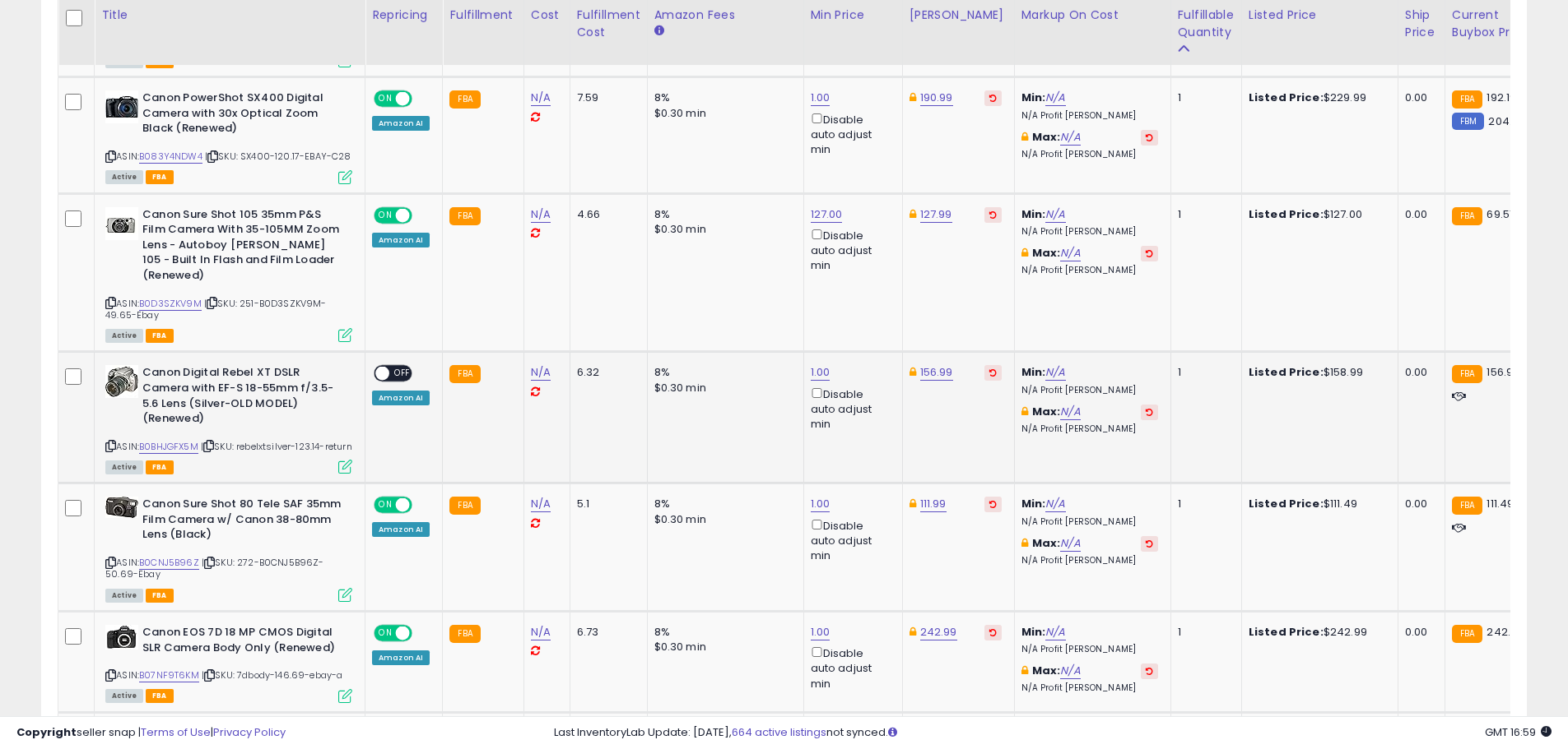
click at [397, 367] on span "OFF" at bounding box center [402, 374] width 26 height 14
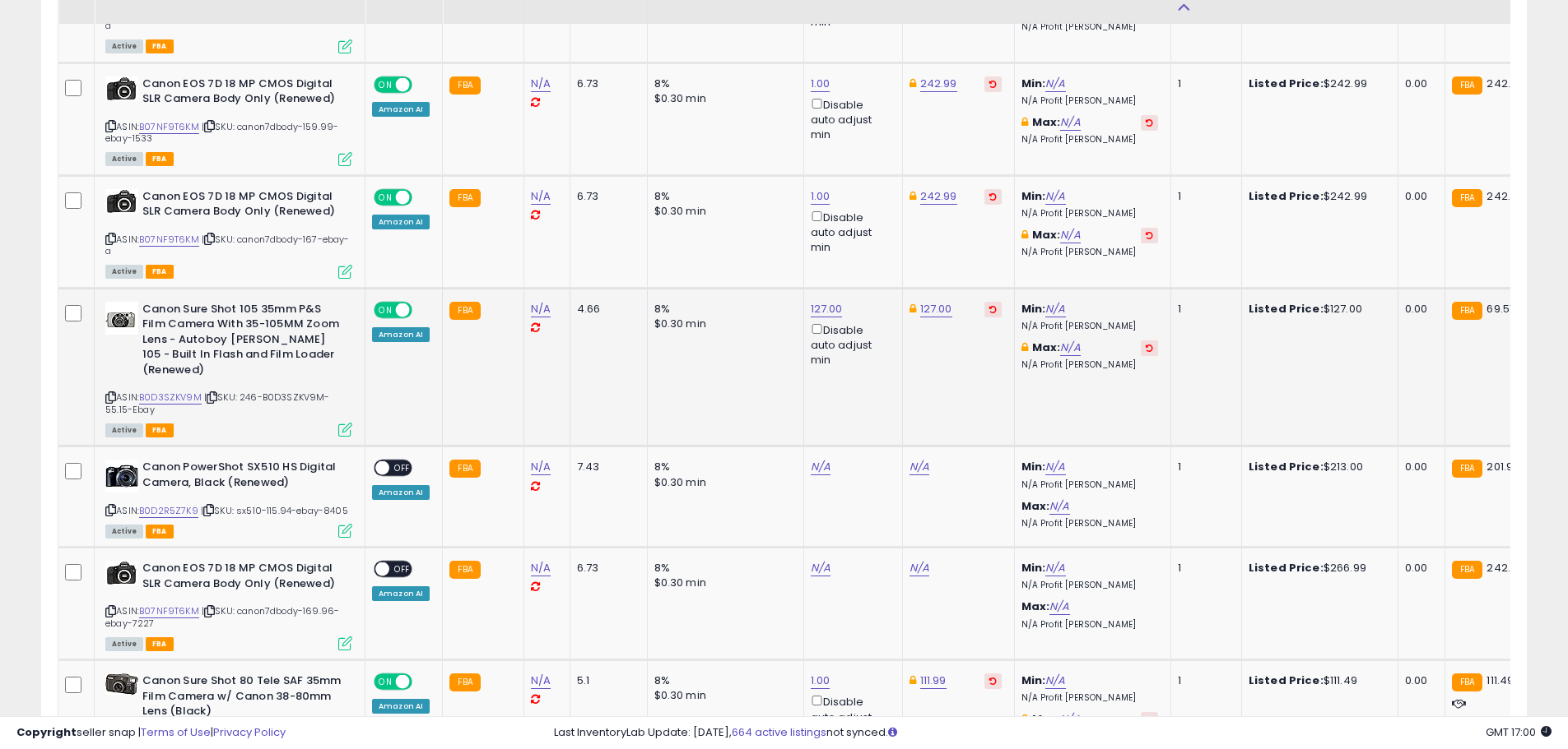
scroll to position [2632, 0]
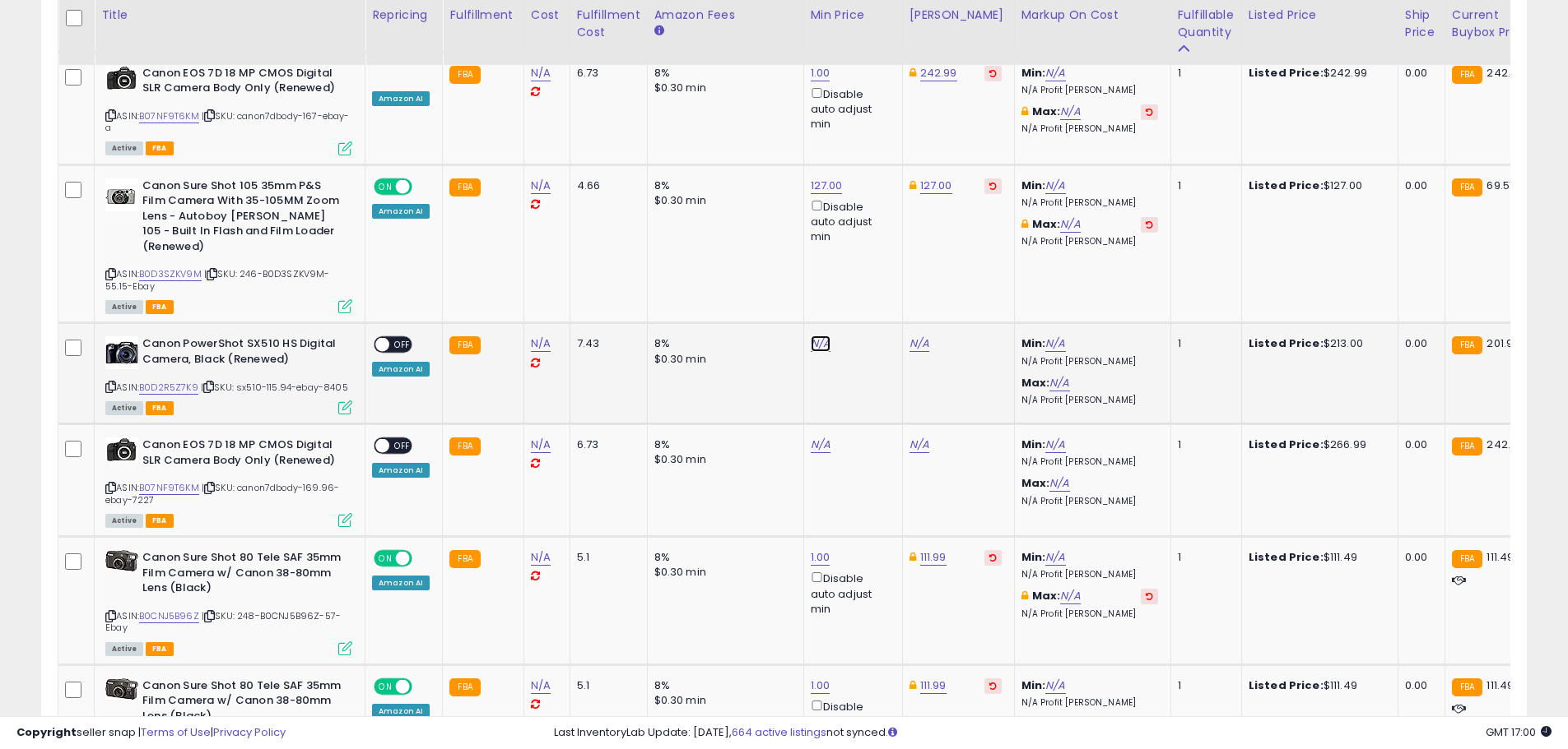
click at [814, 336] on link "N/A" at bounding box center [820, 343] width 20 height 17
type input "**"
click at [866, 251] on icon "submit" at bounding box center [861, 250] width 10 height 10
click at [819, 336] on link "11.00" at bounding box center [822, 343] width 23 height 17
drag, startPoint x: 679, startPoint y: 258, endPoint x: 635, endPoint y: 259, distance: 44.0
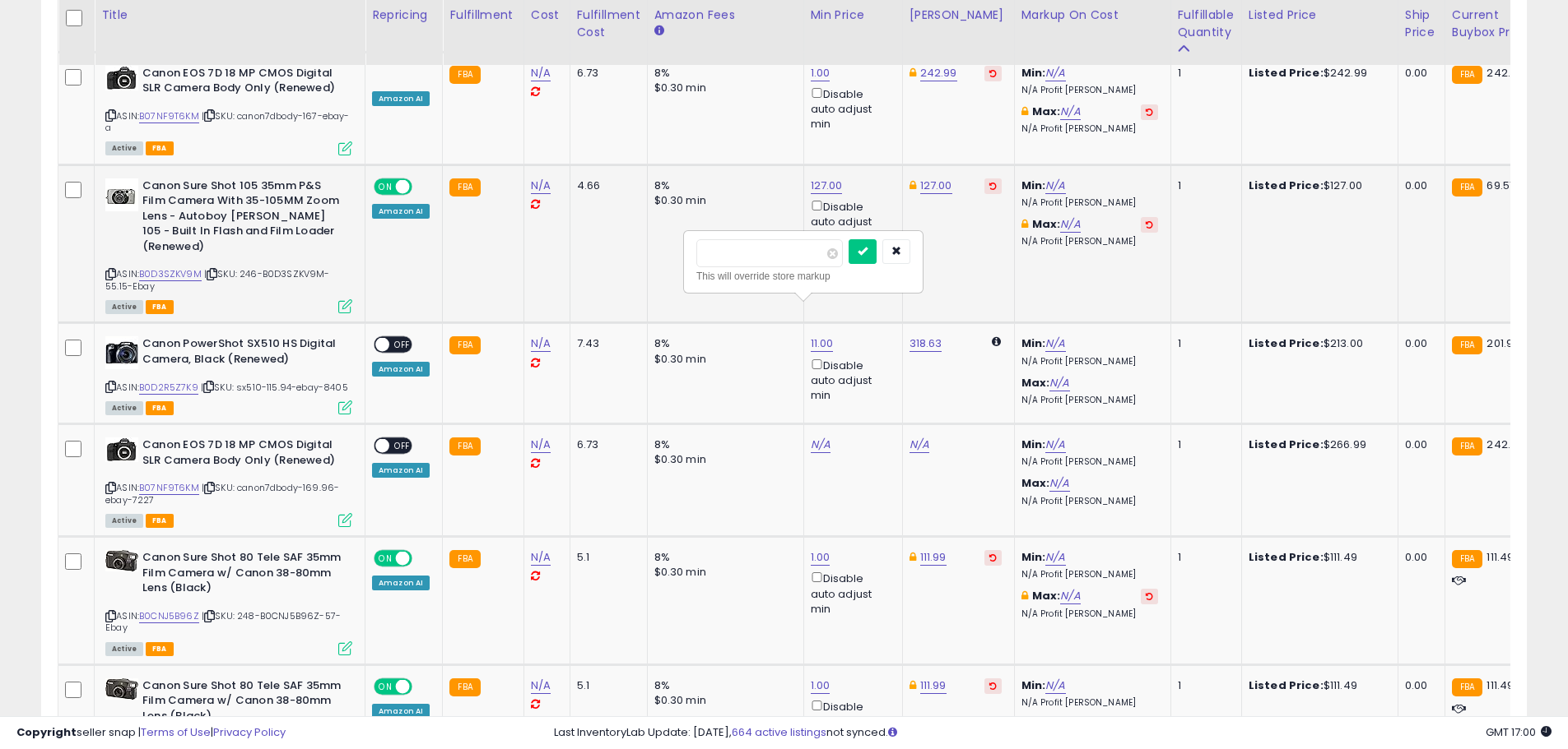
type input "*"
click button "submit" at bounding box center [862, 252] width 28 height 24
click at [915, 336] on link "318.63" at bounding box center [926, 343] width 33 height 17
drag, startPoint x: 842, startPoint y: 252, endPoint x: 779, endPoint y: 253, distance: 63.0
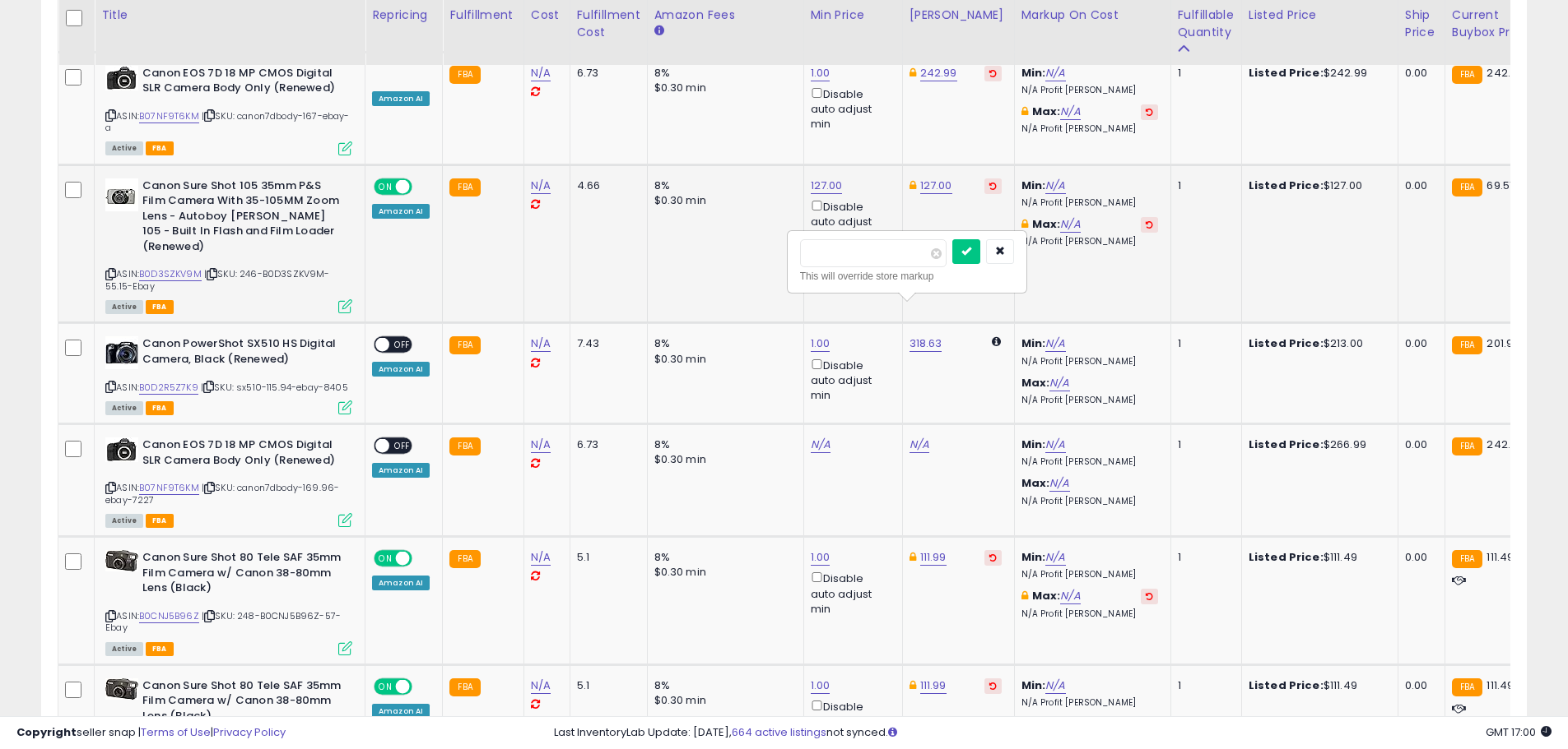
drag, startPoint x: 862, startPoint y: 238, endPoint x: 770, endPoint y: 247, distance: 92.4
type input "******"
click button "submit" at bounding box center [966, 252] width 28 height 24
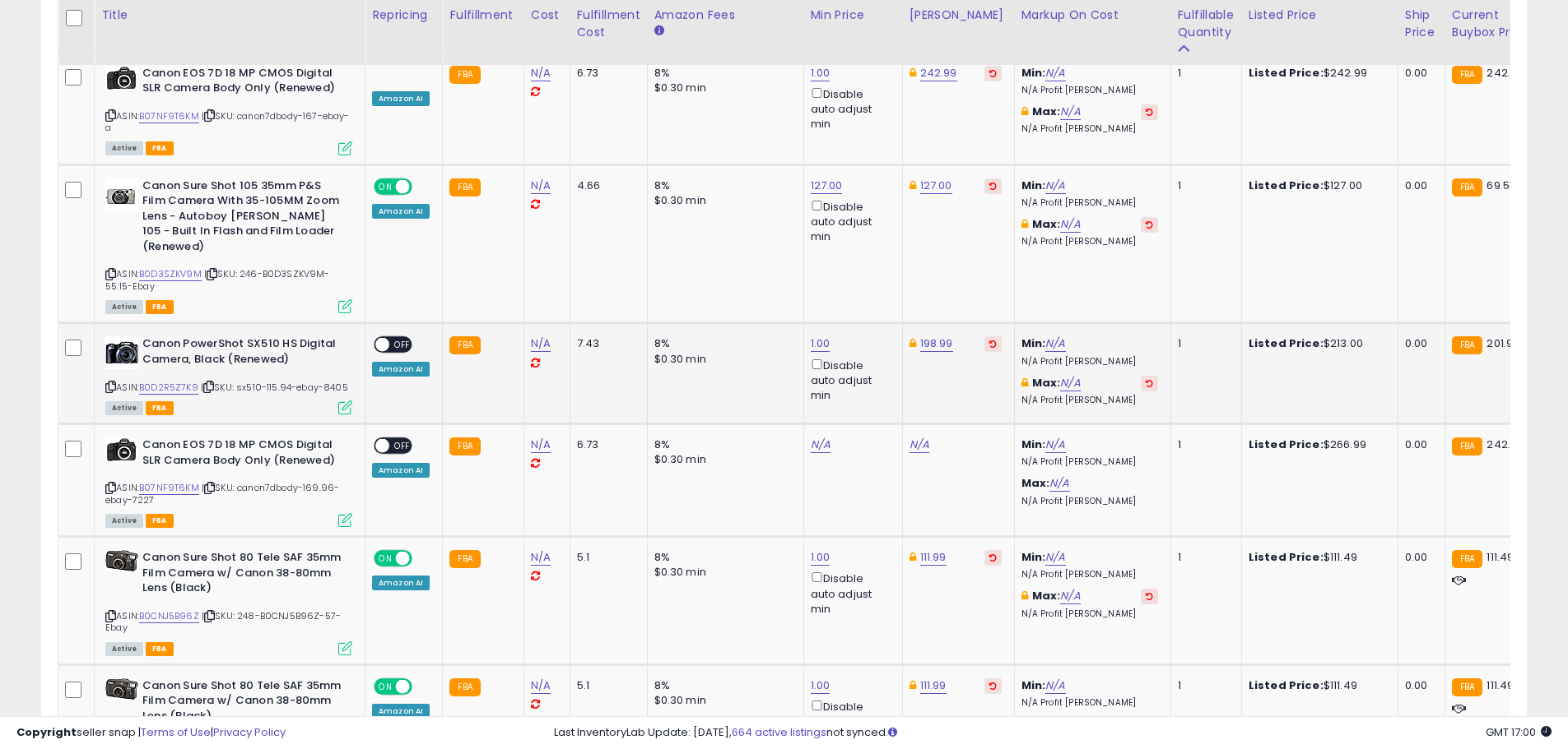
click at [386, 338] on span at bounding box center [382, 345] width 14 height 14
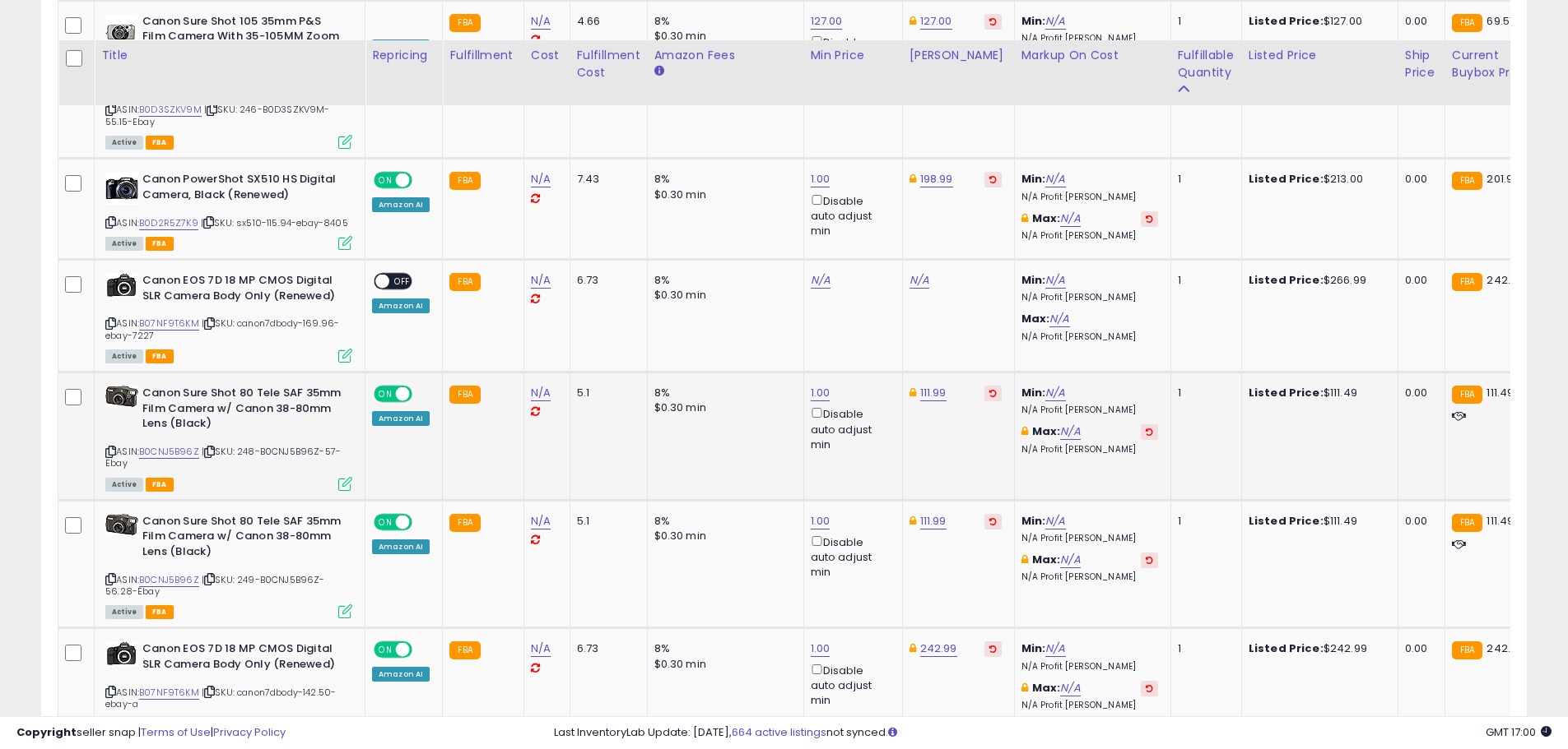
scroll to position [2879, 0]
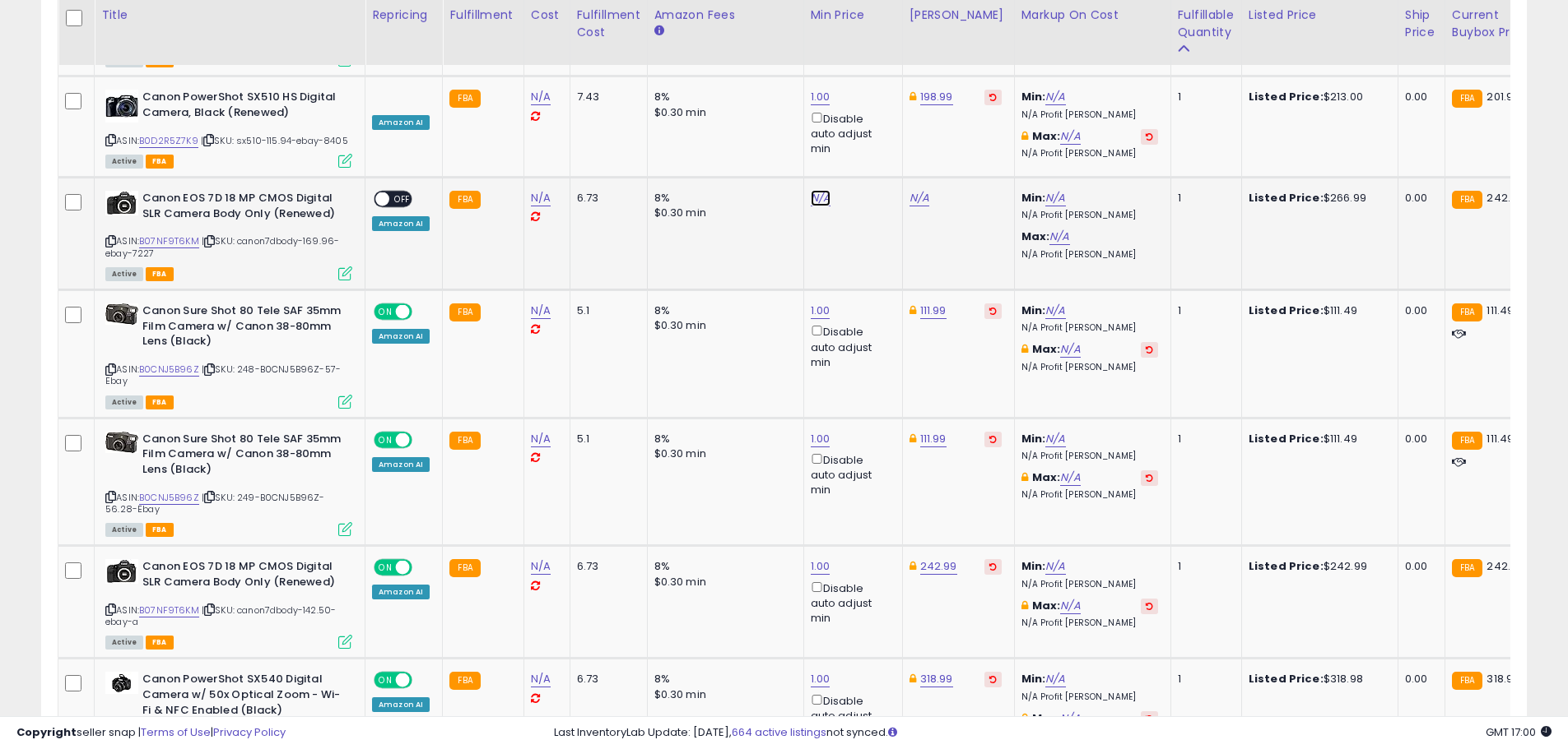
click at [823, 190] on link "N/A" at bounding box center [820, 198] width 20 height 17
type input "*"
click button "submit" at bounding box center [861, 106] width 28 height 24
click at [927, 190] on link "325.28" at bounding box center [927, 198] width 36 height 17
type input "*"
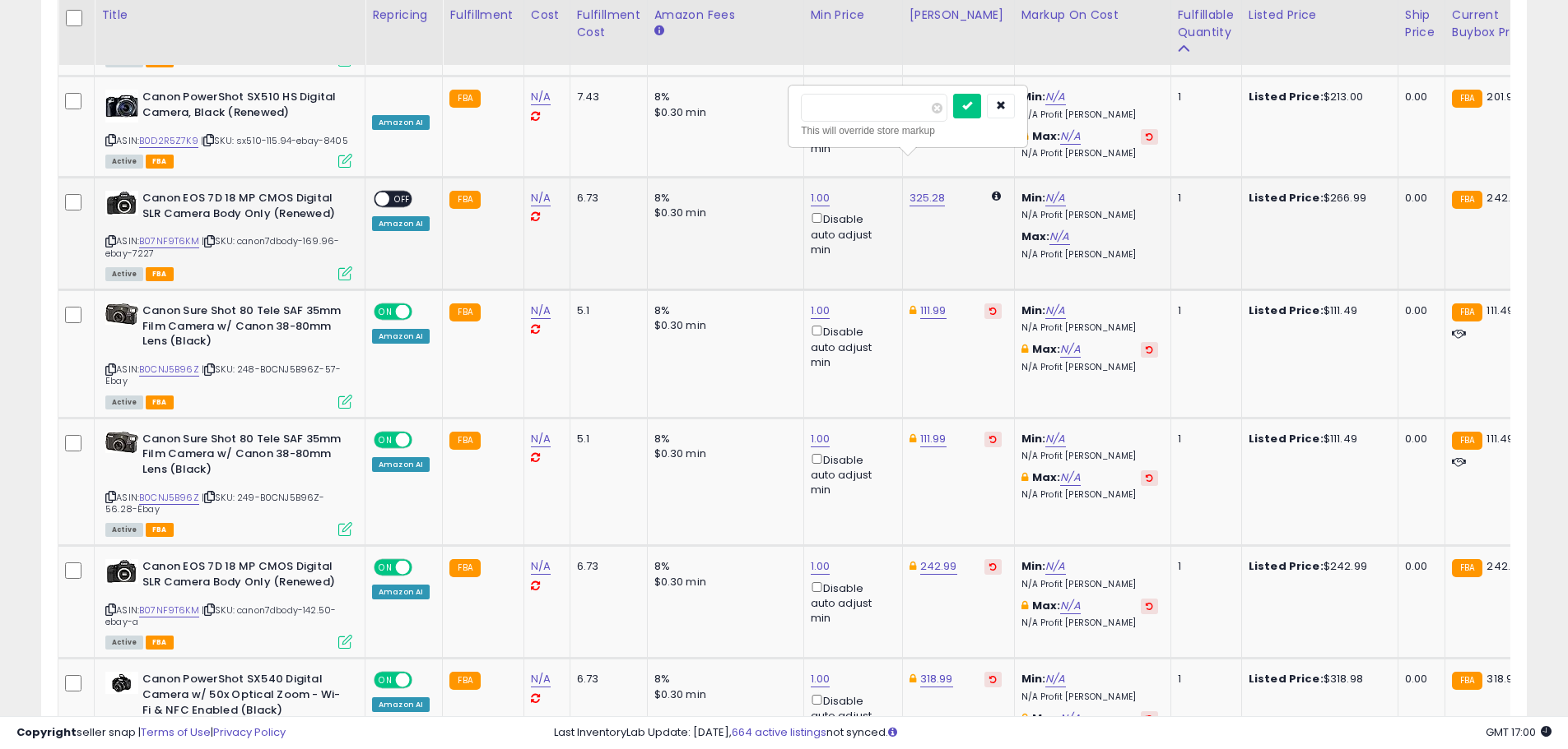
type input "******"
click button "submit" at bounding box center [967, 106] width 28 height 24
click at [409, 192] on span "OFF" at bounding box center [402, 199] width 26 height 14
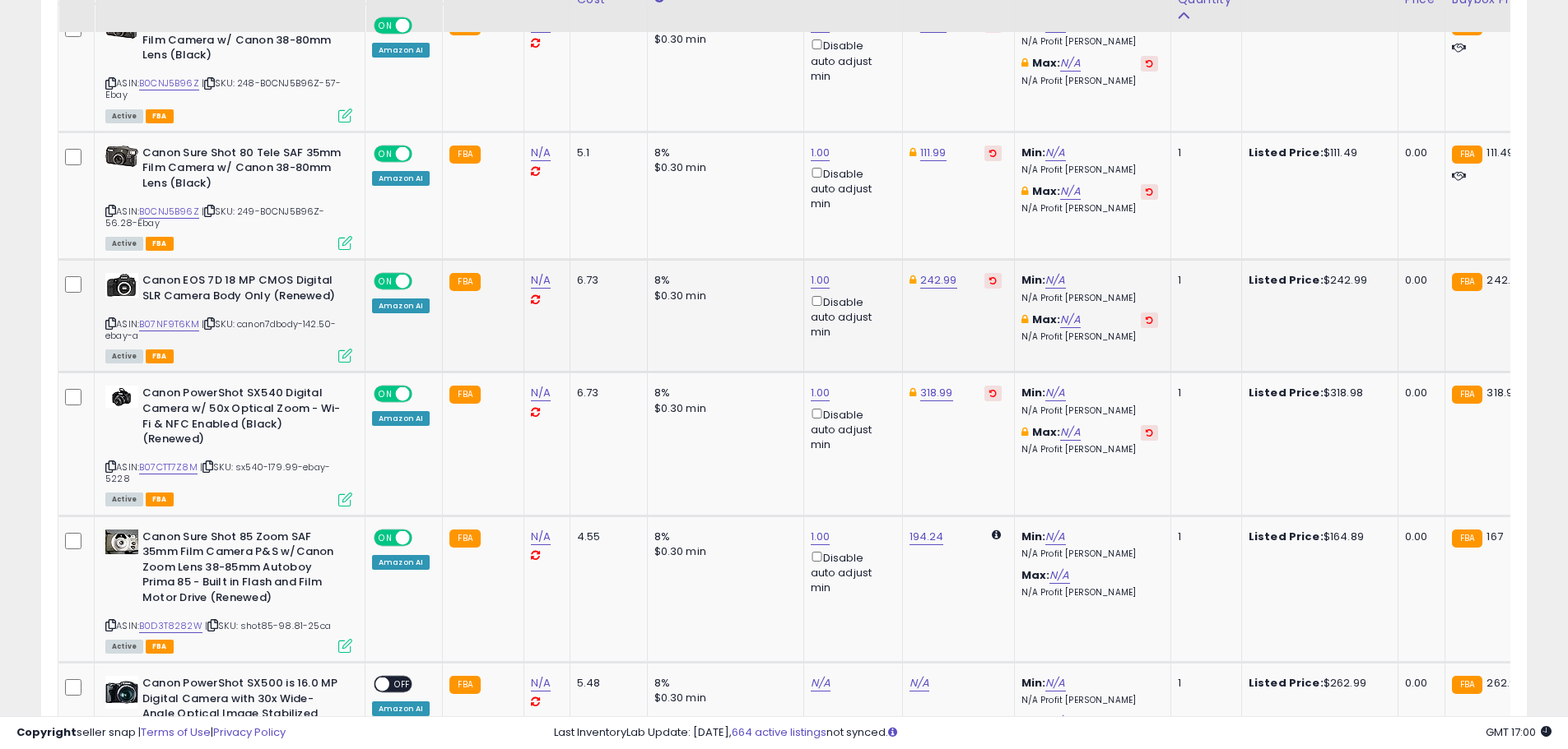
scroll to position [3208, 0]
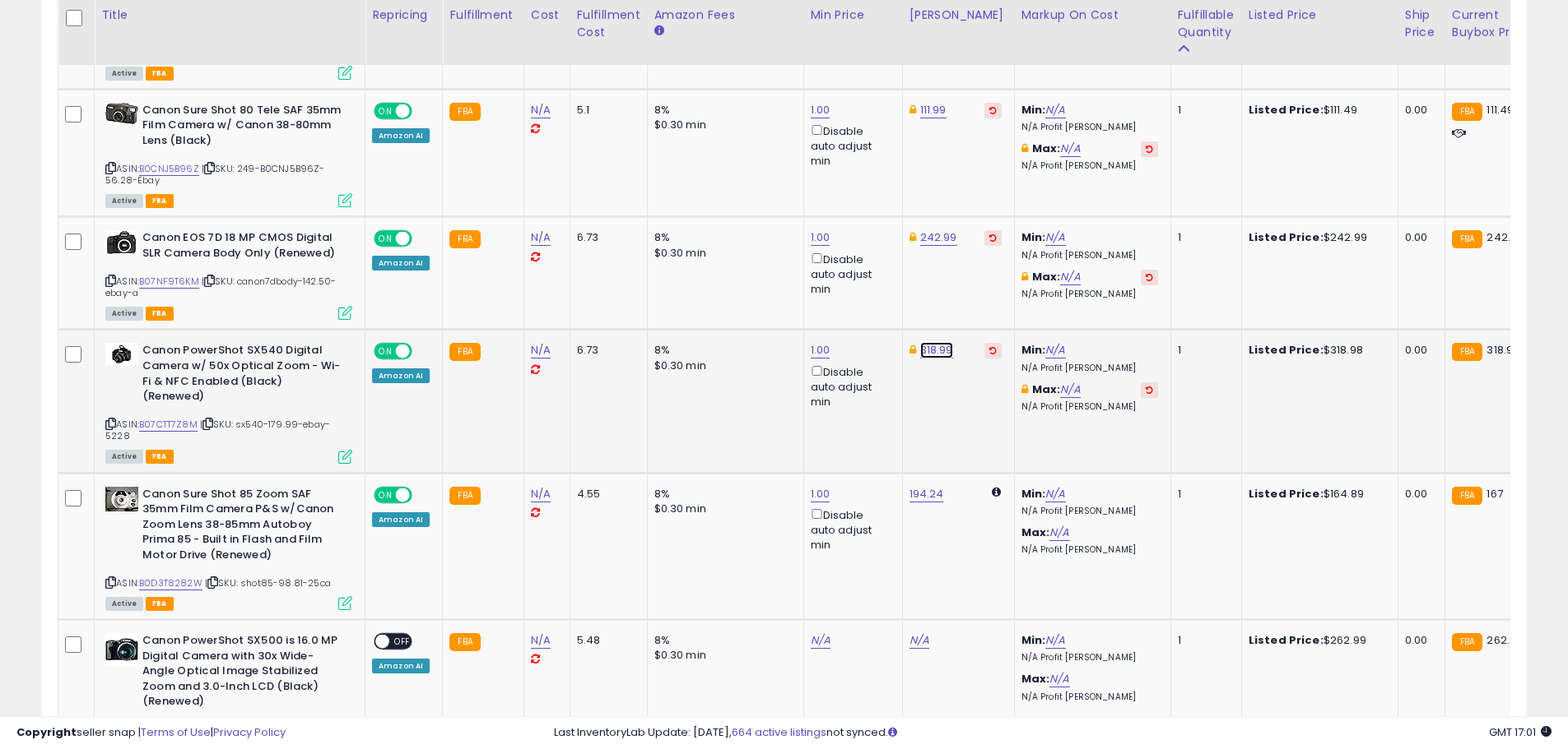
click at [937, 342] on link "318.99" at bounding box center [937, 350] width 33 height 17
drag, startPoint x: 884, startPoint y: 265, endPoint x: 783, endPoint y: 261, distance: 101.1
click at [1015, 260] on icon "button" at bounding box center [1010, 257] width 10 height 10
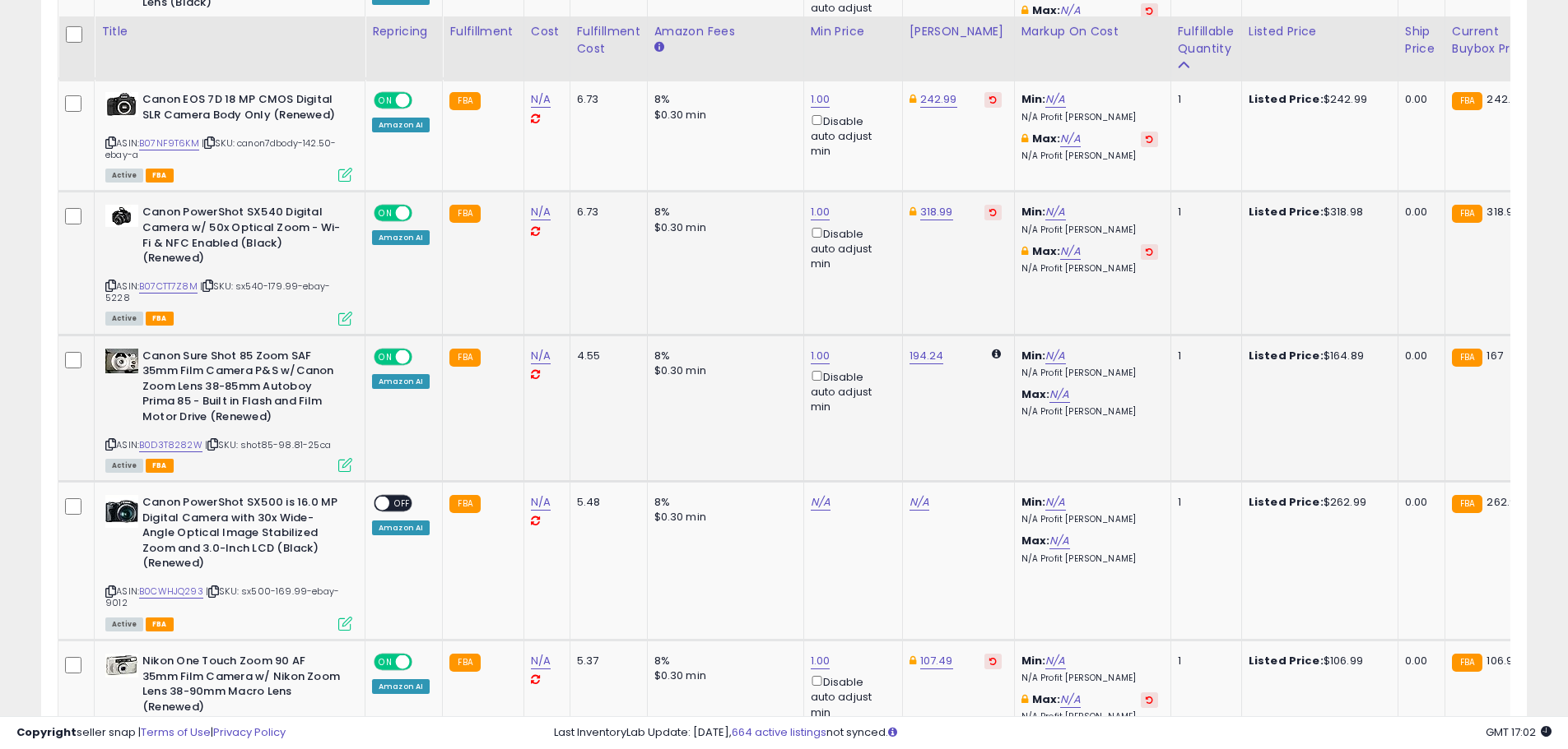
scroll to position [3372, 0]
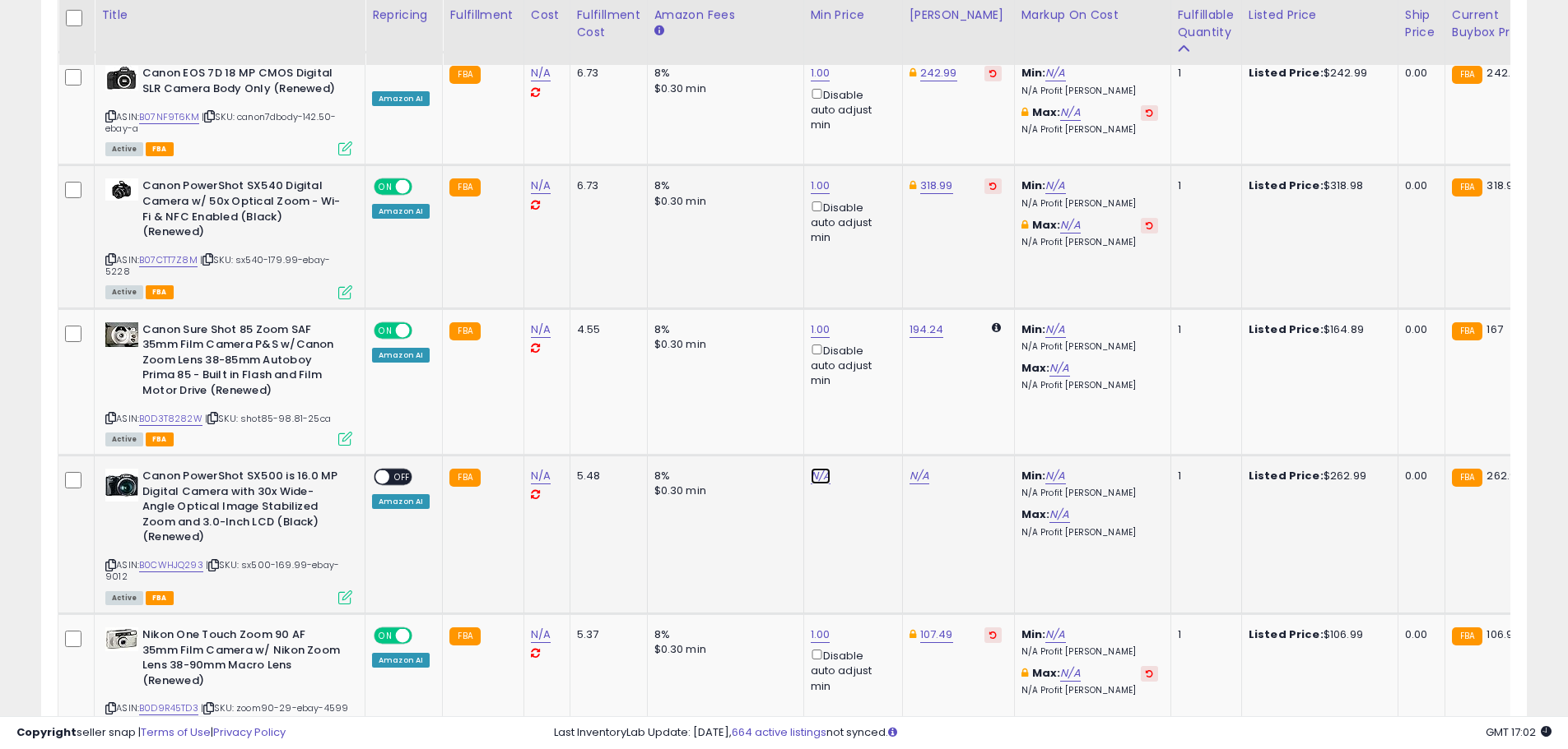
click at [815, 468] on link "N/A" at bounding box center [820, 475] width 20 height 17
type input "*"
click button "submit" at bounding box center [861, 384] width 28 height 24
click at [909, 468] on link "289.29" at bounding box center [927, 475] width 36 height 17
drag, startPoint x: 829, startPoint y: 382, endPoint x: 787, endPoint y: 378, distance: 42.2
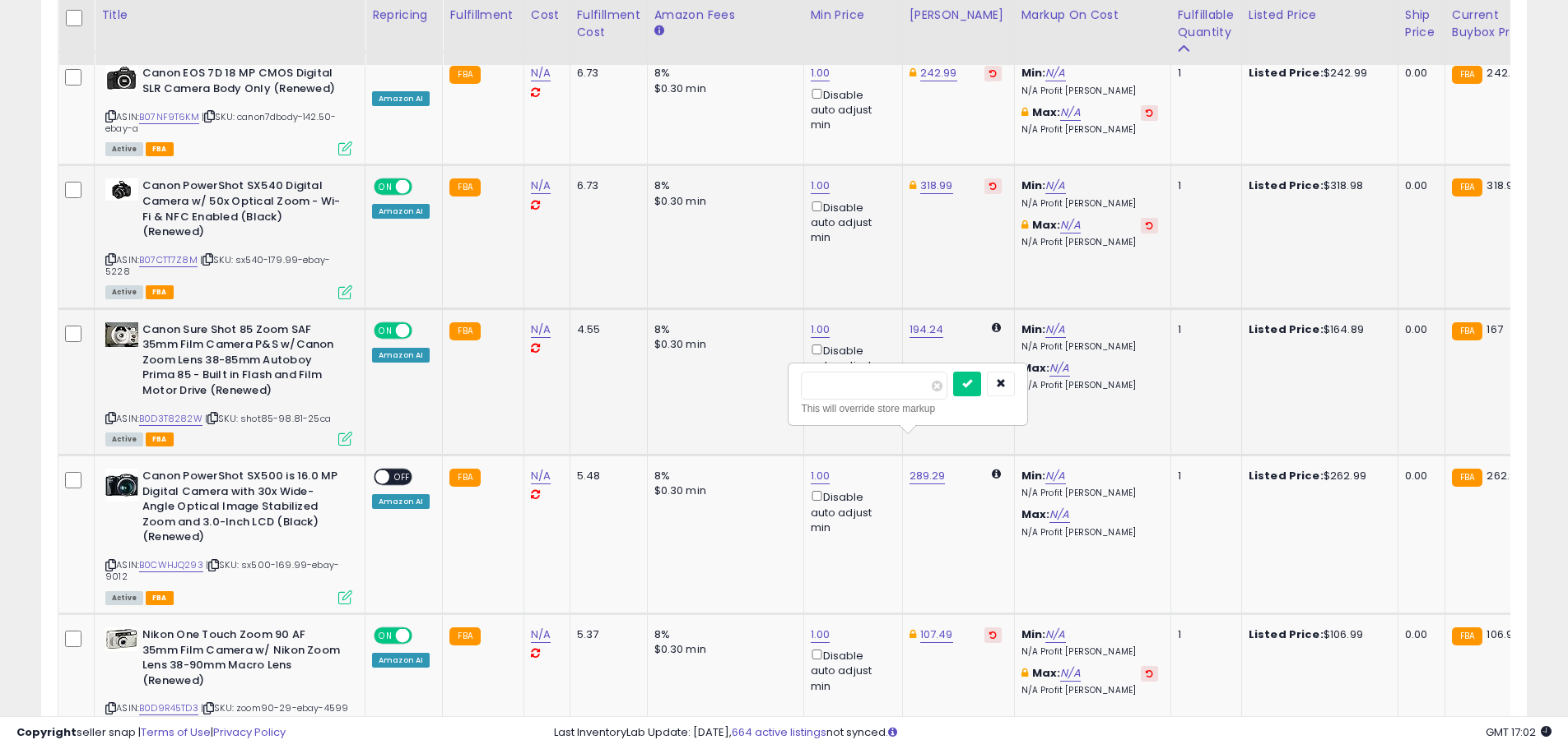
type input "******"
click button "submit" at bounding box center [967, 384] width 28 height 24
click at [404, 470] on span "OFF" at bounding box center [402, 477] width 26 height 14
click at [938, 468] on link "262.99" at bounding box center [937, 475] width 36 height 17
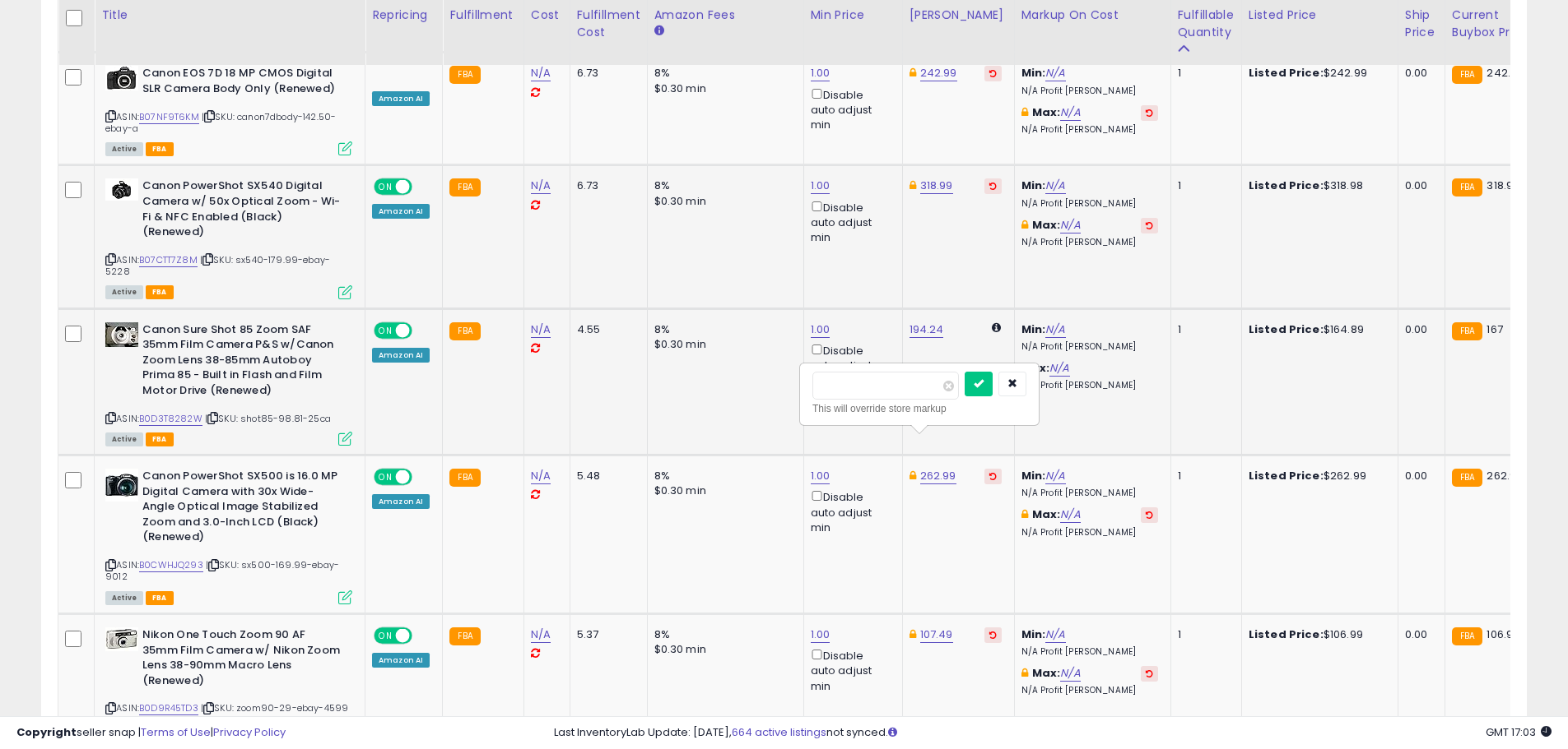
drag, startPoint x: 881, startPoint y: 388, endPoint x: 742, endPoint y: 375, distance: 139.6
click at [1017, 378] on icon "button" at bounding box center [1012, 383] width 10 height 10
click at [923, 627] on link "107.49" at bounding box center [937, 635] width 33 height 17
click at [1025, 548] on button "button" at bounding box center [1011, 543] width 28 height 24
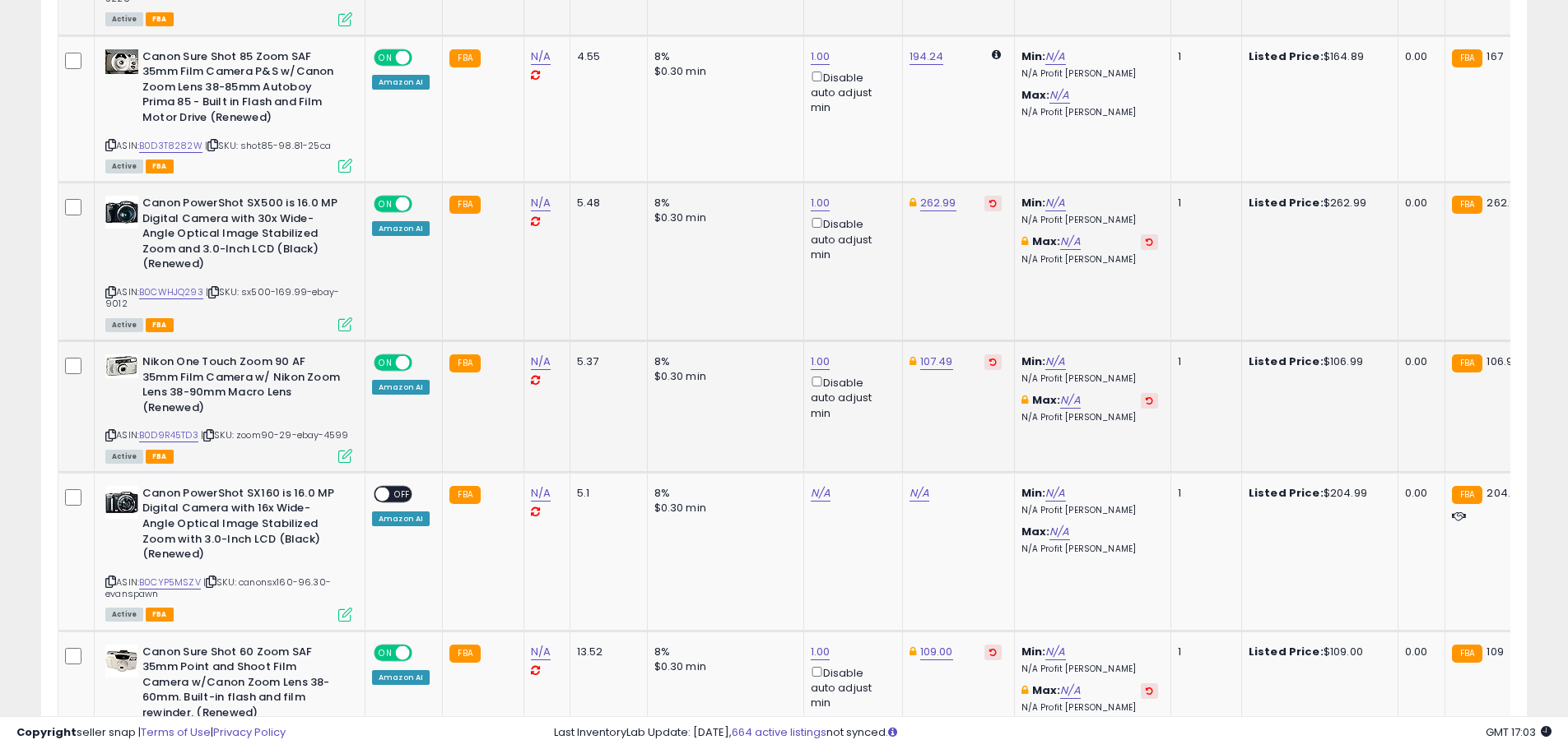
scroll to position [3783, 0]
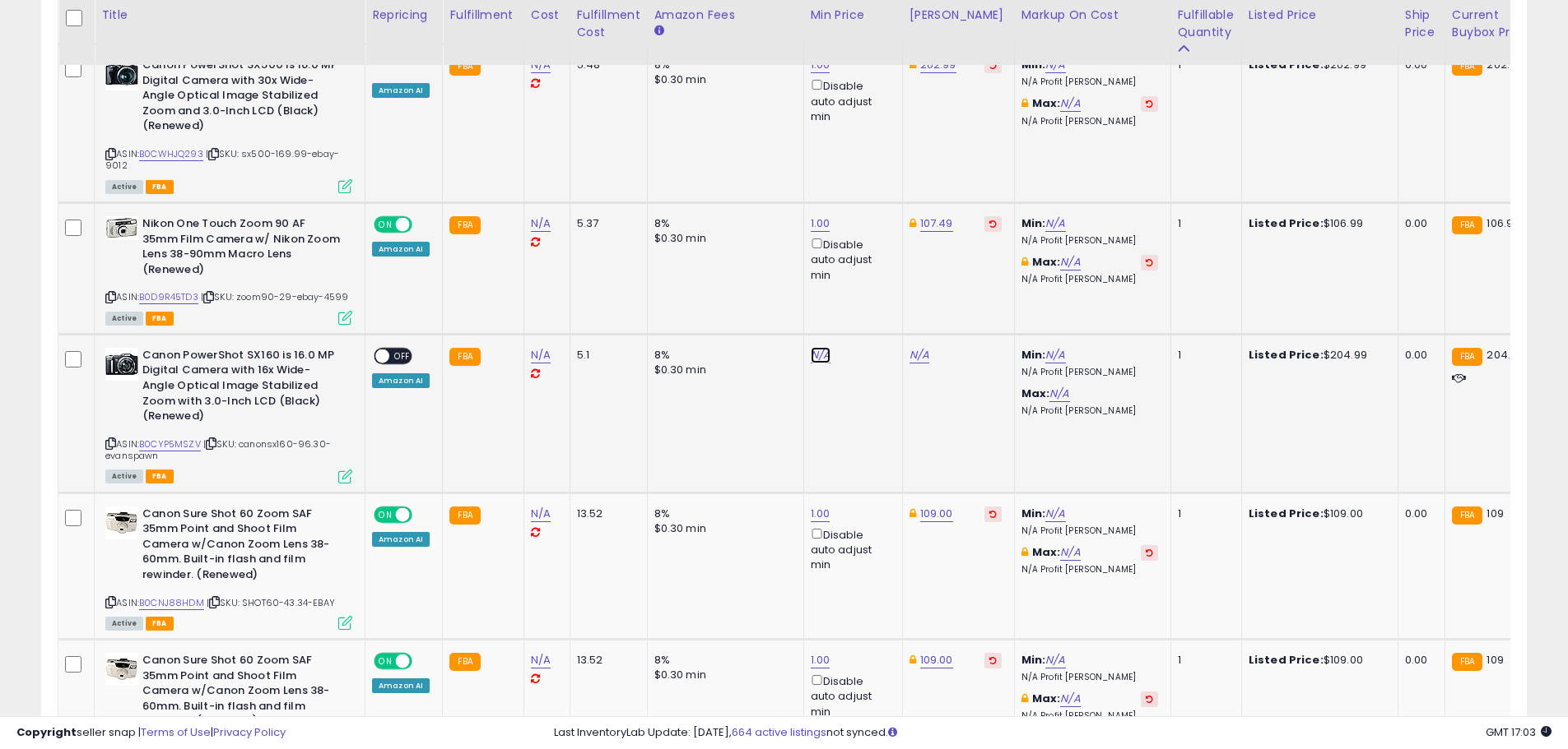
click at [813, 347] on link "N/A" at bounding box center [820, 355] width 20 height 17
type input "*"
click at [866, 265] on icon "submit" at bounding box center [861, 261] width 10 height 10
click at [928, 347] on link "289.99" at bounding box center [927, 355] width 36 height 17
type input "*"
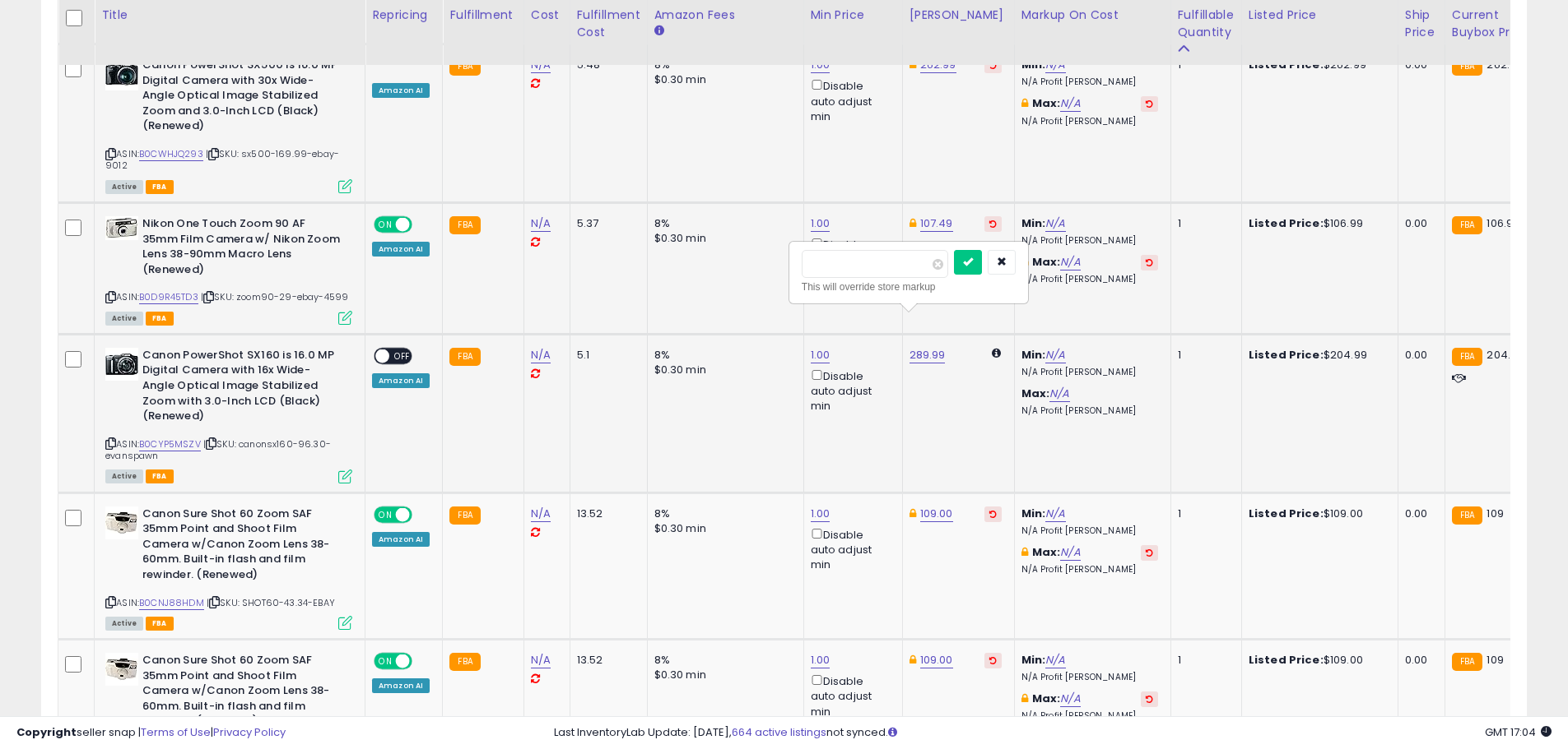
type input "******"
click button "submit" at bounding box center [968, 262] width 28 height 24
click at [388, 349] on div "ON OFF" at bounding box center [375, 356] width 38 height 14
click at [398, 349] on span "OFF" at bounding box center [402, 356] width 26 height 14
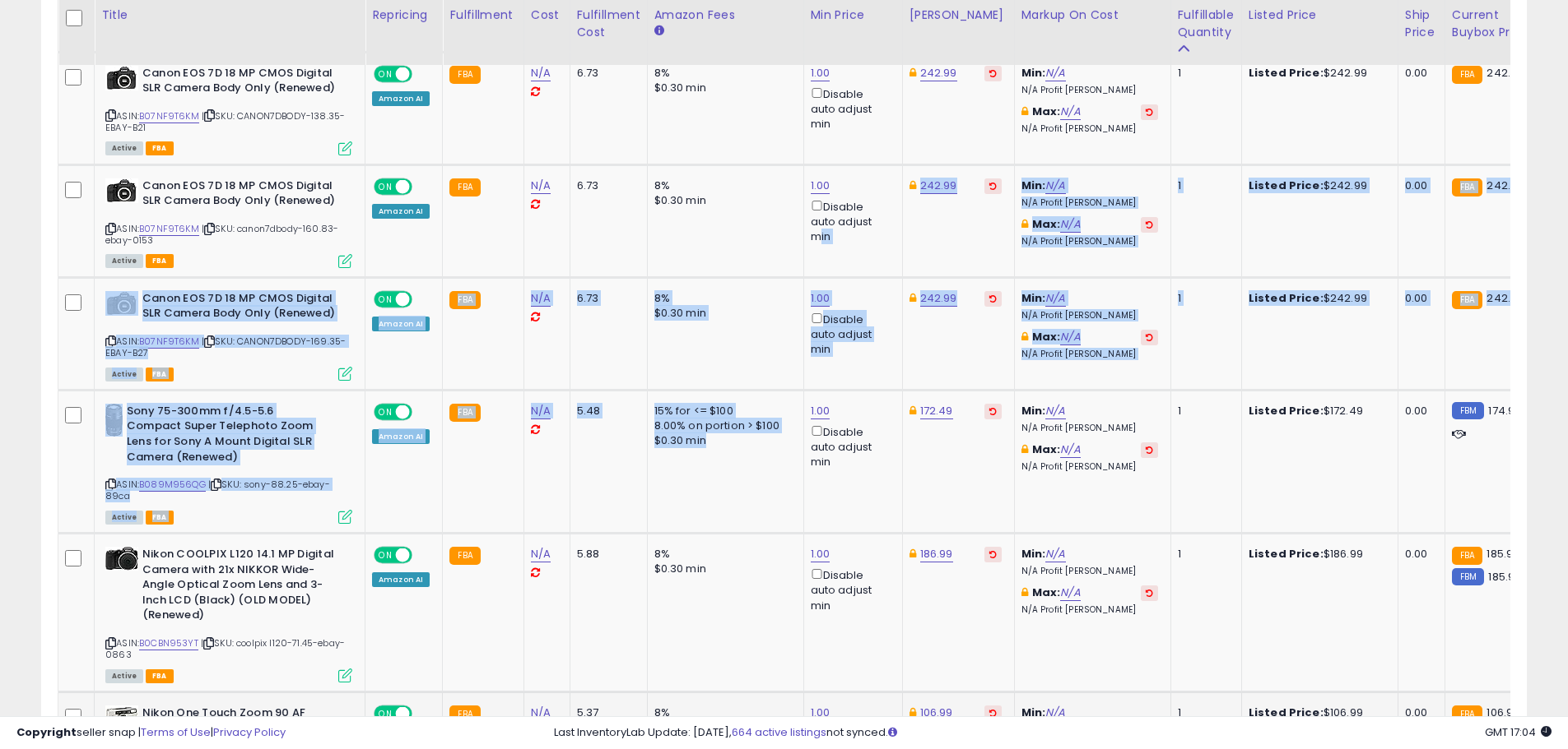
scroll to position [4770, 0]
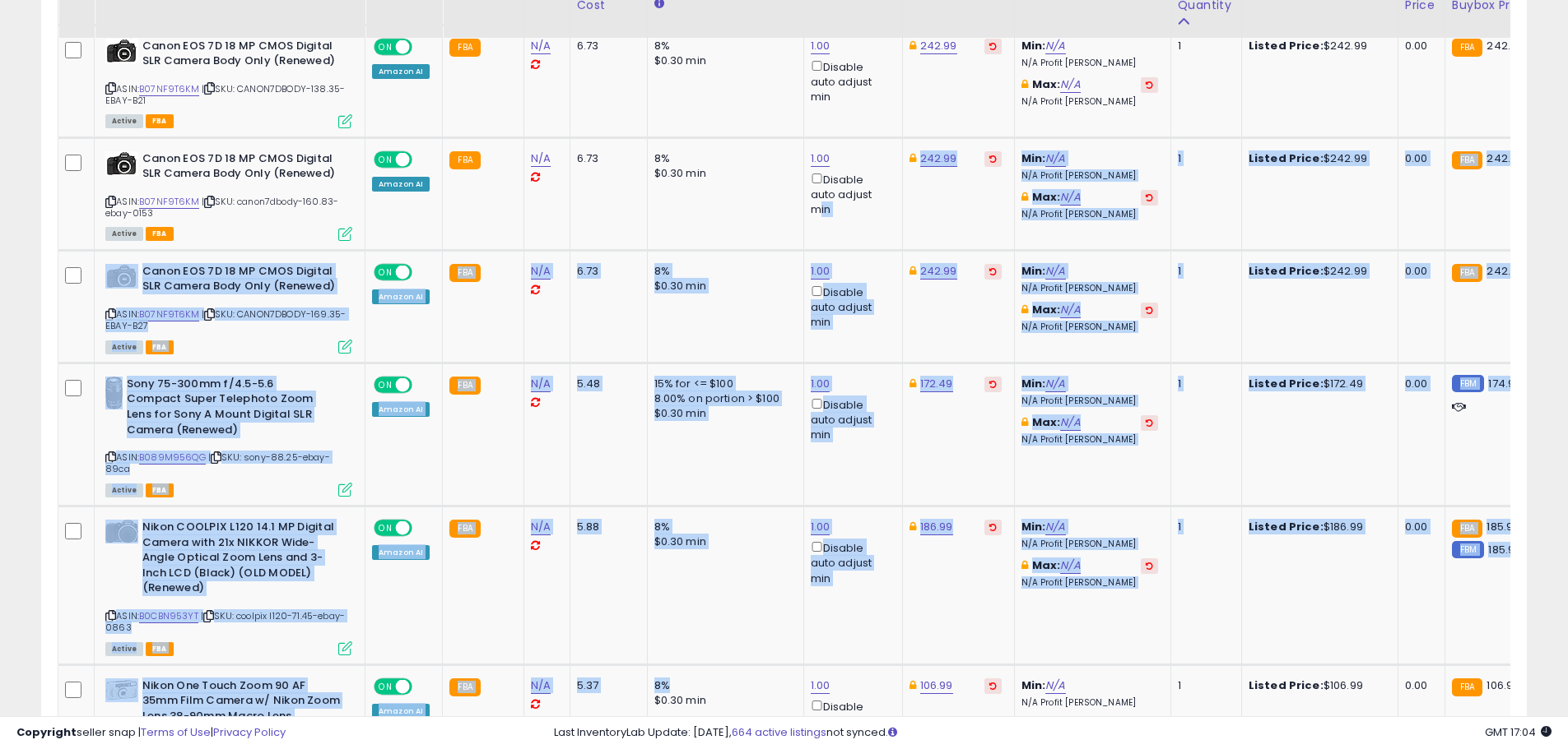
drag, startPoint x: 803, startPoint y: 370, endPoint x: 708, endPoint y: 788, distance: 428.7
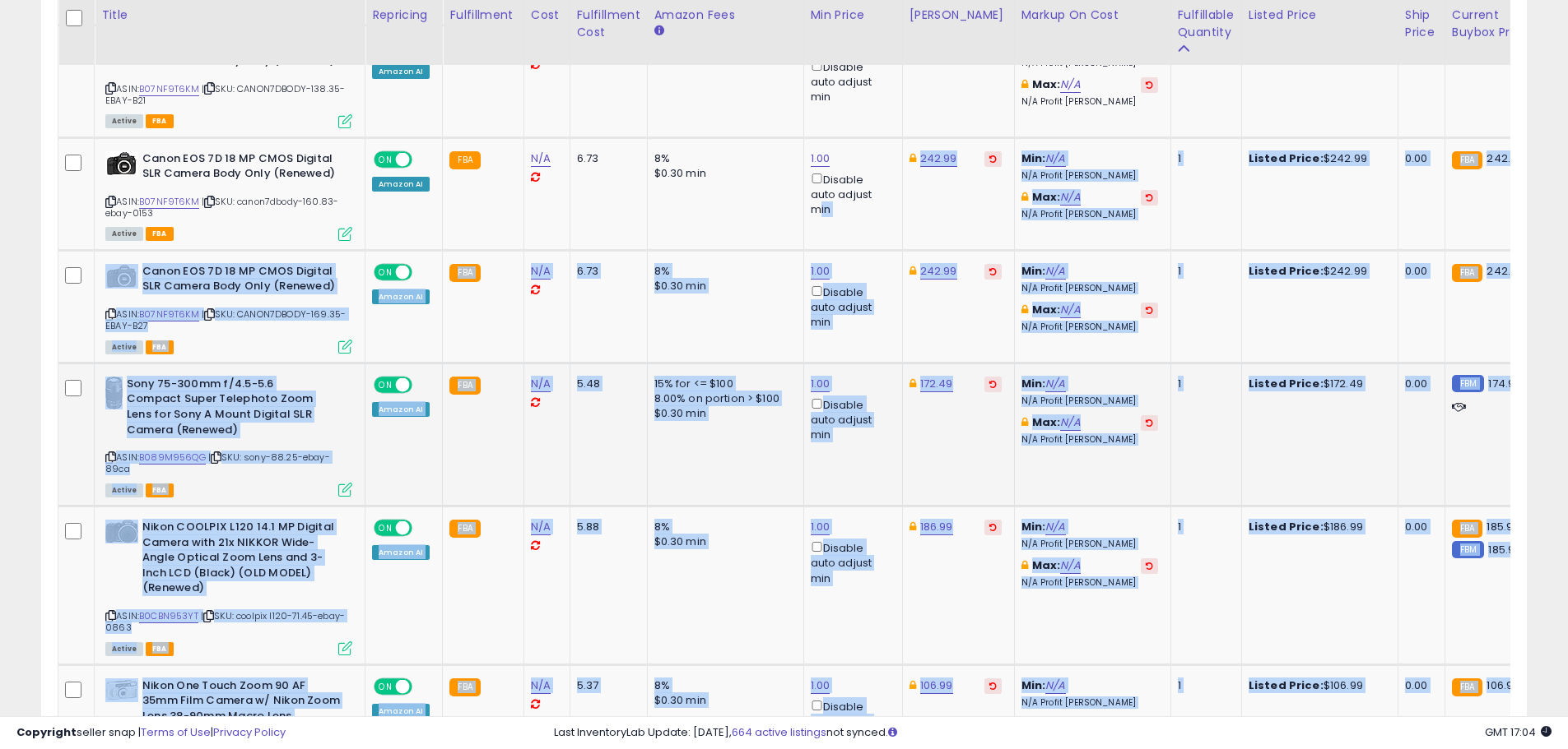
click at [939, 449] on td "172.49" at bounding box center [958, 434] width 112 height 143
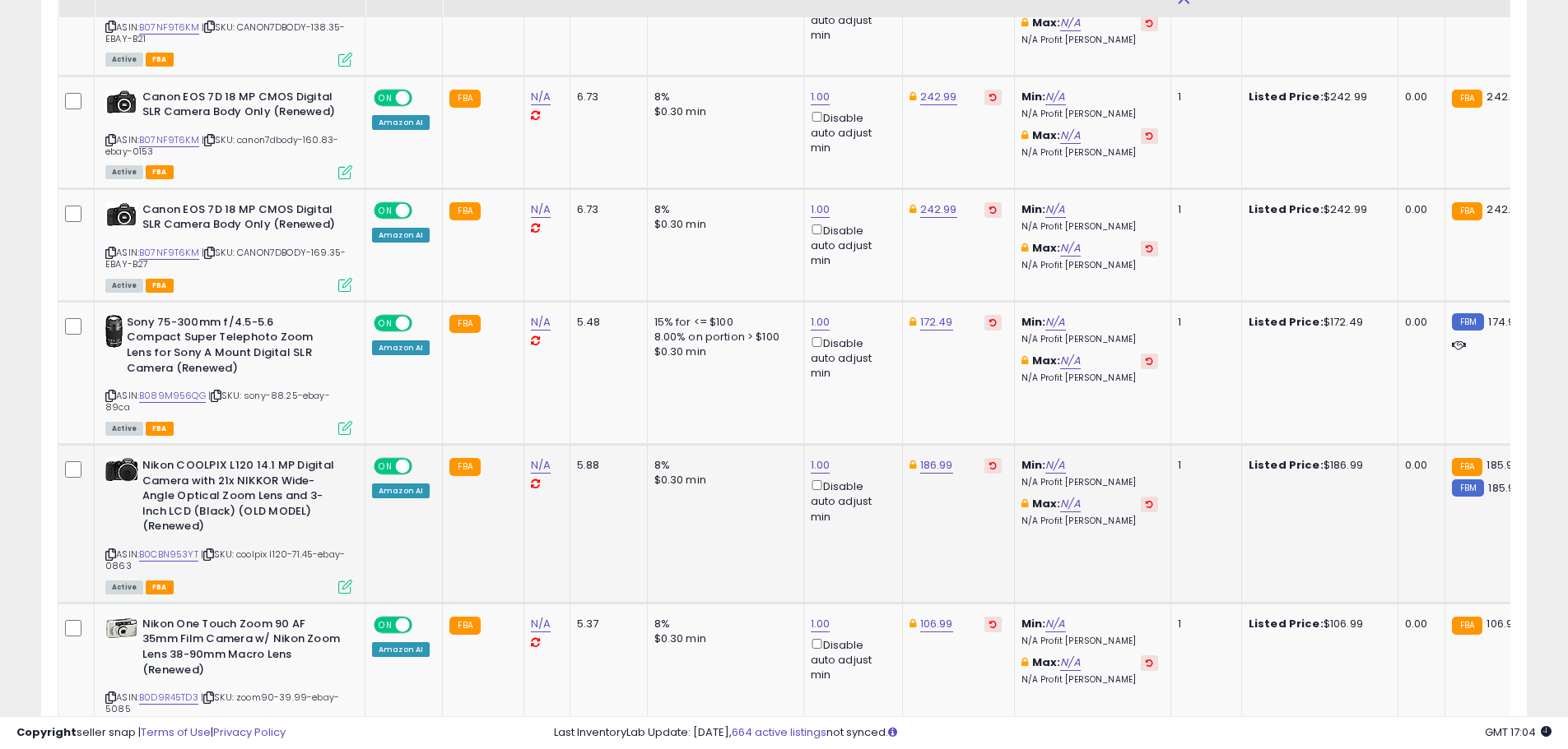
scroll to position [4935, 0]
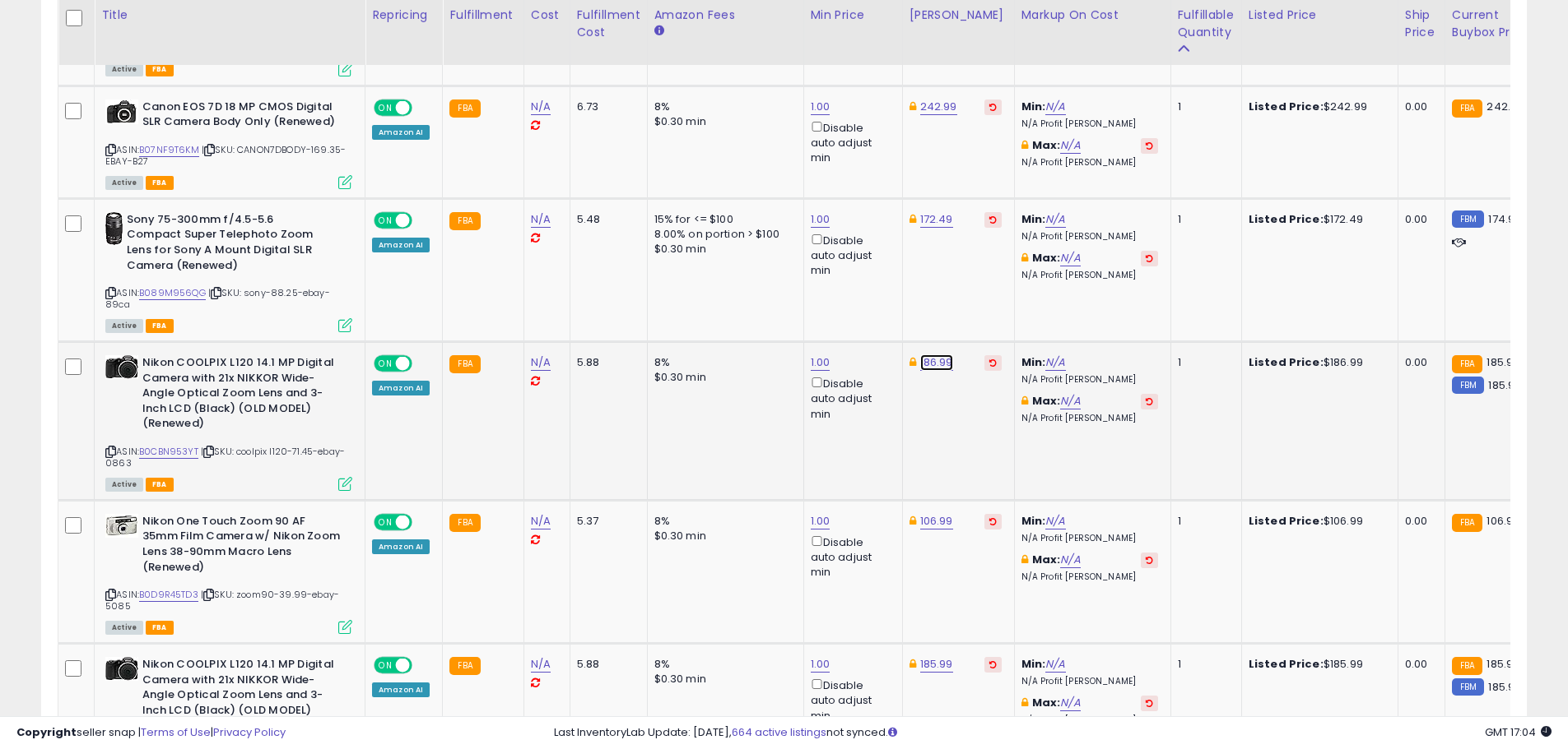
click at [937, 355] on link "186.99" at bounding box center [937, 363] width 33 height 17
drag, startPoint x: 879, startPoint y: 269, endPoint x: 798, endPoint y: 270, distance: 81.0
click at [798, 270] on div "****** This will override store markup" at bounding box center [918, 281] width 240 height 63
type input "******"
click button "submit" at bounding box center [978, 271] width 28 height 24
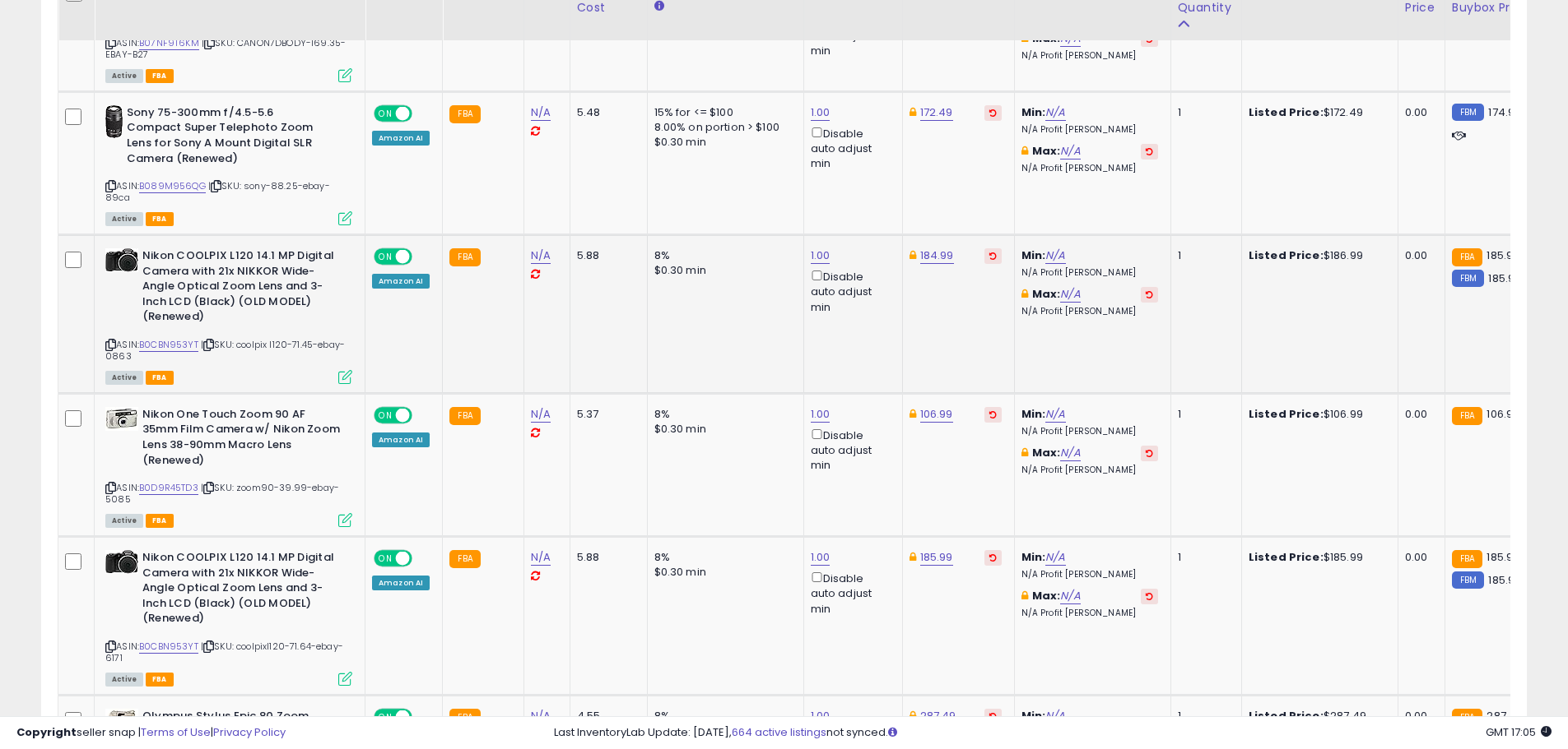
scroll to position [5018, 0]
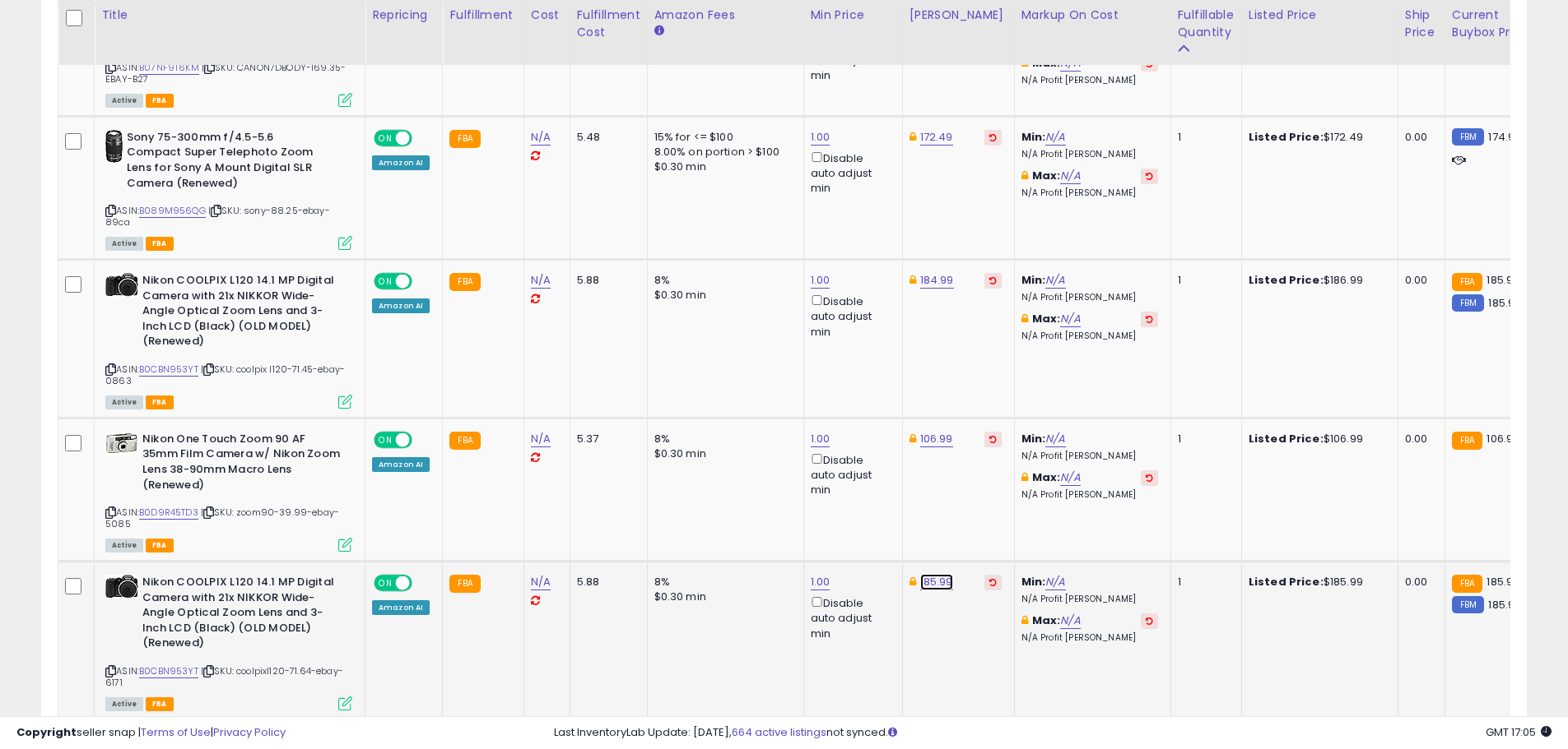
click at [943, 574] on link "185.99" at bounding box center [937, 582] width 33 height 17
drag, startPoint x: 812, startPoint y: 487, endPoint x: 756, endPoint y: 493, distance: 56.3
type input "******"
click button "submit" at bounding box center [978, 490] width 28 height 24
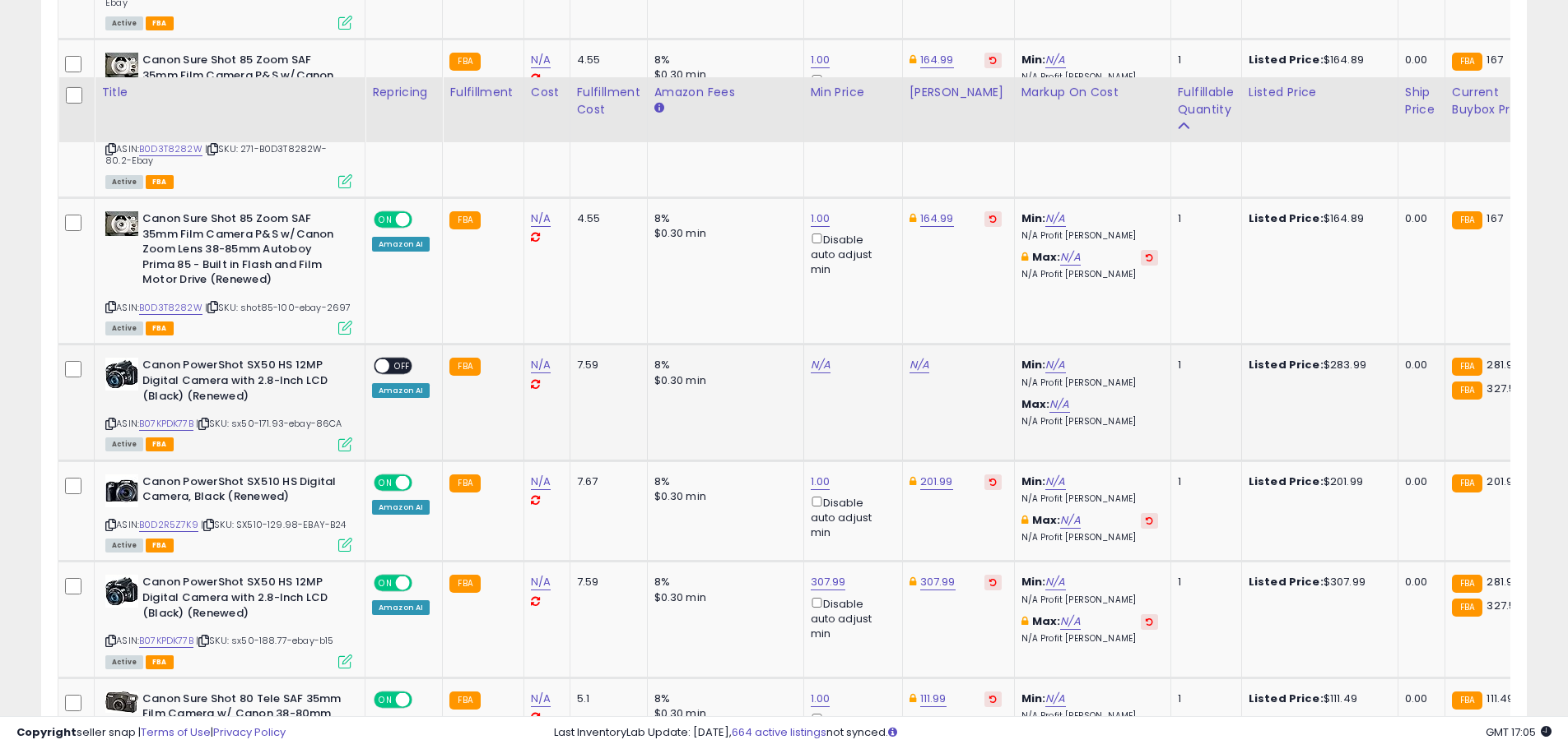
scroll to position [6251, 0]
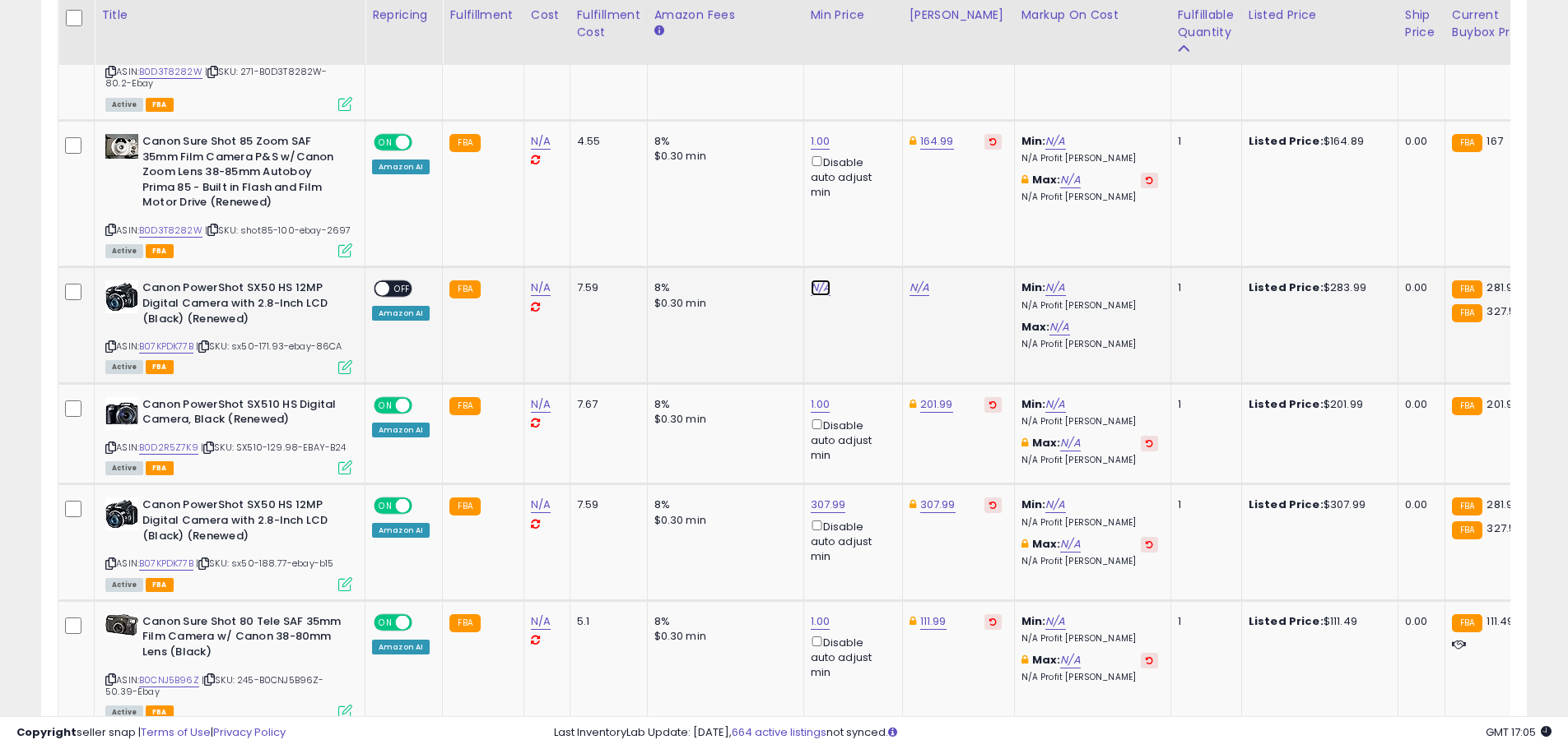
click at [814, 280] on link "N/A" at bounding box center [820, 288] width 20 height 17
type input "*"
click at [866, 198] on icon "submit" at bounding box center [861, 194] width 10 height 10
click at [924, 280] on link "431.56" at bounding box center [926, 288] width 34 height 17
drag, startPoint x: 874, startPoint y: 201, endPoint x: 777, endPoint y: 190, distance: 97.6
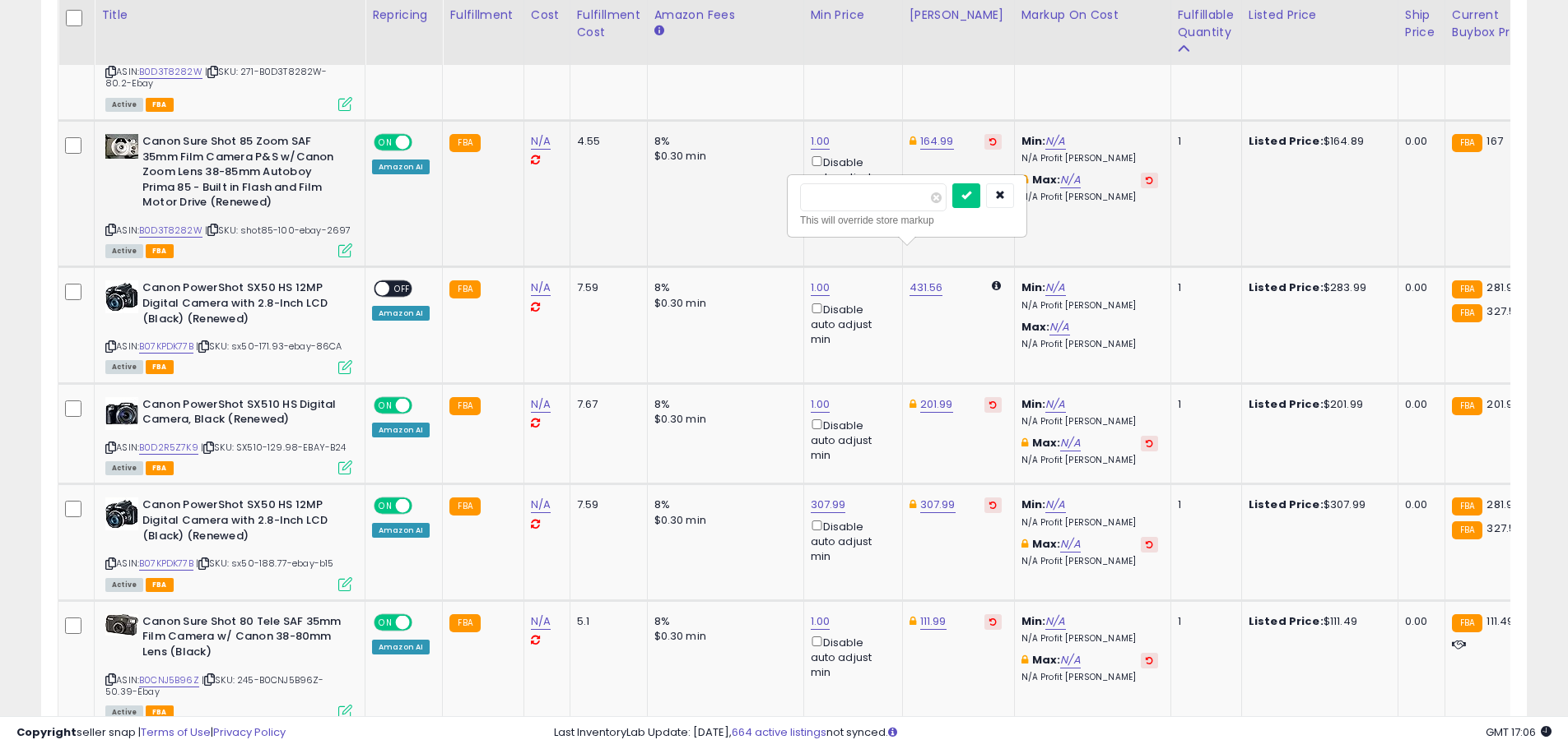
type input "******"
click button "submit" at bounding box center [966, 196] width 28 height 24
click at [821, 280] on link "1.00" at bounding box center [820, 288] width 20 height 17
drag, startPoint x: 763, startPoint y: 193, endPoint x: 670, endPoint y: 194, distance: 93.0
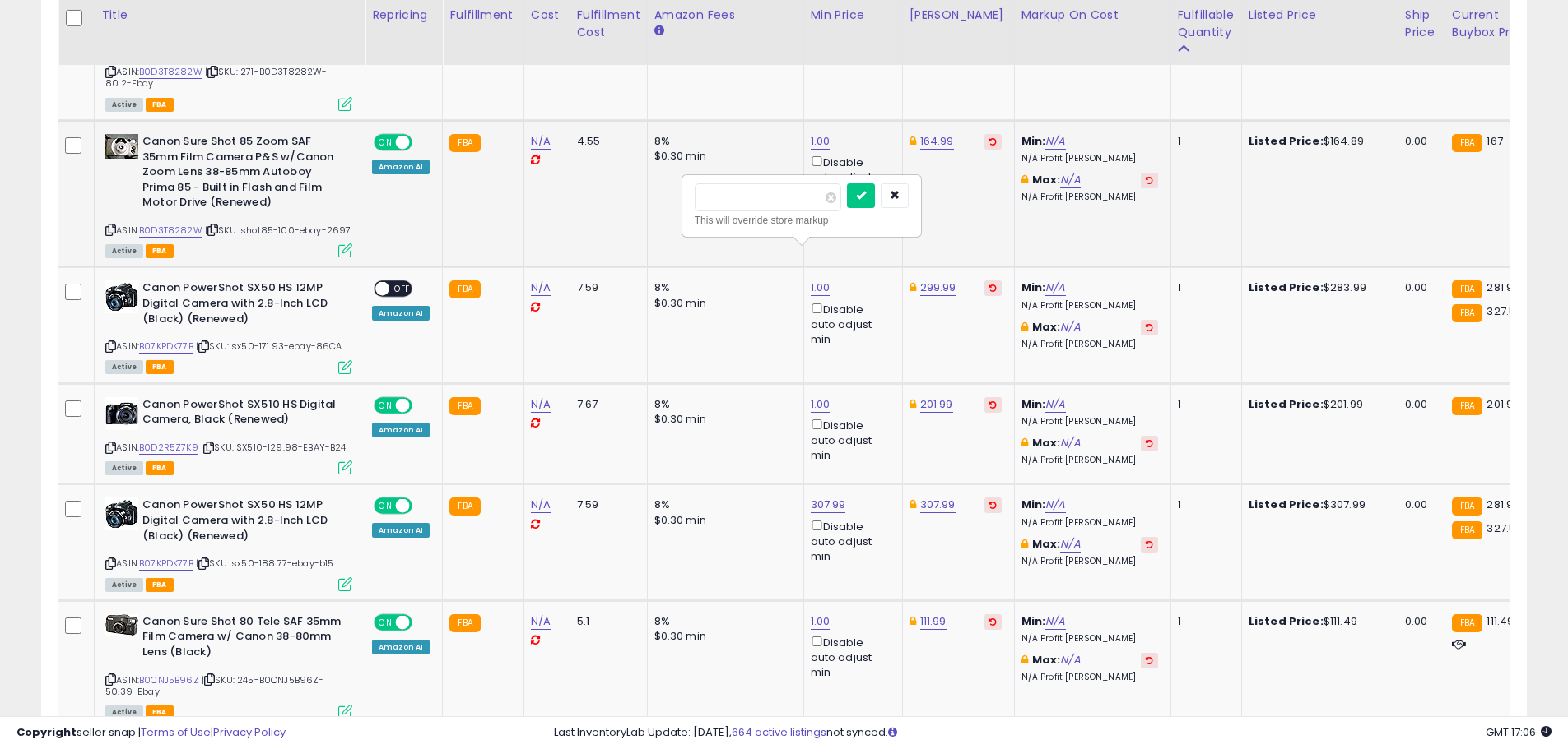
type input "******"
click button "submit" at bounding box center [861, 196] width 28 height 24
click at [397, 282] on span "OFF" at bounding box center [402, 289] width 26 height 14
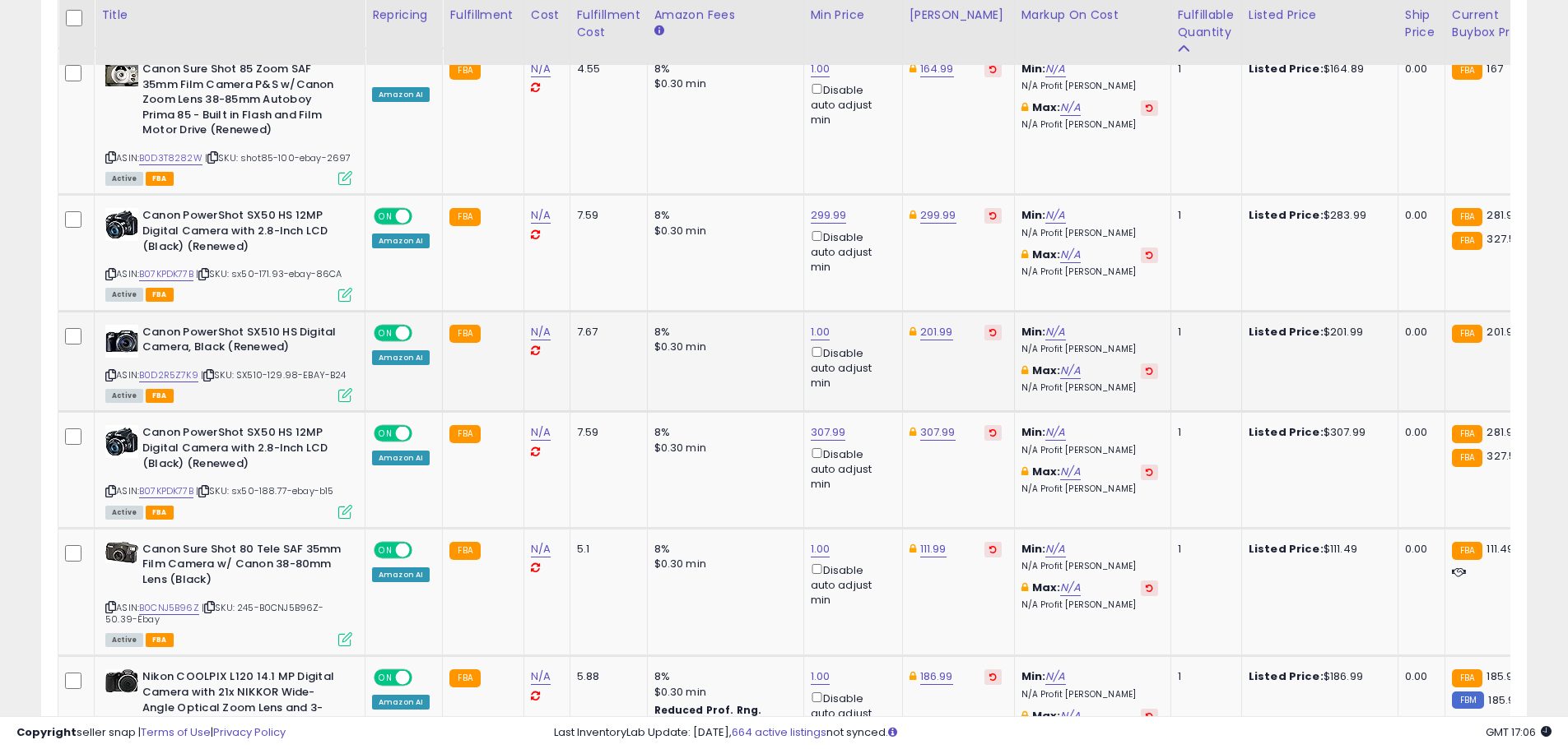
scroll to position [6333, 0]
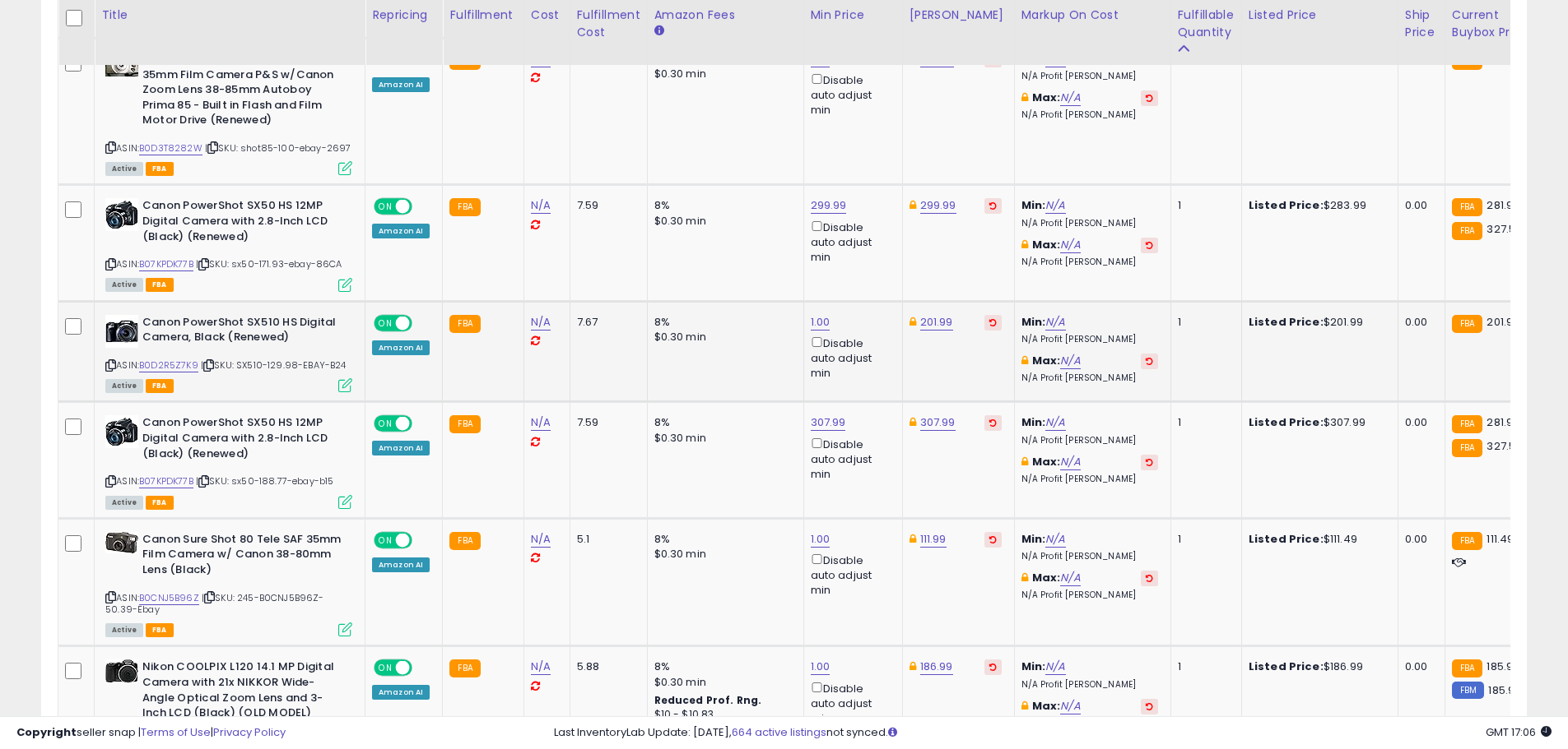
click at [928, 301] on td "201.99" at bounding box center [958, 351] width 112 height 101
click at [943, 314] on link "201.99" at bounding box center [937, 322] width 33 height 17
drag, startPoint x: 872, startPoint y: 232, endPoint x: 716, endPoint y: 225, distance: 156.2
type input "******"
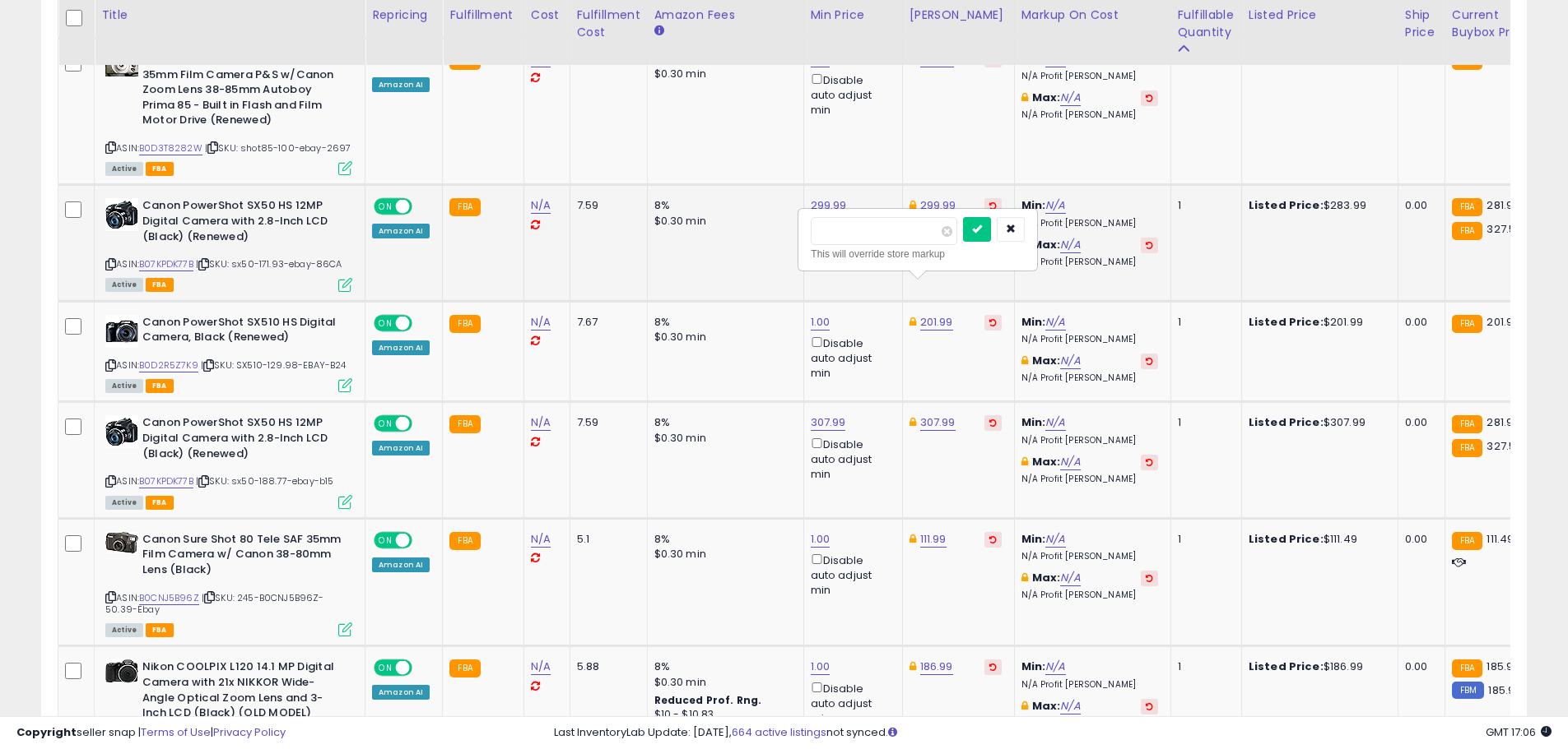
click button "submit" at bounding box center [977, 229] width 28 height 24
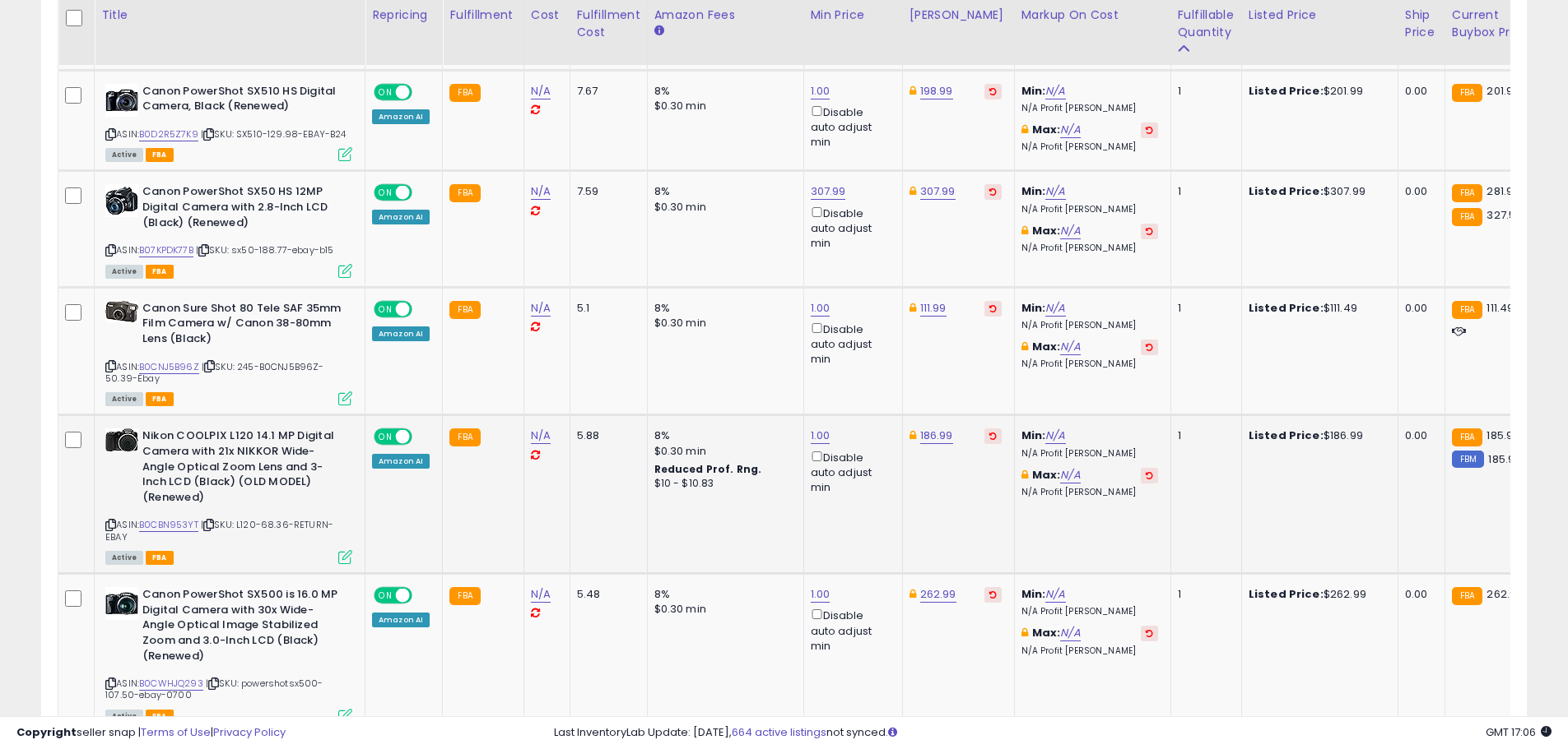
scroll to position [6662, 0]
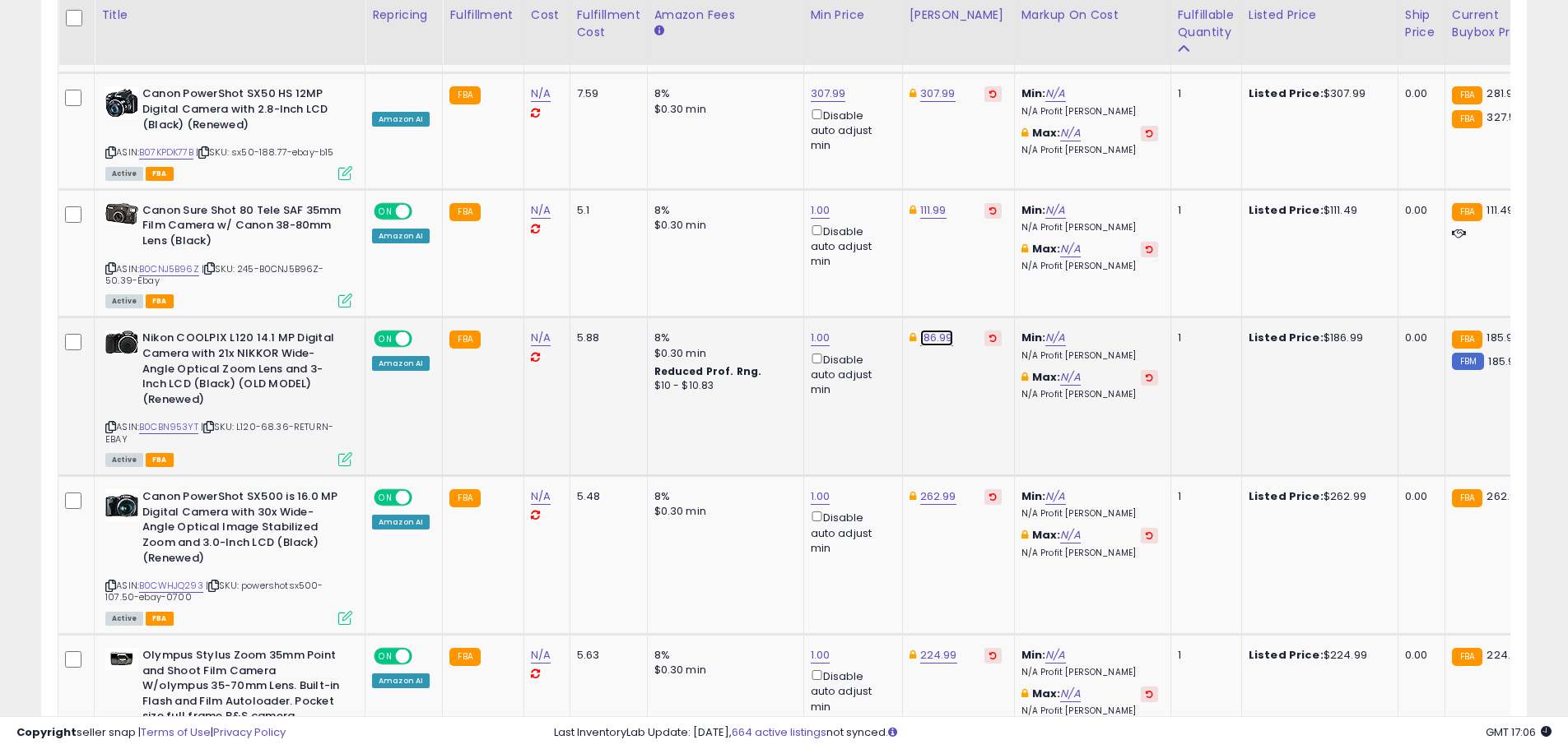
click at [930, 329] on link "186.99" at bounding box center [937, 337] width 33 height 17
drag, startPoint x: 906, startPoint y: 251, endPoint x: 754, endPoint y: 253, distance: 152.0
type input "******"
click button "submit" at bounding box center [978, 246] width 28 height 24
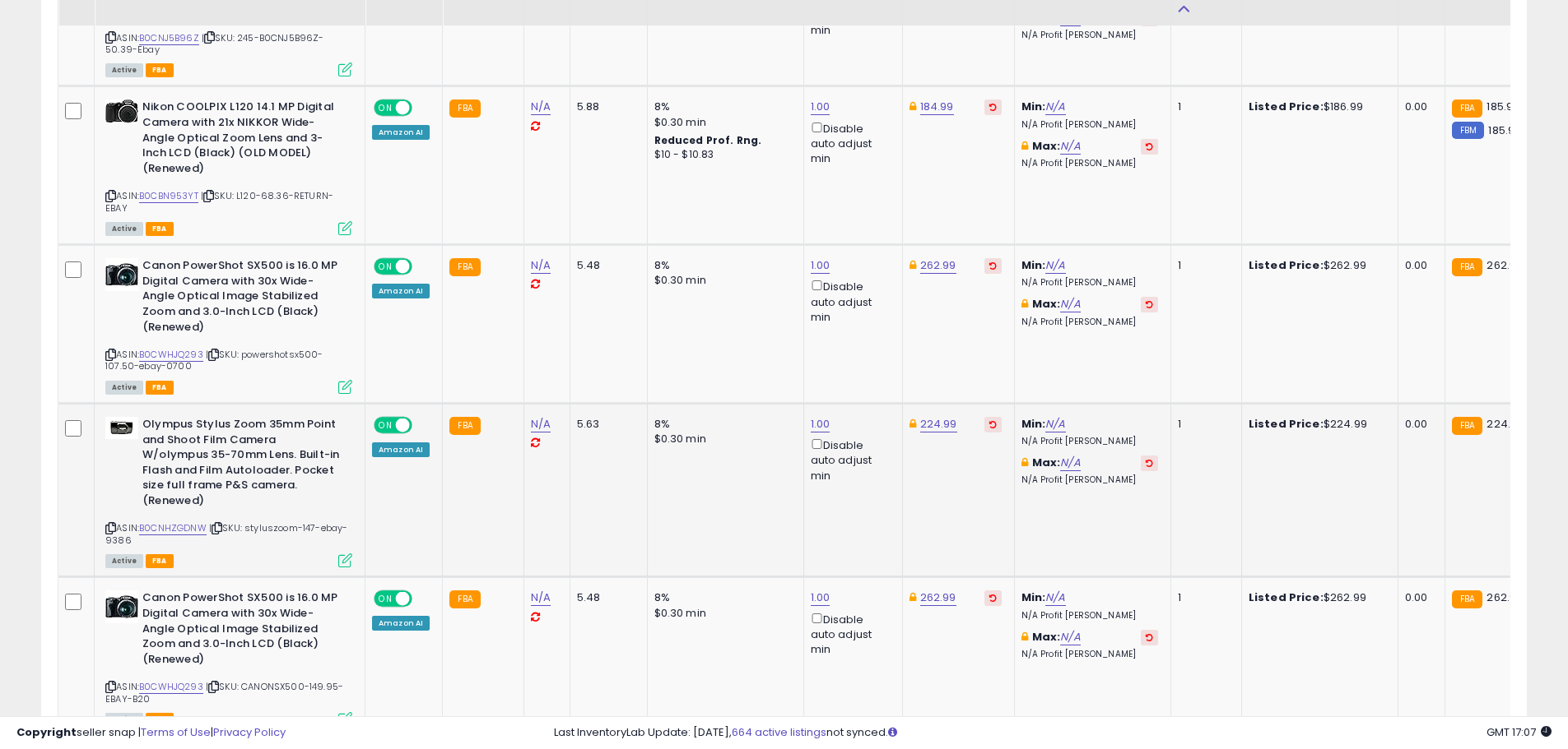
scroll to position [6987, 0]
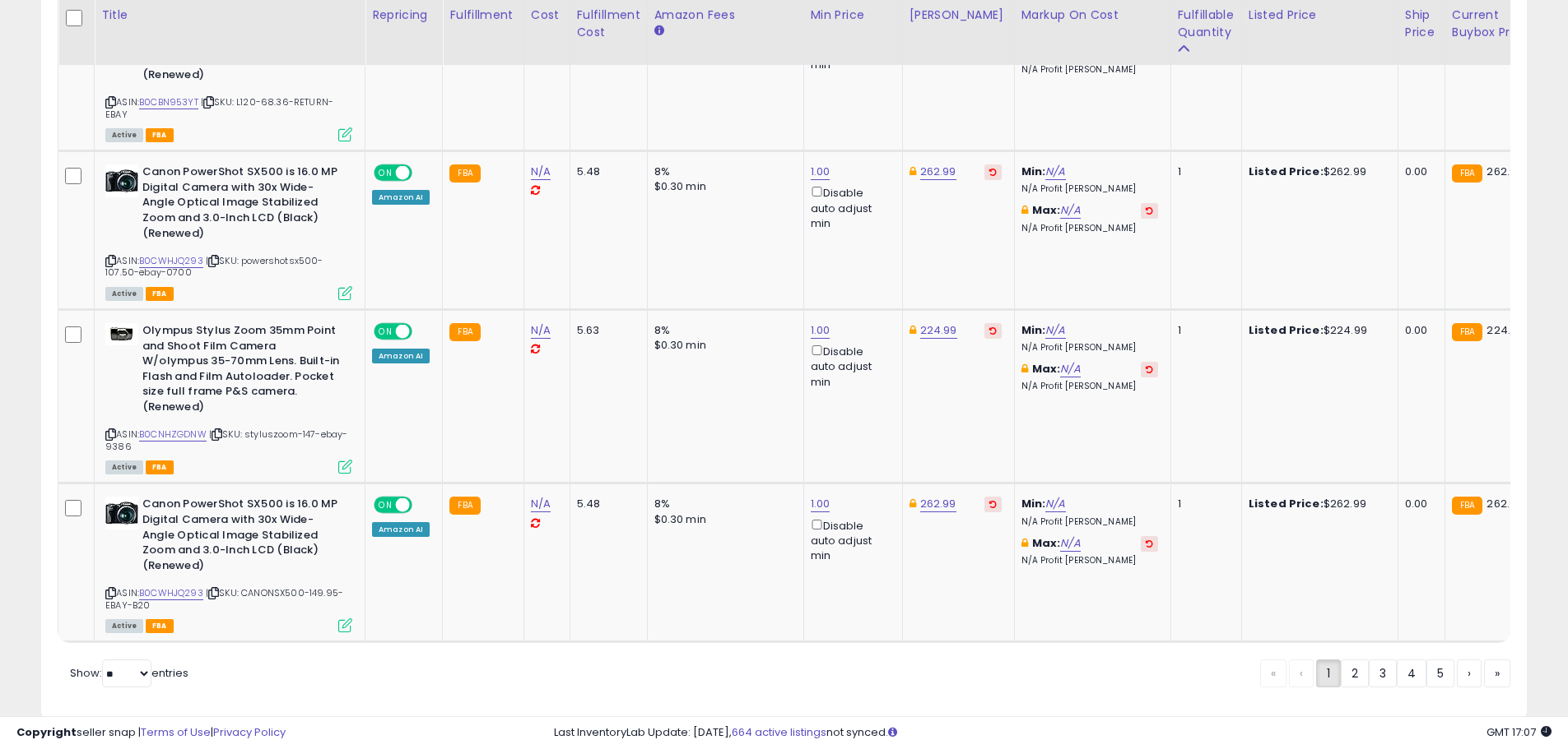
drag, startPoint x: 1352, startPoint y: 640, endPoint x: 977, endPoint y: 363, distance: 466.2
click at [1352, 660] on link "2" at bounding box center [1355, 674] width 28 height 28
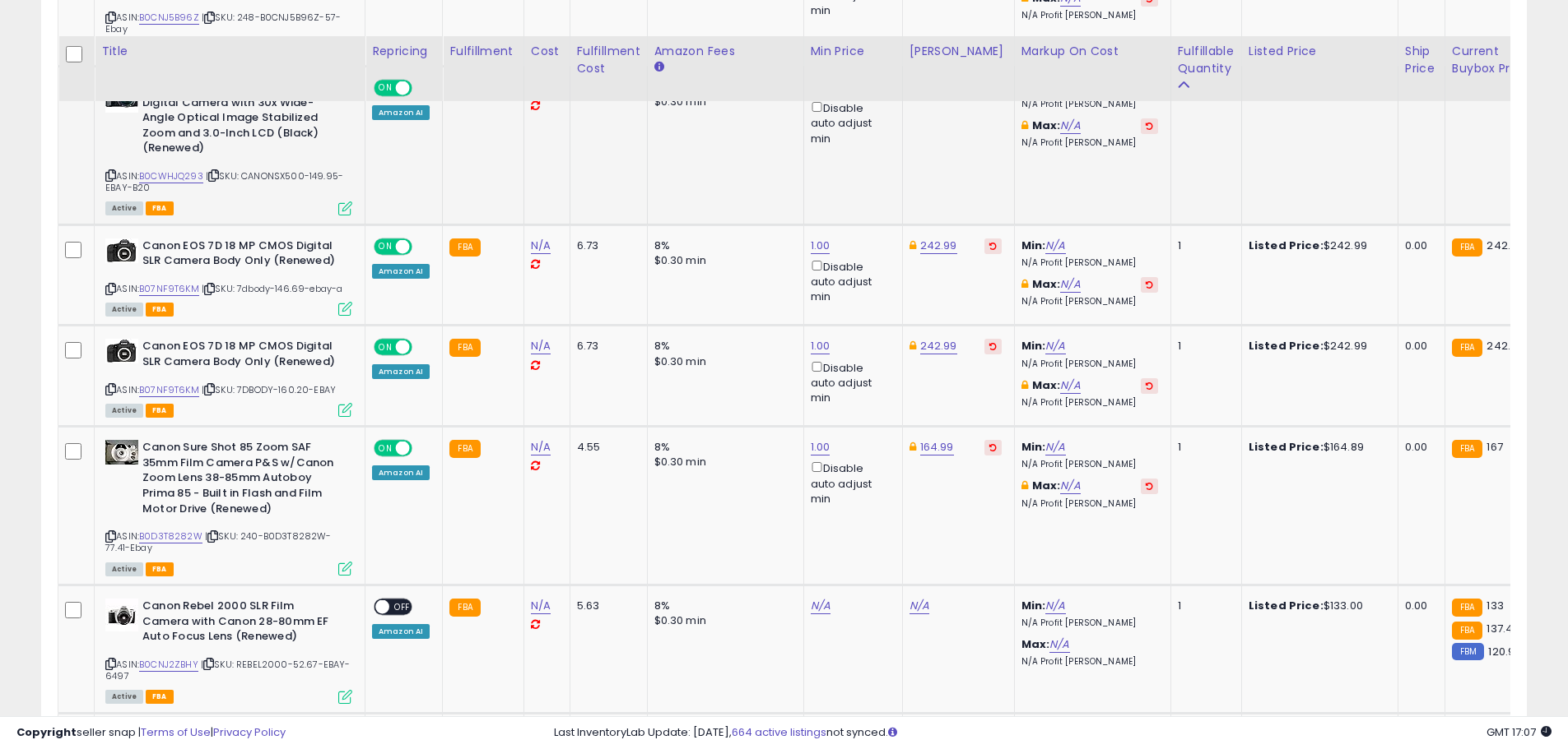
scroll to position [2327, 0]
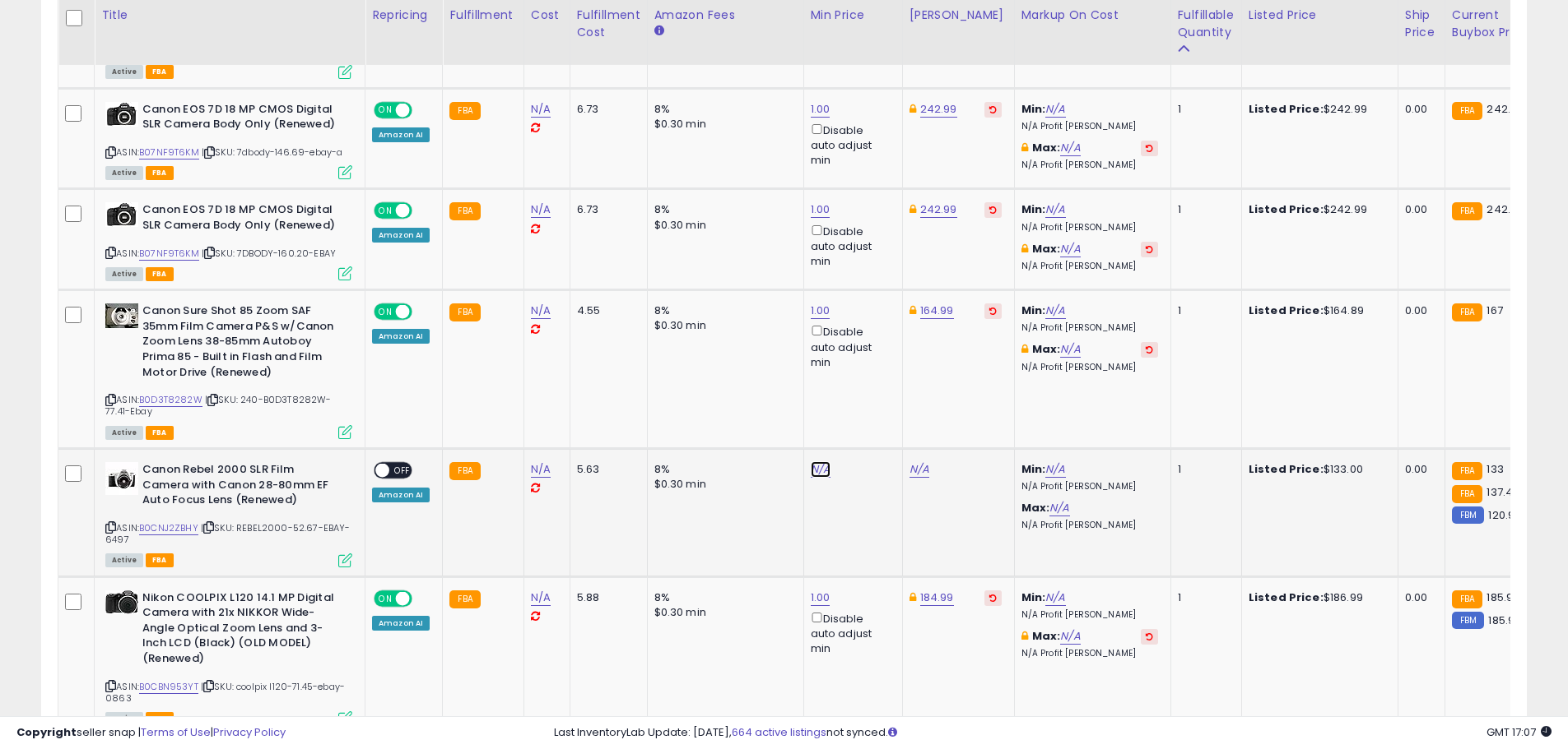
click at [815, 461] on link "N/A" at bounding box center [820, 469] width 20 height 17
type input "*"
click button "submit" at bounding box center [861, 396] width 28 height 24
click at [935, 461] on link "194.35" at bounding box center [926, 469] width 34 height 17
drag, startPoint x: 882, startPoint y: 401, endPoint x: 773, endPoint y: 400, distance: 109.0
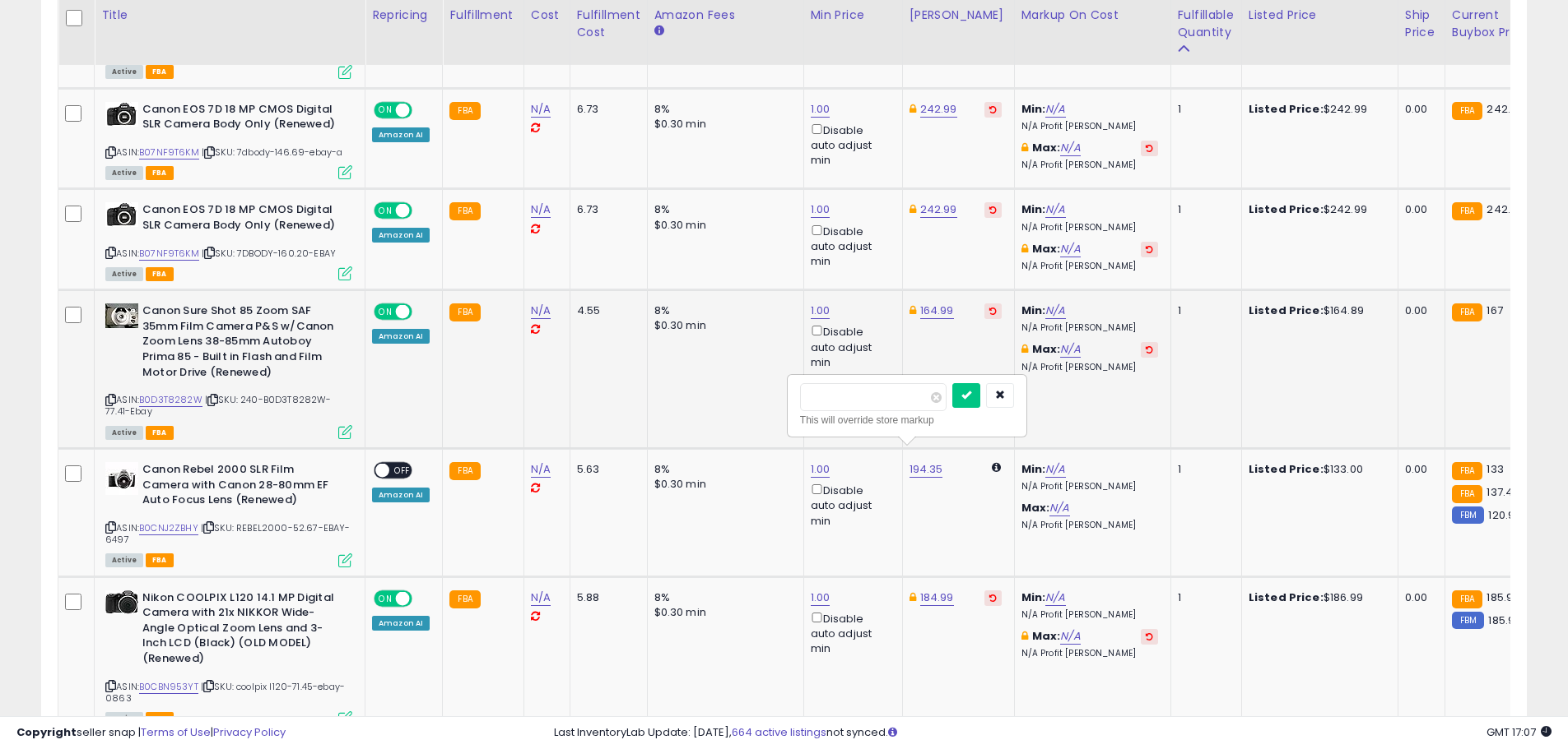
type input "******"
click button "submit" at bounding box center [966, 396] width 28 height 24
click at [394, 464] on span "OFF" at bounding box center [402, 471] width 26 height 14
click at [937, 461] on link "118.99" at bounding box center [935, 469] width 30 height 17
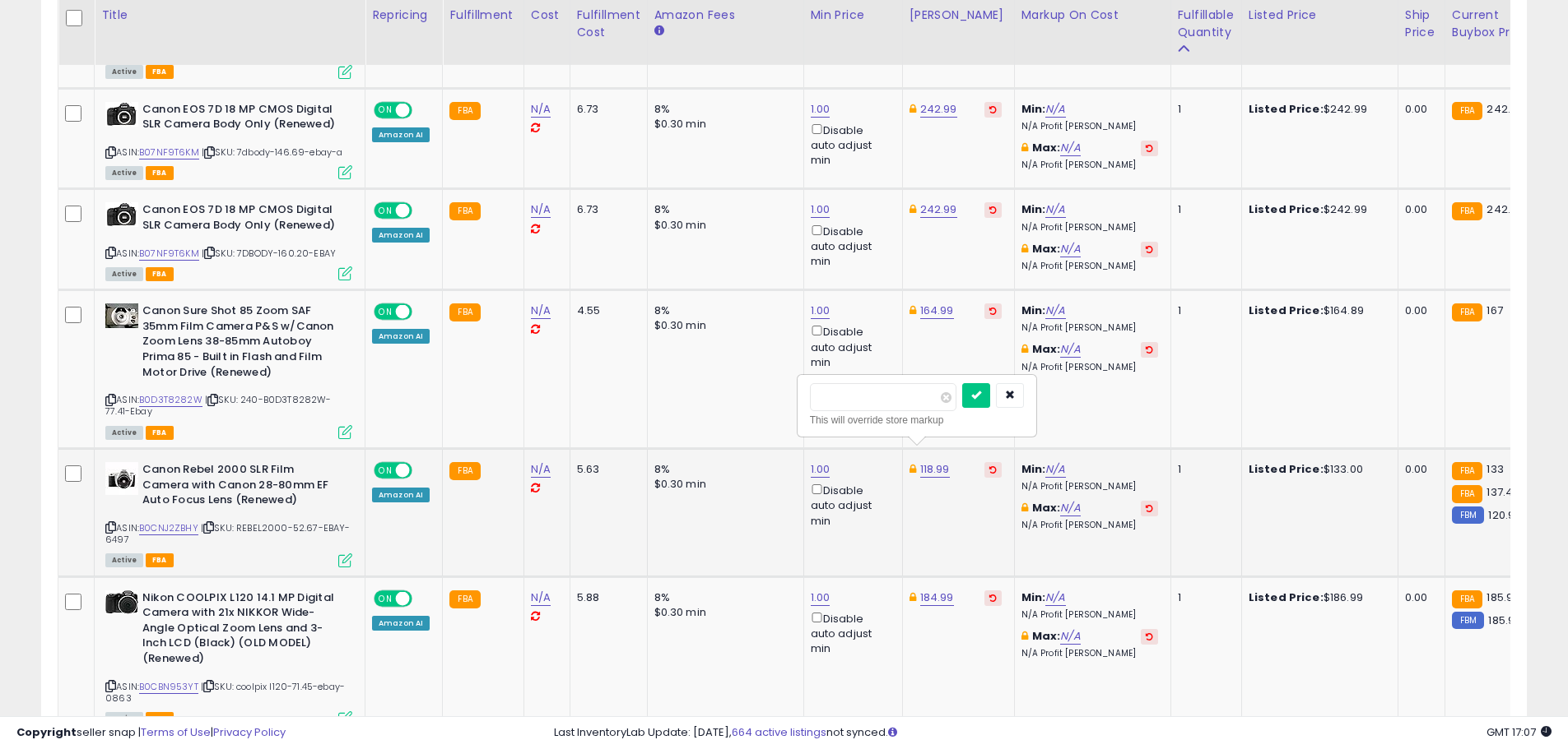
click at [839, 397] on input "******" at bounding box center [883, 398] width 147 height 28
type input "******"
click button "submit" at bounding box center [976, 396] width 28 height 24
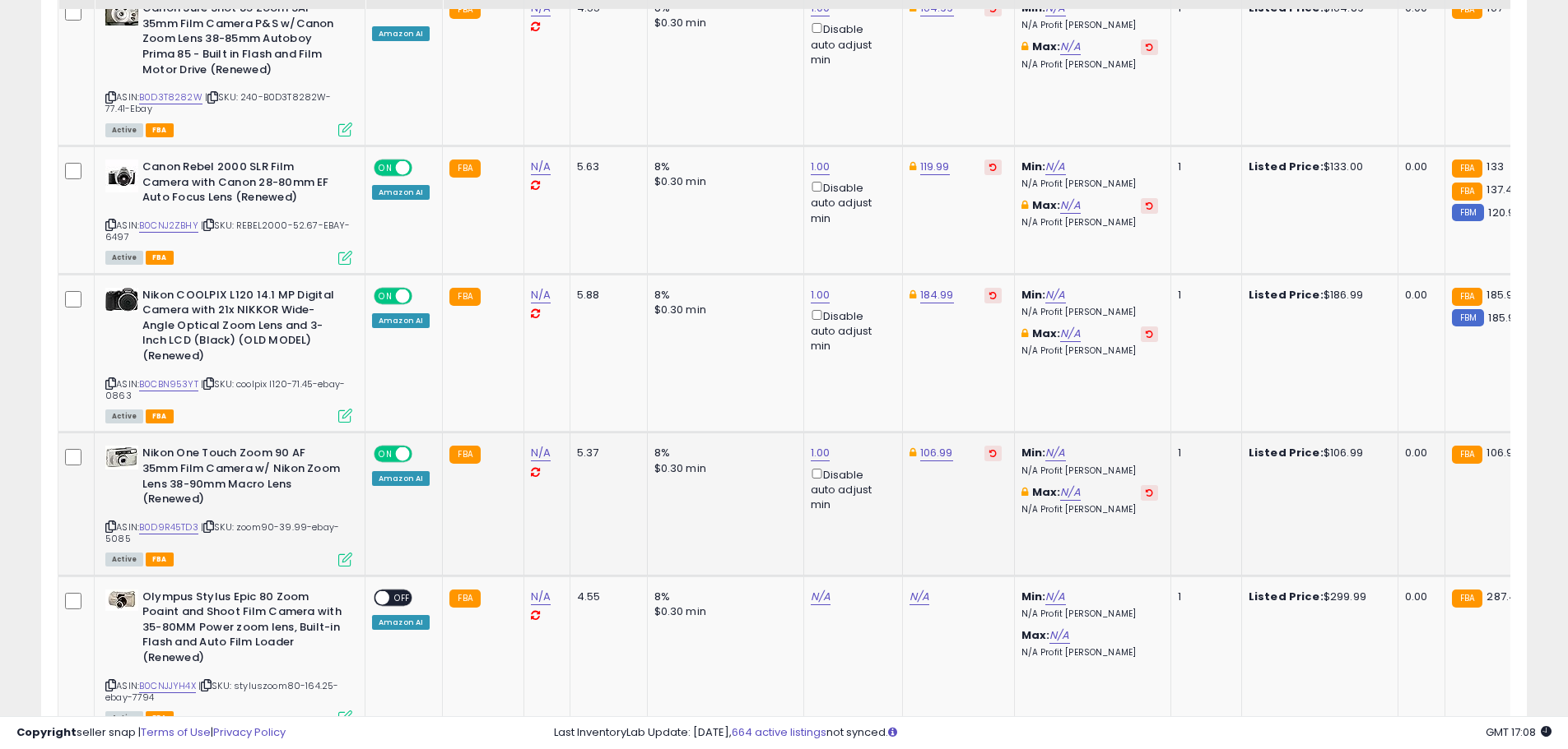
scroll to position [2738, 0]
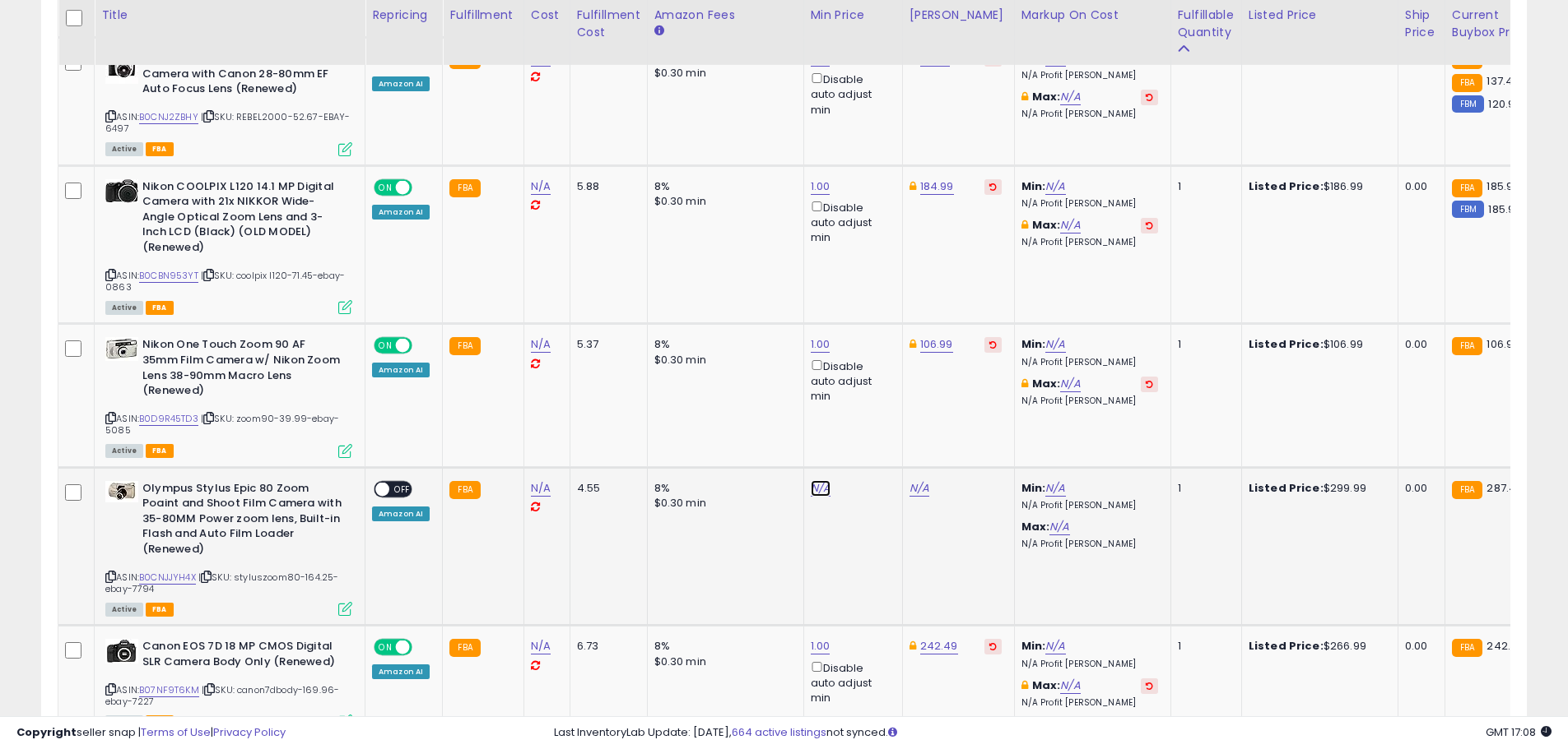
click at [815, 481] on link "N/A" at bounding box center [820, 489] width 20 height 17
type input "*"
click at [875, 412] on button "submit" at bounding box center [861, 414] width 28 height 24
click at [923, 481] on link "379.99" at bounding box center [927, 489] width 35 height 17
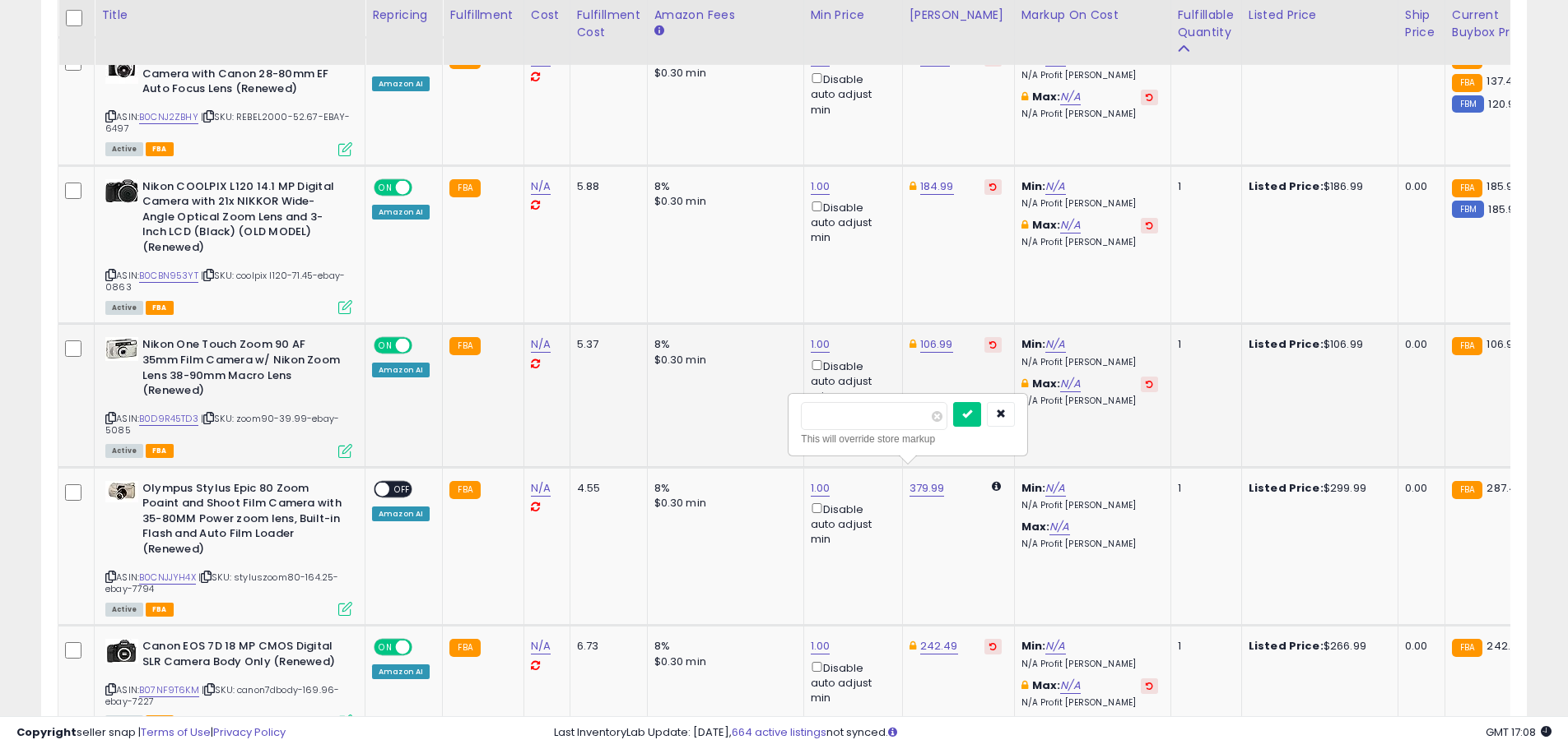
type input "*"
type input "******"
click button "submit" at bounding box center [967, 414] width 28 height 24
click at [401, 482] on span "OFF" at bounding box center [402, 489] width 26 height 14
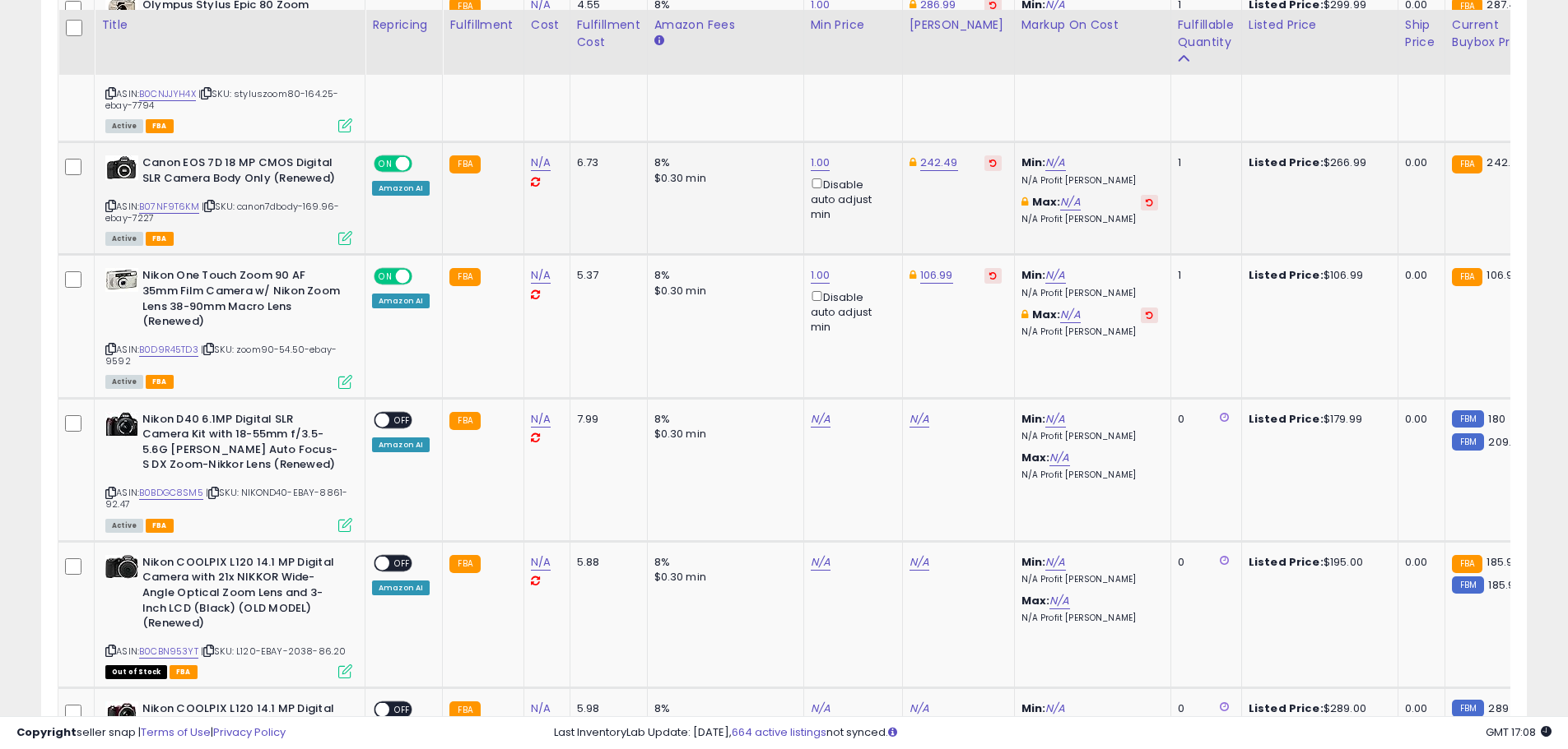
scroll to position [3232, 0]
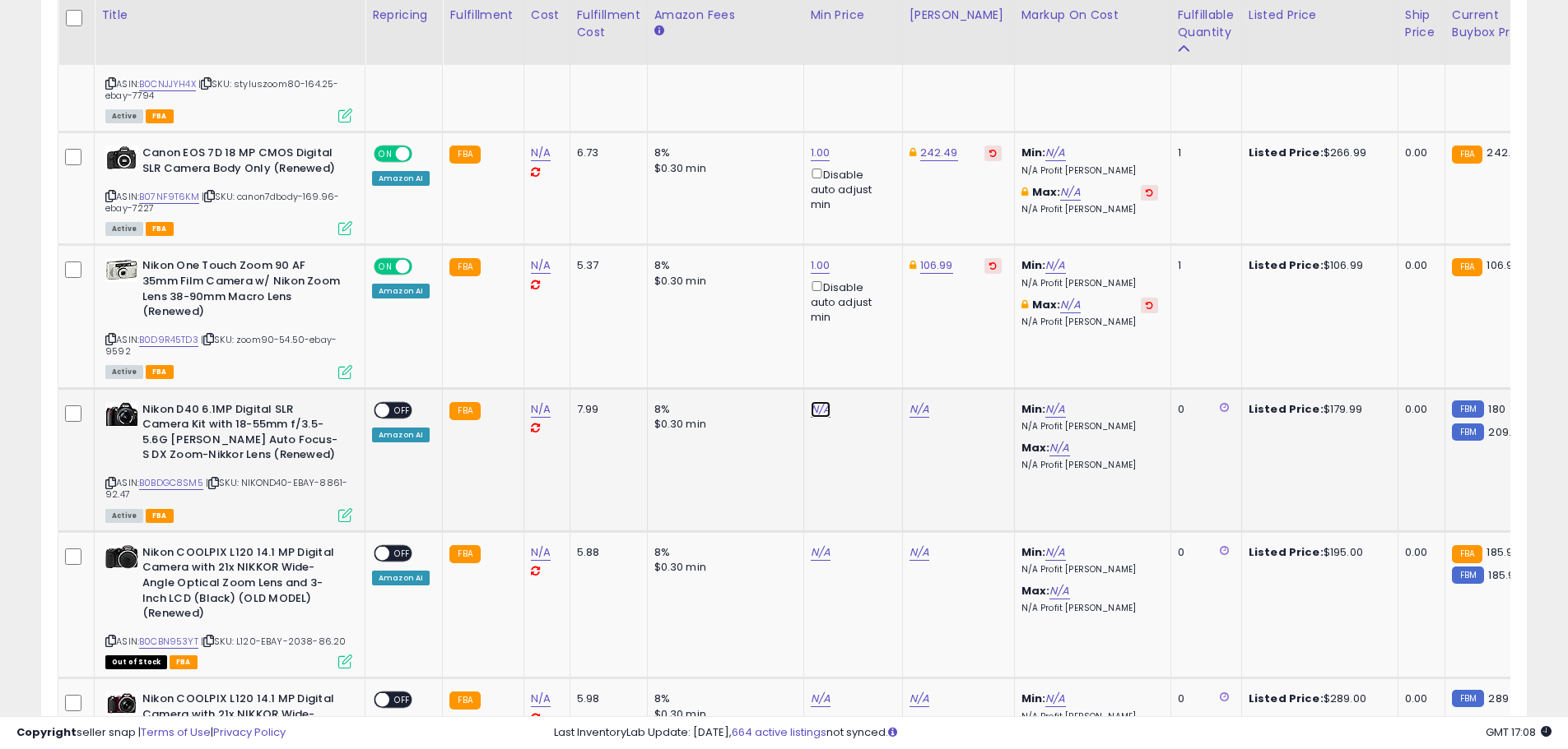
click at [818, 401] on link "N/A" at bounding box center [820, 409] width 20 height 17
type input "*"
click at [900, 337] on icon "button" at bounding box center [894, 334] width 10 height 10
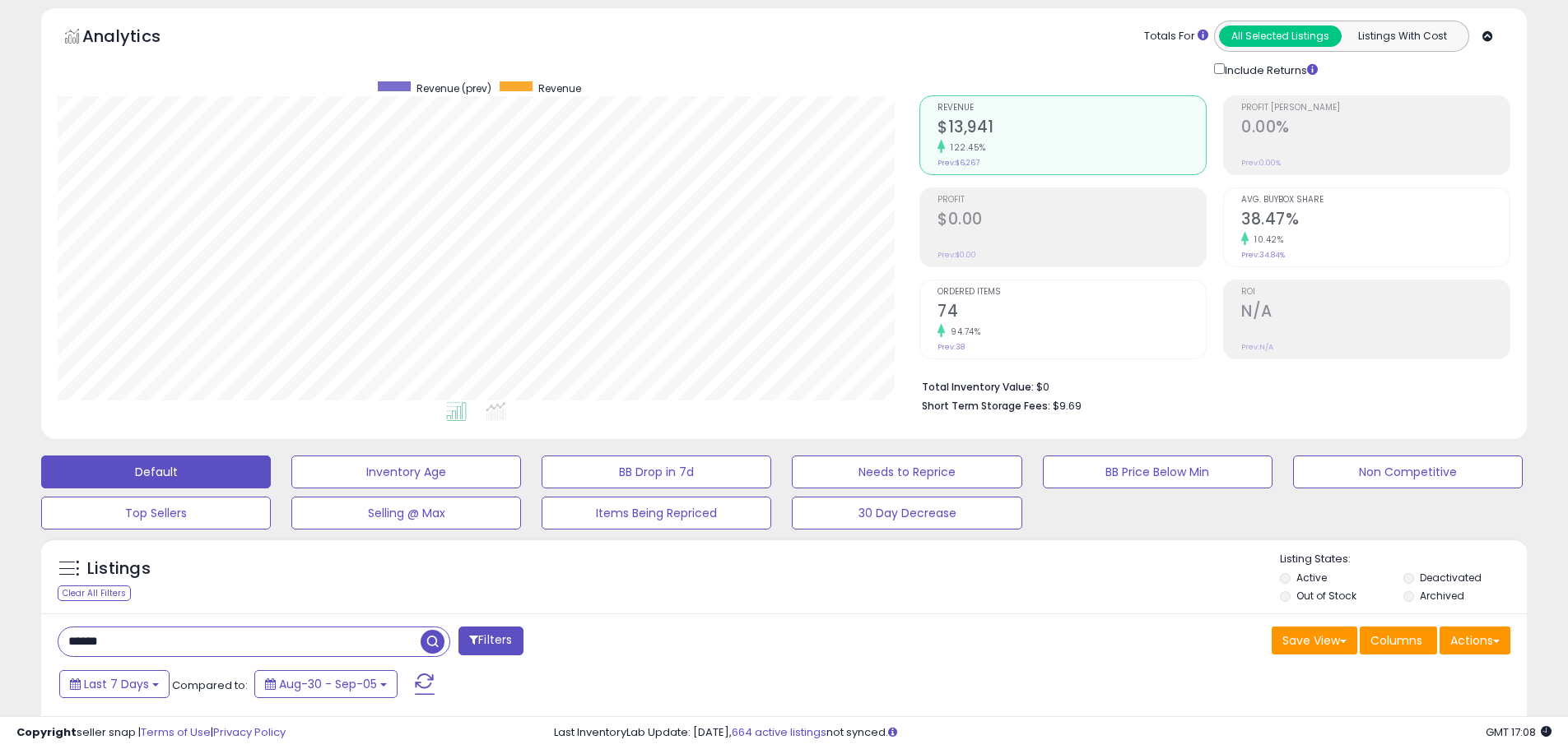
scroll to position [164, 0]
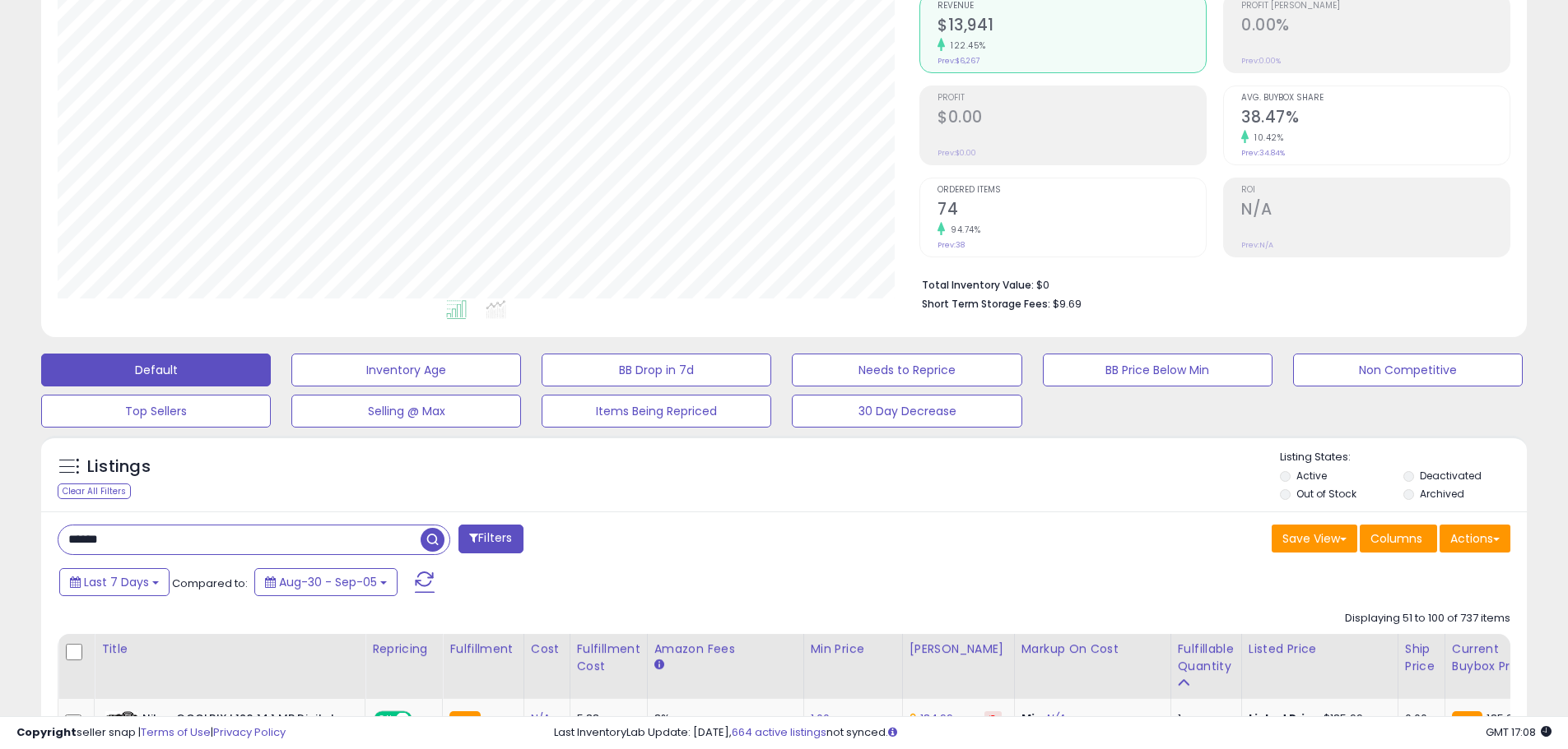
drag, startPoint x: 275, startPoint y: 533, endPoint x: 9, endPoint y: 533, distance: 266.0
type input "****"
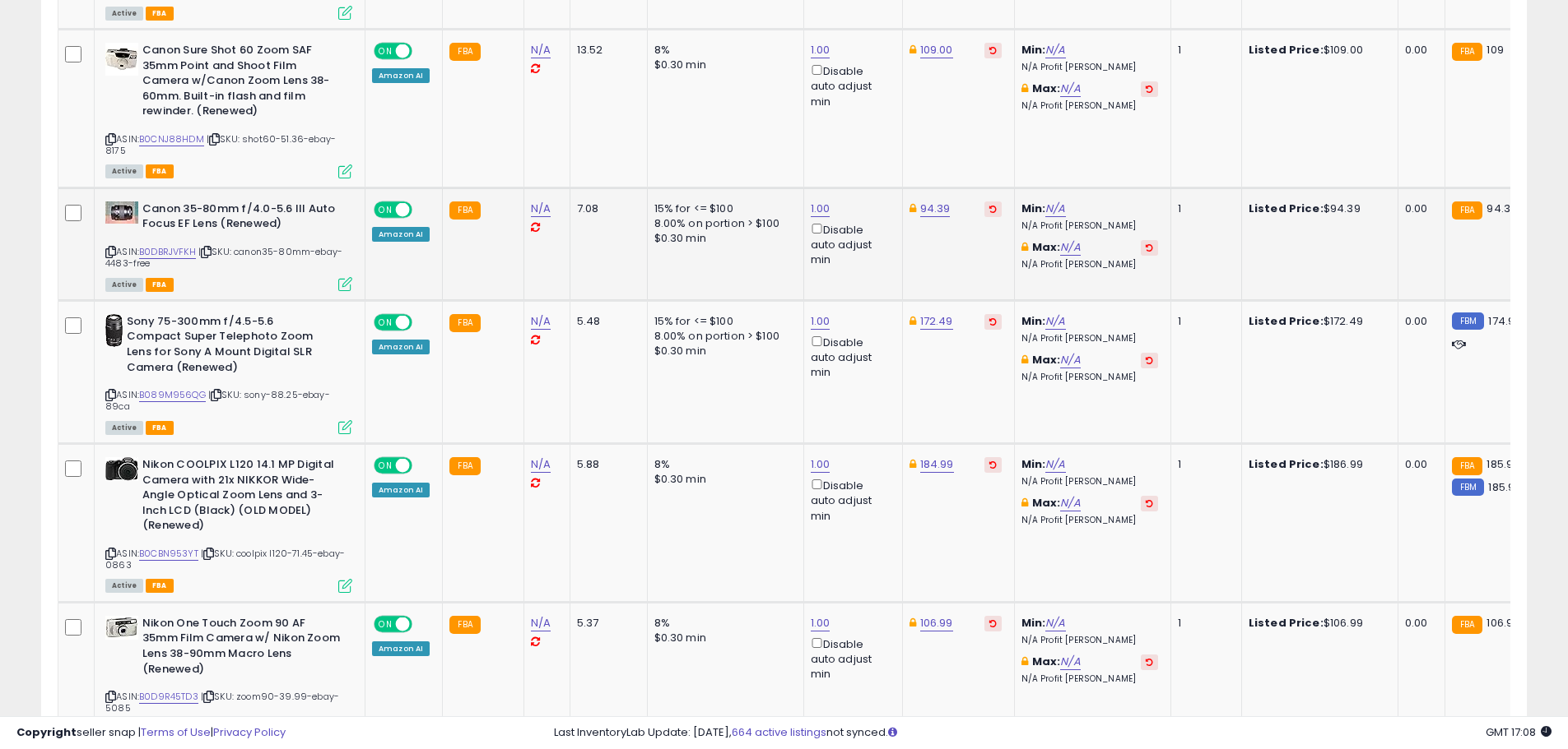
scroll to position [3478, 0]
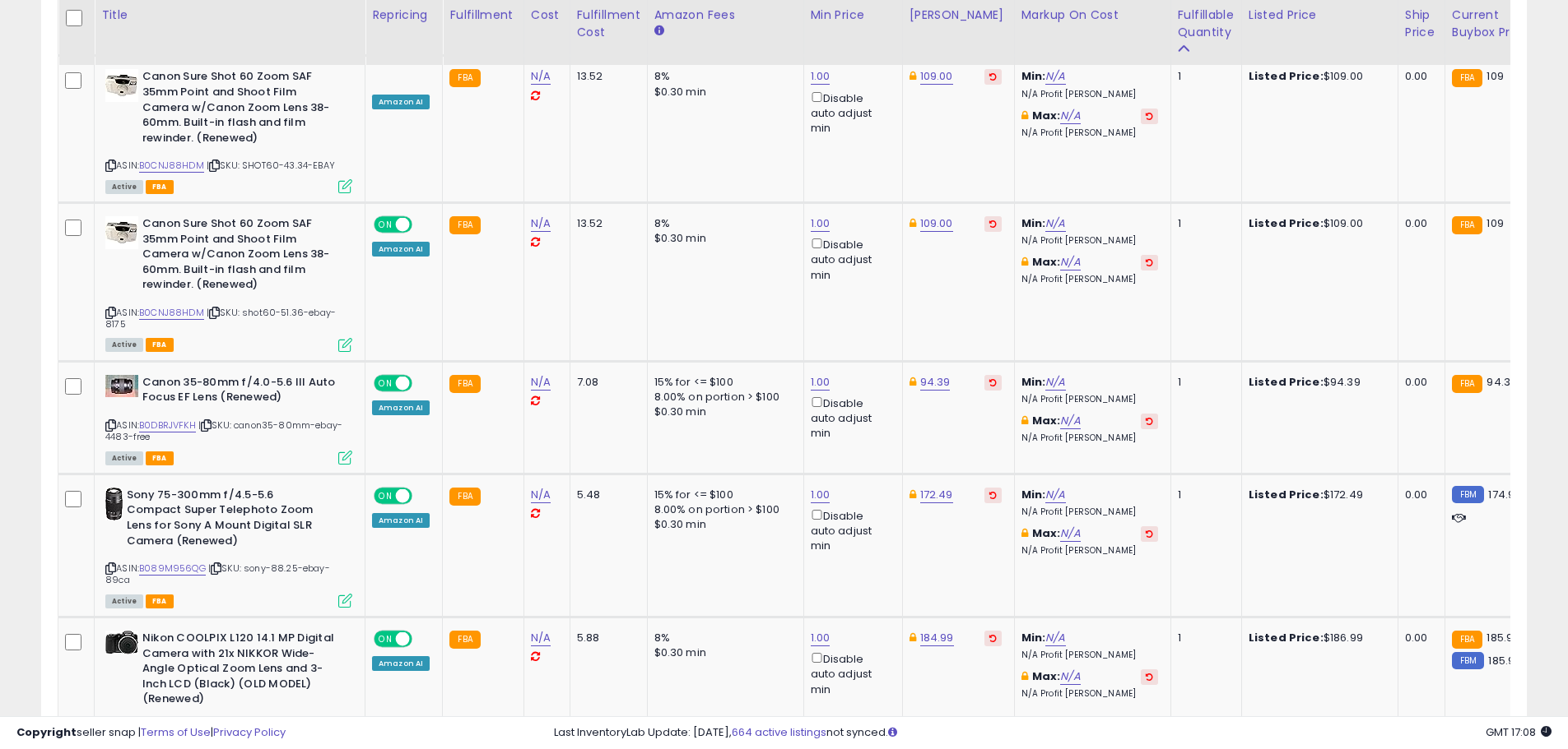
drag, startPoint x: 409, startPoint y: 508, endPoint x: -8, endPoint y: 443, distance: 422.0
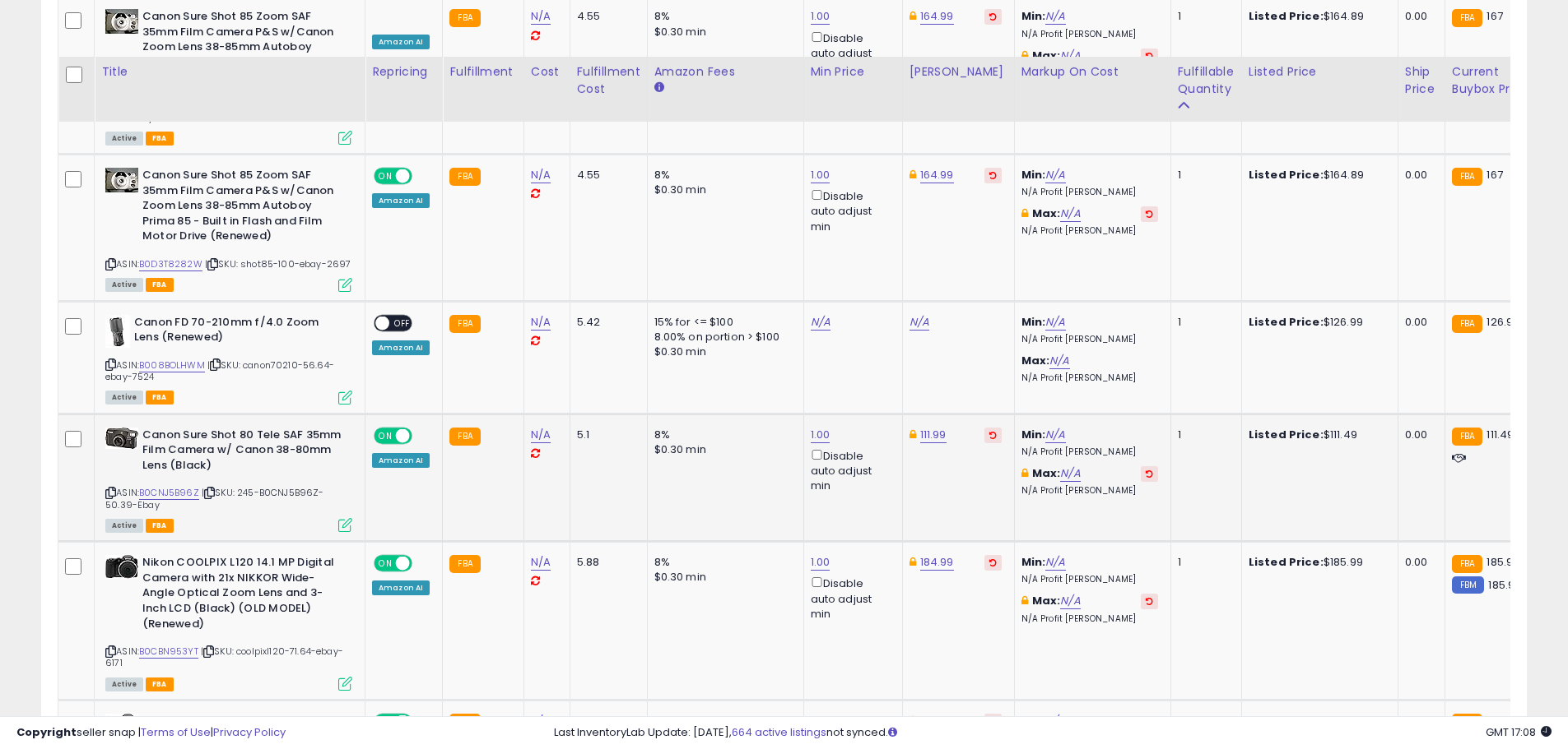
scroll to position [4877, 0]
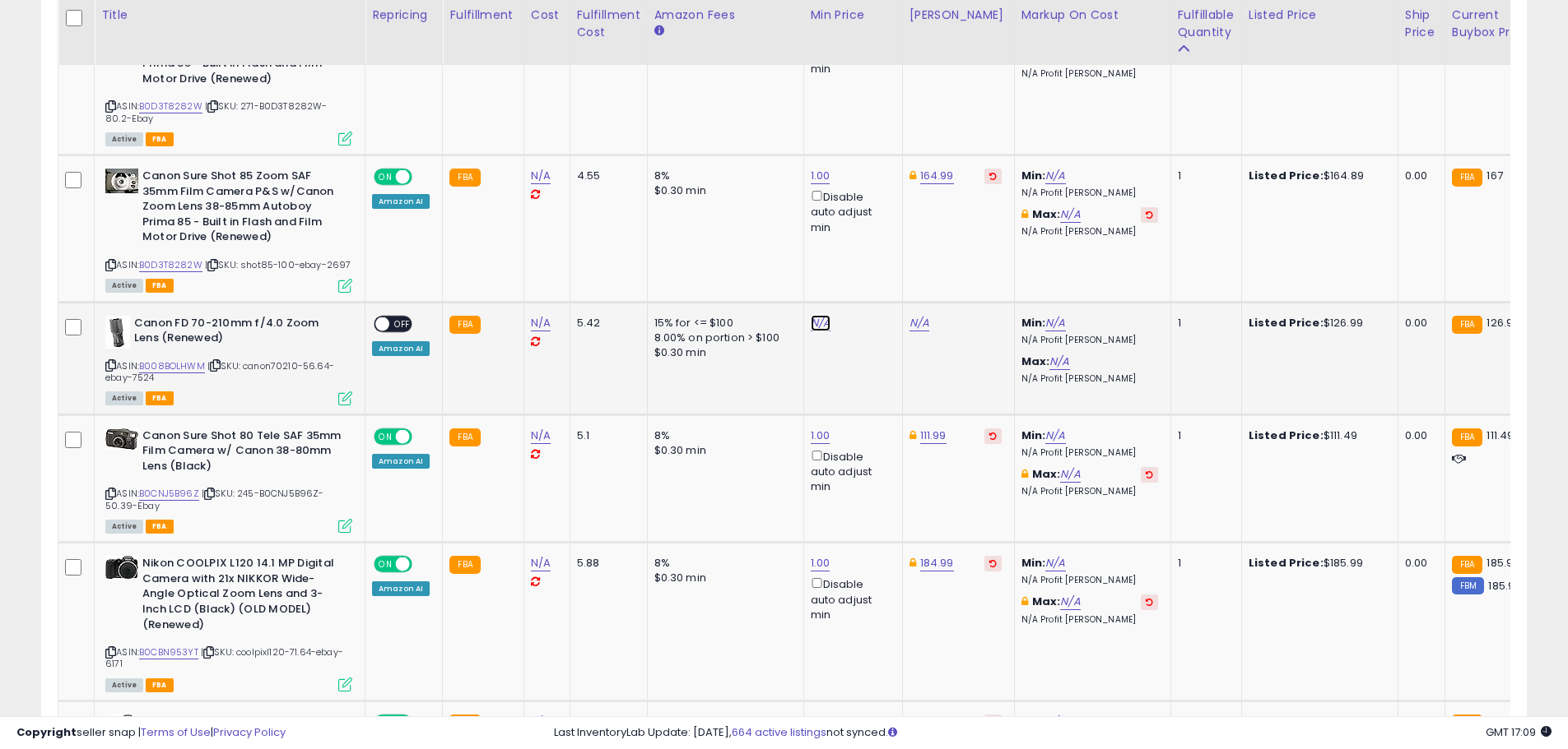
click at [814, 315] on link "N/A" at bounding box center [820, 322] width 20 height 17
type input "*"
click button "submit" at bounding box center [861, 230] width 28 height 24
click at [927, 315] on link "138.28" at bounding box center [926, 322] width 33 height 17
drag, startPoint x: 889, startPoint y: 236, endPoint x: 707, endPoint y: 225, distance: 182.3
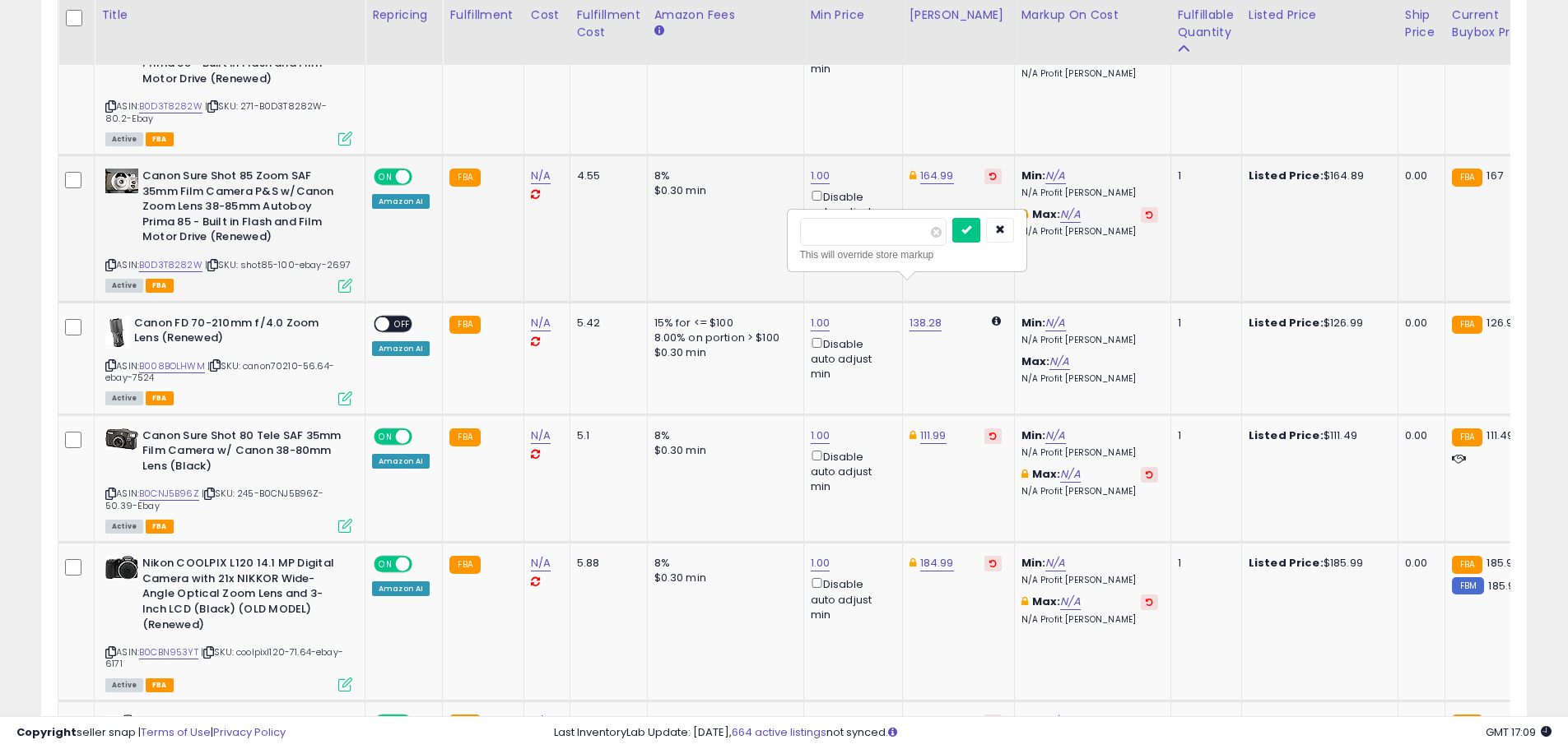
type input "******"
click button "submit" at bounding box center [966, 230] width 28 height 24
click at [416, 316] on div "ON OFF Amazon AI" at bounding box center [401, 335] width 58 height 39
click at [405, 316] on span "OFF" at bounding box center [402, 323] width 26 height 14
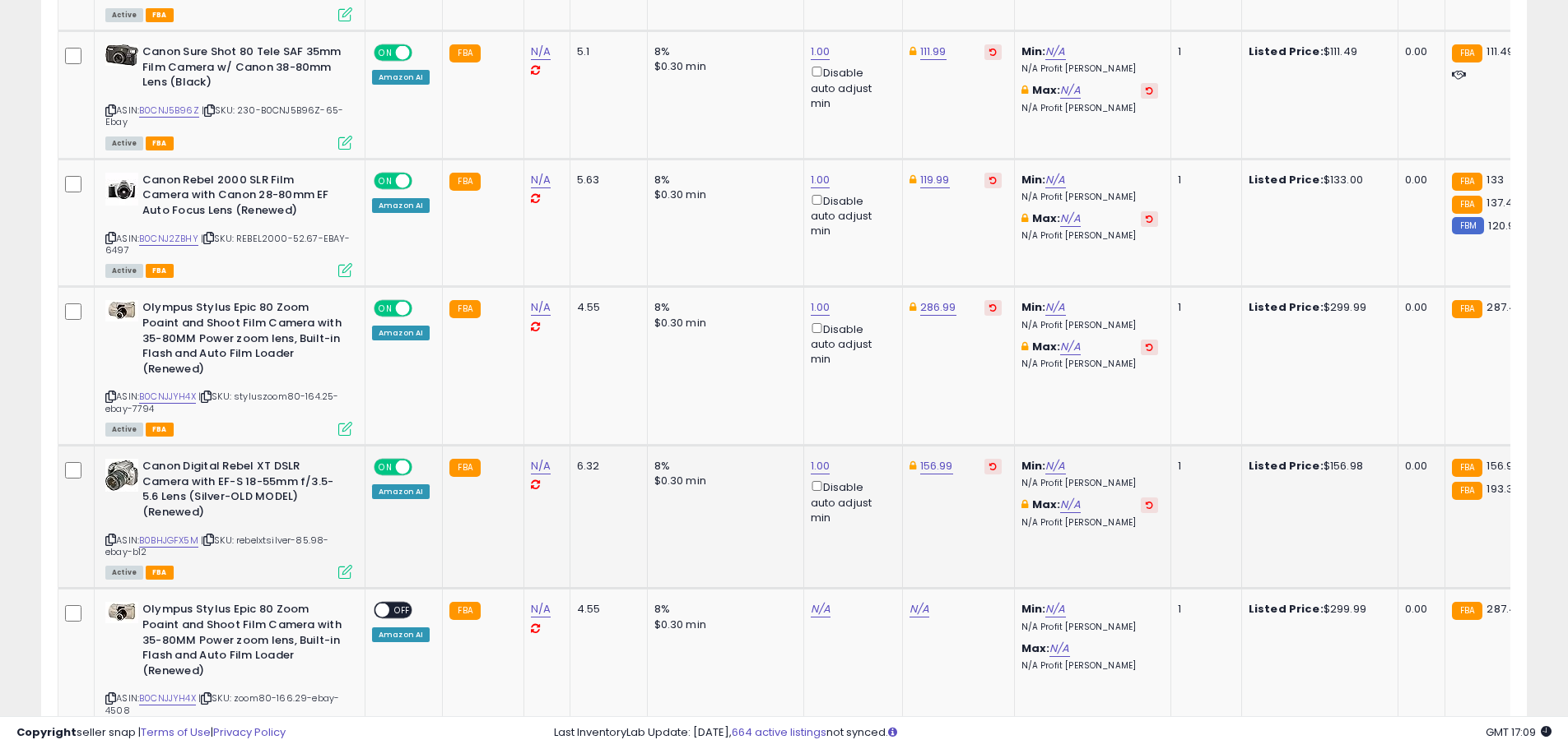
scroll to position [6686, 0]
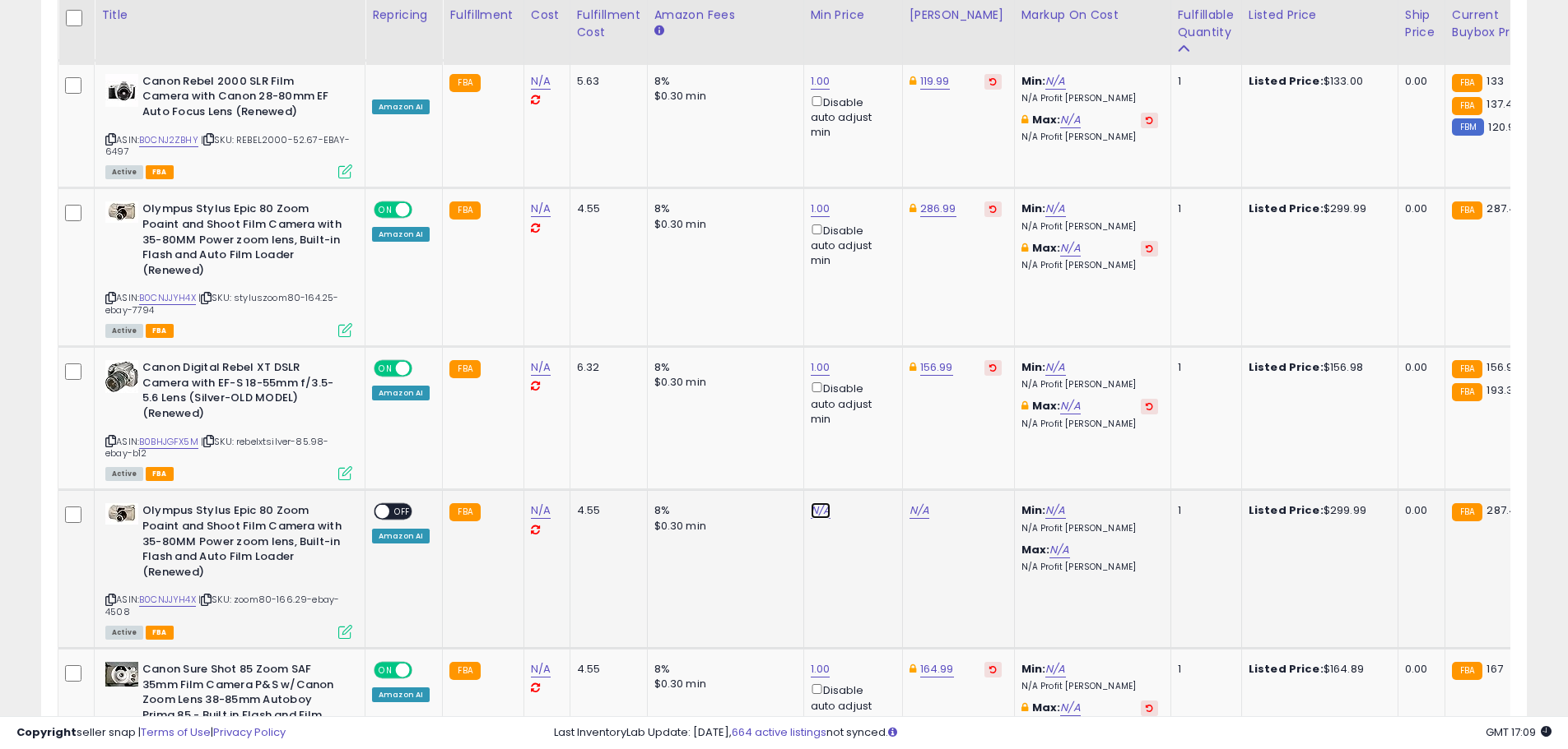
drag, startPoint x: 809, startPoint y: 422, endPoint x: 815, endPoint y: 411, distance: 12.5
click at [811, 503] on link "N/A" at bounding box center [820, 510] width 20 height 17
type input "*"
click at [875, 356] on button "submit" at bounding box center [861, 357] width 28 height 24
click at [929, 503] on link "379.99" at bounding box center [927, 510] width 35 height 17
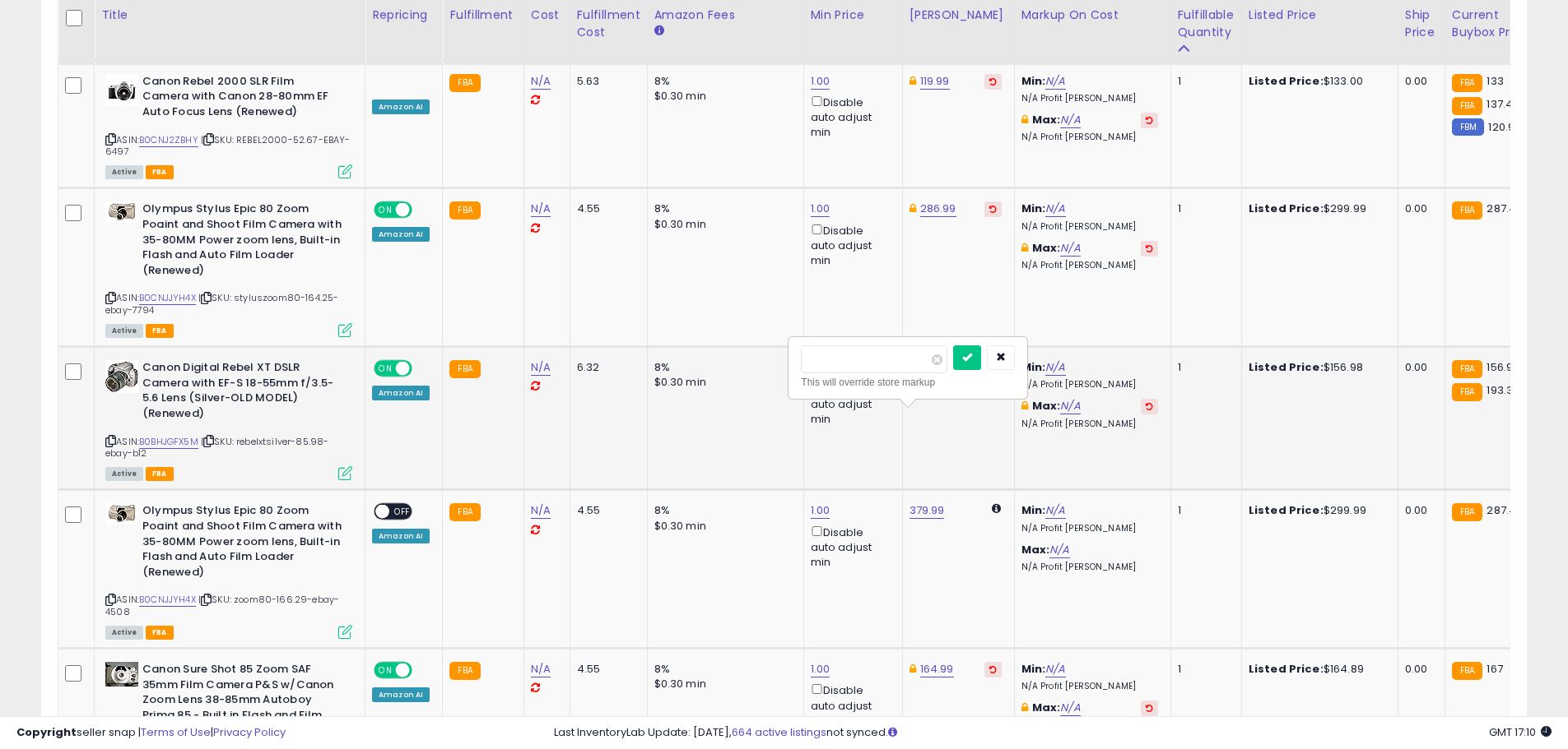
drag, startPoint x: 882, startPoint y: 364, endPoint x: 714, endPoint y: 336, distance: 170.3
type input "******"
click button "submit" at bounding box center [967, 357] width 28 height 24
click at [396, 505] on span "OFF" at bounding box center [402, 512] width 26 height 14
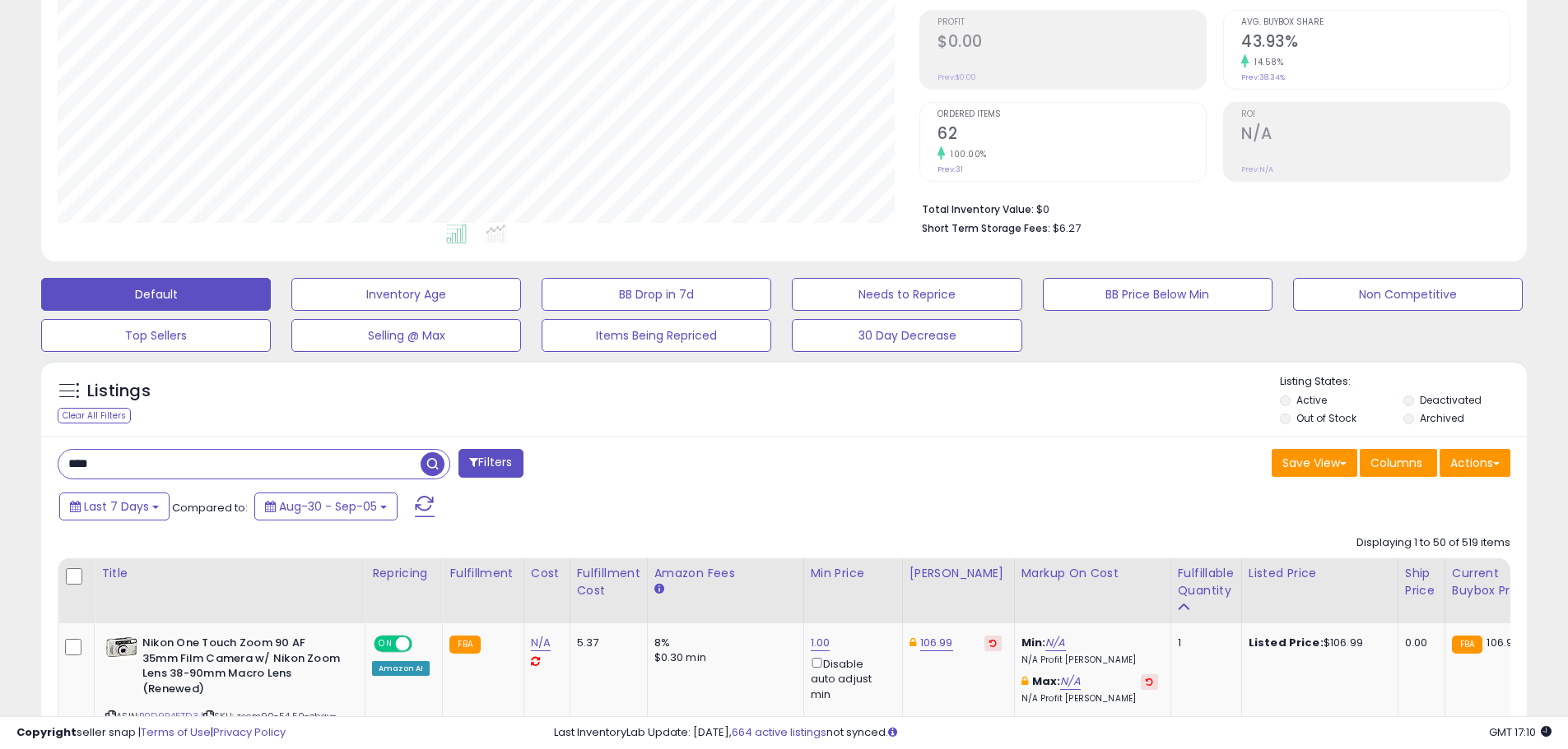
scroll to position [246, 0]
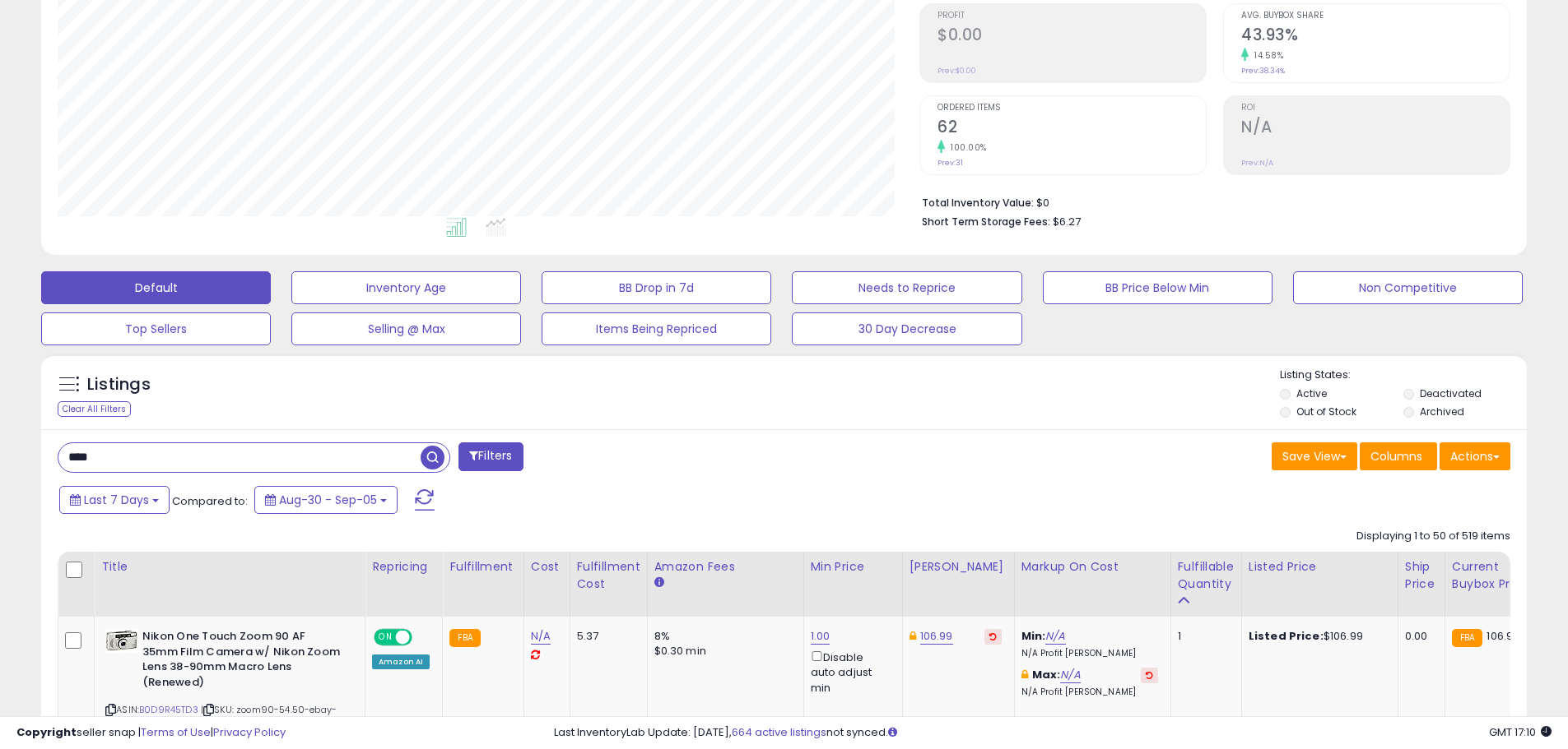
drag, startPoint x: 115, startPoint y: 465, endPoint x: 47, endPoint y: 475, distance: 68.7
type input "*********"
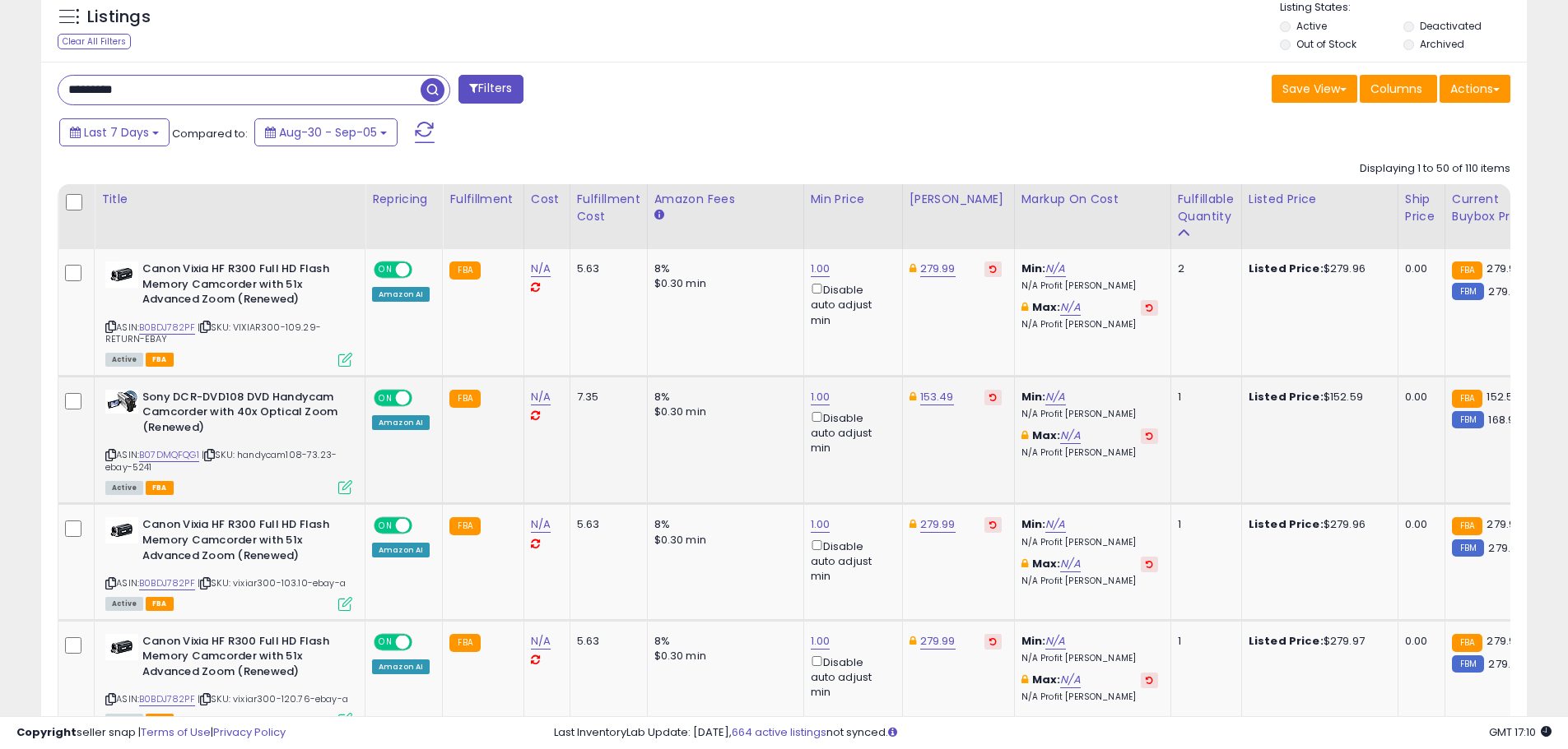
scroll to position [623, 0]
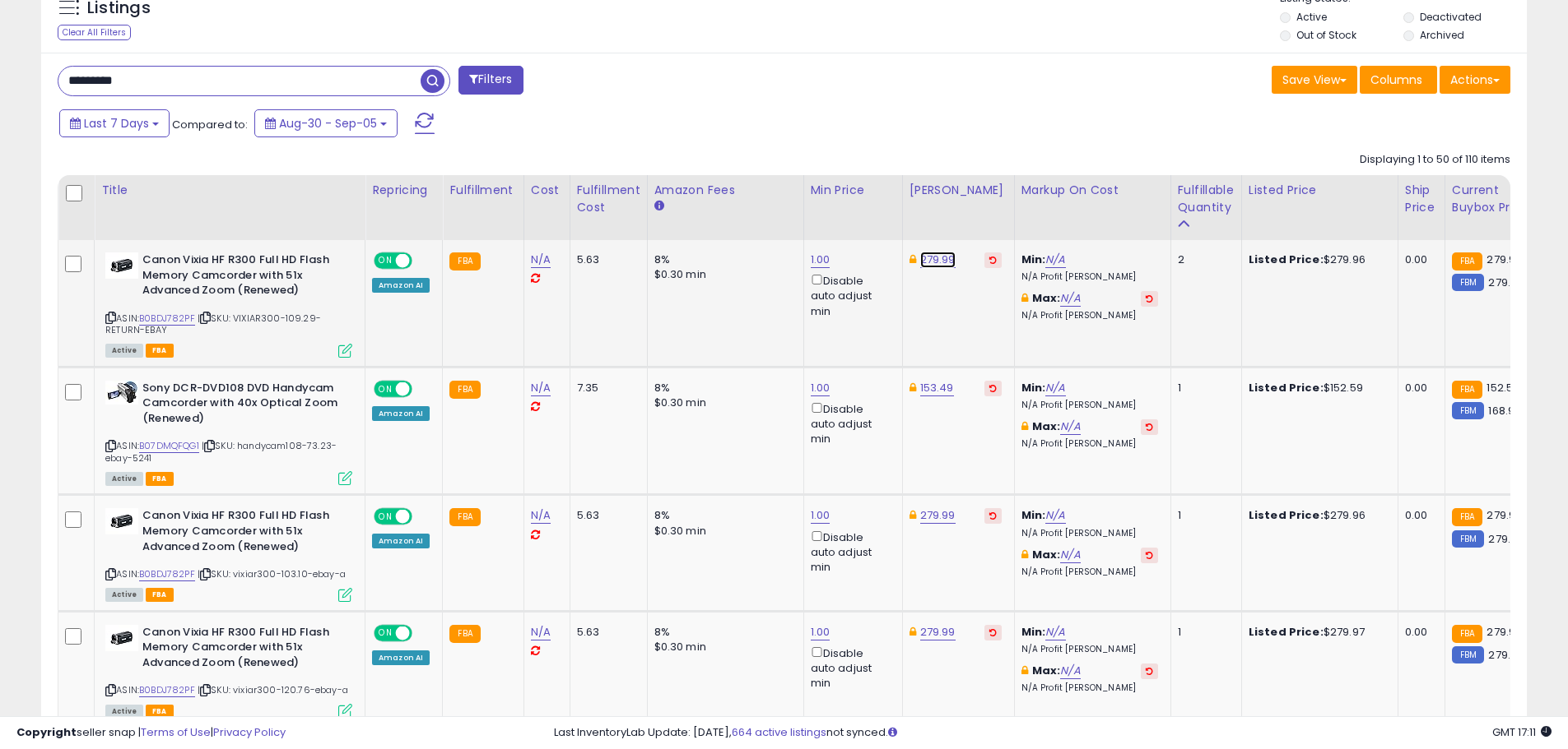
click at [932, 254] on link "279.99" at bounding box center [937, 260] width 35 height 17
drag, startPoint x: 843, startPoint y: 196, endPoint x: 784, endPoint y: 196, distance: 59.0
type input "******"
click button "submit" at bounding box center [979, 201] width 28 height 24
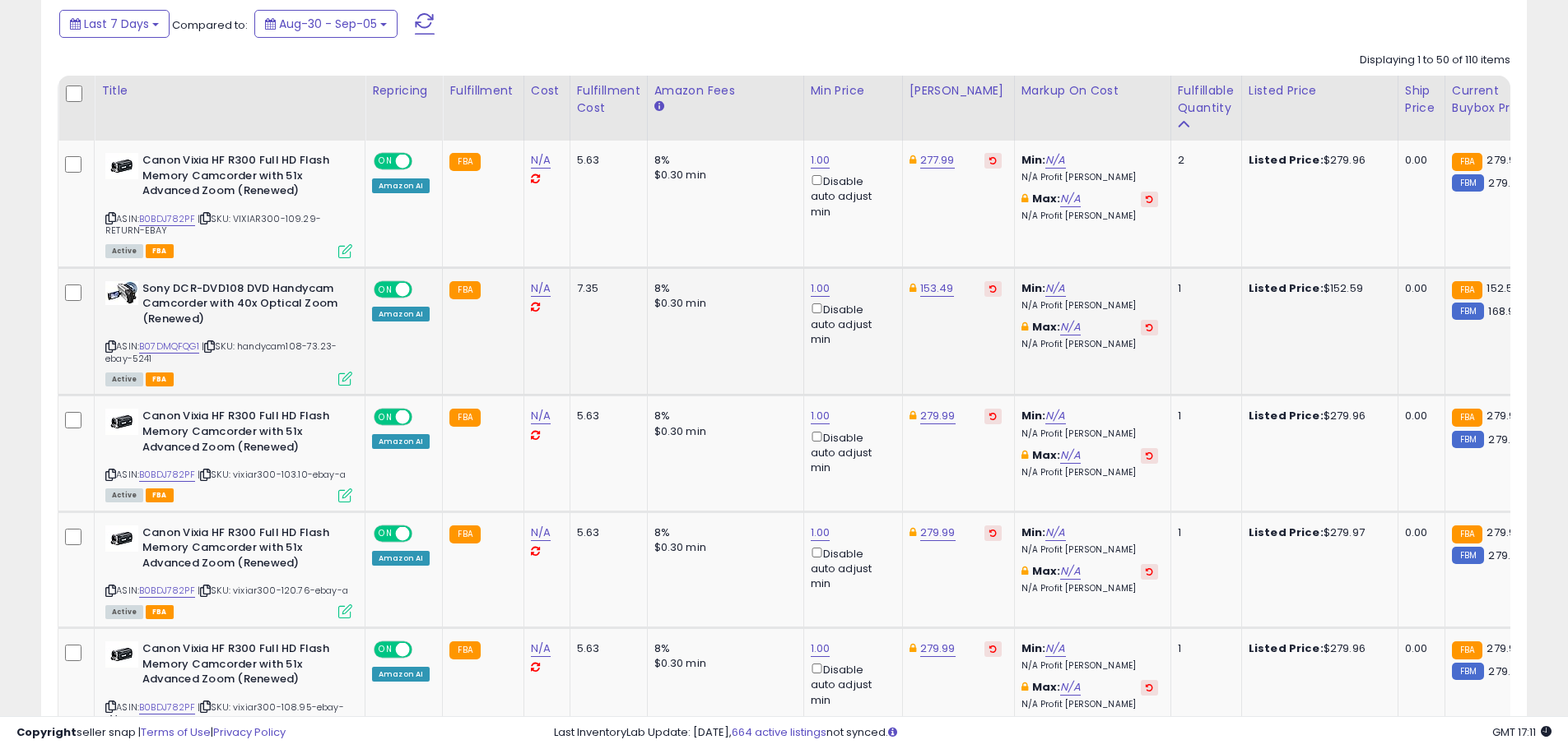
scroll to position [788, 0]
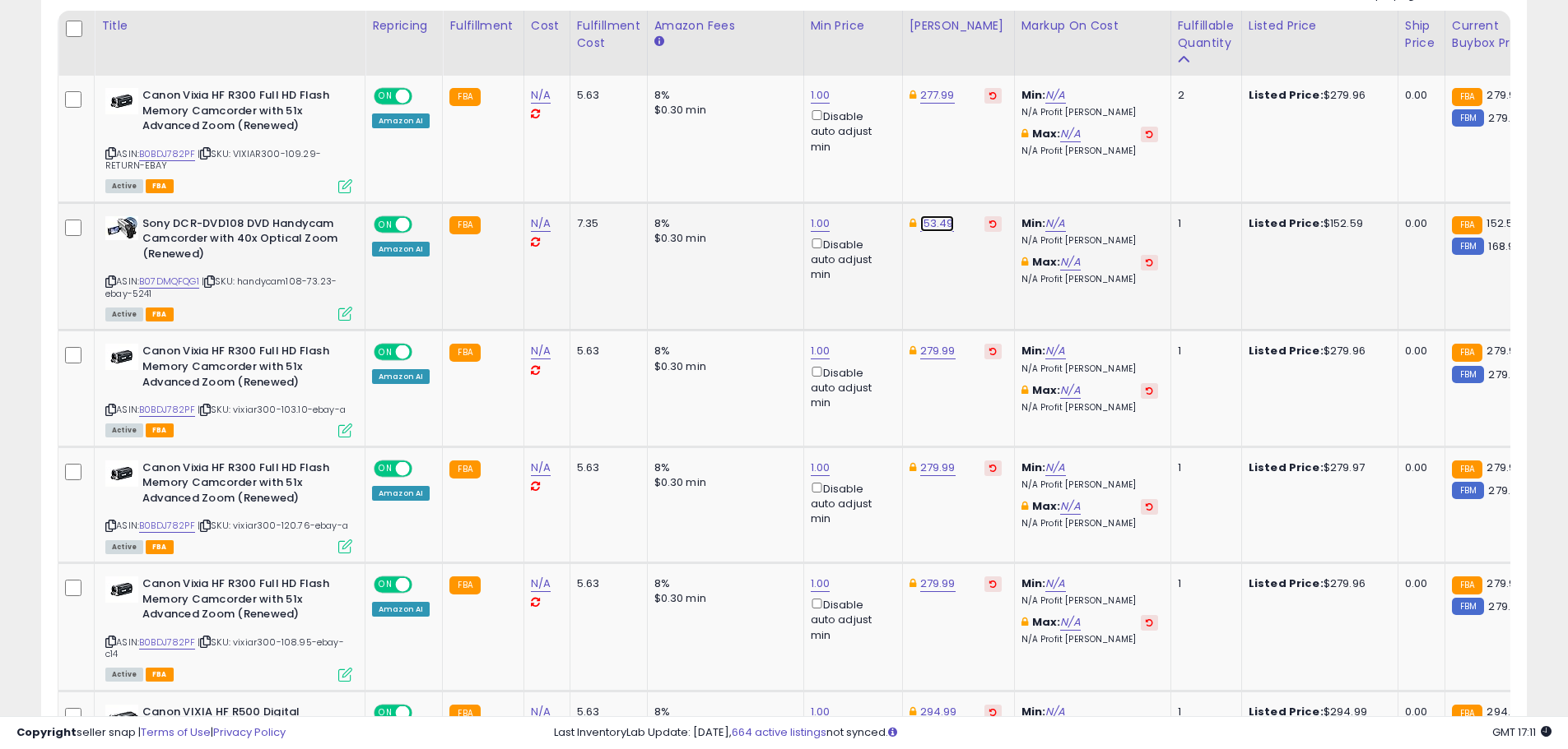
click at [935, 223] on link "153.49" at bounding box center [937, 224] width 34 height 17
drag, startPoint x: 850, startPoint y: 163, endPoint x: 651, endPoint y: 164, distance: 199.0
type input "******"
click button "submit" at bounding box center [977, 165] width 28 height 24
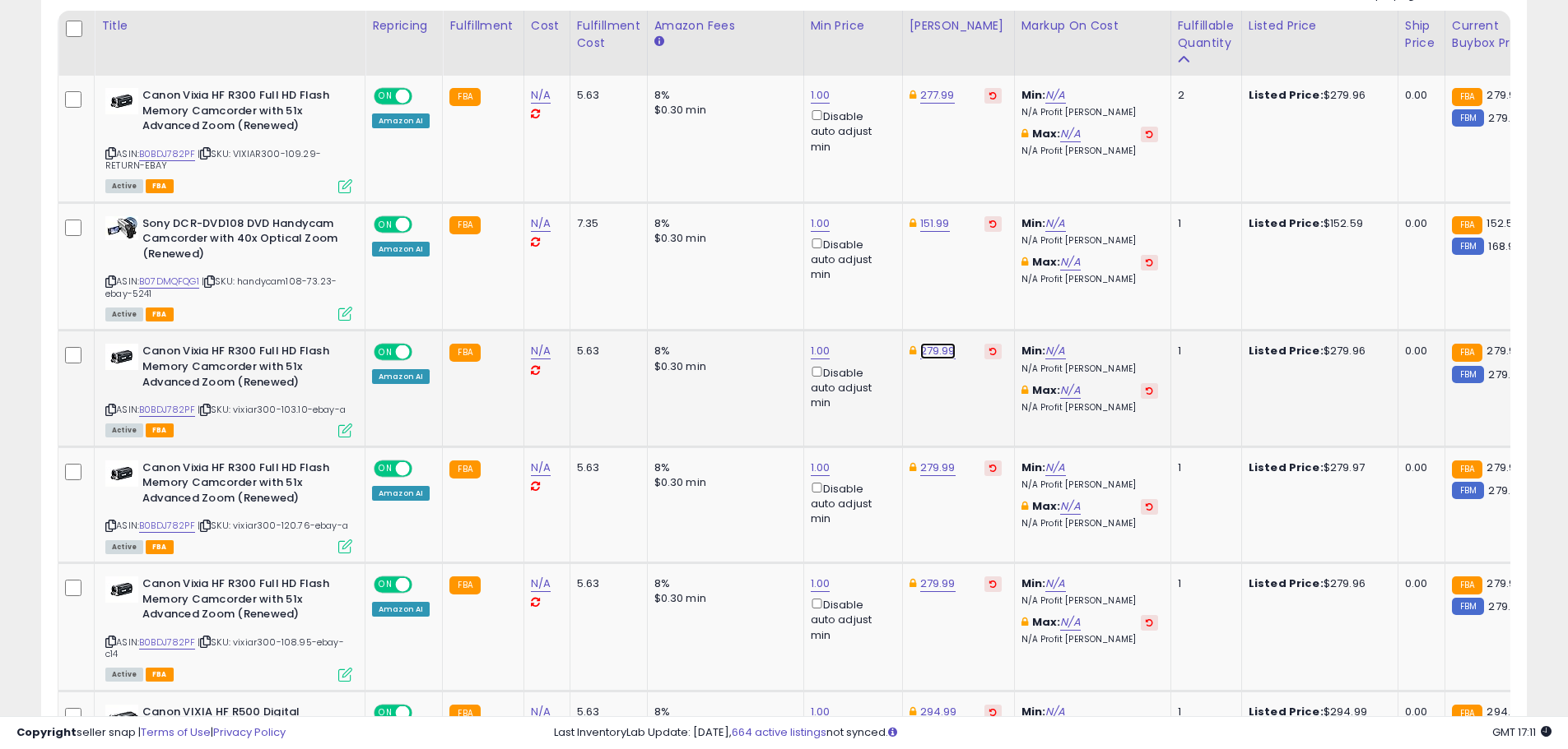
click at [925, 353] on link "279.99" at bounding box center [937, 350] width 35 height 17
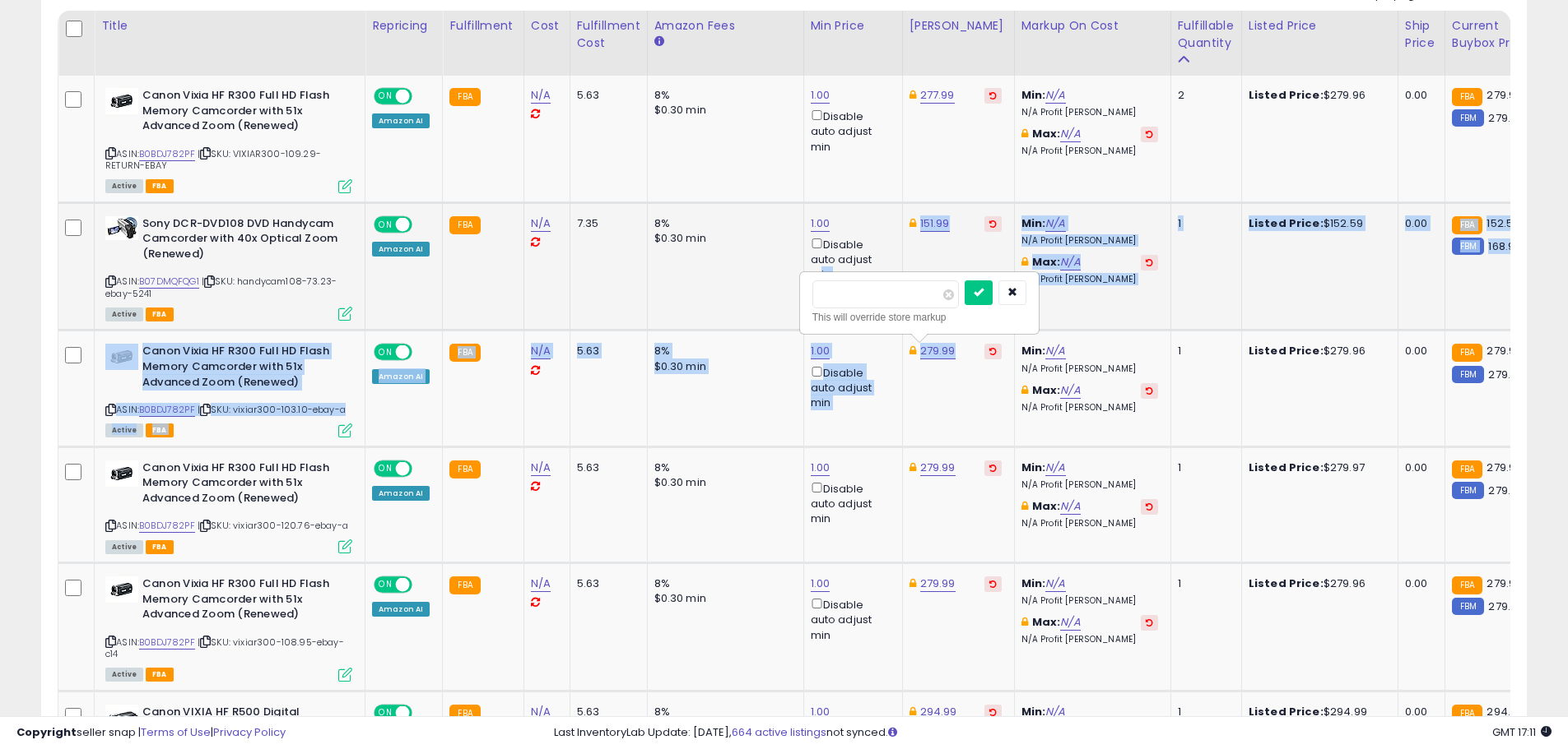
drag, startPoint x: 902, startPoint y: 273, endPoint x: 797, endPoint y: 299, distance: 108.2
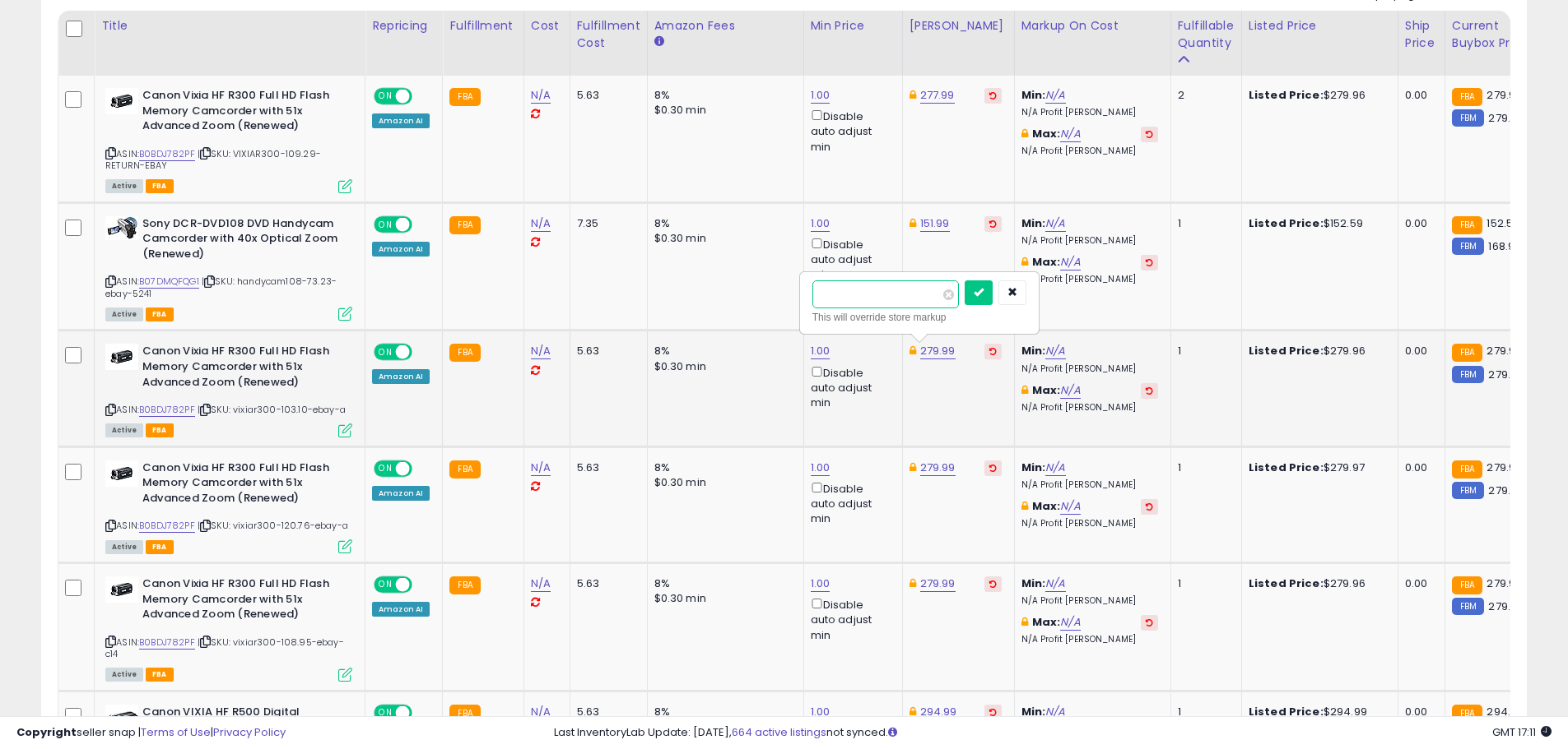
drag, startPoint x: 881, startPoint y: 286, endPoint x: 814, endPoint y: 286, distance: 67.0
type input "******"
click button "submit" at bounding box center [979, 293] width 28 height 24
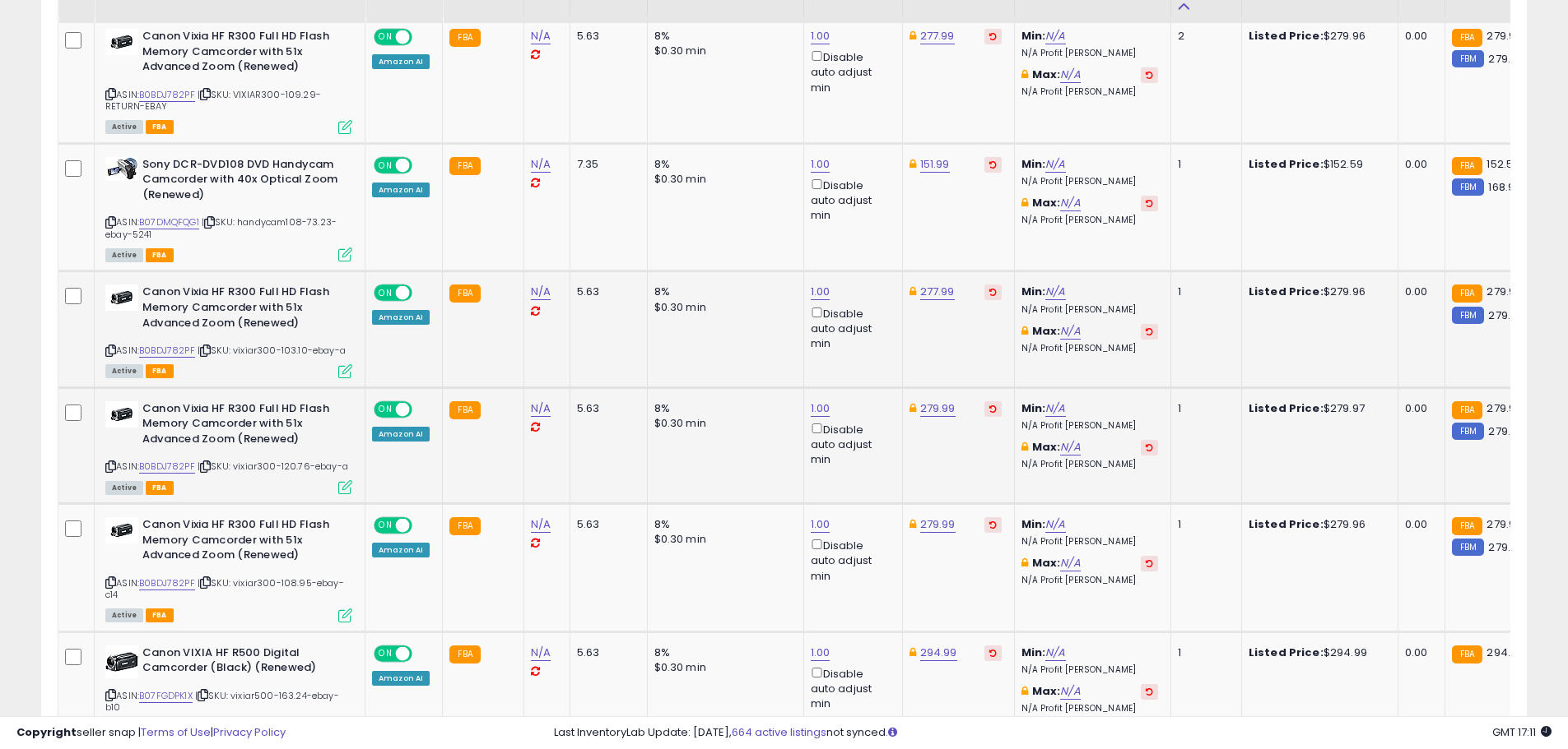
scroll to position [870, 0]
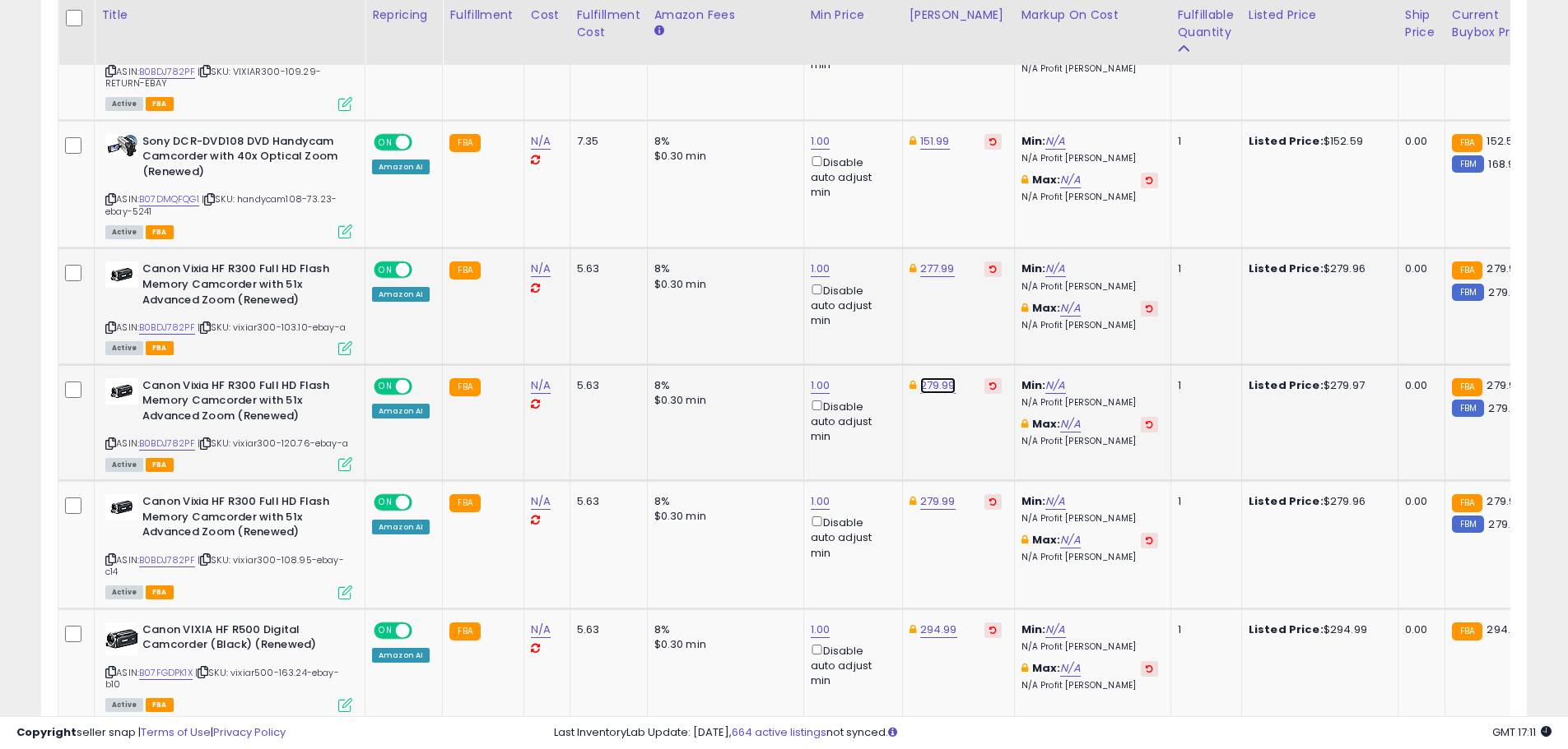
click at [932, 378] on link "279.99" at bounding box center [937, 385] width 35 height 17
drag, startPoint x: 726, startPoint y: 328, endPoint x: 714, endPoint y: 328, distance: 12.0
type input "******"
click button "submit" at bounding box center [979, 327] width 28 height 24
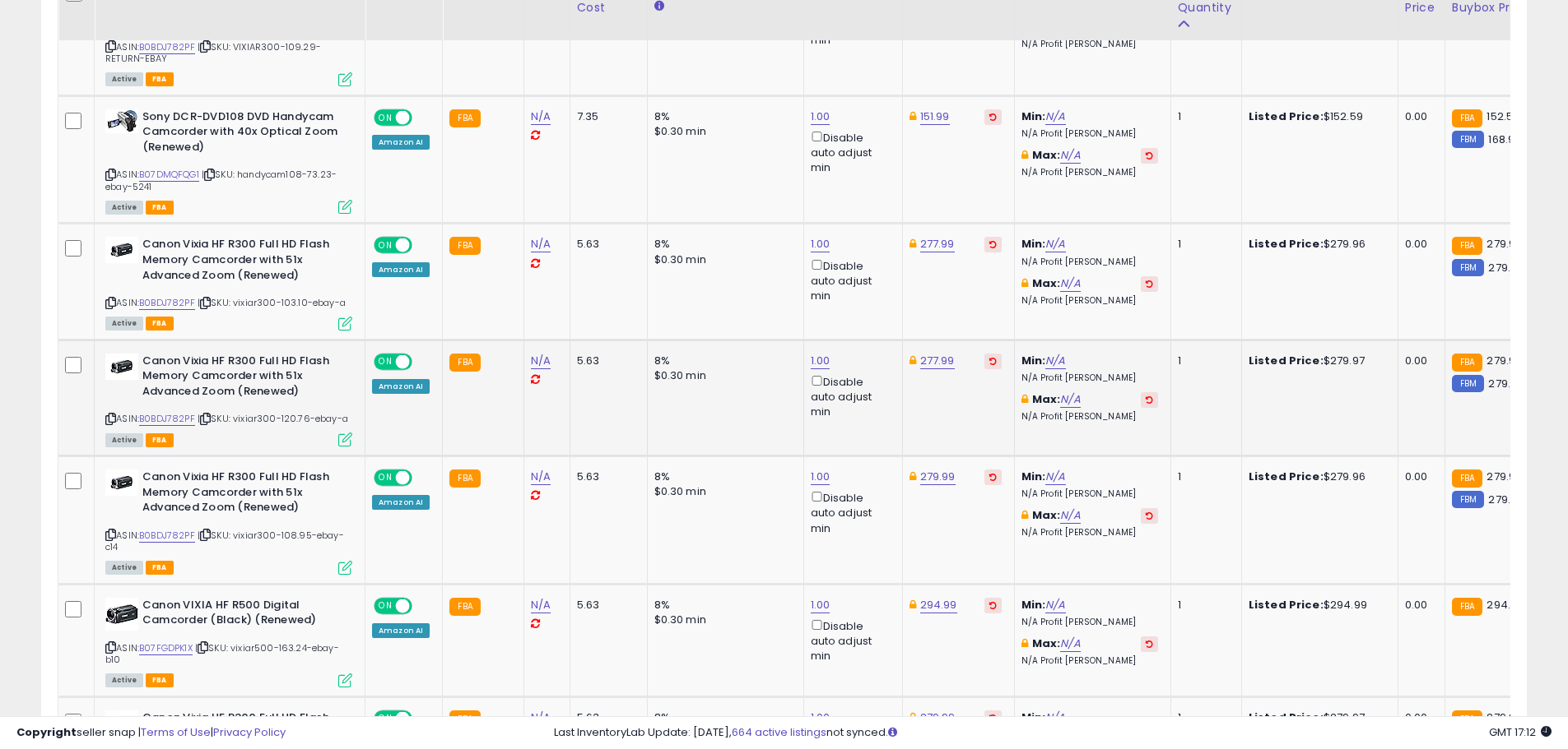
scroll to position [1035, 0]
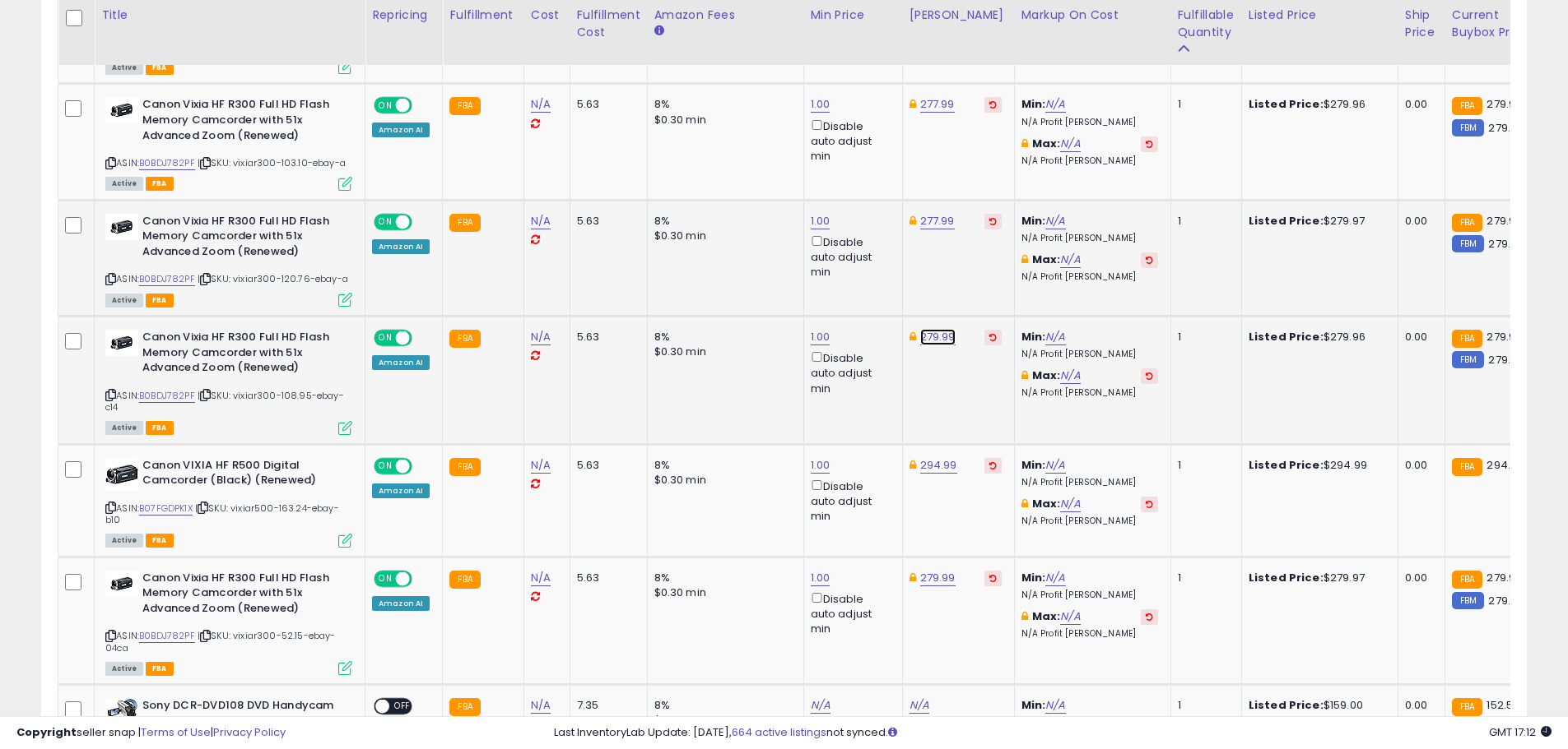
click at [938, 333] on link "279.99" at bounding box center [937, 336] width 35 height 17
type input "******"
click button "submit" at bounding box center [979, 279] width 28 height 24
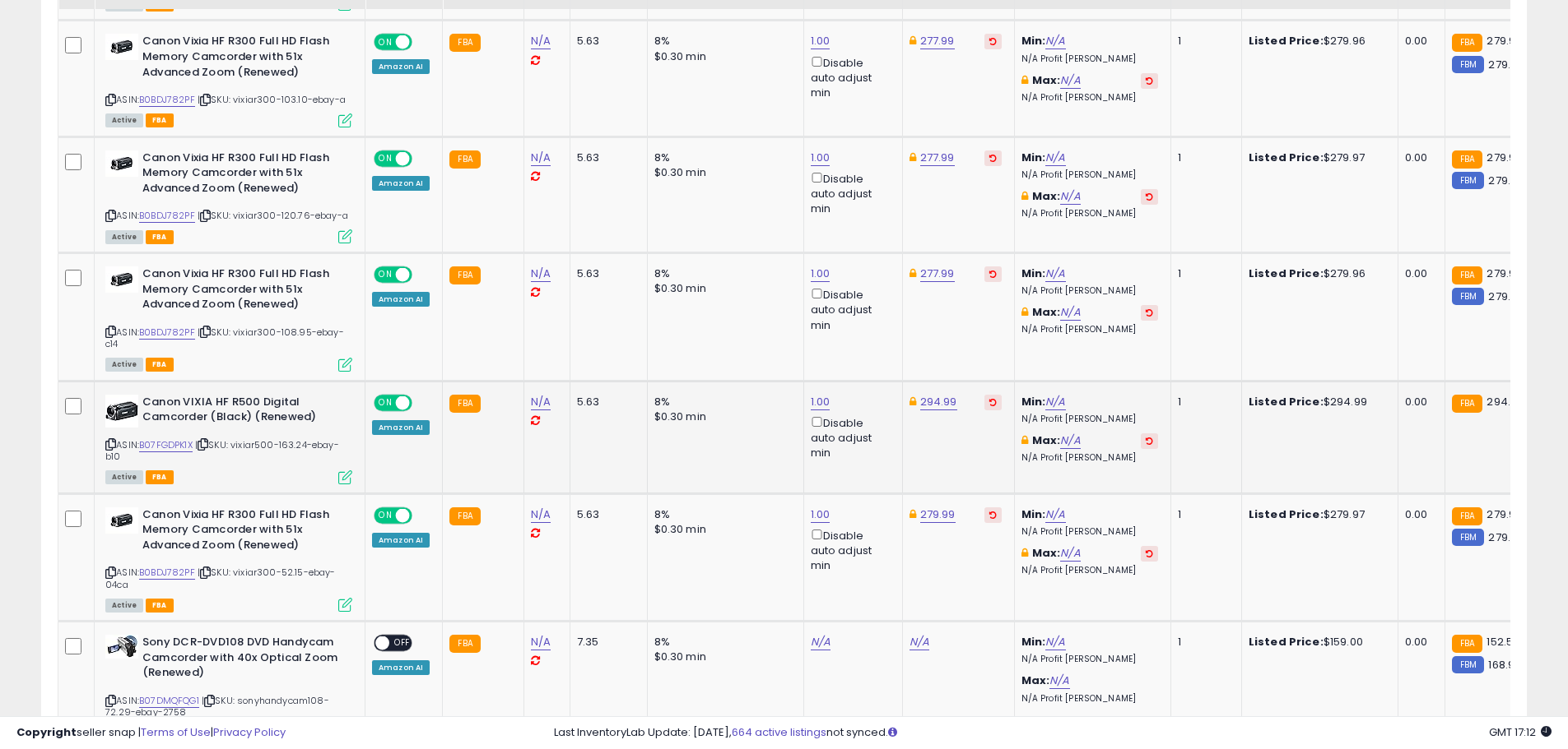
scroll to position [1199, 0]
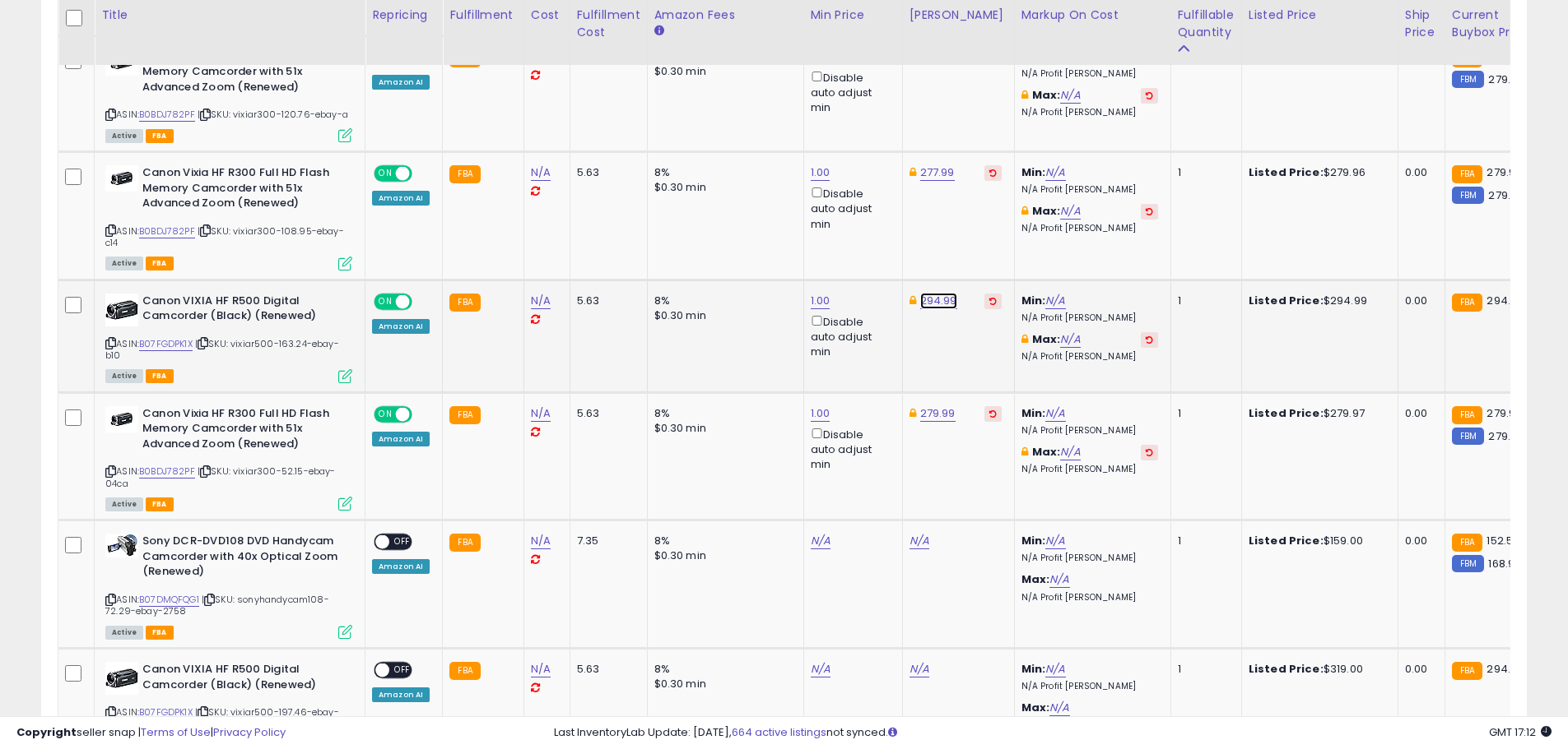
click at [930, 305] on link "294.99" at bounding box center [938, 301] width 37 height 17
click at [949, 415] on div "279.99" at bounding box center [955, 413] width 92 height 15
click at [929, 406] on td "279.99" at bounding box center [958, 456] width 112 height 128
click at [929, 413] on link "279.99" at bounding box center [937, 413] width 35 height 17
type input "******"
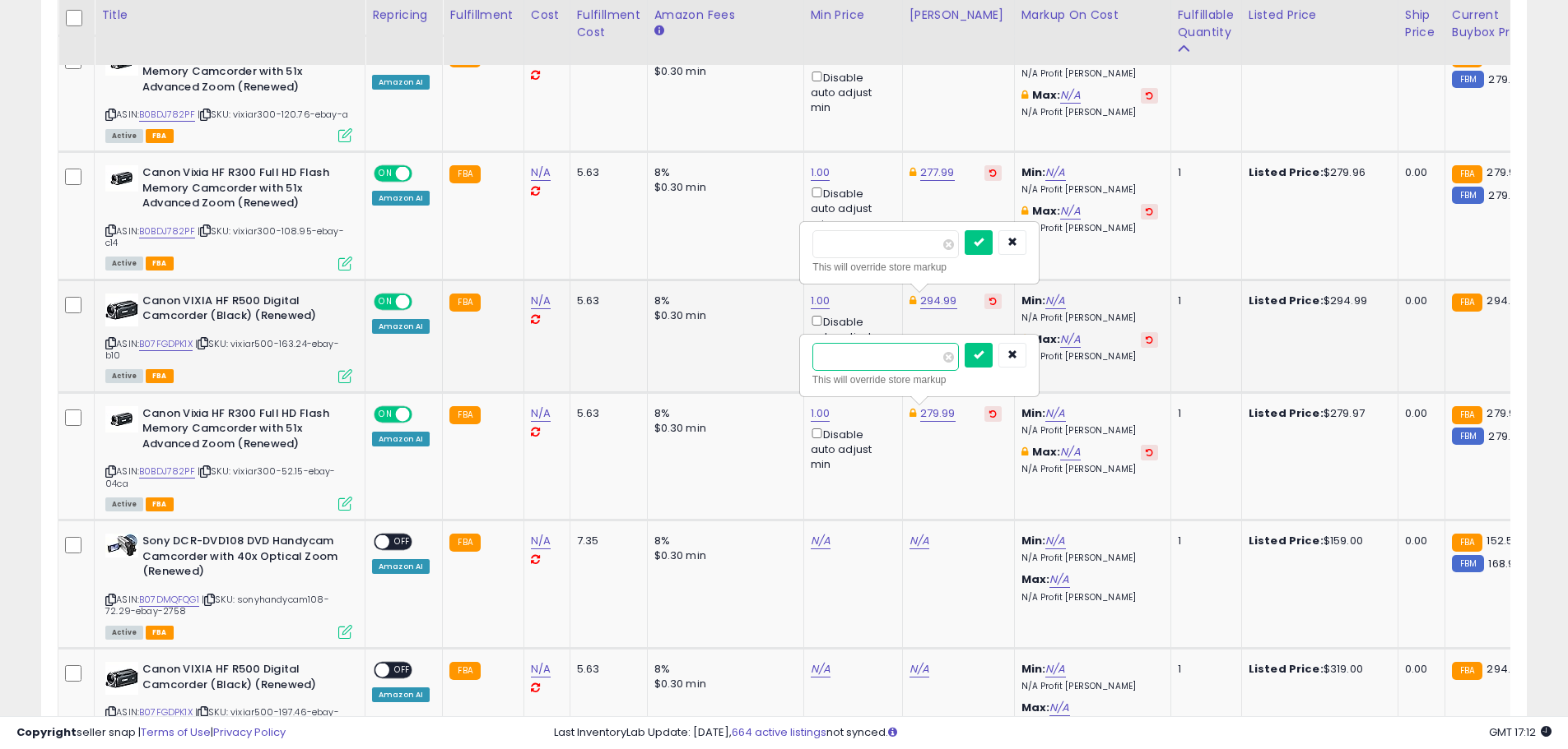
drag, startPoint x: 885, startPoint y: 361, endPoint x: 762, endPoint y: 359, distance: 123.0
type input "******"
click button "submit" at bounding box center [979, 355] width 28 height 24
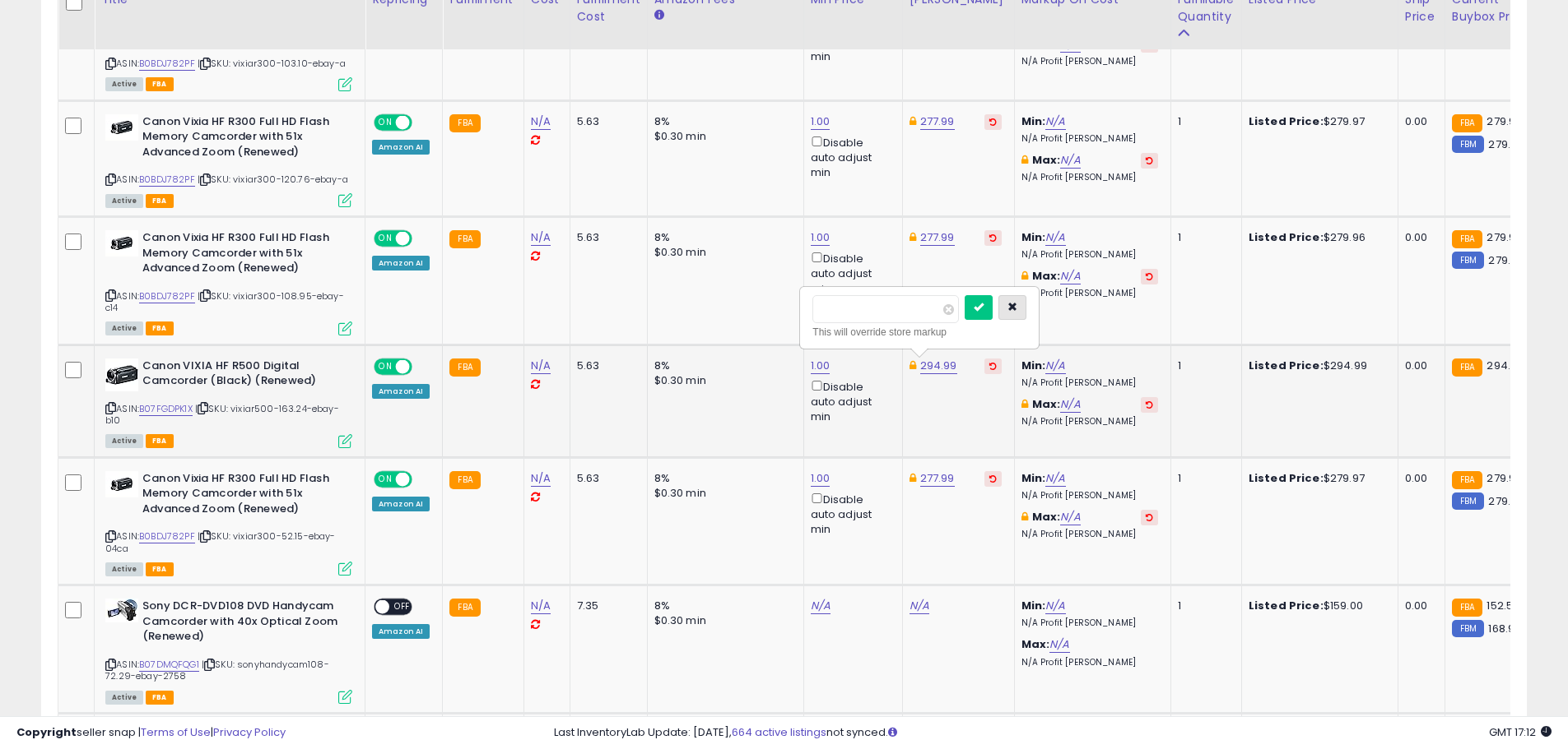
scroll to position [1117, 0]
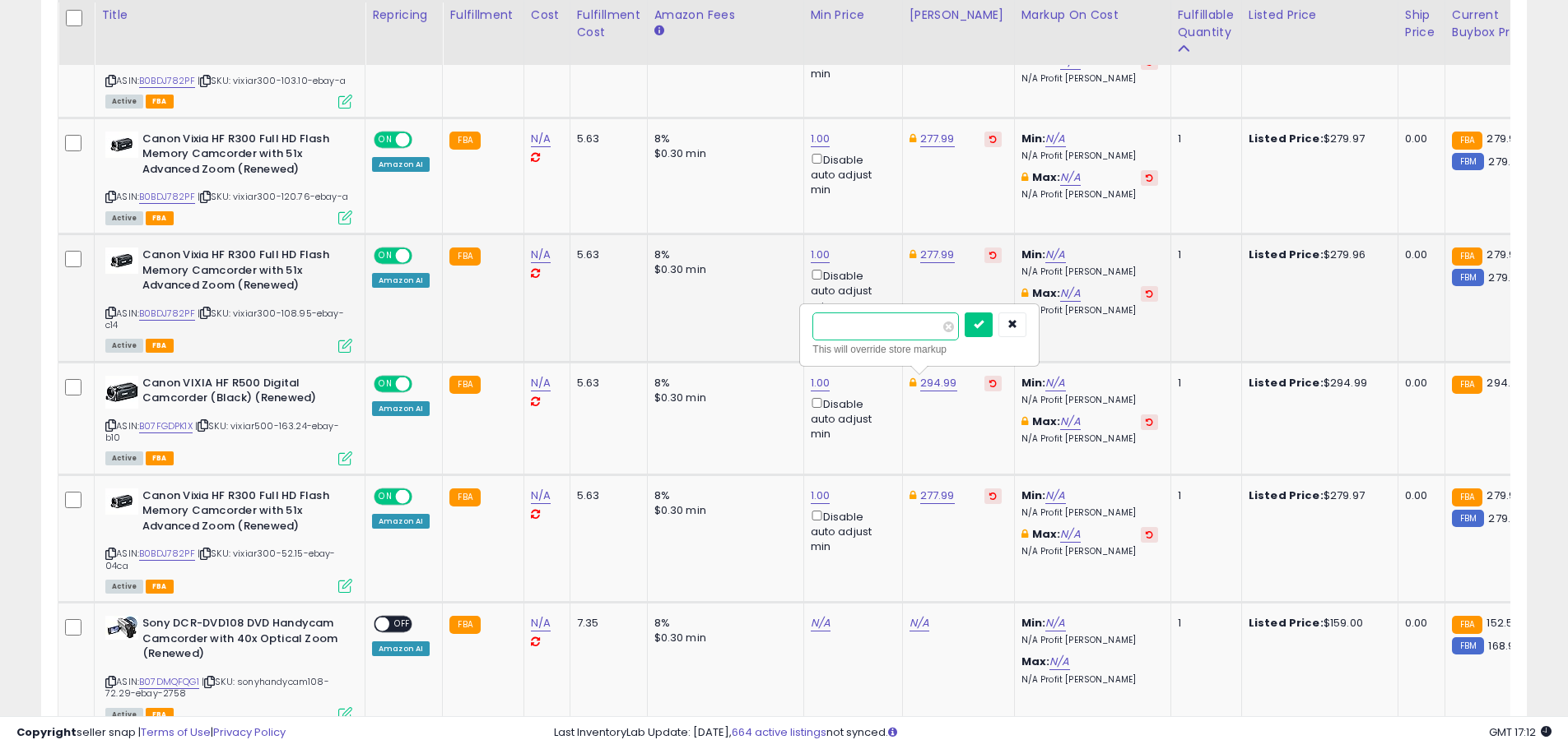
drag, startPoint x: 872, startPoint y: 329, endPoint x: 784, endPoint y: 327, distance: 88.0
type input "******"
click button "submit" at bounding box center [979, 325] width 28 height 24
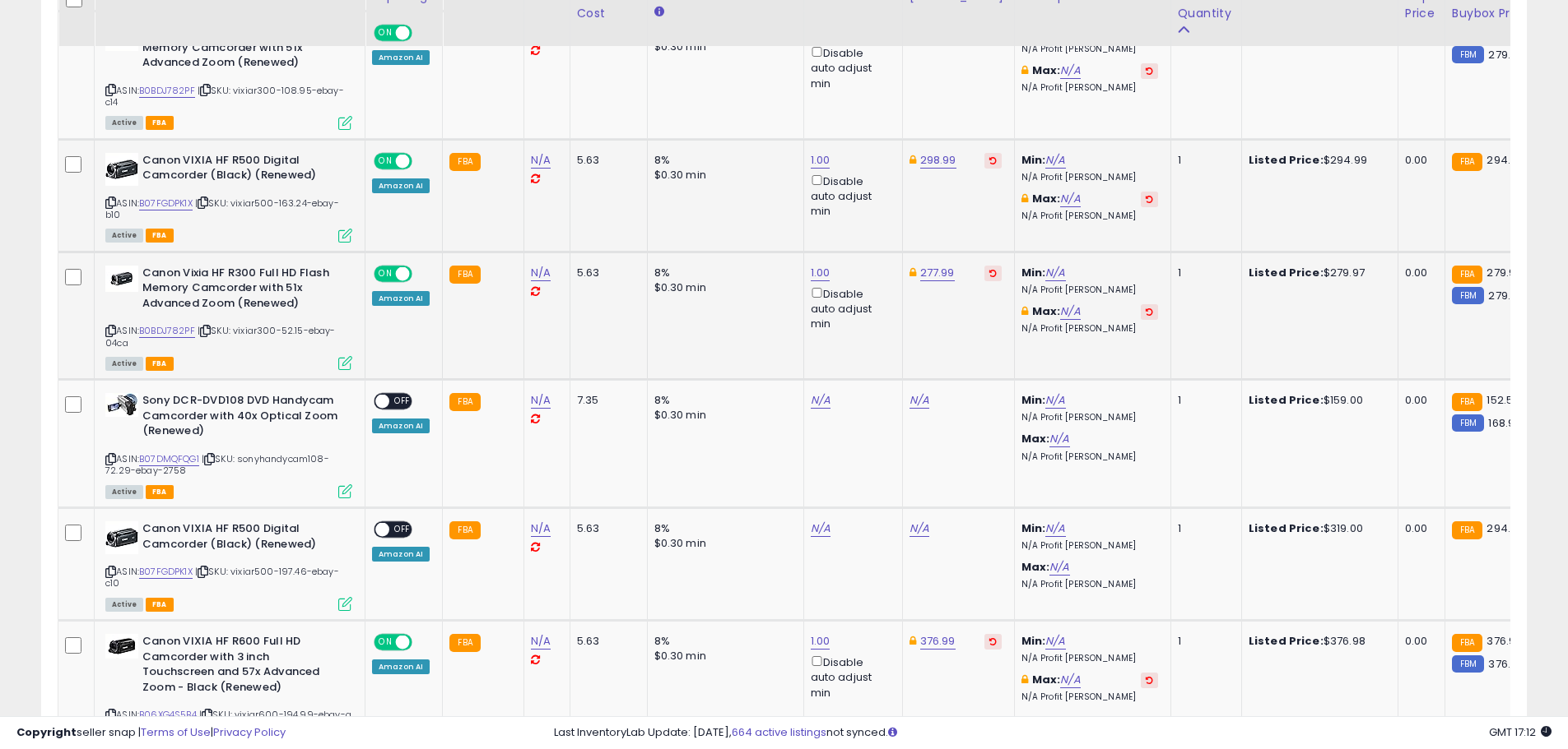
scroll to position [1363, 0]
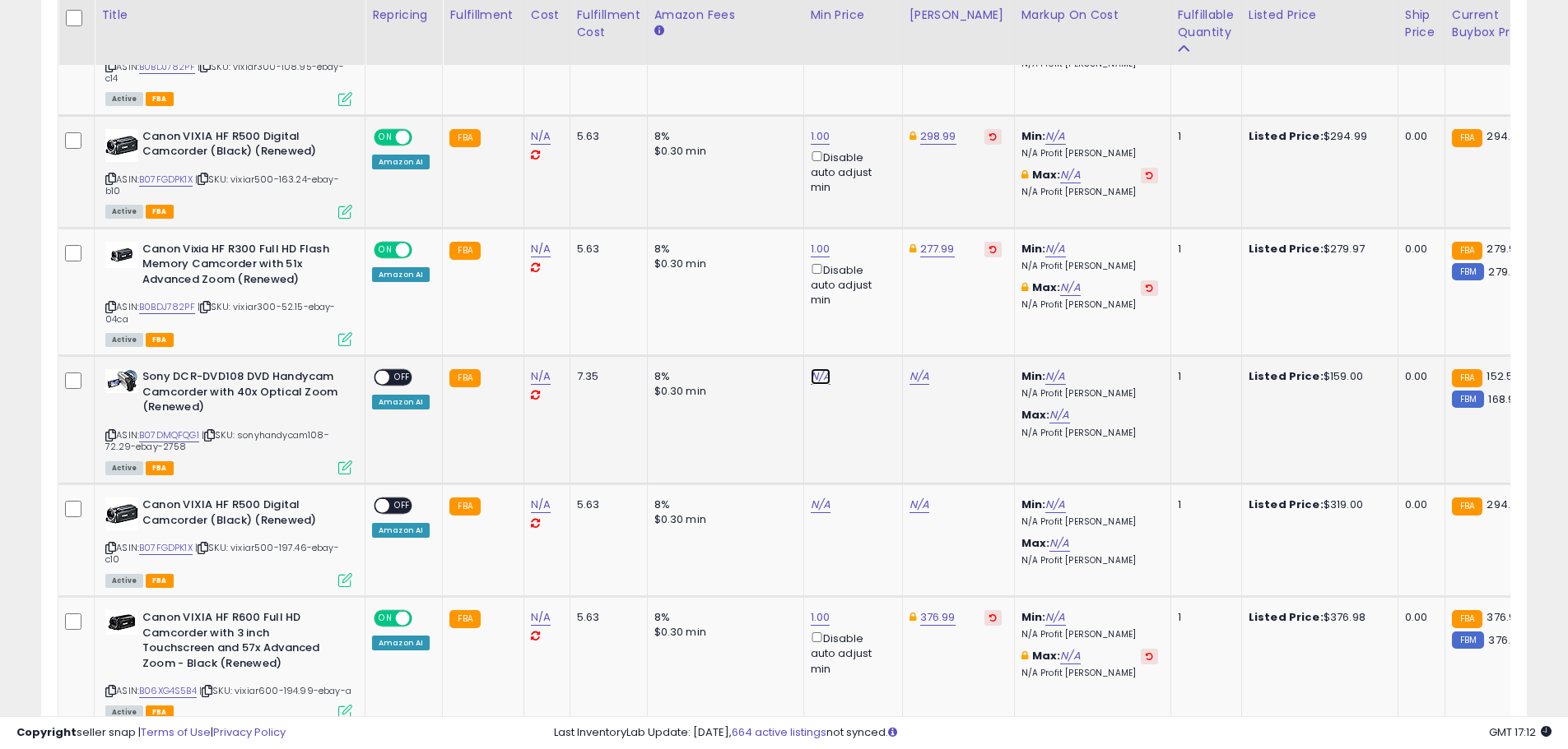
click at [814, 378] on link "N/A" at bounding box center [820, 377] width 20 height 17
type input "*"
click at [875, 328] on button "submit" at bounding box center [861, 318] width 28 height 24
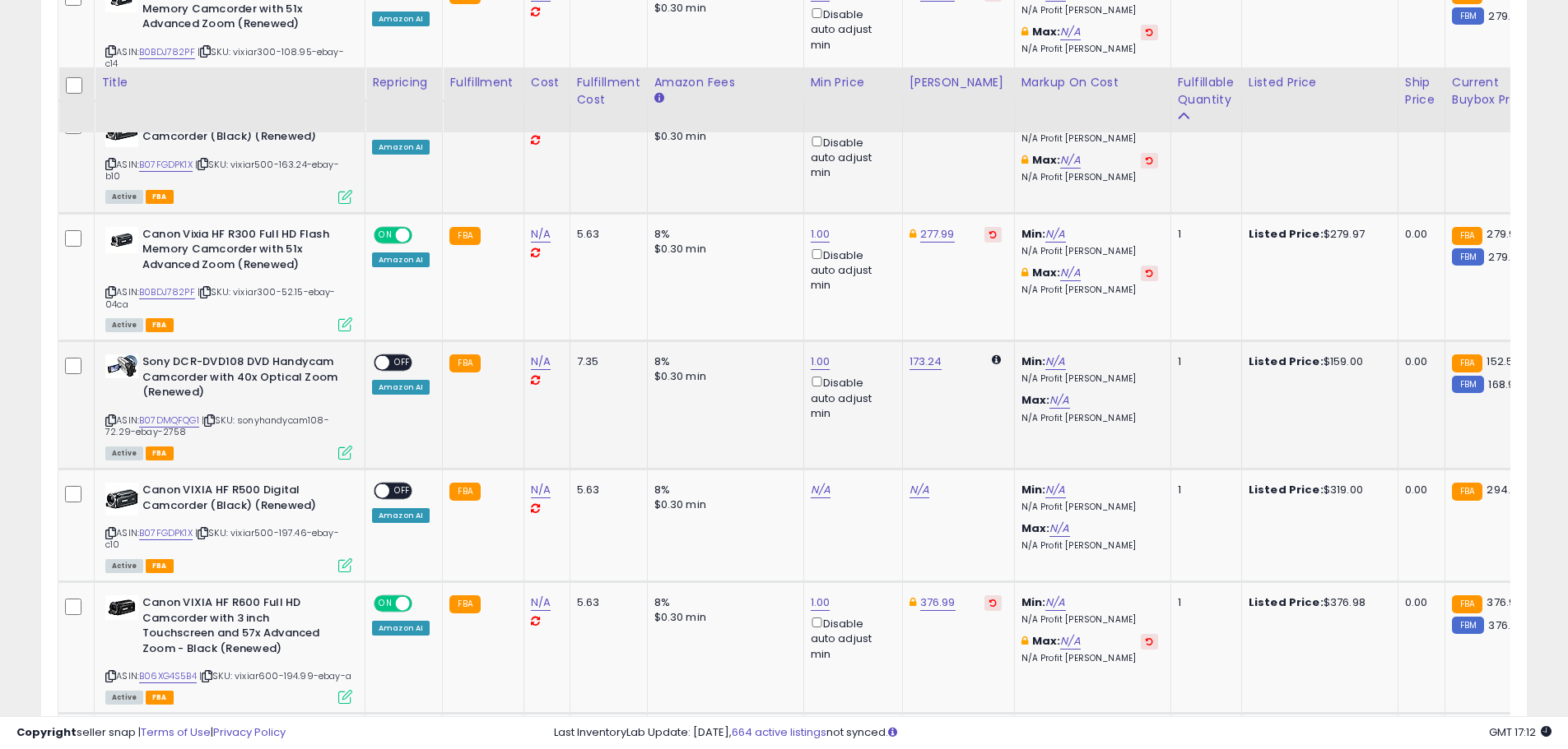
scroll to position [1446, 0]
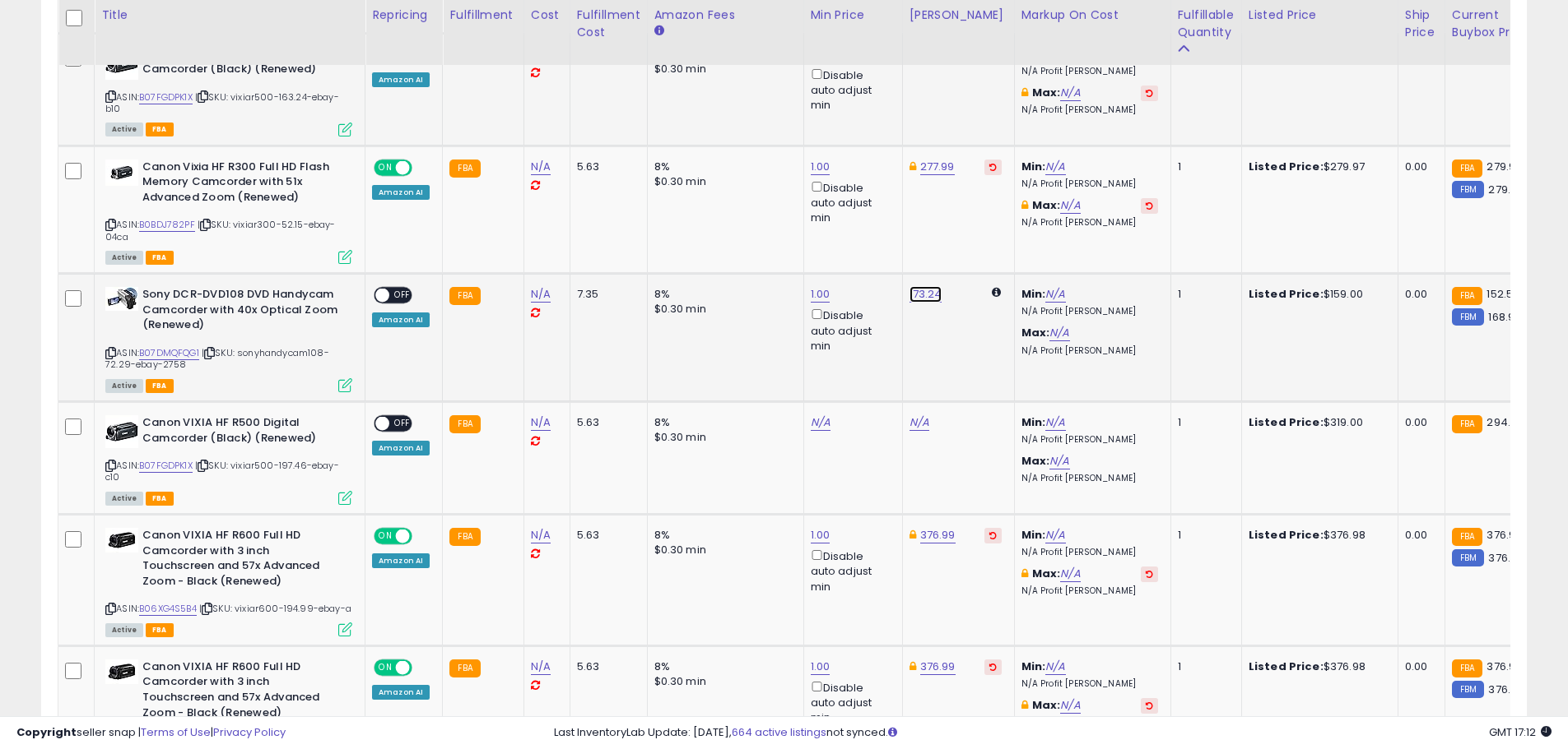
click at [915, 297] on link "173.24" at bounding box center [926, 295] width 33 height 17
drag, startPoint x: 824, startPoint y: 238, endPoint x: 770, endPoint y: 235, distance: 54.1
type input "******"
click button "submit" at bounding box center [965, 236] width 28 height 24
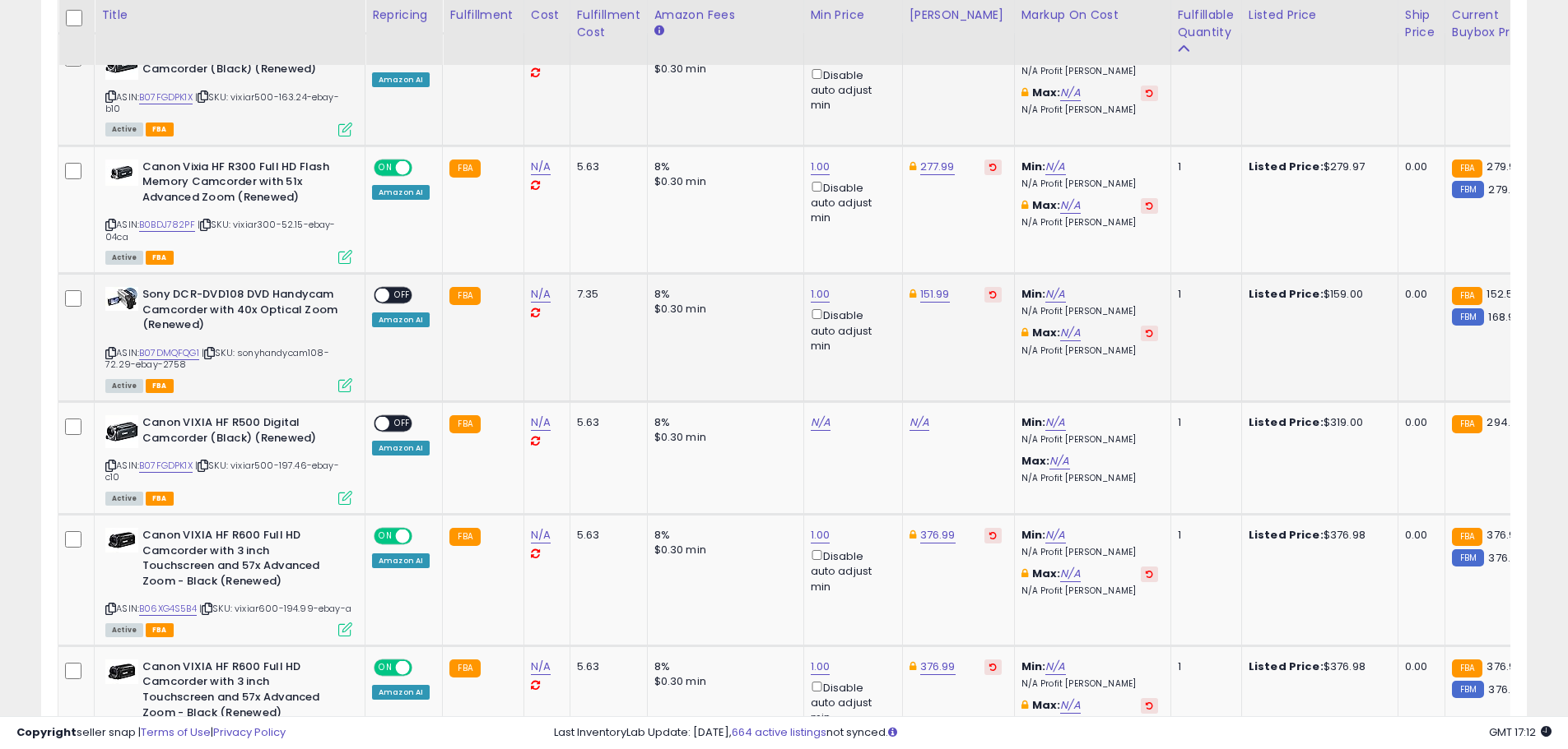
click at [401, 297] on span "OFF" at bounding box center [402, 295] width 26 height 14
click at [825, 424] on div "N/A" at bounding box center [850, 422] width 79 height 15
click at [817, 423] on link "N/A" at bounding box center [820, 422] width 20 height 17
type input "*"
click at [875, 364] on button "submit" at bounding box center [861, 364] width 28 height 24
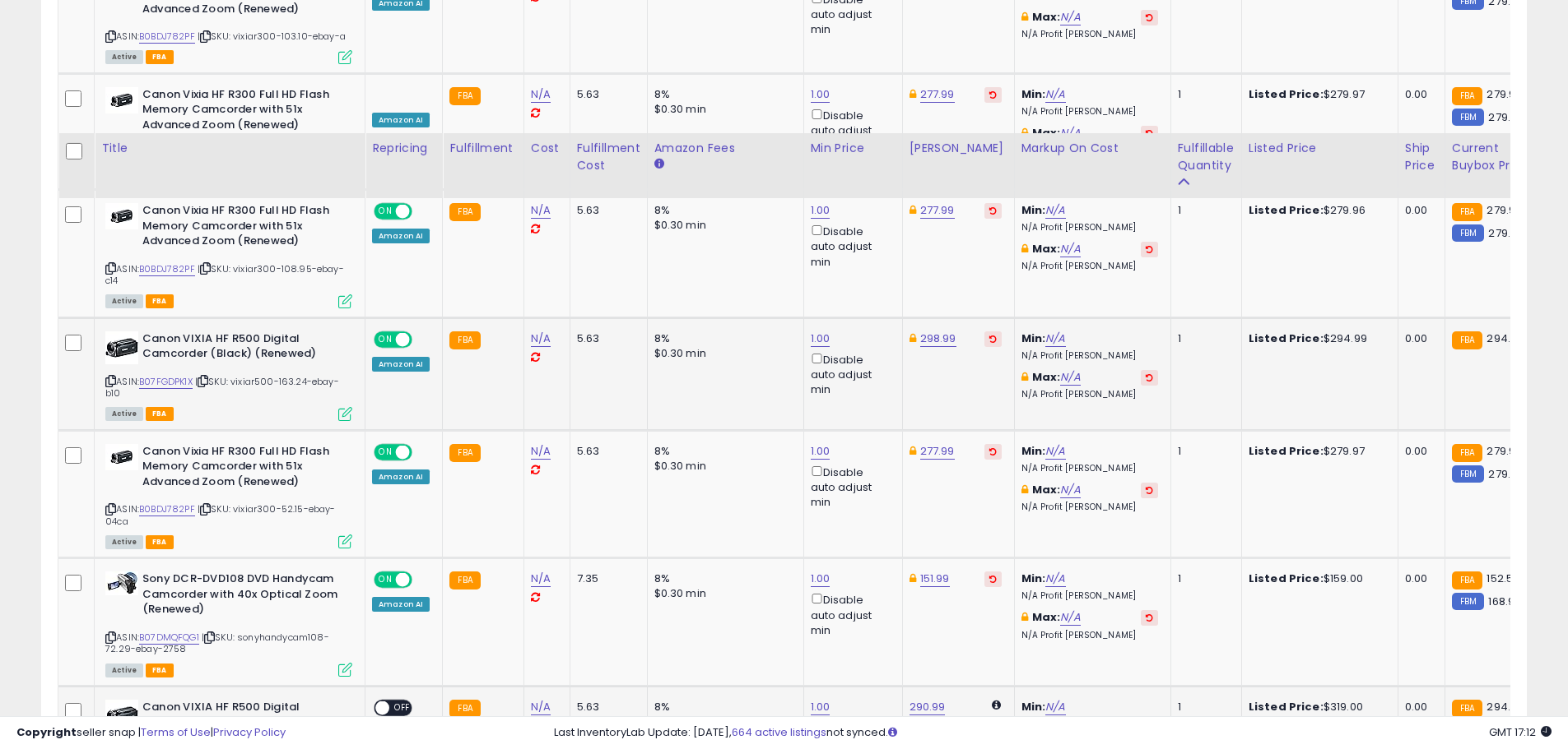
scroll to position [1363, 0]
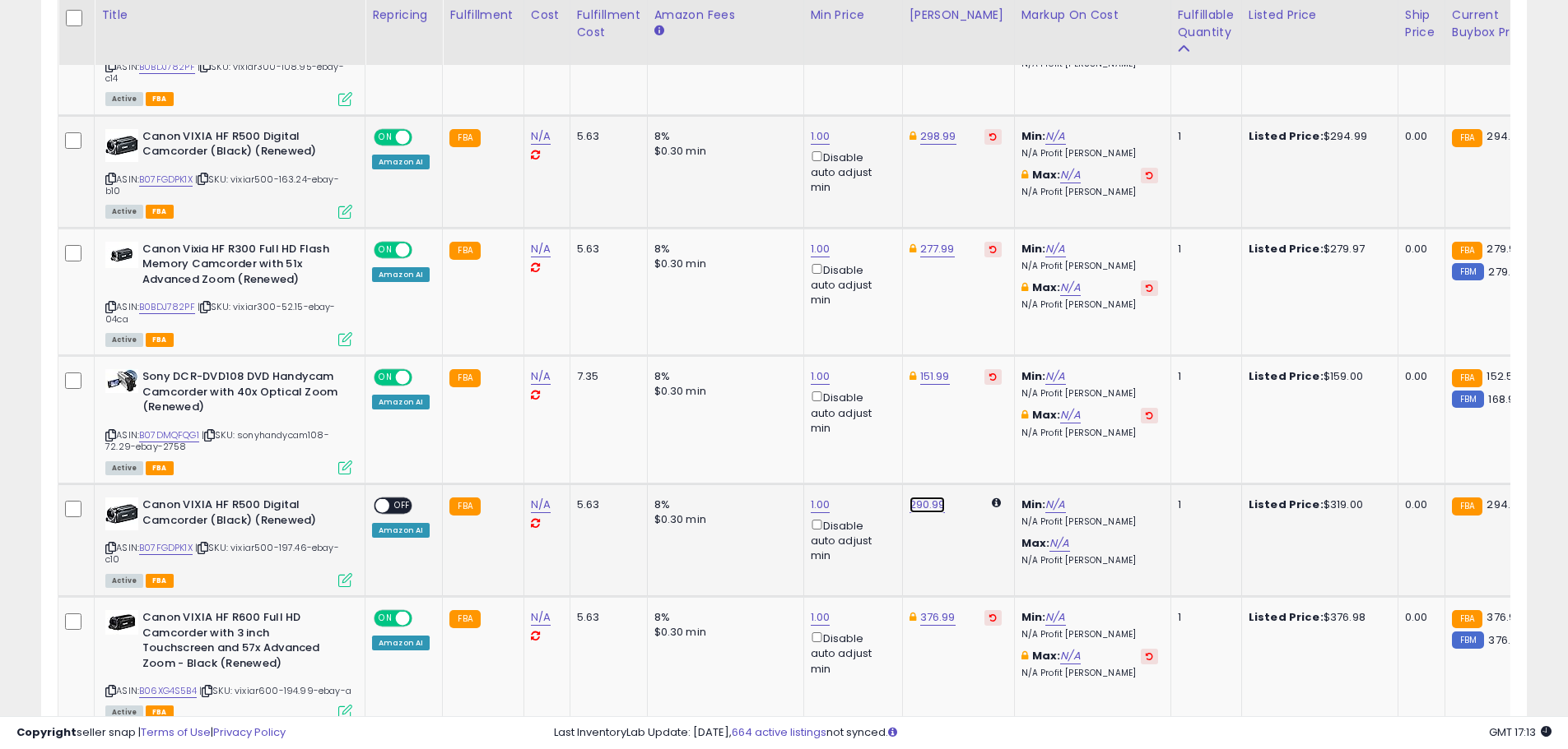
click at [935, 504] on link "290.99" at bounding box center [927, 504] width 36 height 17
drag, startPoint x: 877, startPoint y: 440, endPoint x: 786, endPoint y: 447, distance: 91.3
type input "******"
click button "submit" at bounding box center [968, 447] width 28 height 24
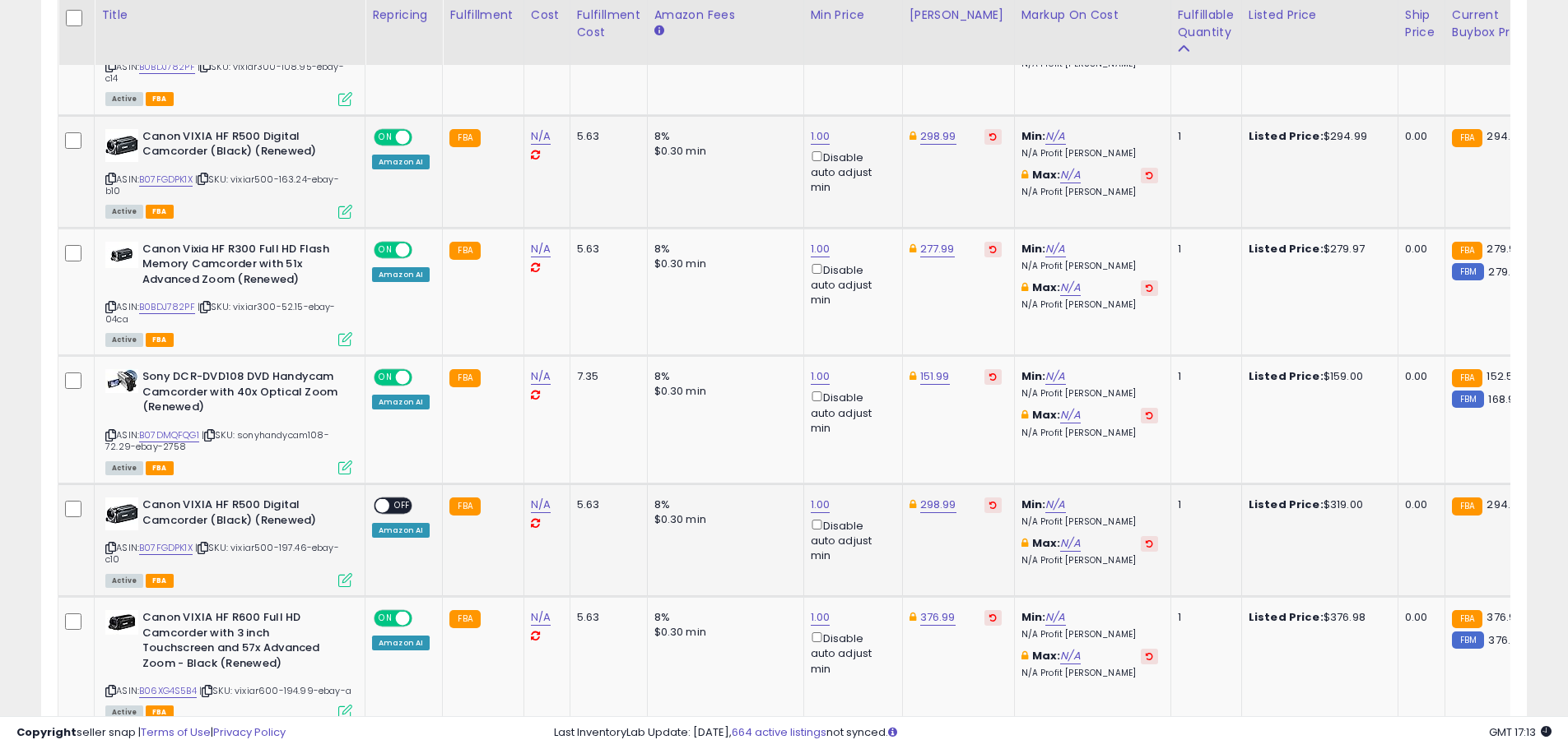
click at [402, 504] on span "OFF" at bounding box center [402, 506] width 26 height 14
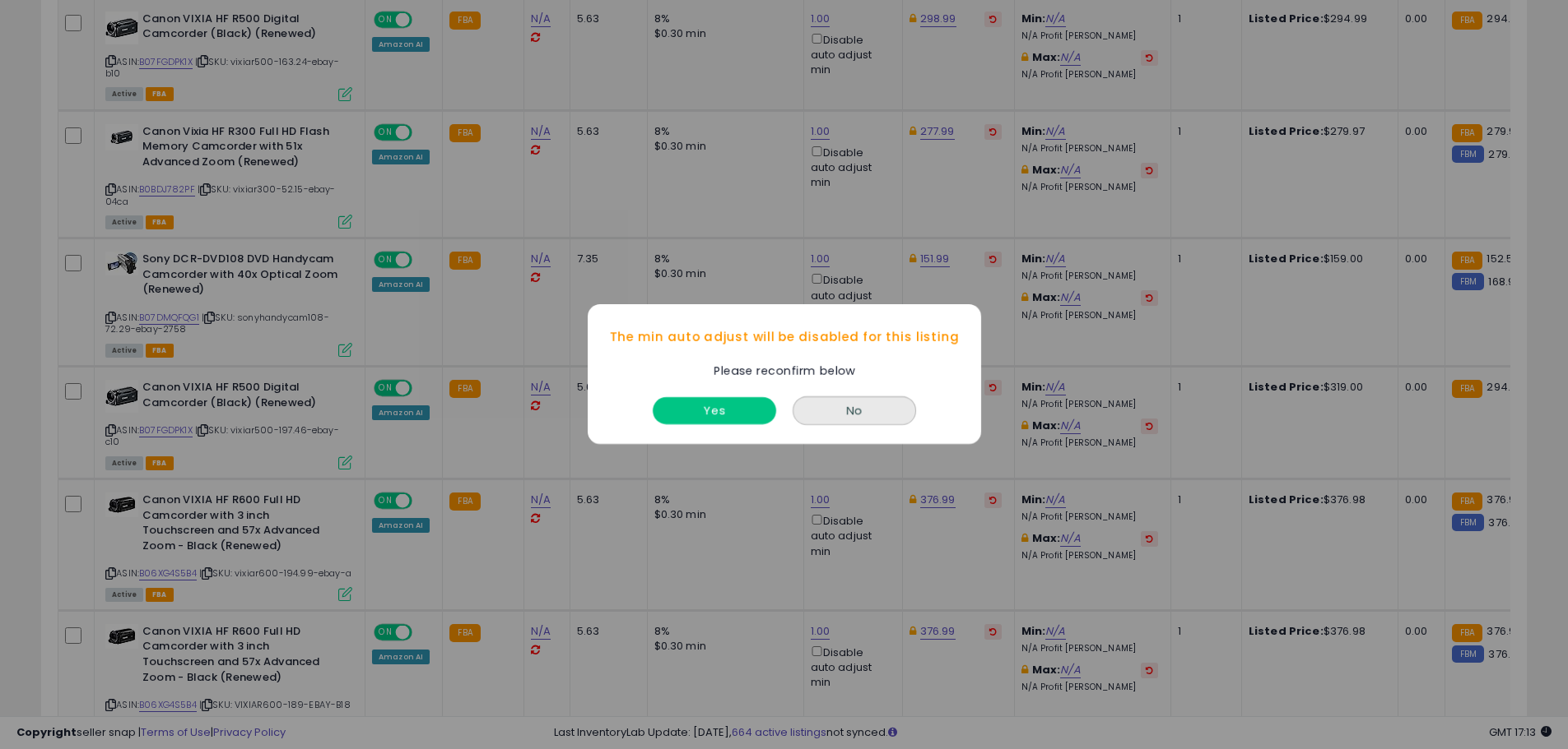
scroll to position [1693, 0]
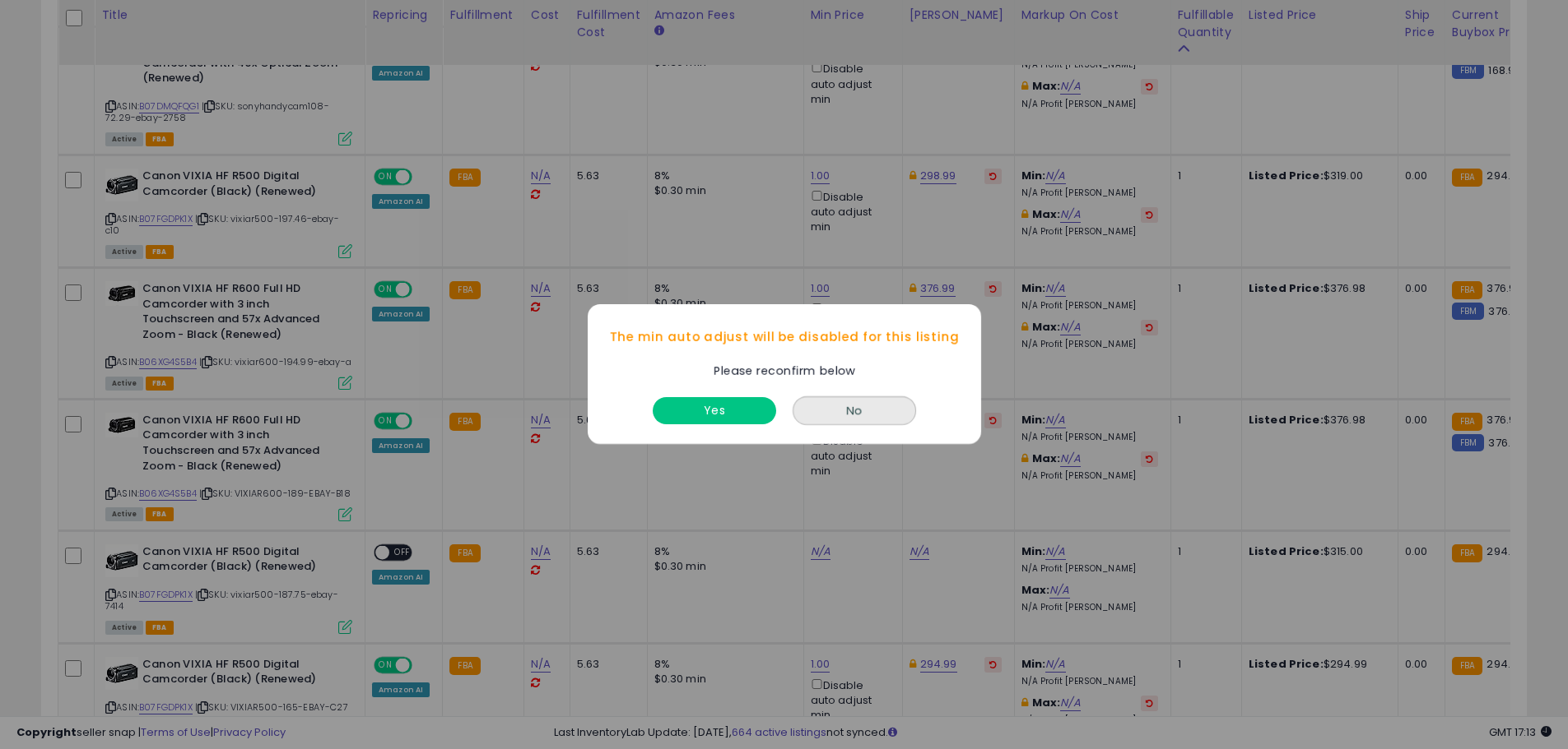
click at [863, 408] on button "No" at bounding box center [854, 412] width 123 height 29
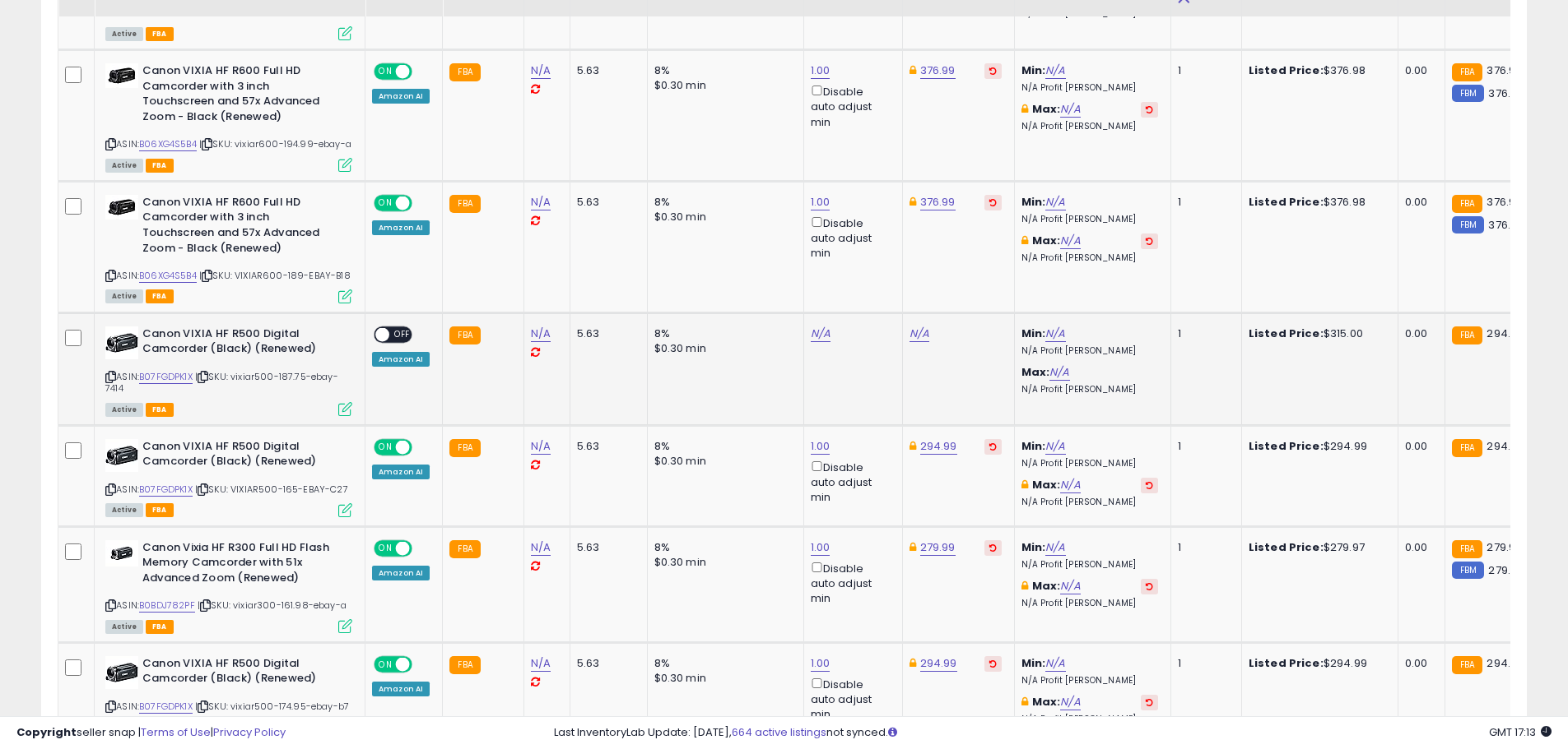
scroll to position [1939, 0]
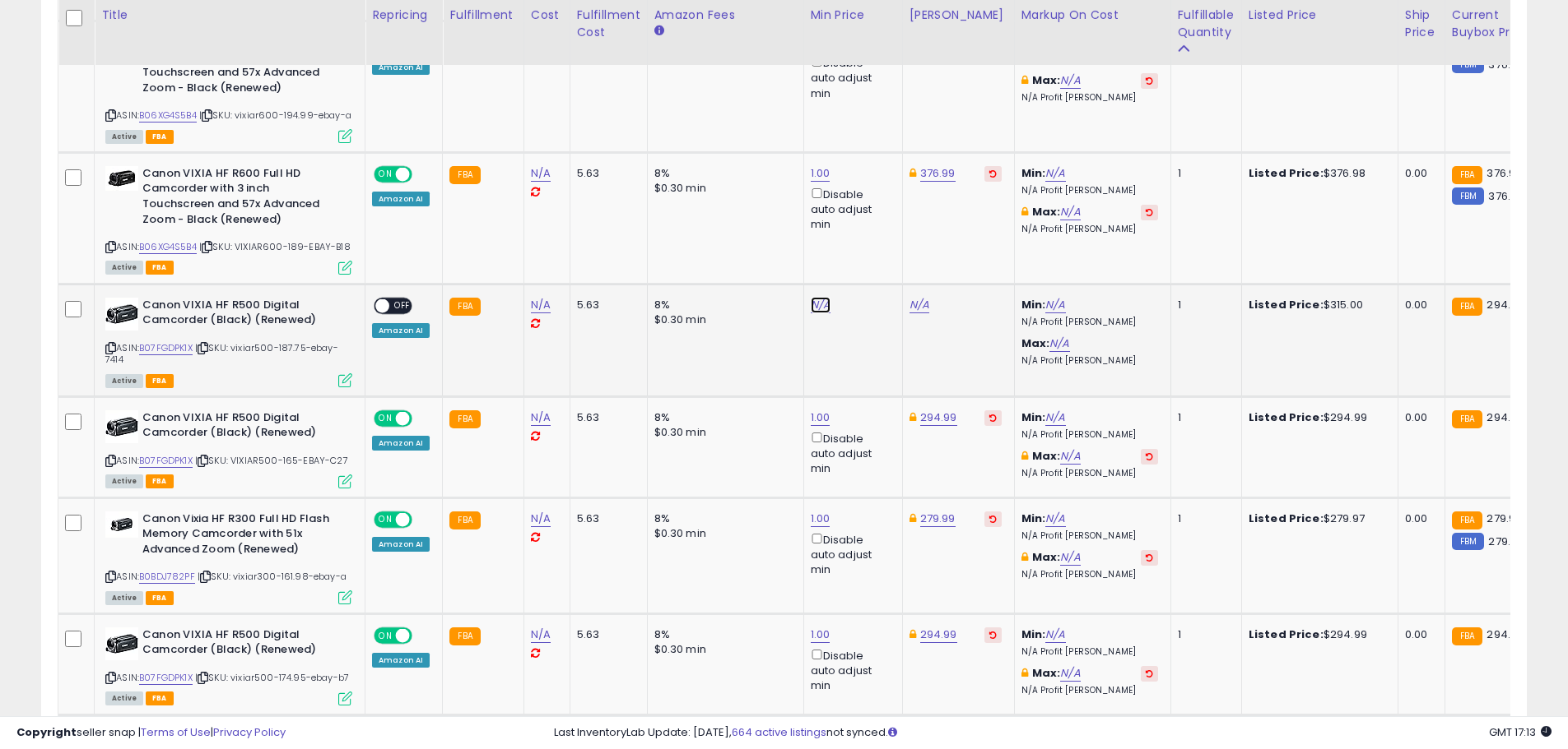
click at [818, 313] on link "N/A" at bounding box center [820, 305] width 20 height 17
type input "*"
click at [875, 265] on button "submit" at bounding box center [861, 258] width 28 height 24
click at [920, 314] on link "290.99" at bounding box center [927, 305] width 36 height 17
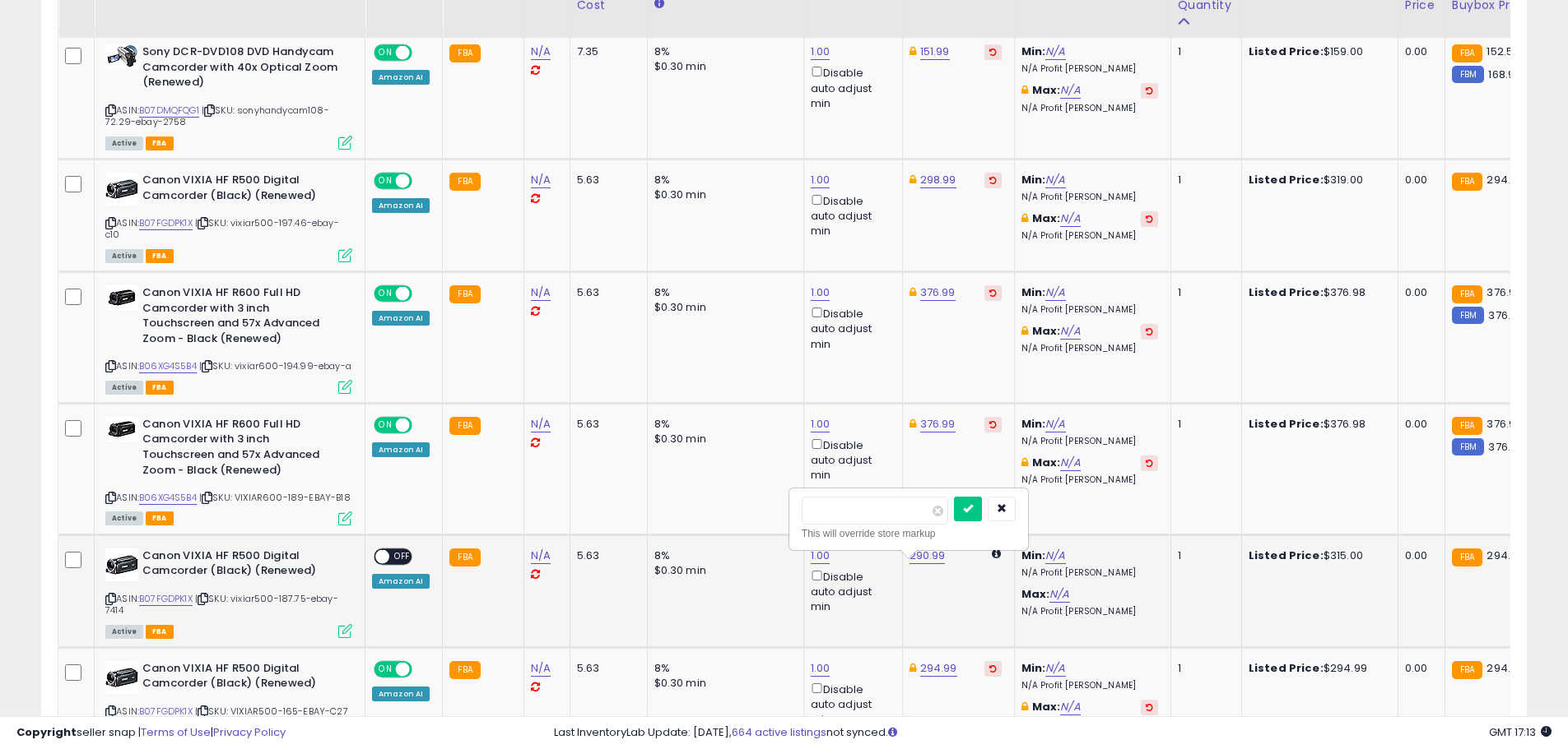
scroll to position [1775, 0]
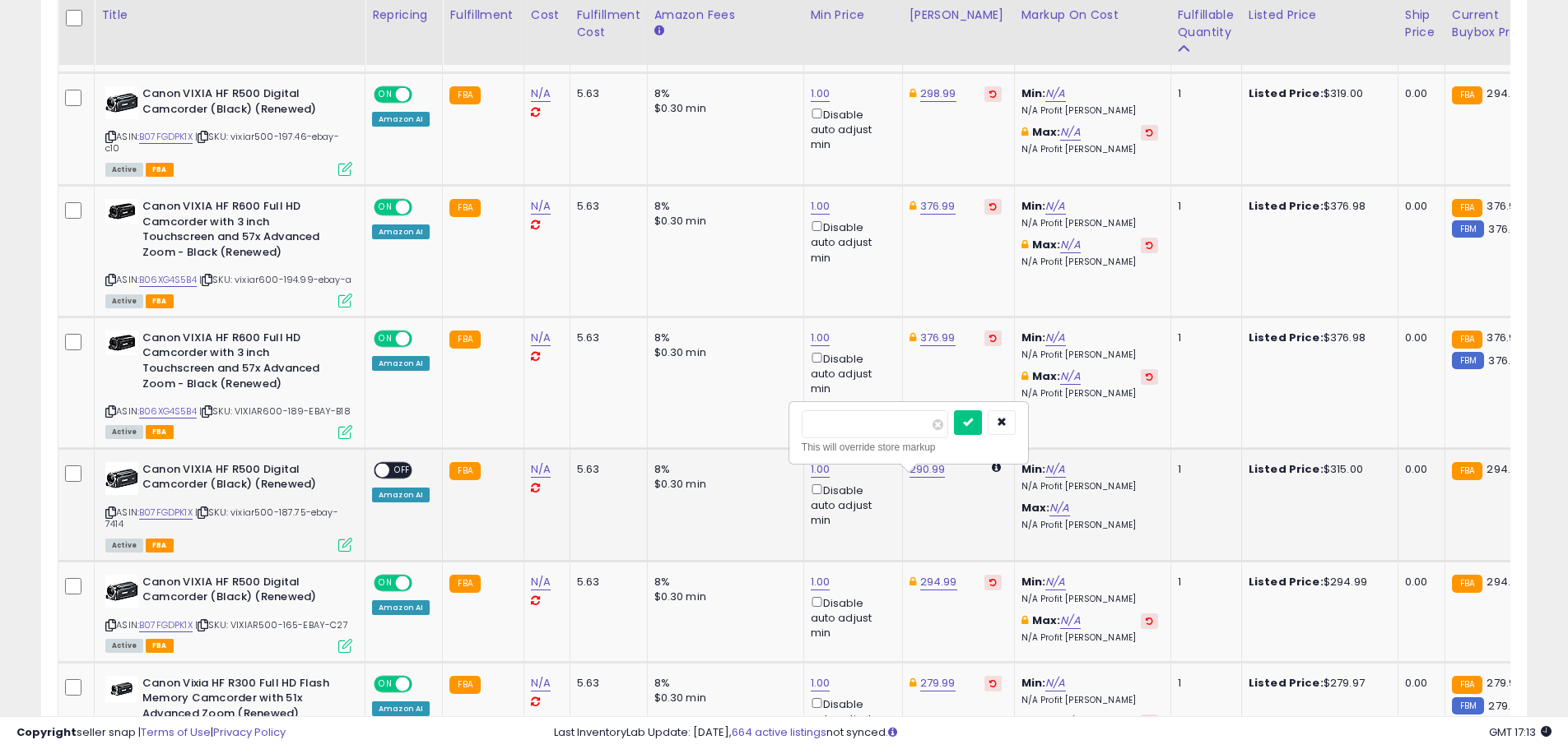
type input "*"
type input "******"
click button "submit" at bounding box center [968, 423] width 28 height 24
click at [402, 477] on span "OFF" at bounding box center [402, 470] width 26 height 14
click at [946, 342] on link "376.99" at bounding box center [937, 337] width 35 height 17
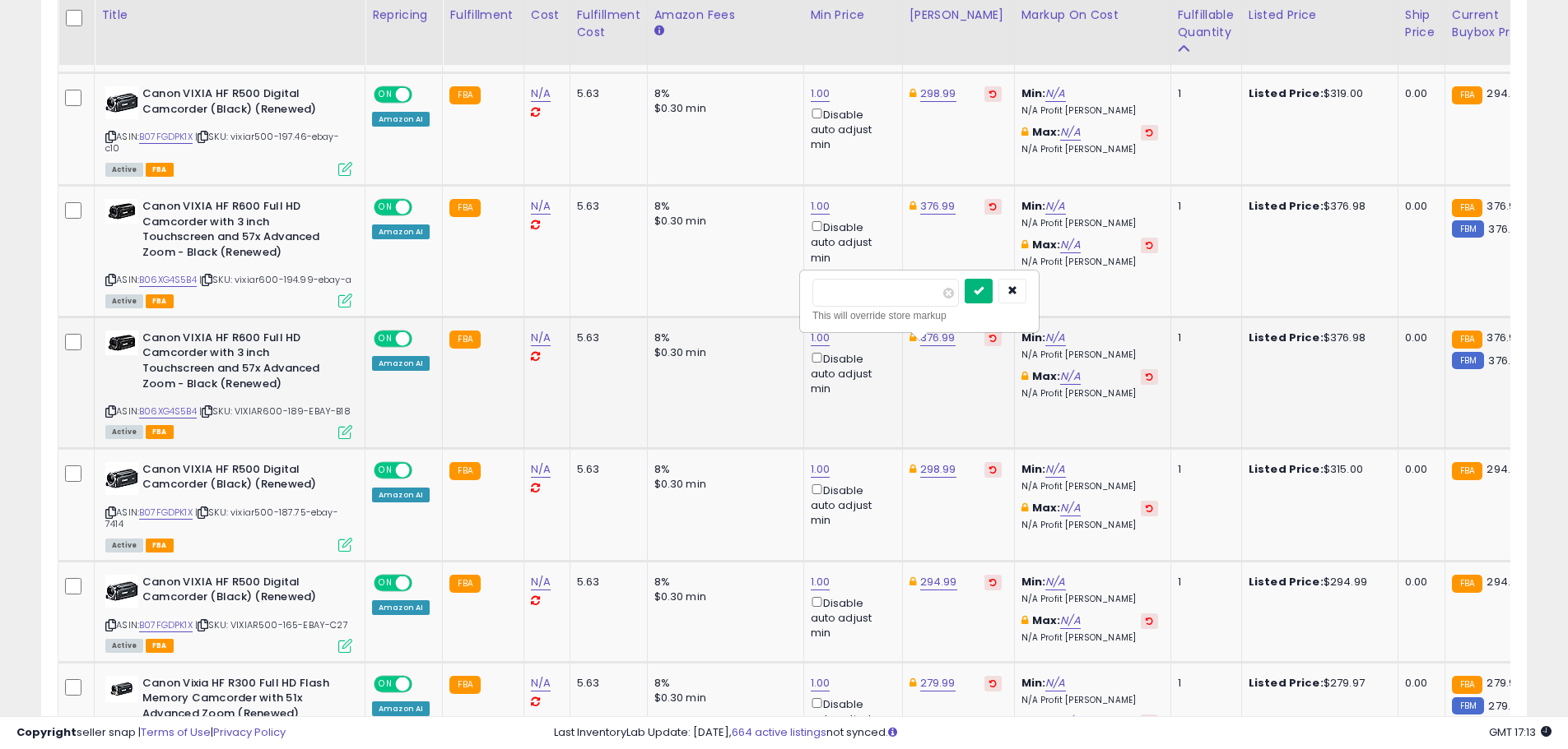
type input "******"
click at [993, 297] on button "submit" at bounding box center [979, 291] width 28 height 24
click at [937, 206] on link "376.99" at bounding box center [937, 206] width 35 height 17
click at [842, 154] on input "******" at bounding box center [886, 149] width 147 height 28
type input "******"
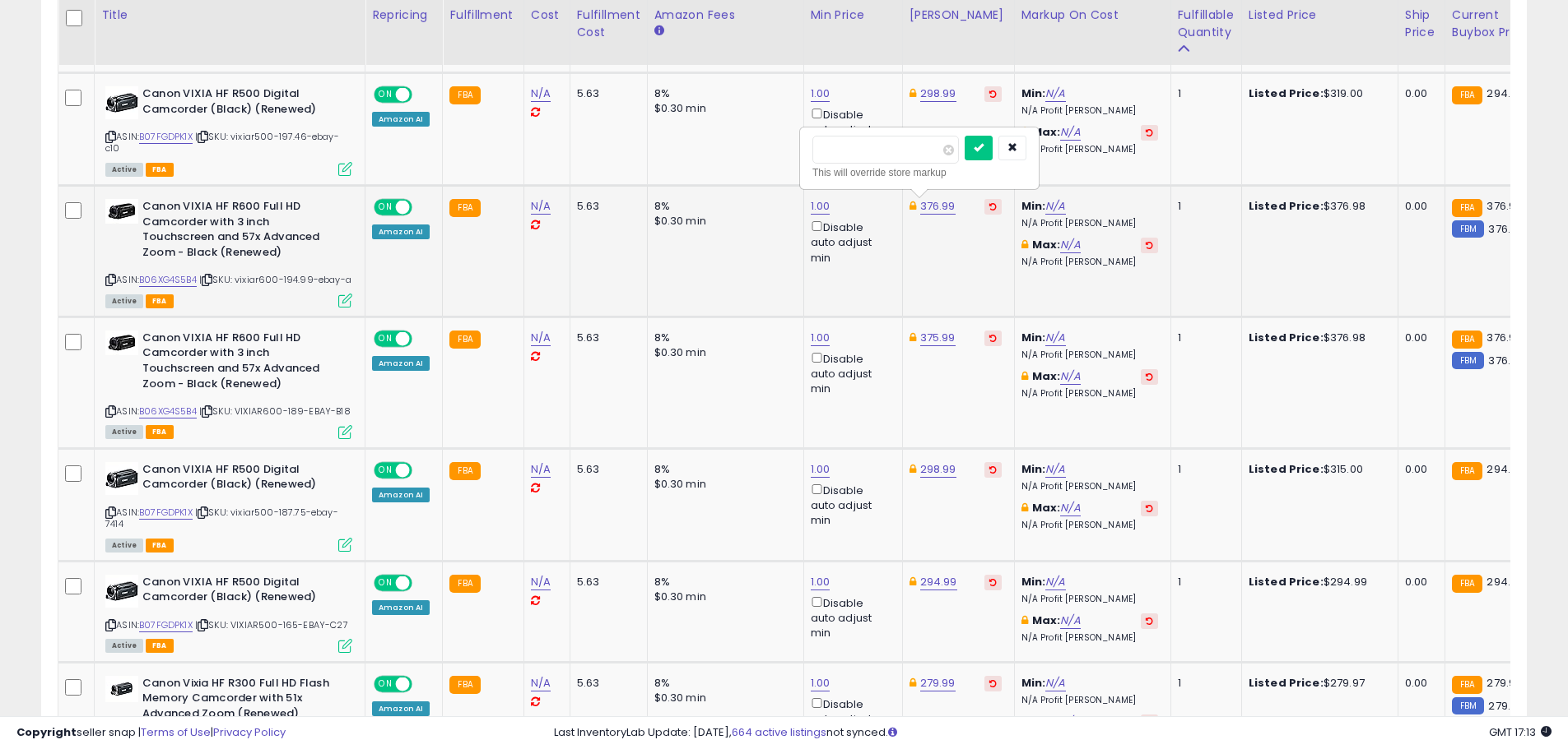
click button "submit" at bounding box center [979, 148] width 28 height 24
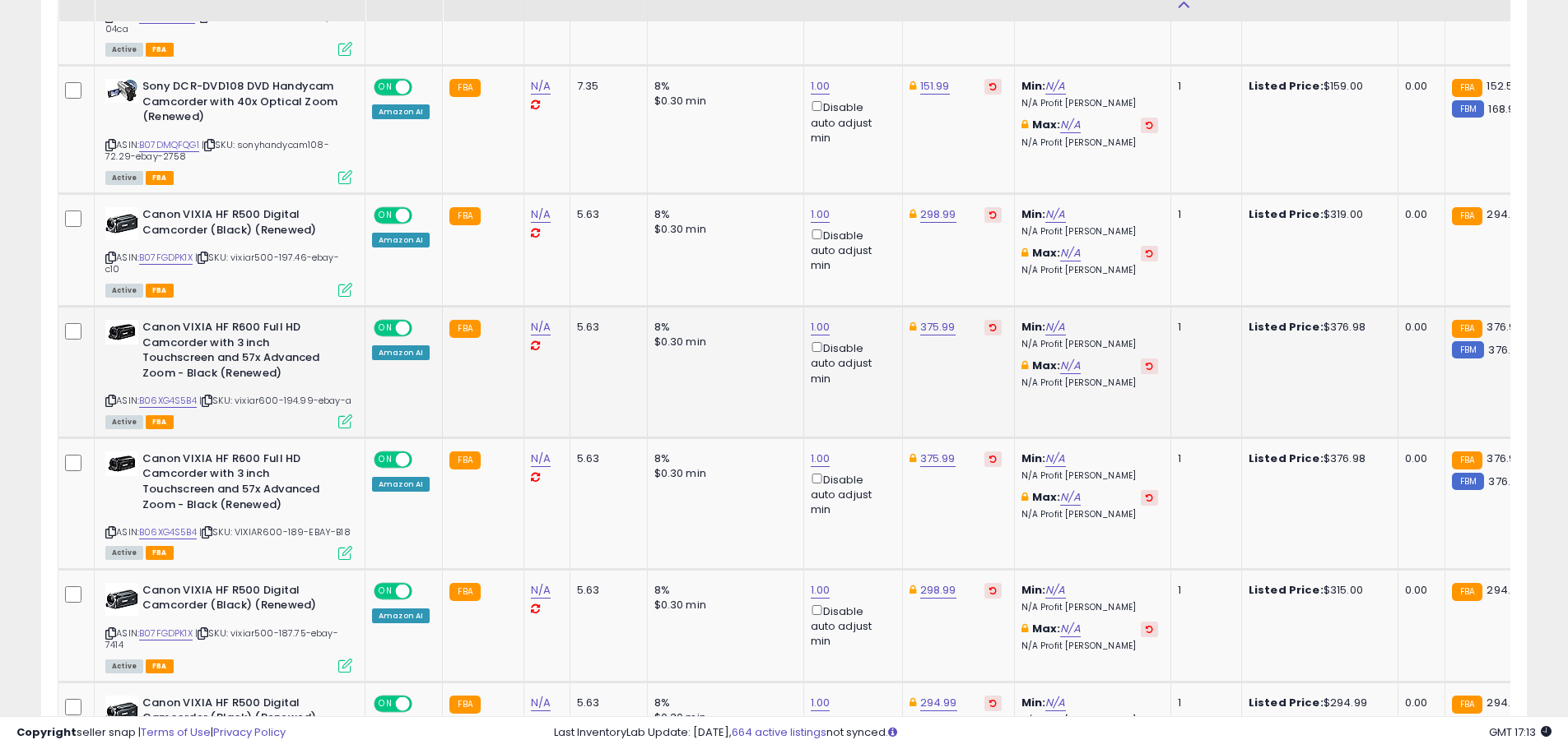
scroll to position [2022, 0]
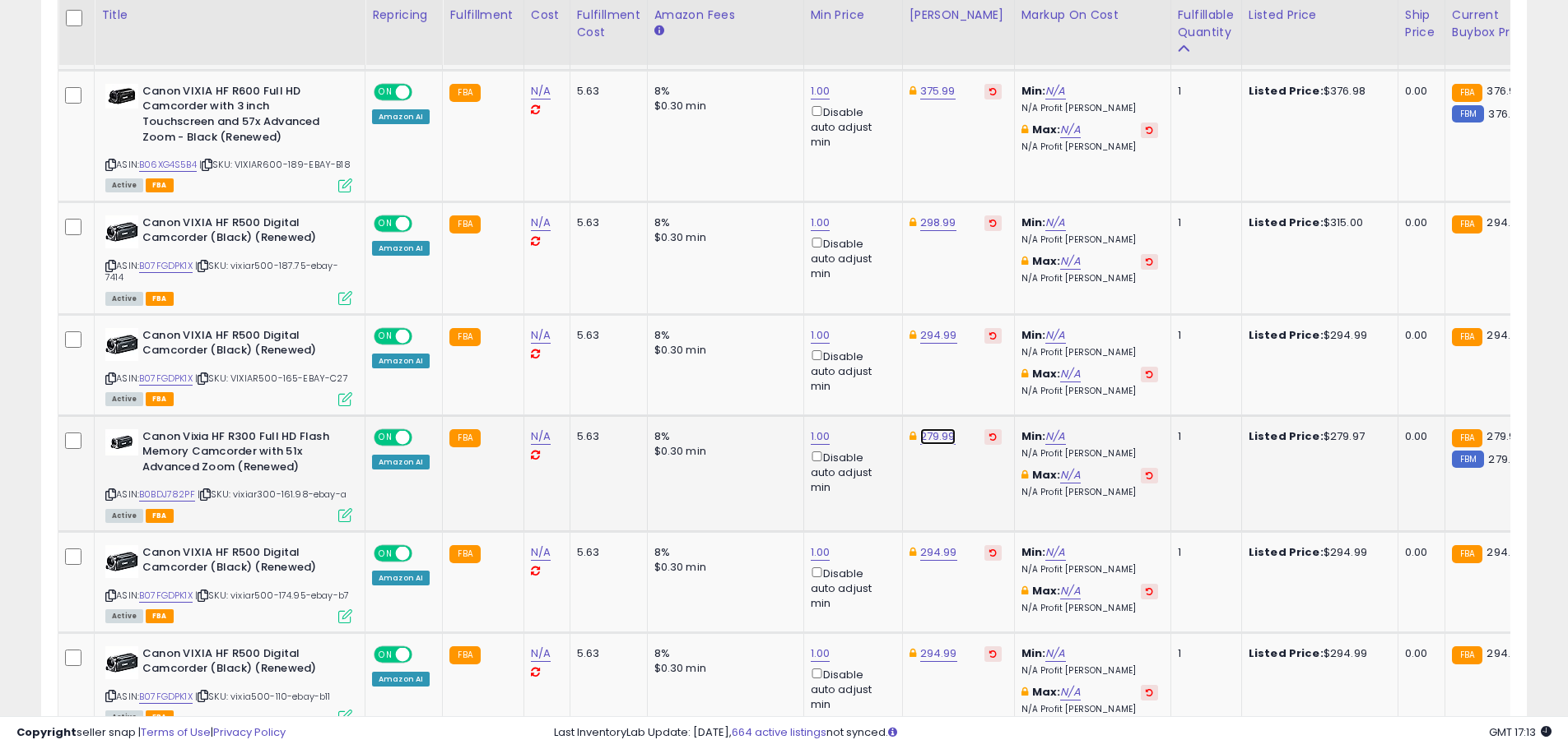
click at [937, 440] on link "279.99" at bounding box center [937, 436] width 35 height 17
type input "******"
click button "submit" at bounding box center [979, 390] width 28 height 24
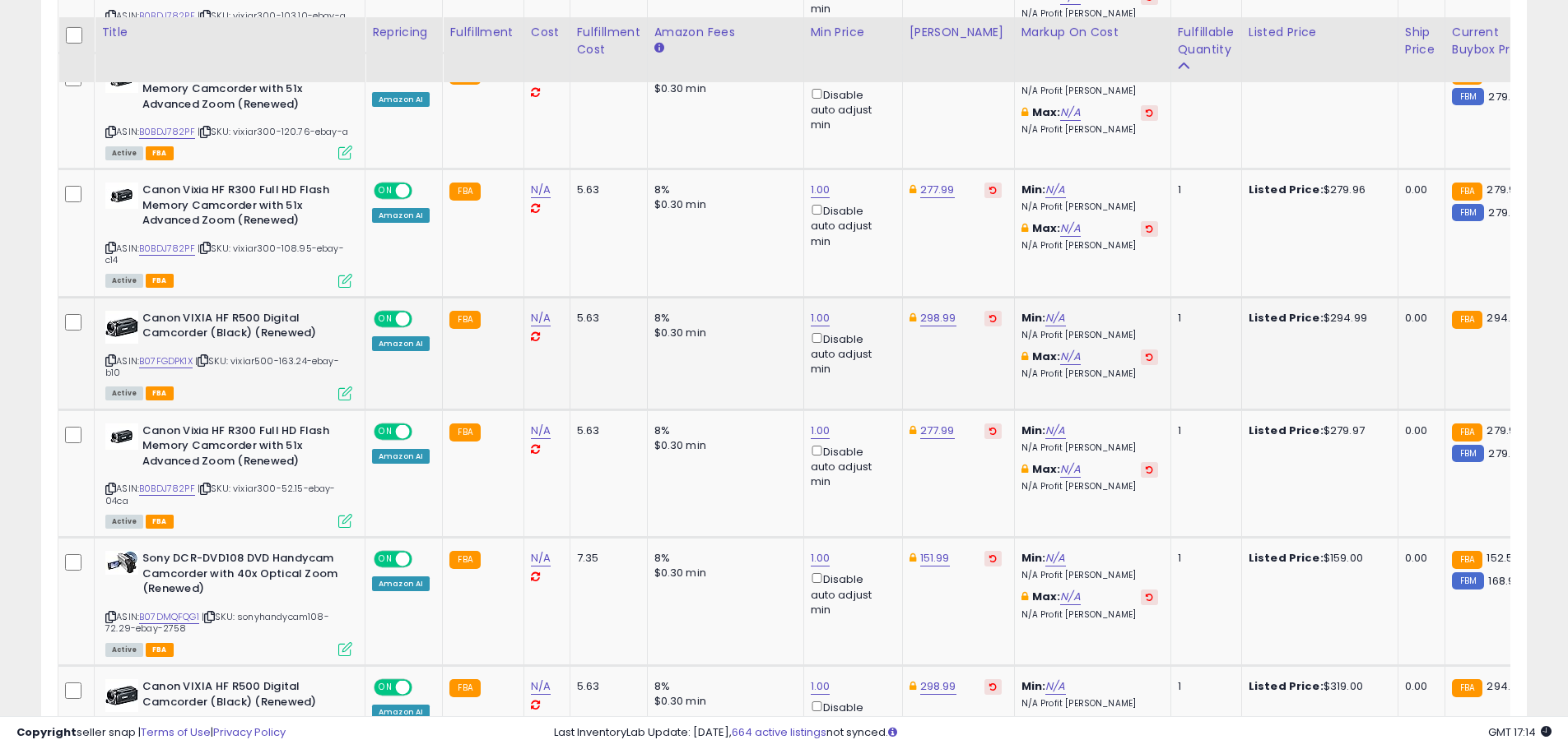
scroll to position [1199, 0]
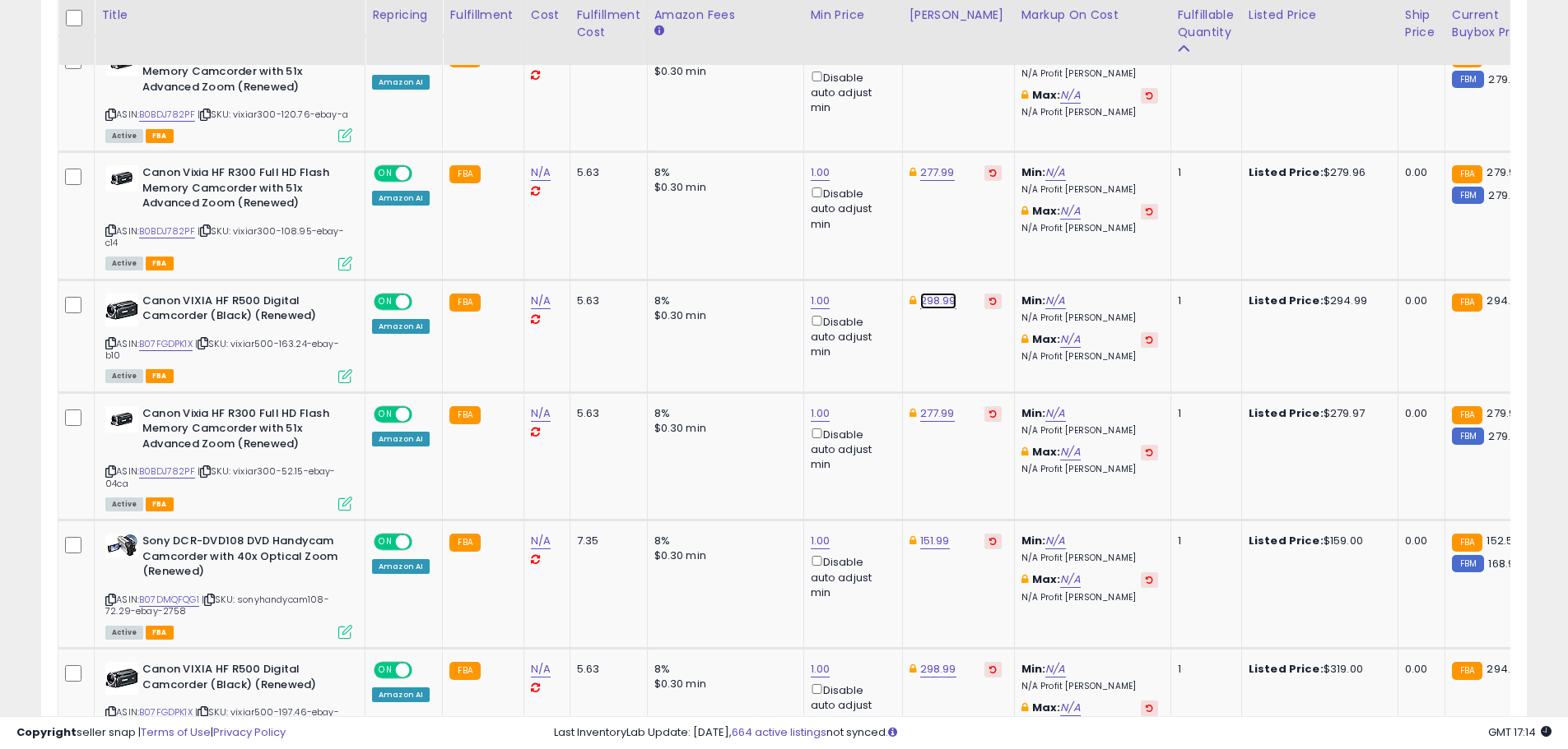
click at [936, 302] on link "298.99" at bounding box center [937, 301] width 36 height 17
type input "*"
type input "******"
click button "submit" at bounding box center [979, 243] width 28 height 24
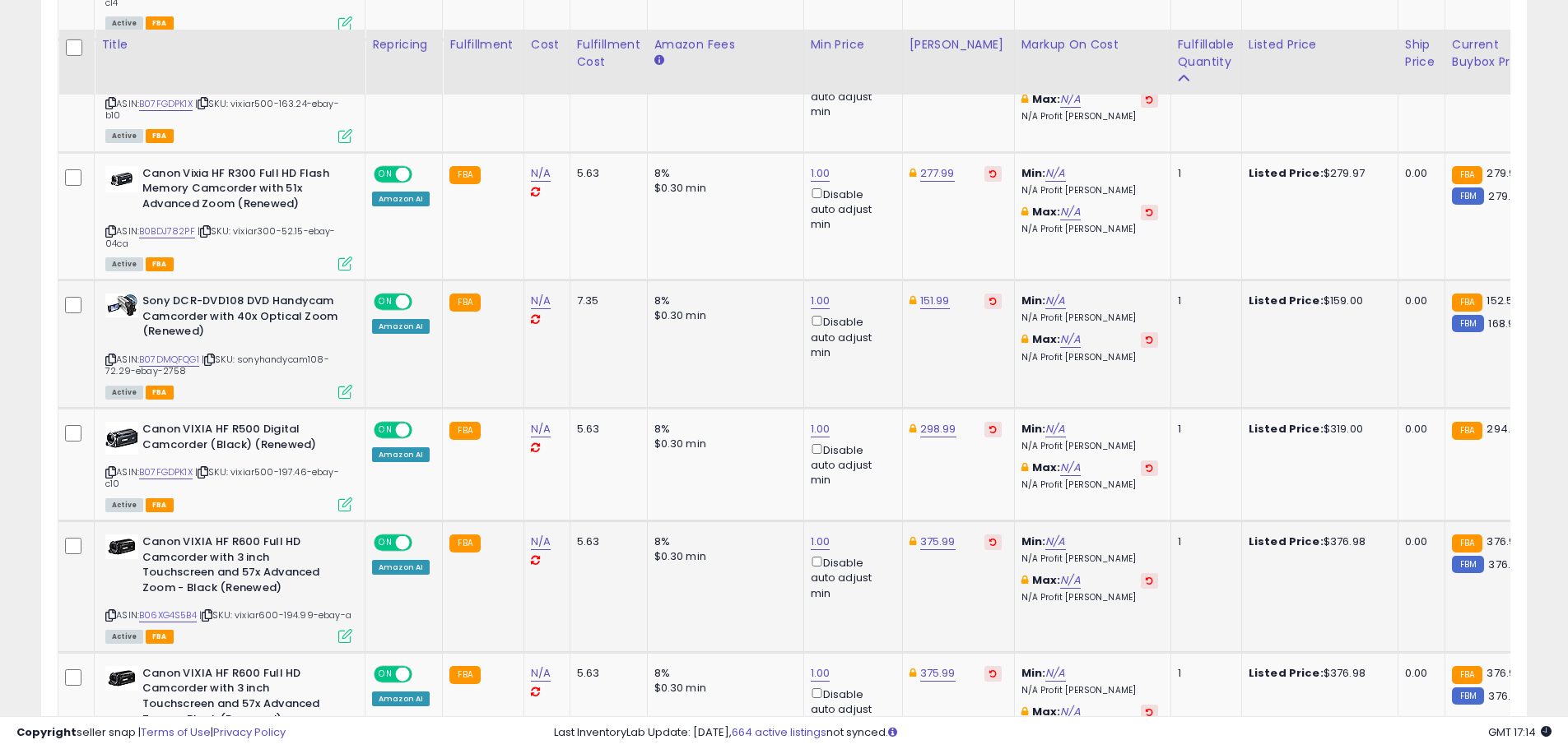
scroll to position [1529, 0]
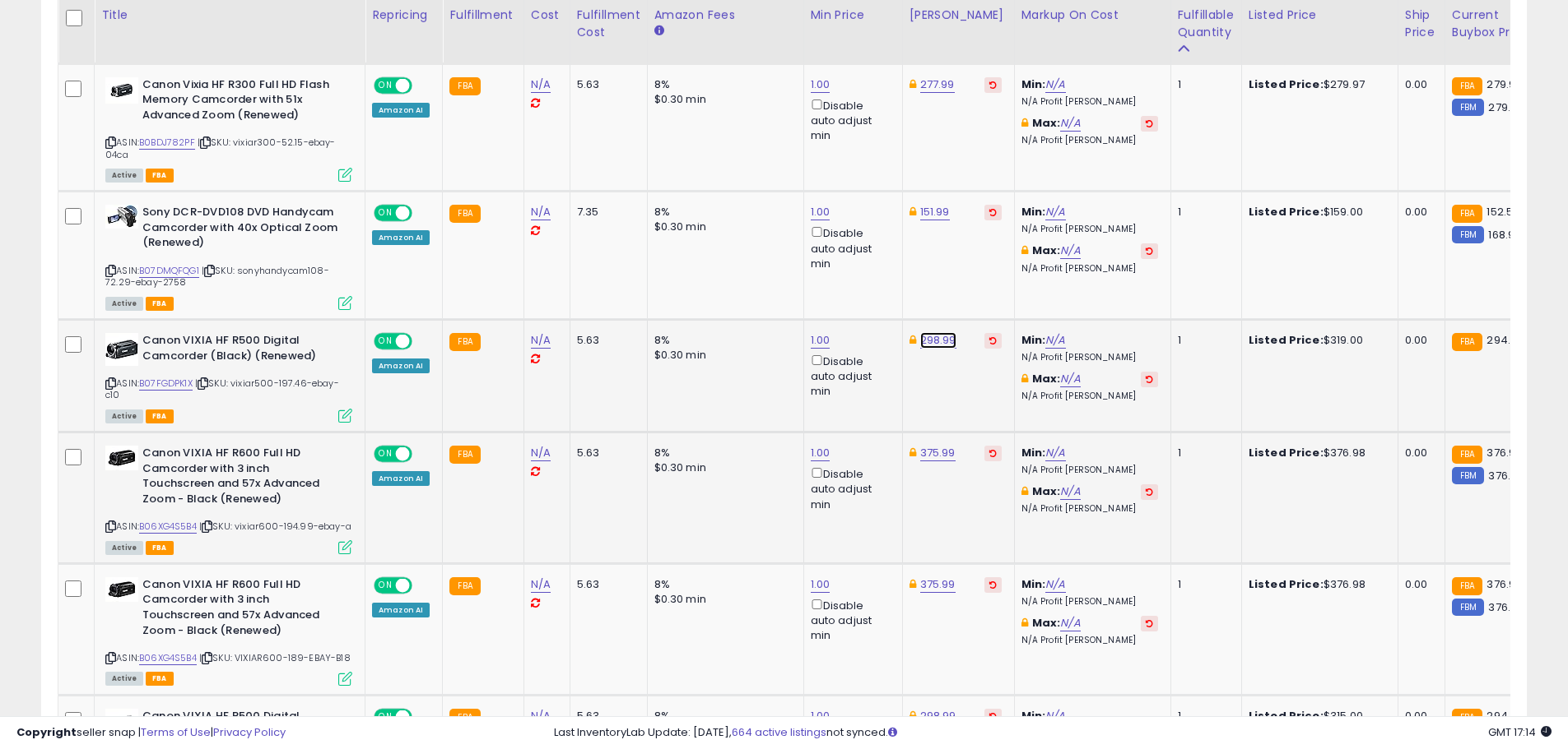
click at [942, 344] on link "298.99" at bounding box center [937, 340] width 36 height 17
drag, startPoint x: 888, startPoint y: 295, endPoint x: 808, endPoint y: 291, distance: 80.1
click at [808, 291] on div "****** This will override store markup" at bounding box center [919, 292] width 237 height 60
type input "******"
click button "submit" at bounding box center [979, 282] width 28 height 24
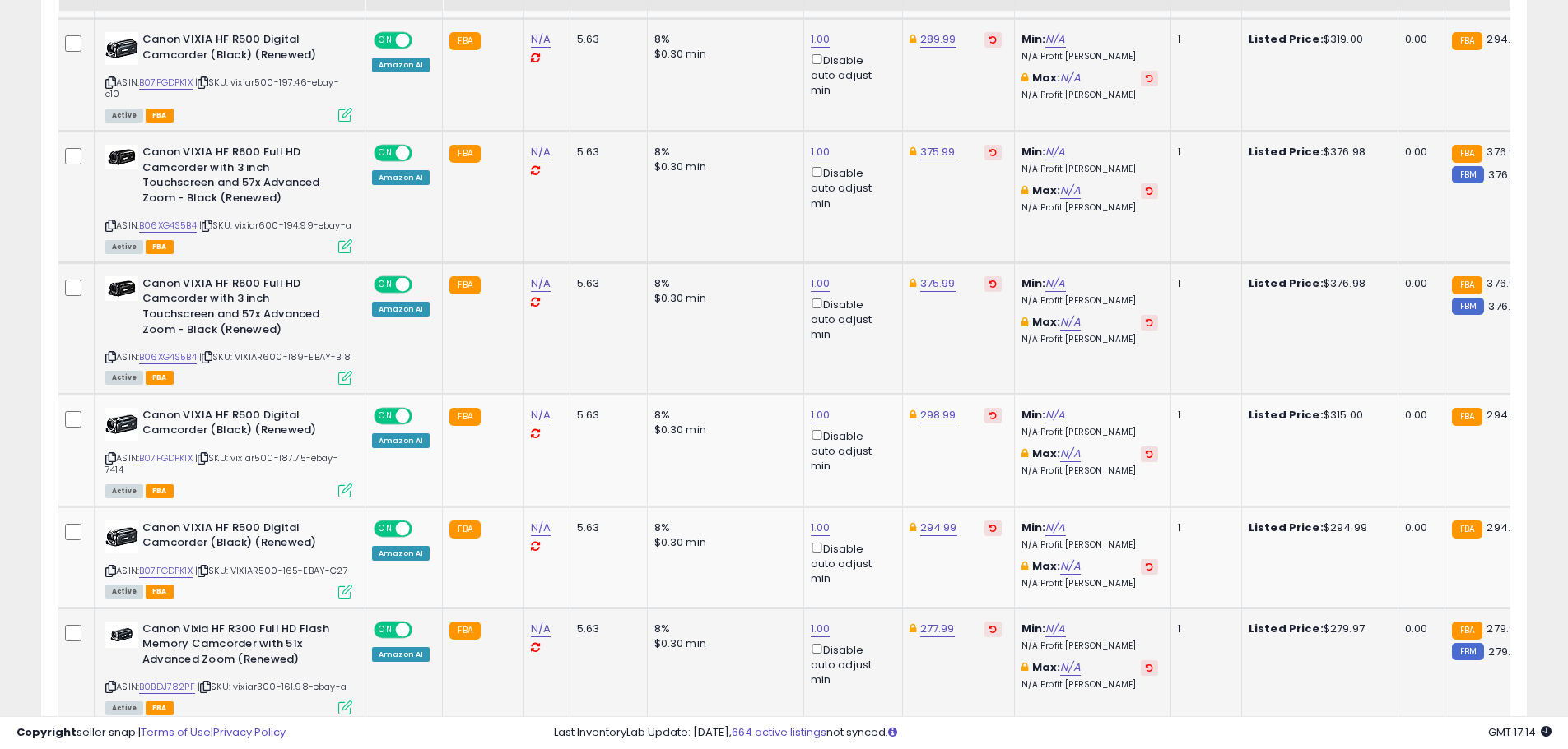
scroll to position [1857, 0]
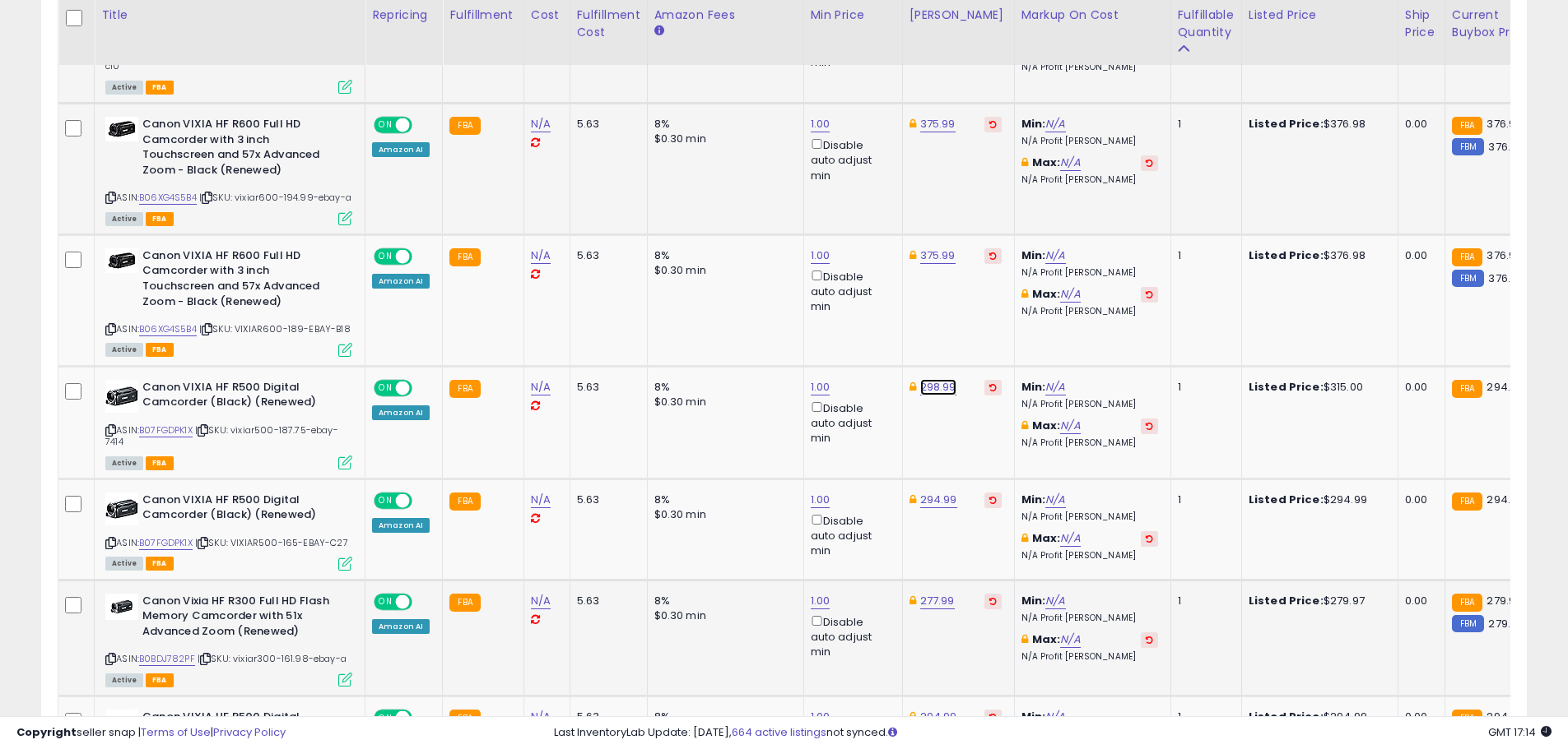
click at [927, 396] on link "298.99" at bounding box center [937, 387] width 36 height 17
drag, startPoint x: 813, startPoint y: 343, endPoint x: 804, endPoint y: 343, distance: 9.0
click at [804, 343] on div "****** This will override store markup" at bounding box center [919, 350] width 237 height 60
type input "******"
click button "submit" at bounding box center [979, 340] width 28 height 24
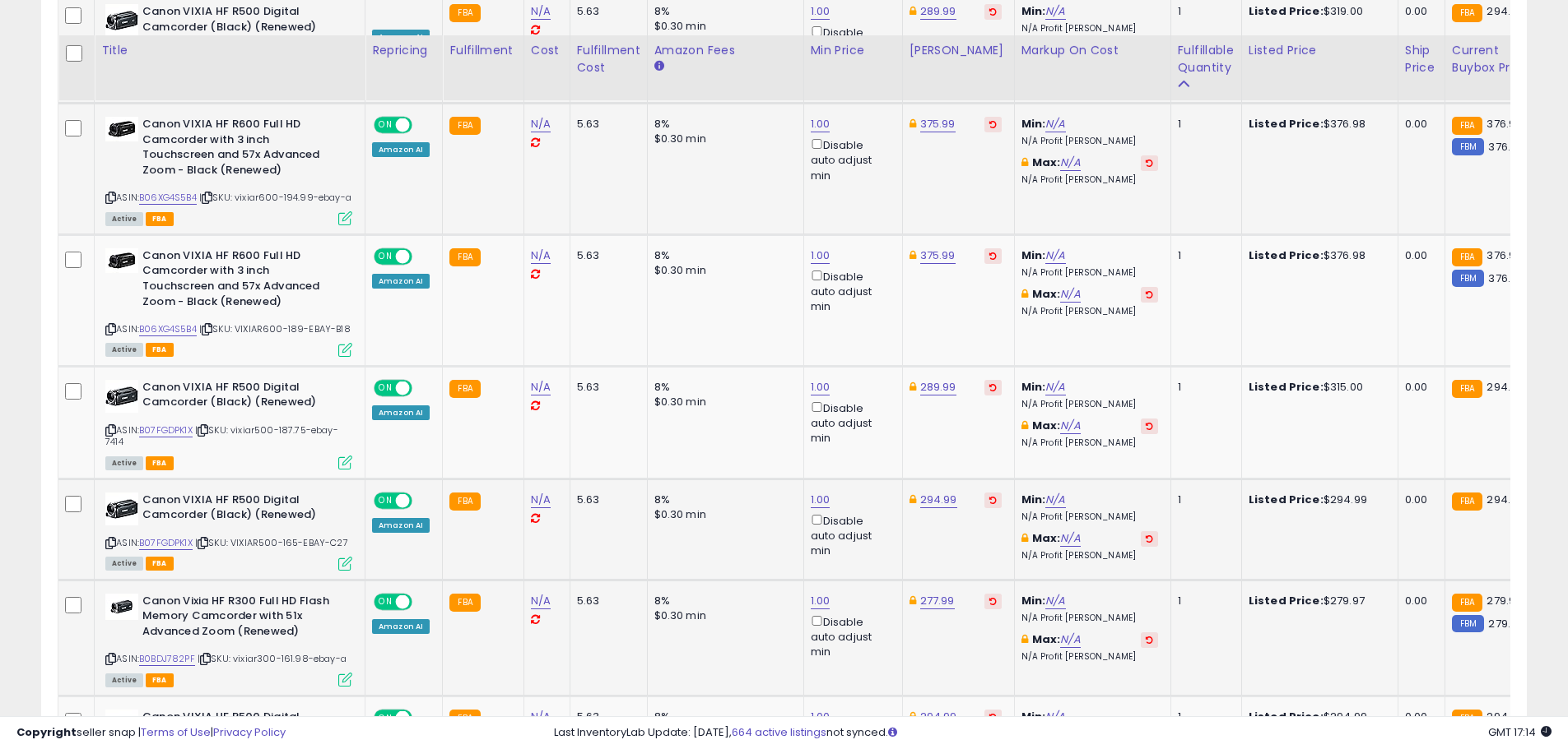
scroll to position [2022, 0]
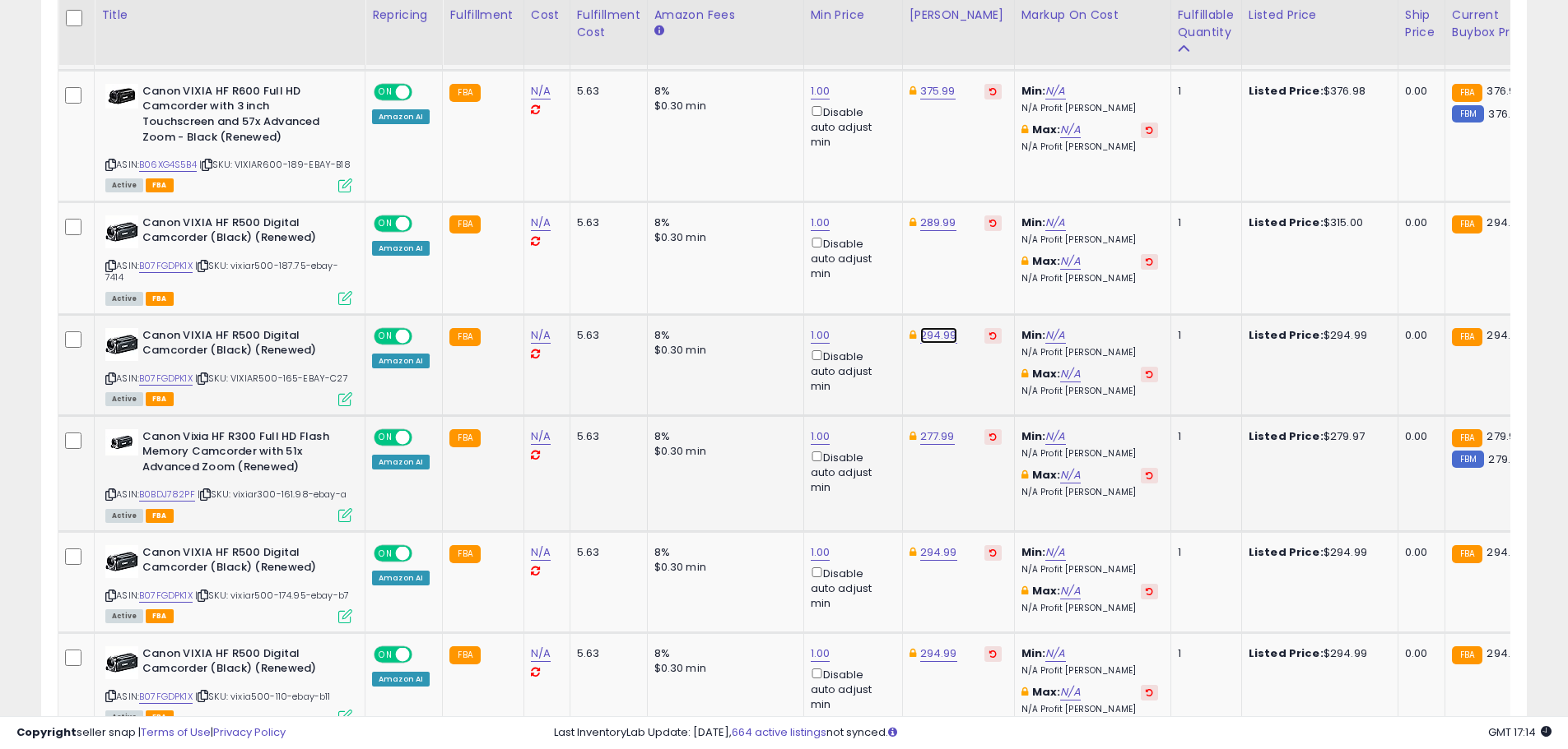
click at [932, 343] on link "294.99" at bounding box center [938, 336] width 37 height 17
type input "******"
click button "submit" at bounding box center [979, 288] width 28 height 24
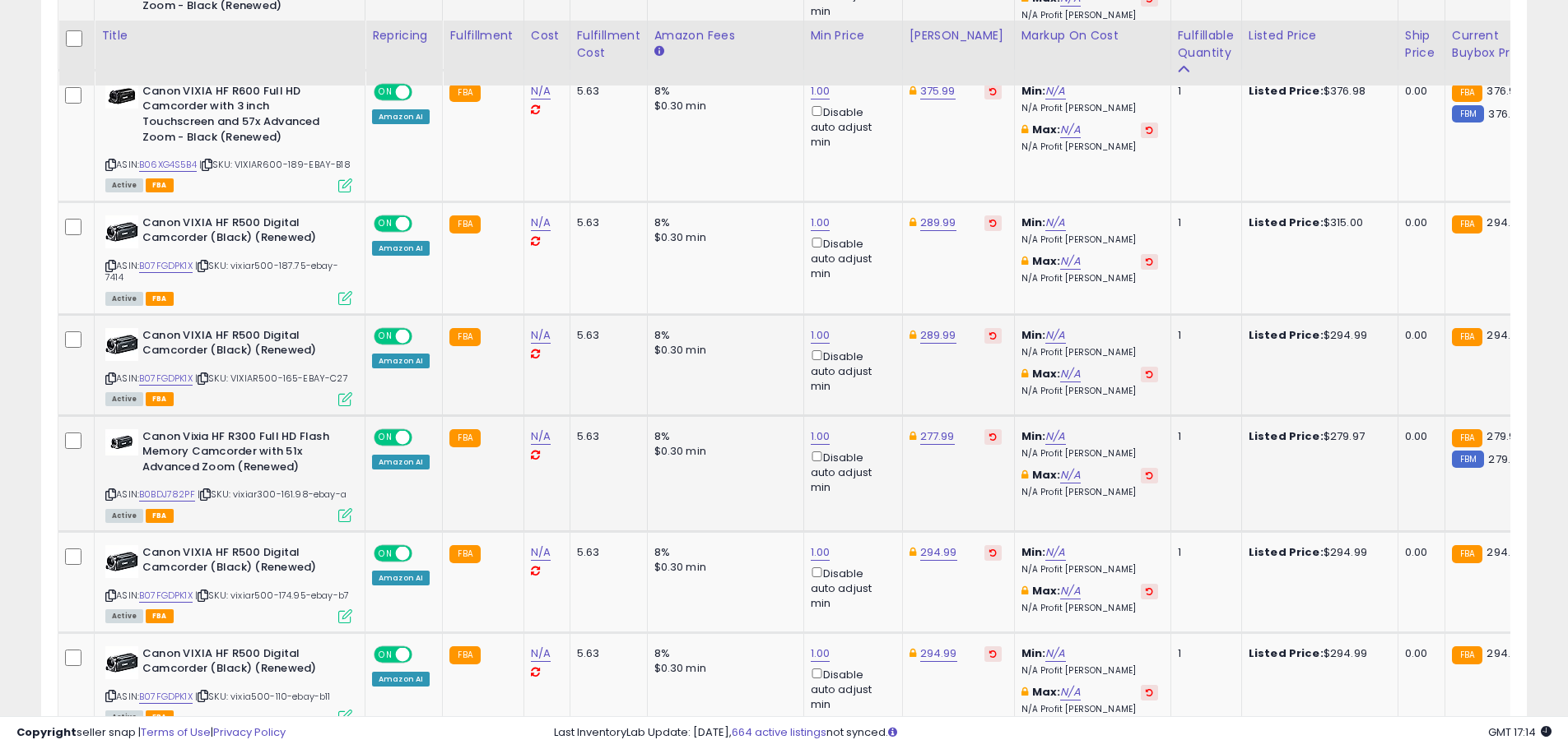
scroll to position [2186, 0]
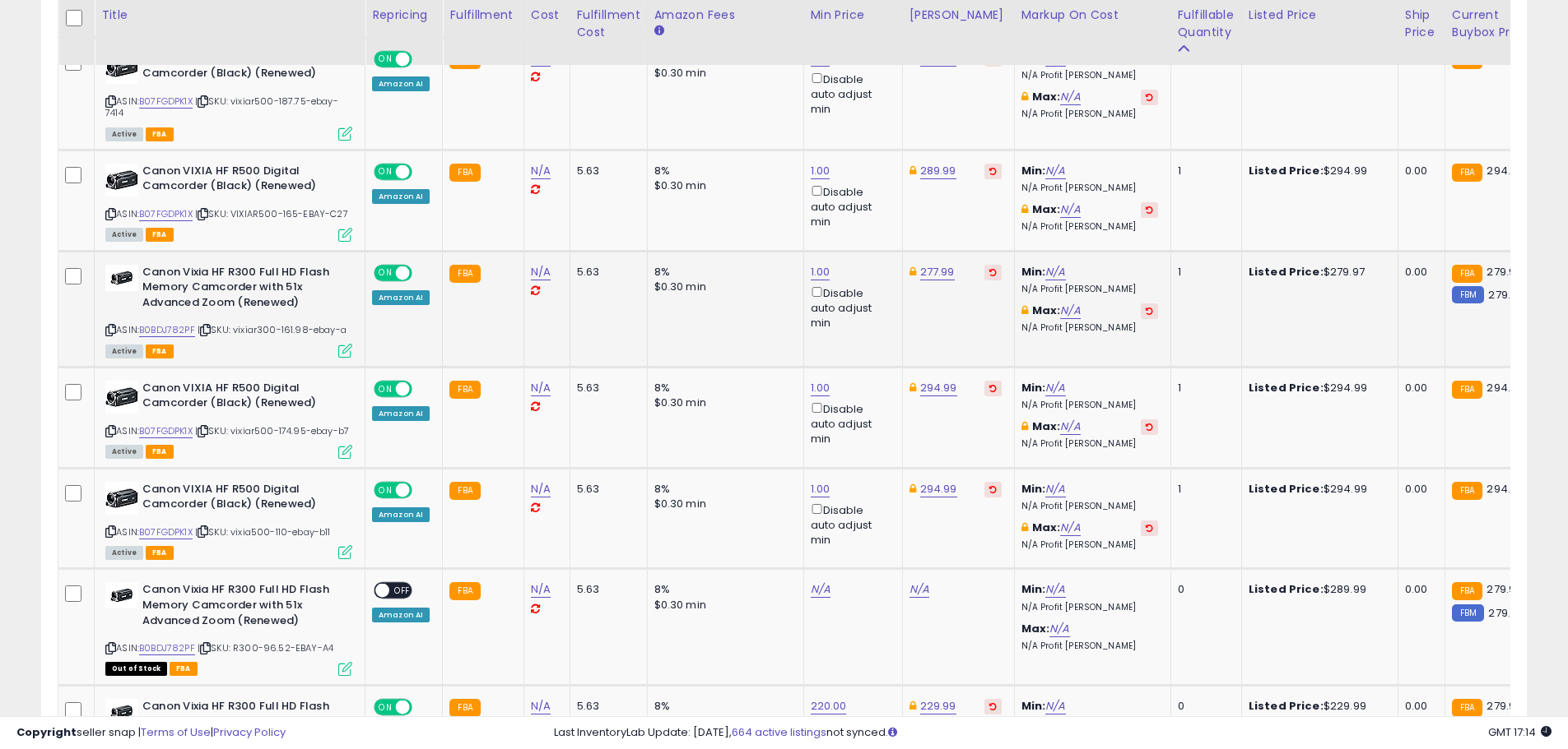
click at [946, 367] on td "277.99" at bounding box center [958, 309] width 112 height 116
click at [902, 420] on td "294.99" at bounding box center [958, 418] width 112 height 101
click at [926, 397] on link "294.99" at bounding box center [938, 388] width 37 height 17
drag, startPoint x: 912, startPoint y: 336, endPoint x: 726, endPoint y: 337, distance: 186.0
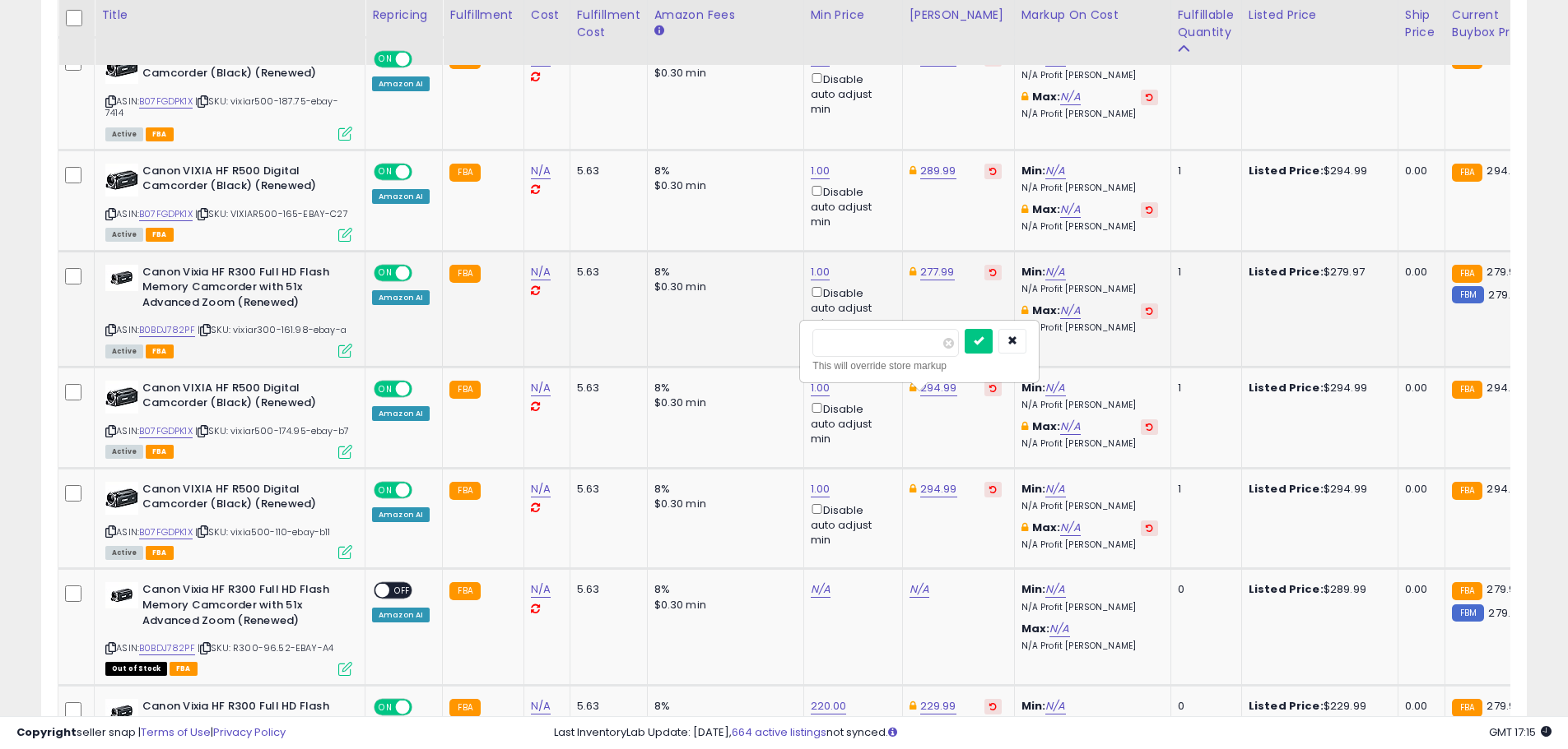
type input "******"
click button "submit" at bounding box center [979, 341] width 28 height 24
click at [927, 497] on link "294.99" at bounding box center [938, 489] width 37 height 17
drag, startPoint x: 875, startPoint y: 452, endPoint x: 798, endPoint y: 457, distance: 77.2
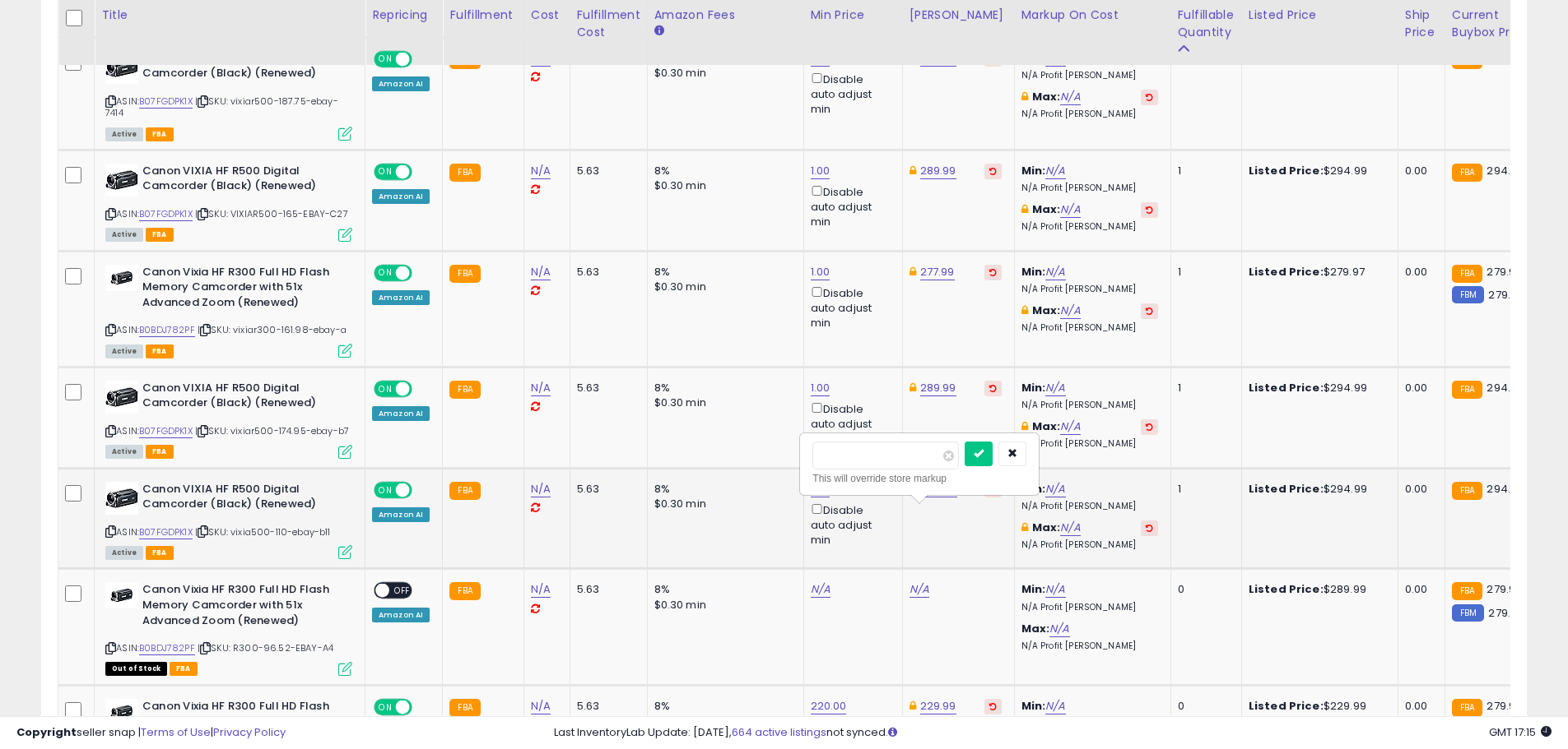
type input "******"
click button "submit" at bounding box center [979, 454] width 28 height 24
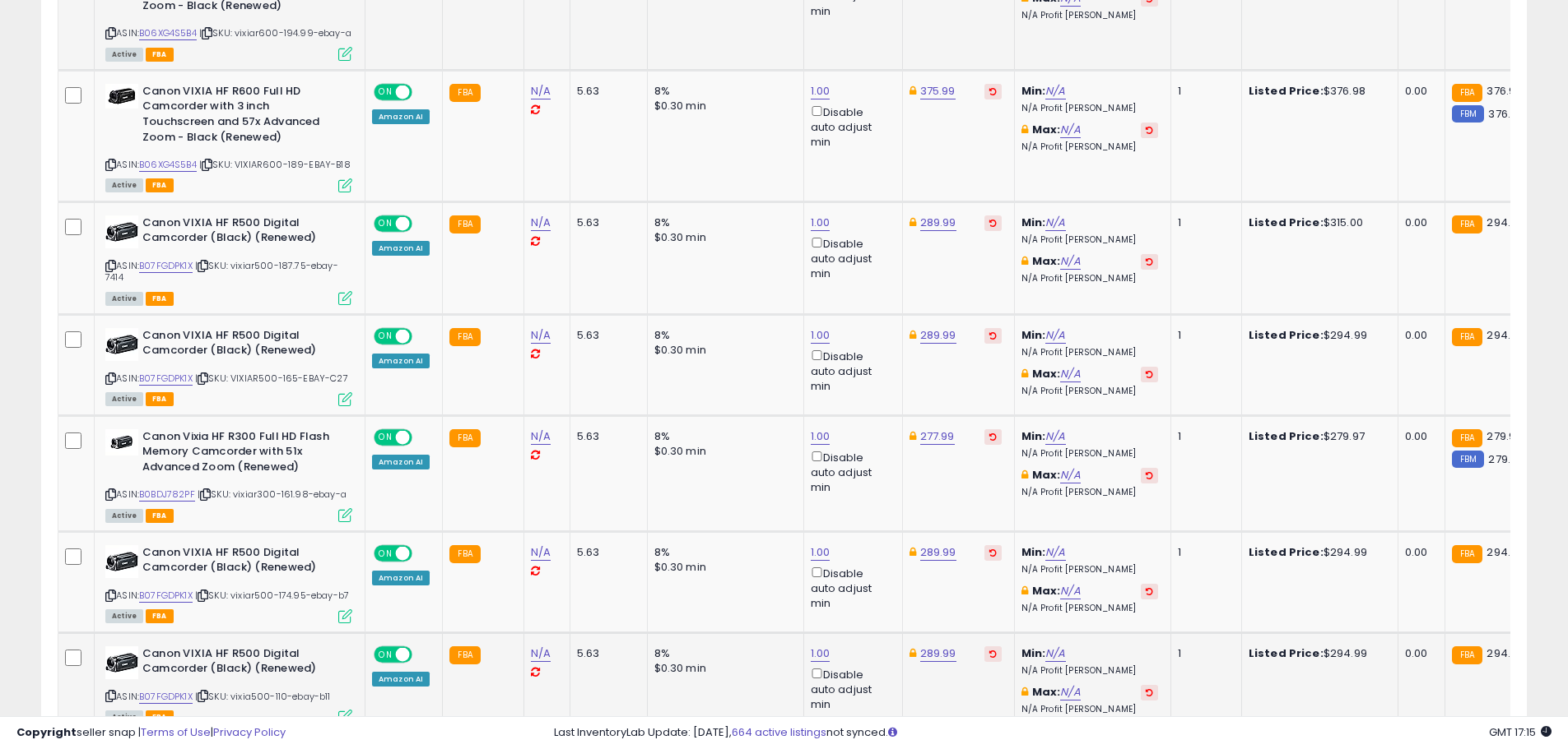
scroll to position [1529, 0]
